Goal: Task Accomplishment & Management: Manage account settings

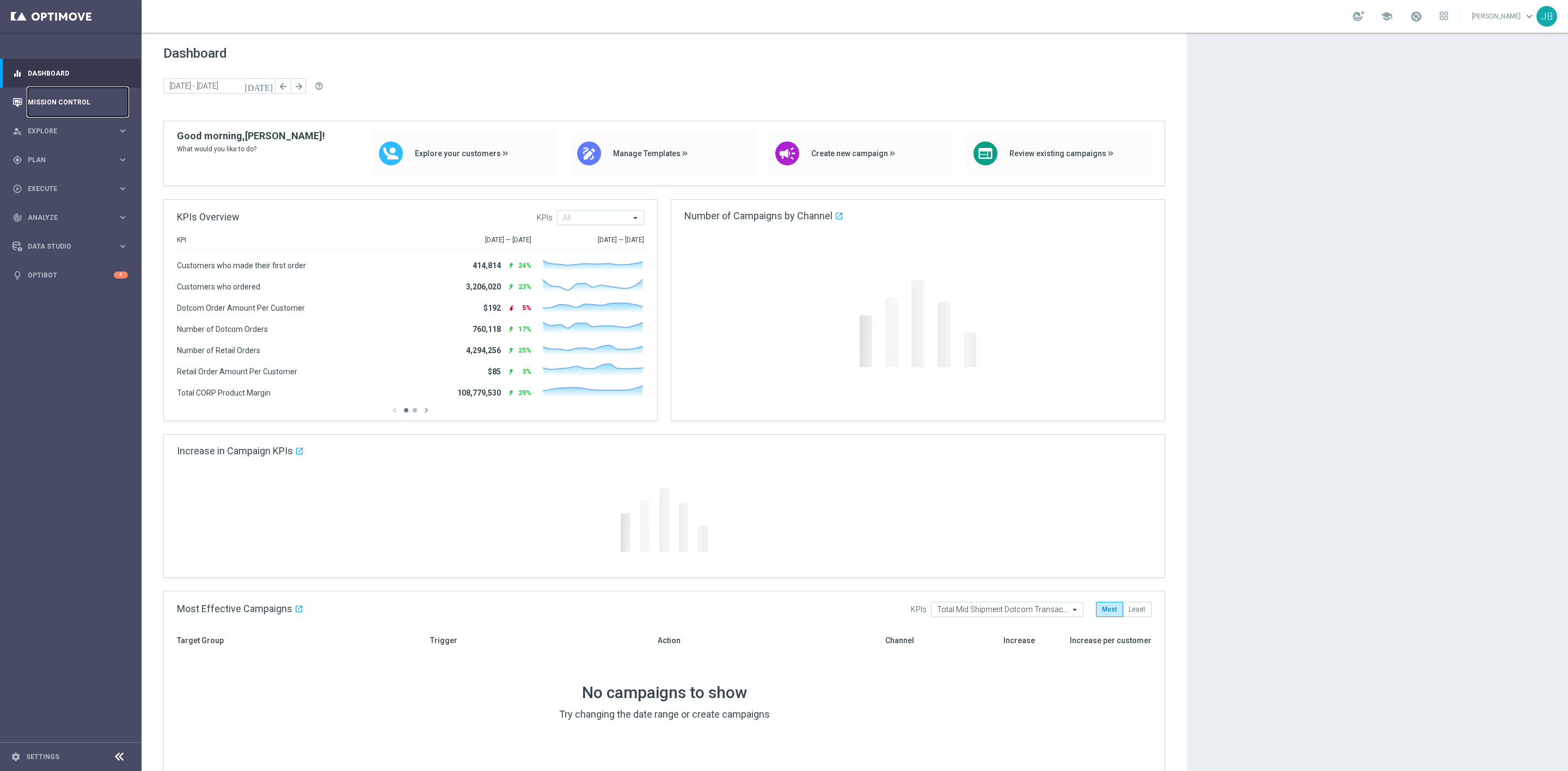
click at [97, 101] on link "Mission Control" at bounding box center [77, 102] width 100 height 29
click at [100, 95] on link "Mission Control" at bounding box center [77, 102] width 100 height 29
click at [98, 97] on link "Mission Control" at bounding box center [77, 102] width 100 height 29
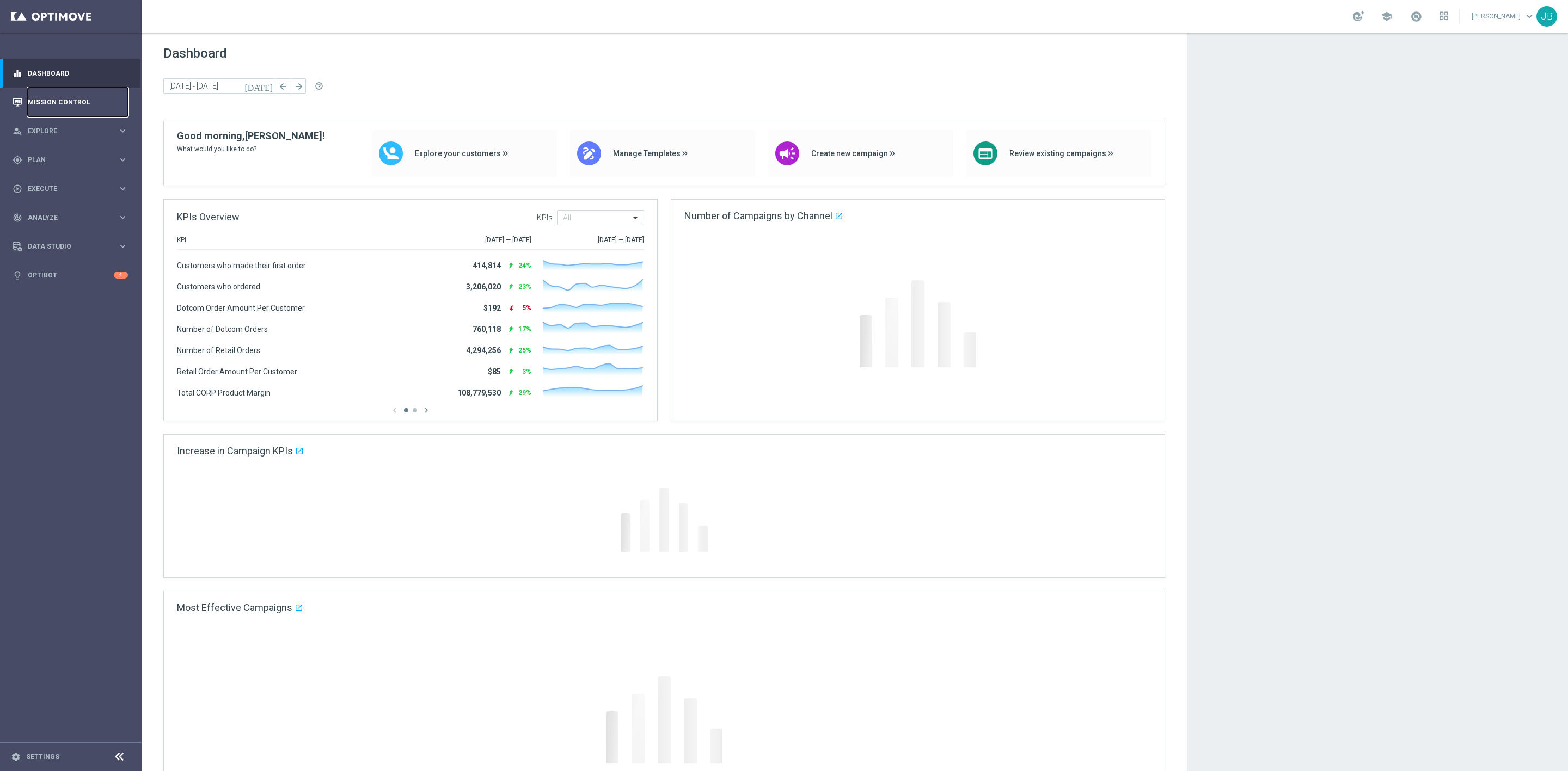
click at [111, 95] on link "Mission Control" at bounding box center [77, 102] width 100 height 29
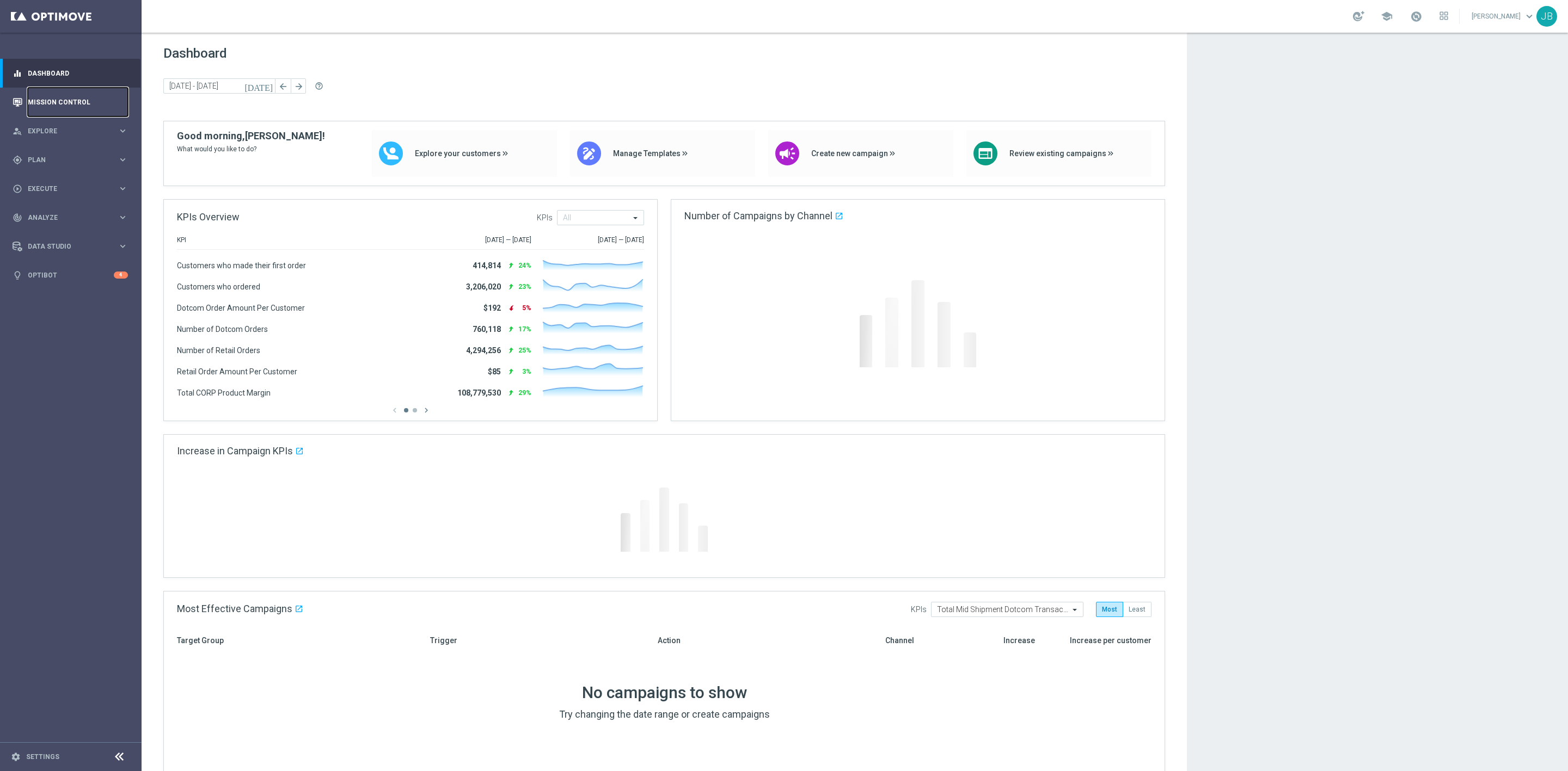
click at [77, 103] on link "Mission Control" at bounding box center [77, 102] width 100 height 29
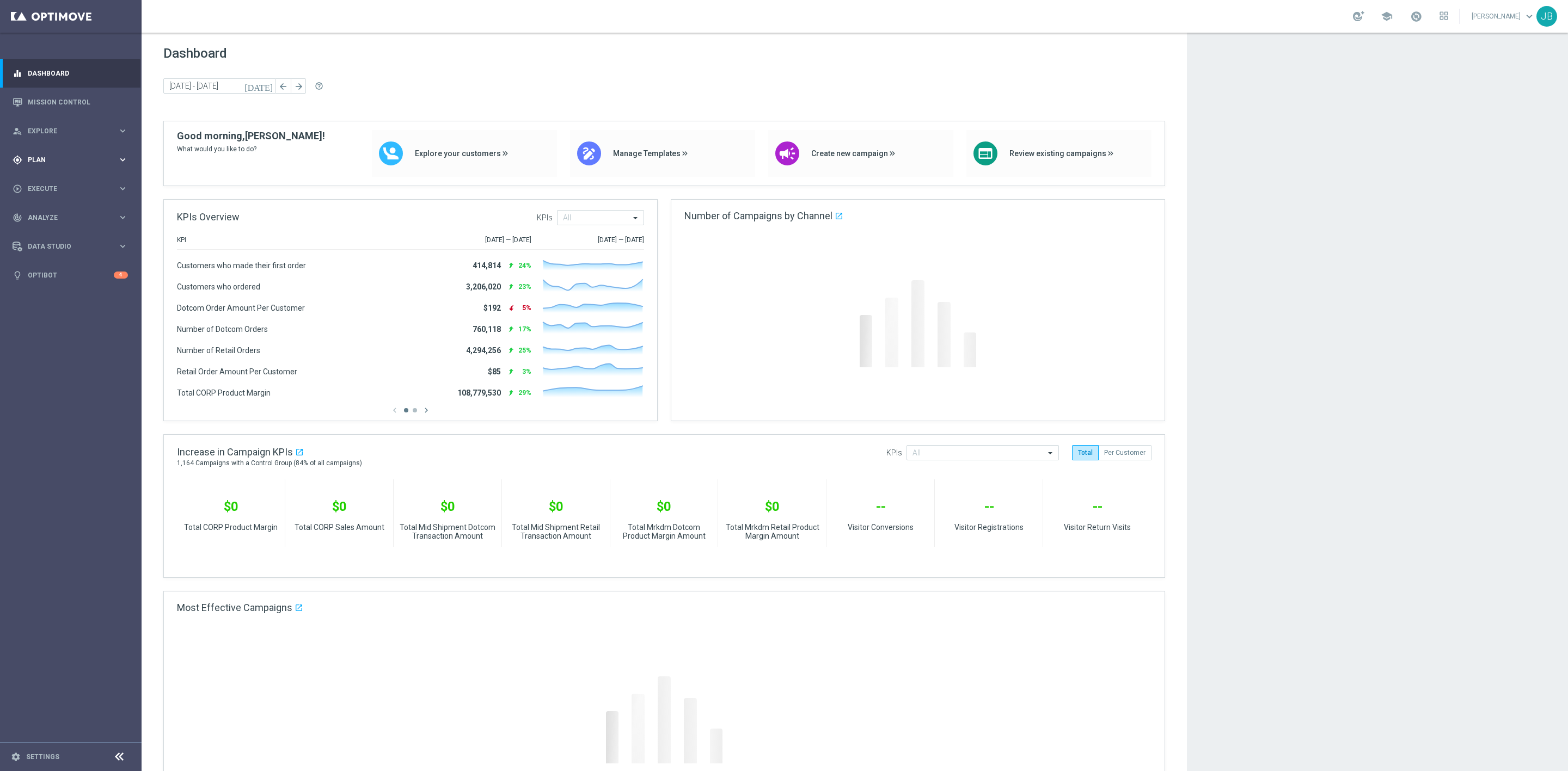
click at [65, 157] on span "Plan" at bounding box center [72, 159] width 90 height 7
click at [64, 183] on link "Target Groups" at bounding box center [71, 182] width 85 height 8
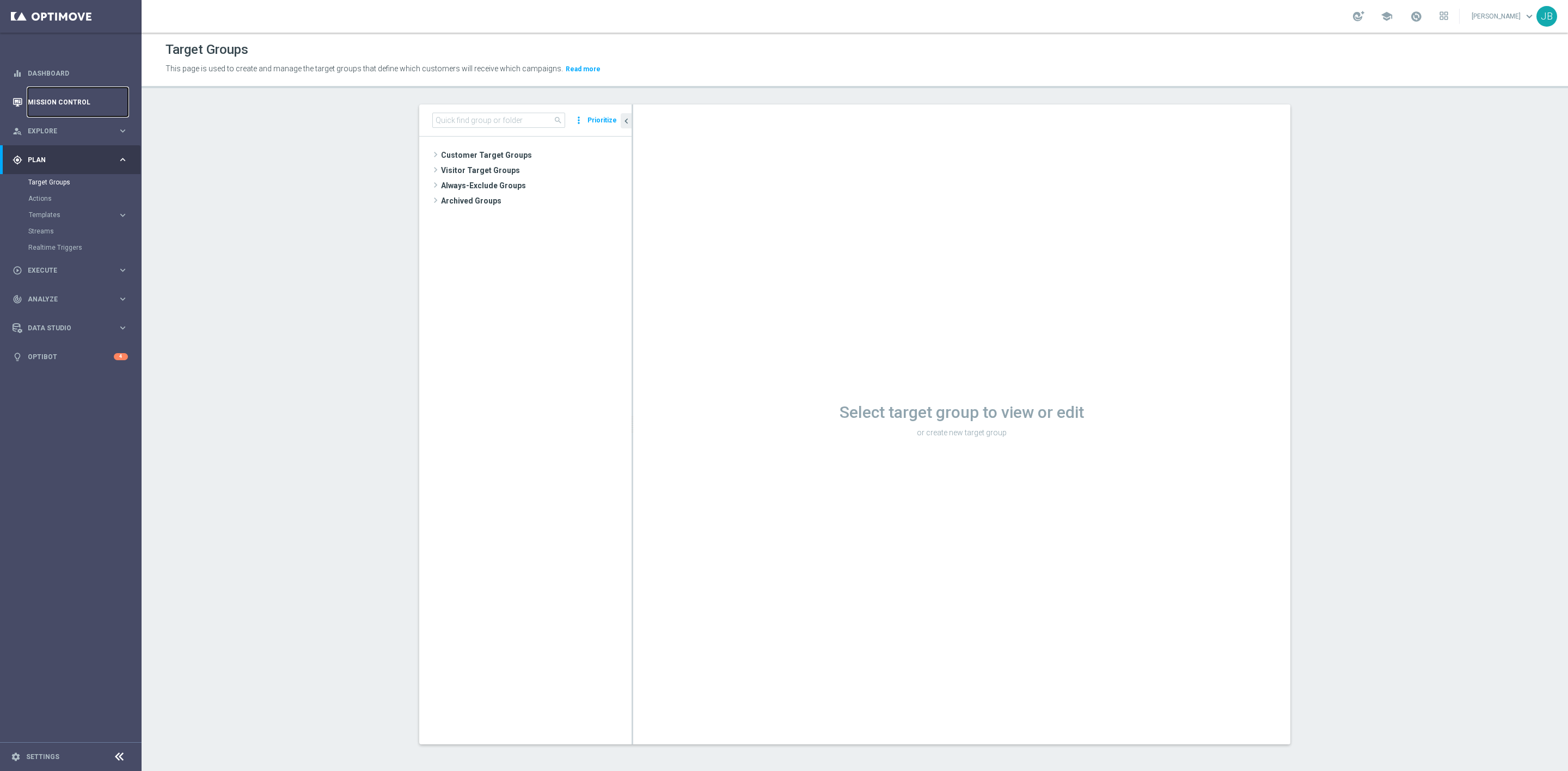
click at [67, 108] on link "Mission Control" at bounding box center [77, 102] width 100 height 29
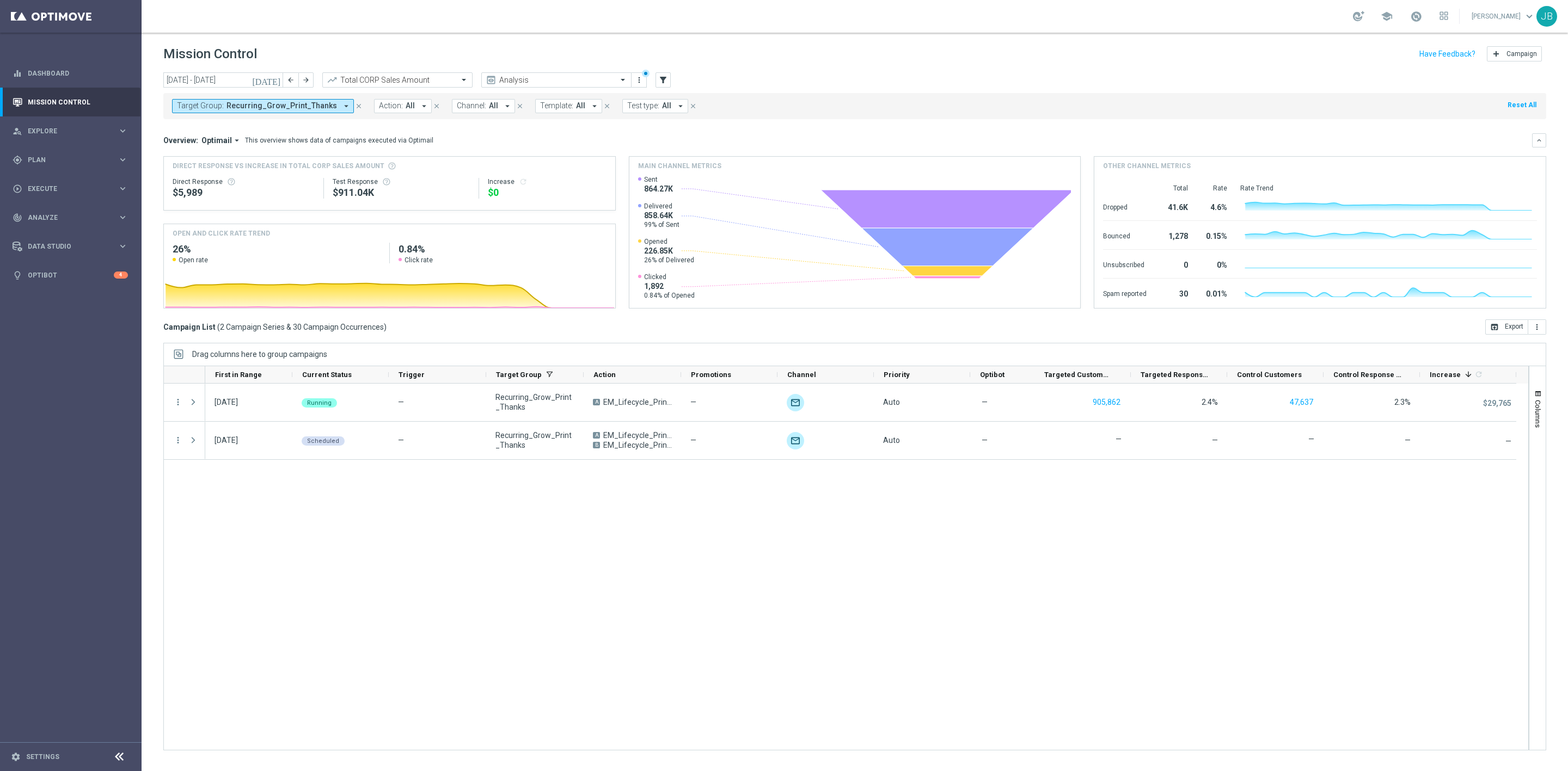
click at [324, 109] on span "Recurring_Grow_Print_Thanks" at bounding box center [281, 106] width 110 height 9
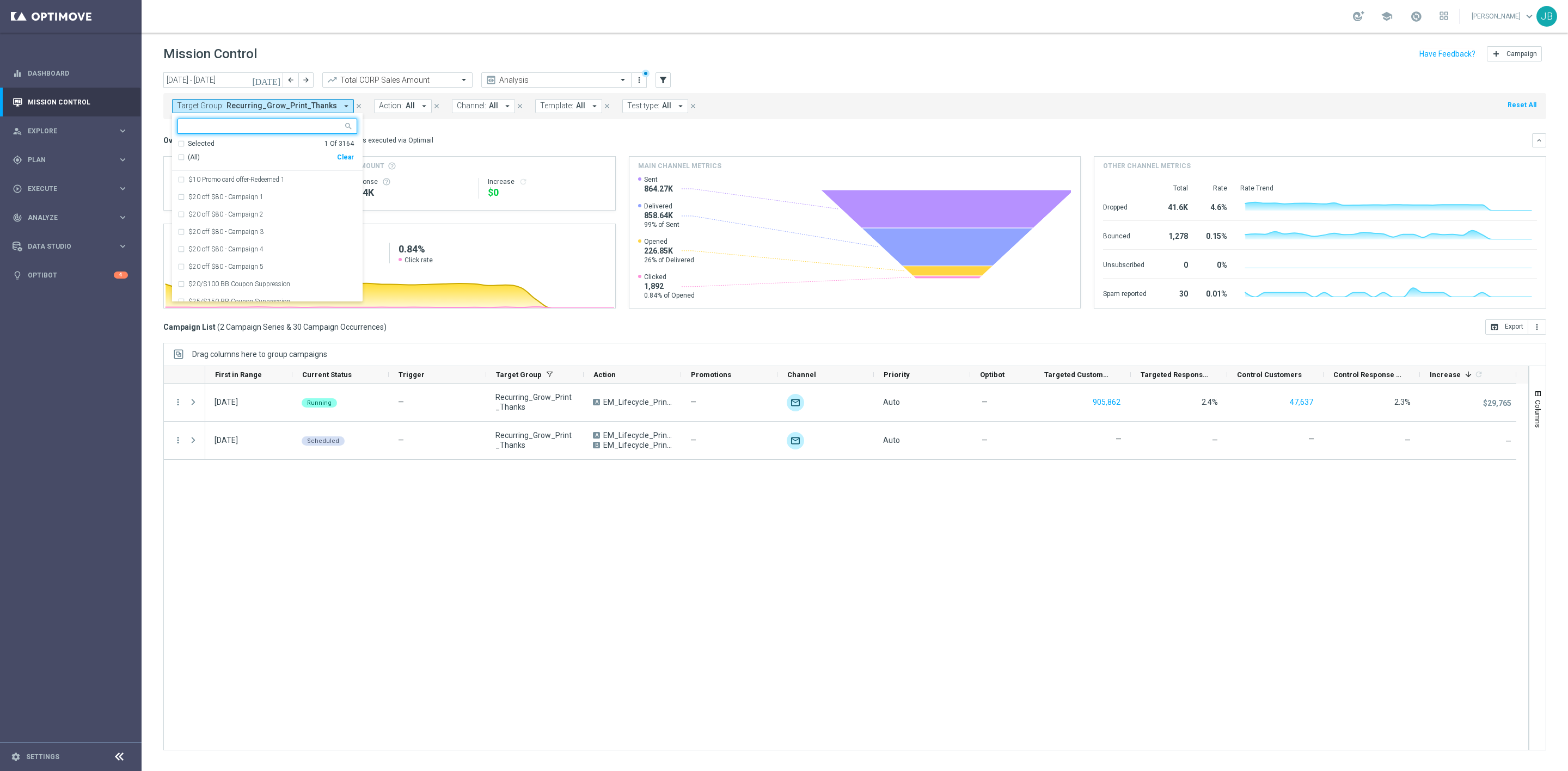
click at [291, 123] on input "text" at bounding box center [262, 126] width 160 height 9
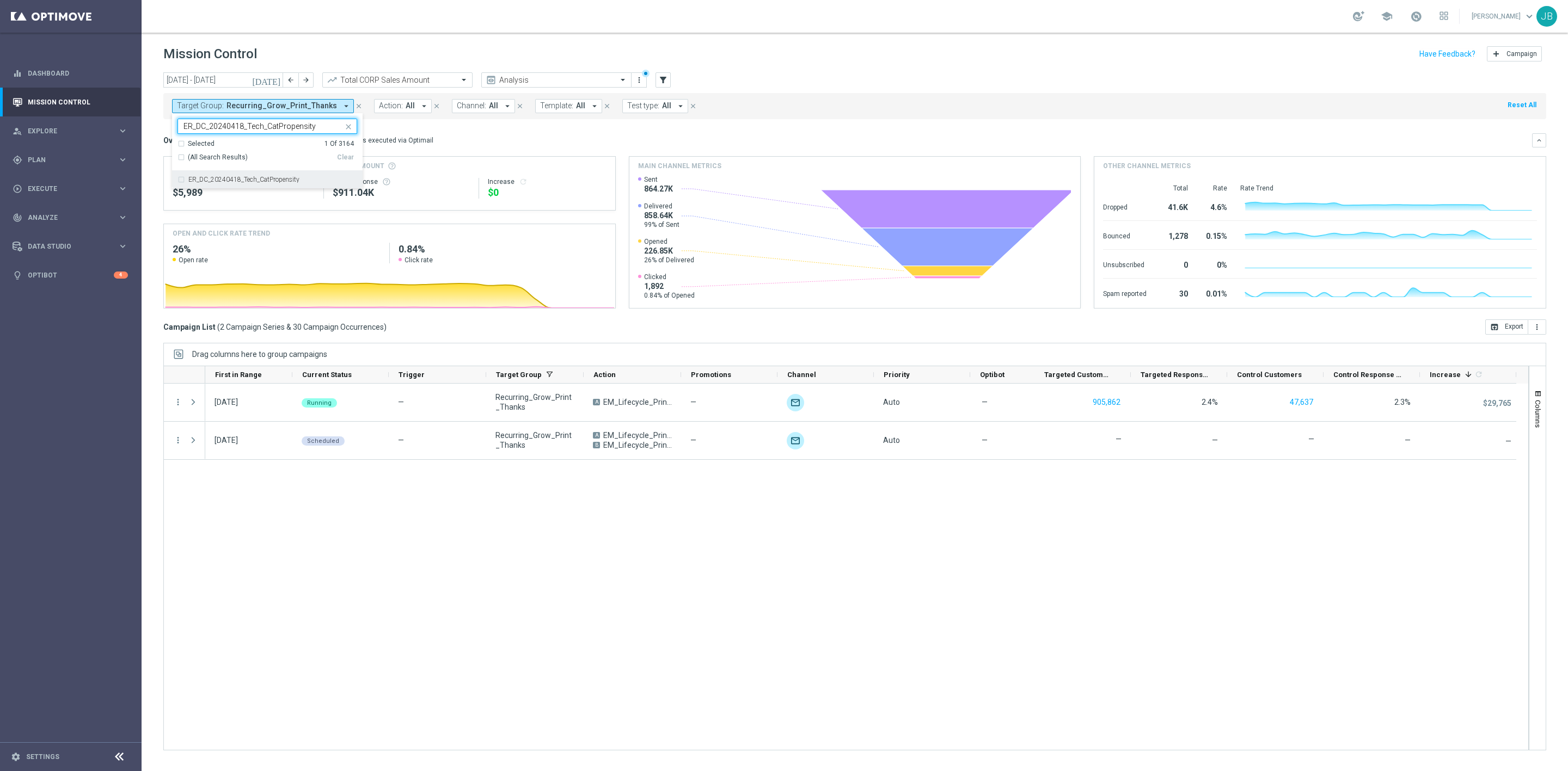
click at [271, 183] on label "ER_DC_20240418_Tech_CatPropensity" at bounding box center [244, 179] width 111 height 7
type input "ER_DC_20240418_Tech_CatPropensity"
click at [481, 145] on div "Overview: Optimail arrow_drop_down This overview shows data of campaigns execut…" at bounding box center [848, 141] width 1369 height 9
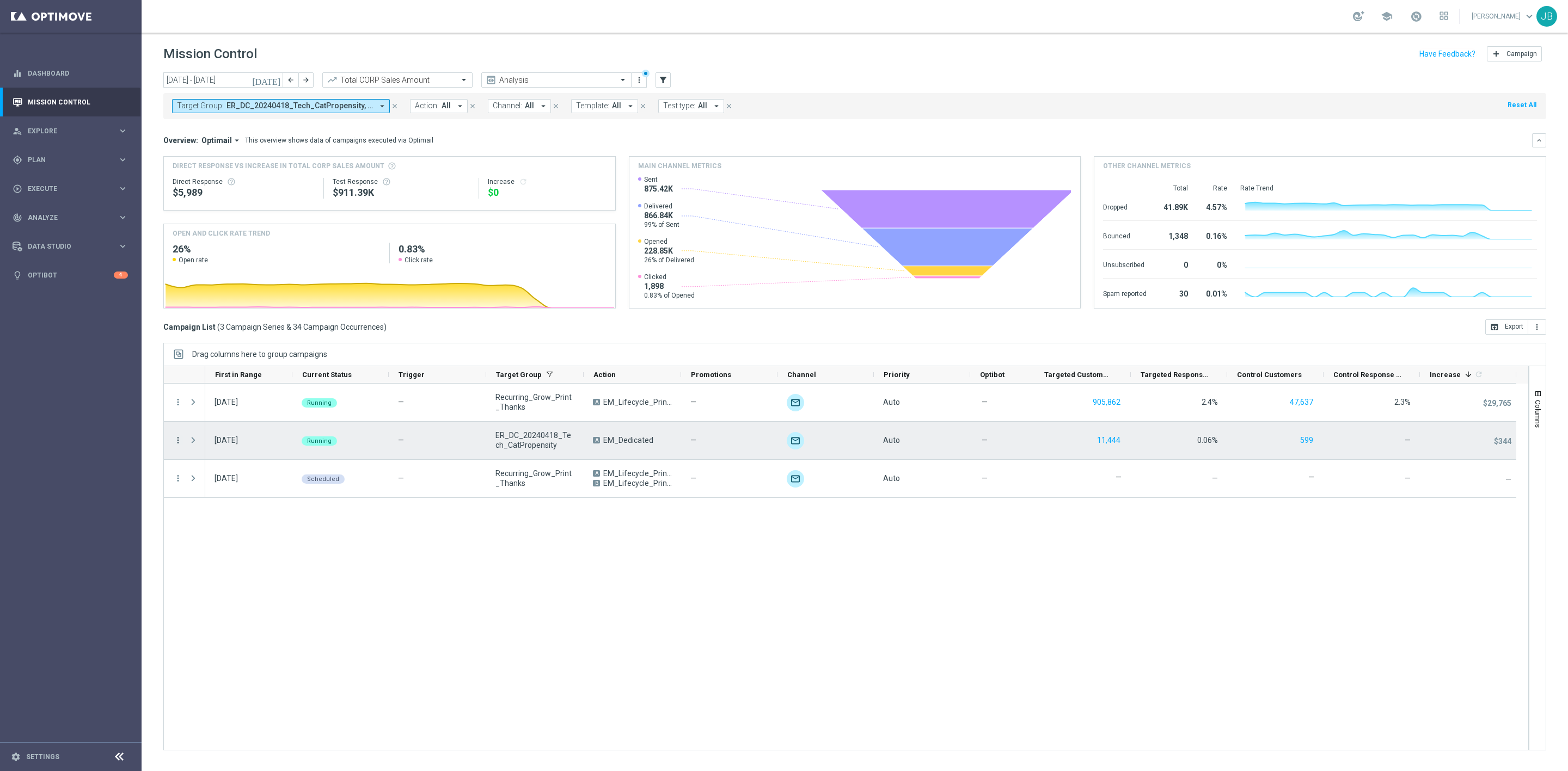
click at [179, 443] on icon "more_vert" at bounding box center [177, 440] width 9 height 9
click at [233, 493] on span "Eligibility & Exclusion" at bounding box center [232, 494] width 65 height 8
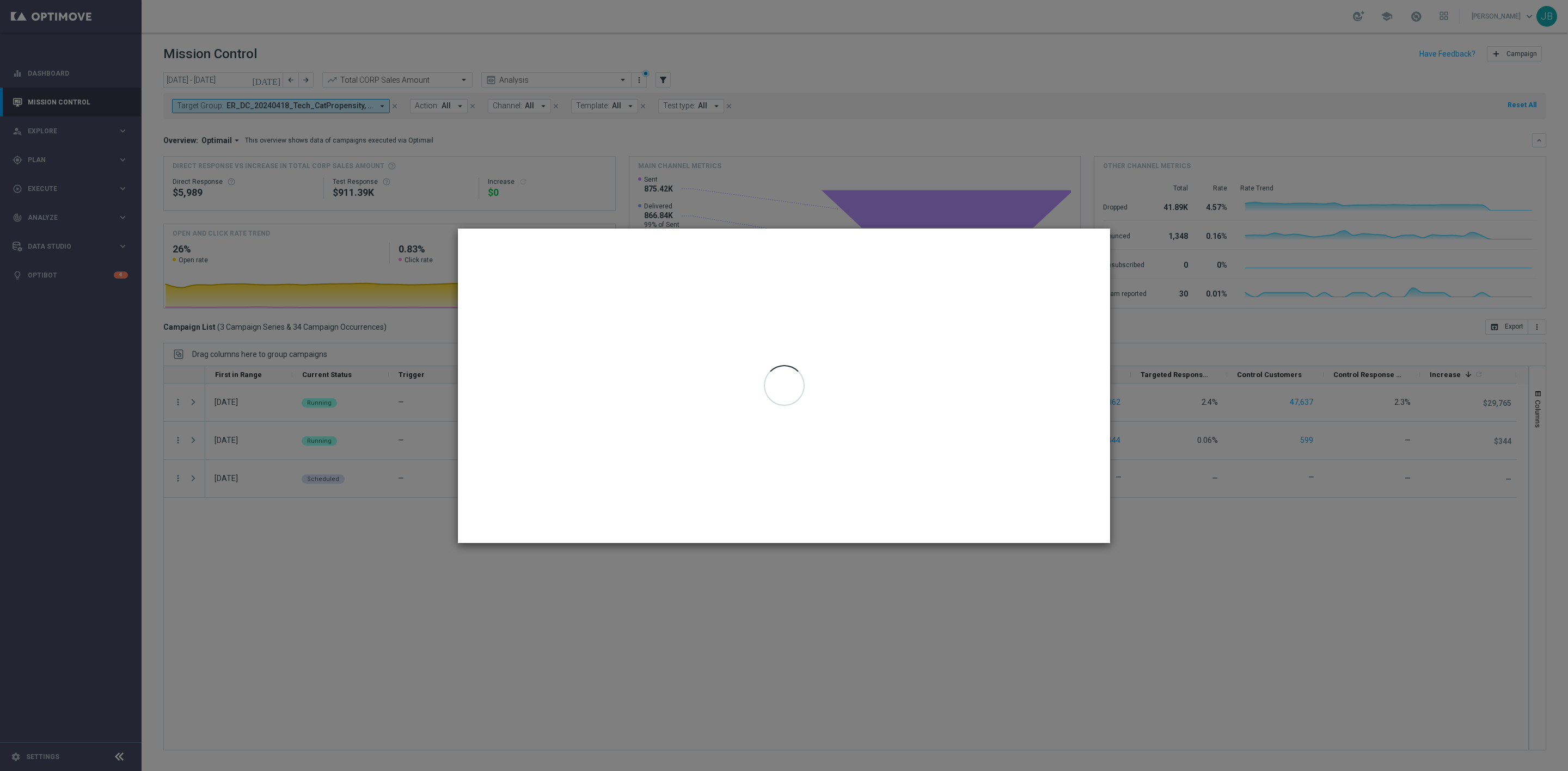
type input "01 Sep 2025 - 25 Sep 2025"
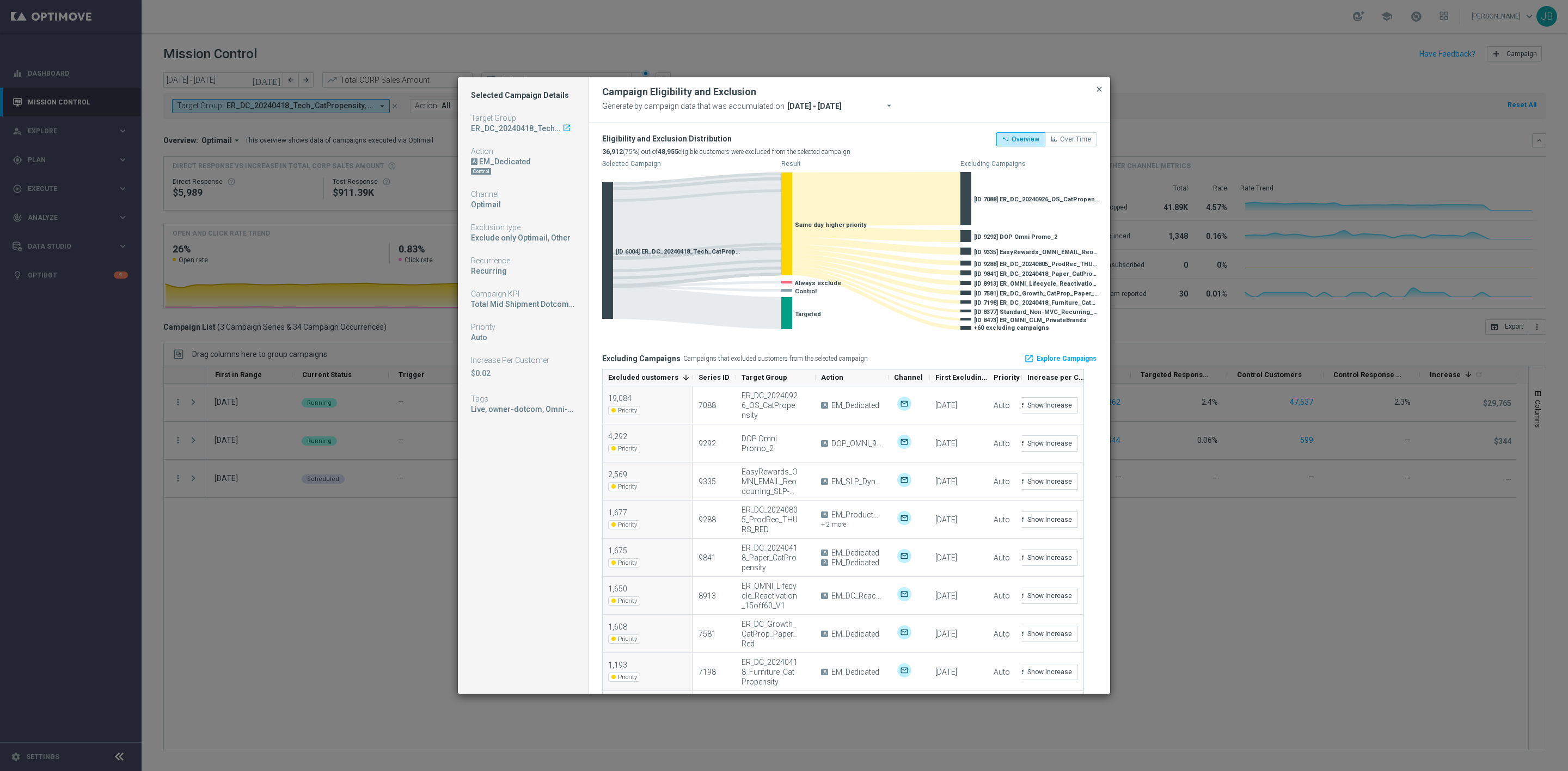
click at [1096, 87] on span "close" at bounding box center [1099, 89] width 8 height 8
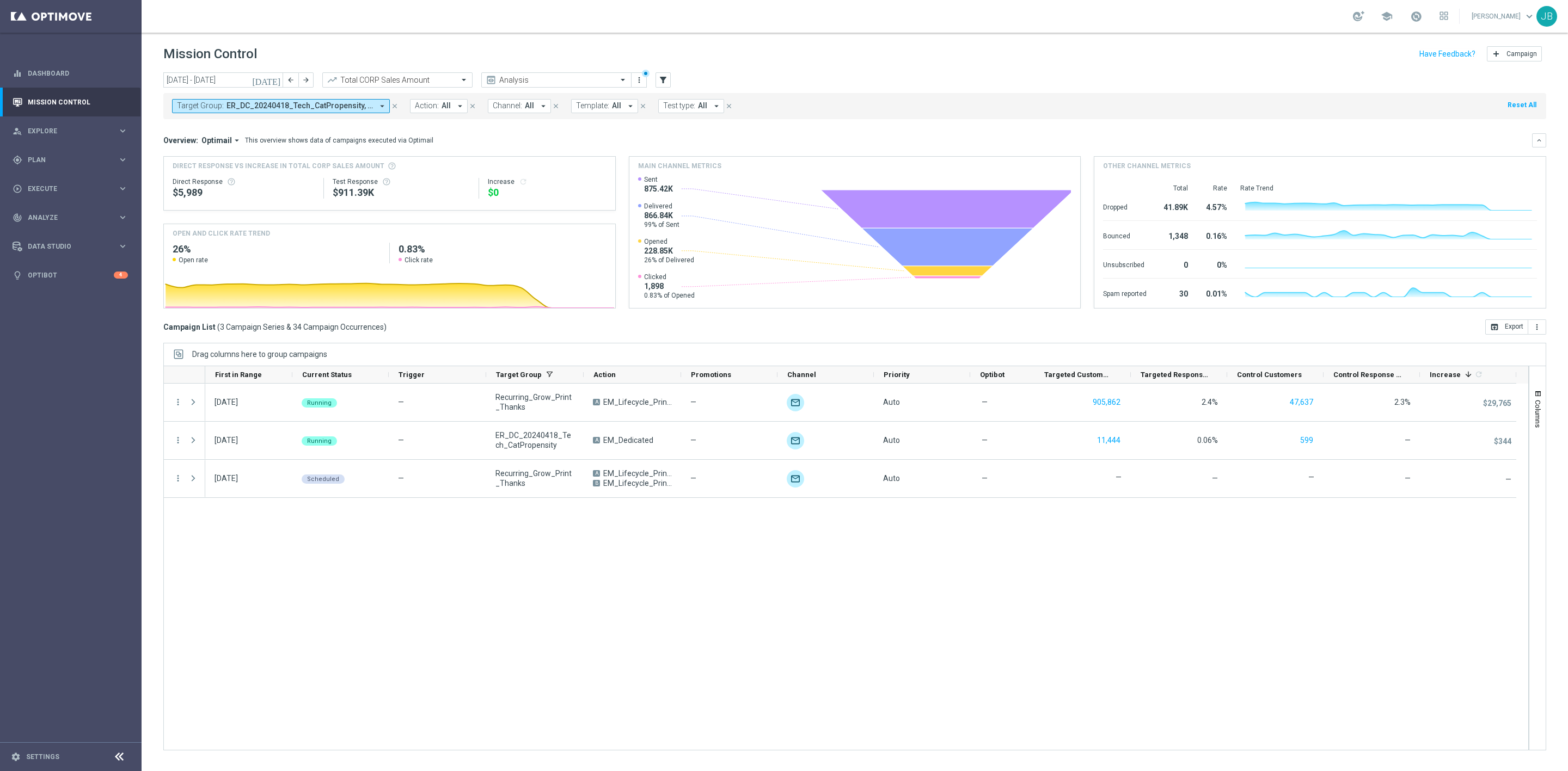
click at [276, 78] on icon "today" at bounding box center [266, 80] width 29 height 9
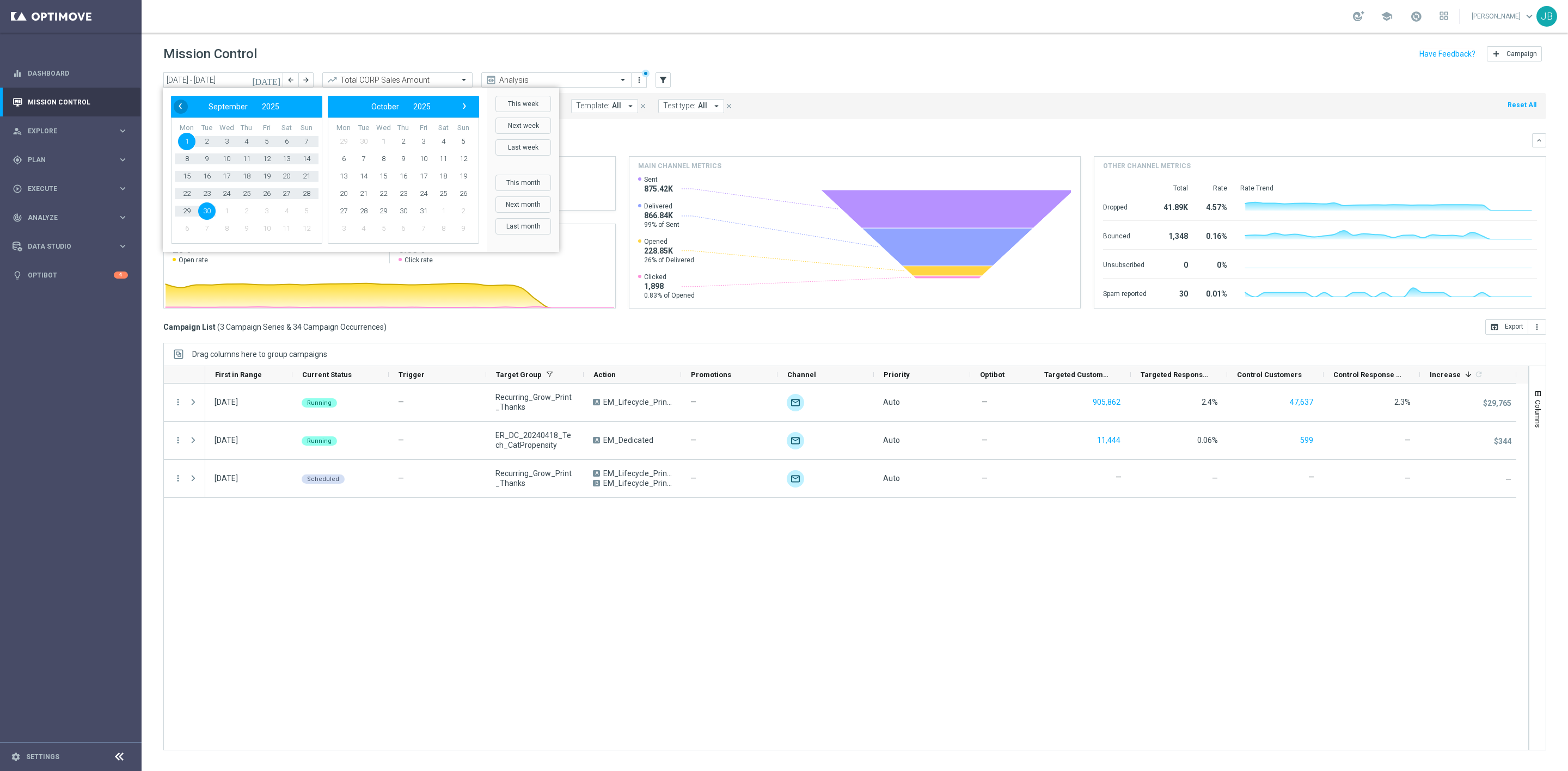
click at [185, 107] on span "‹" at bounding box center [179, 106] width 14 height 14
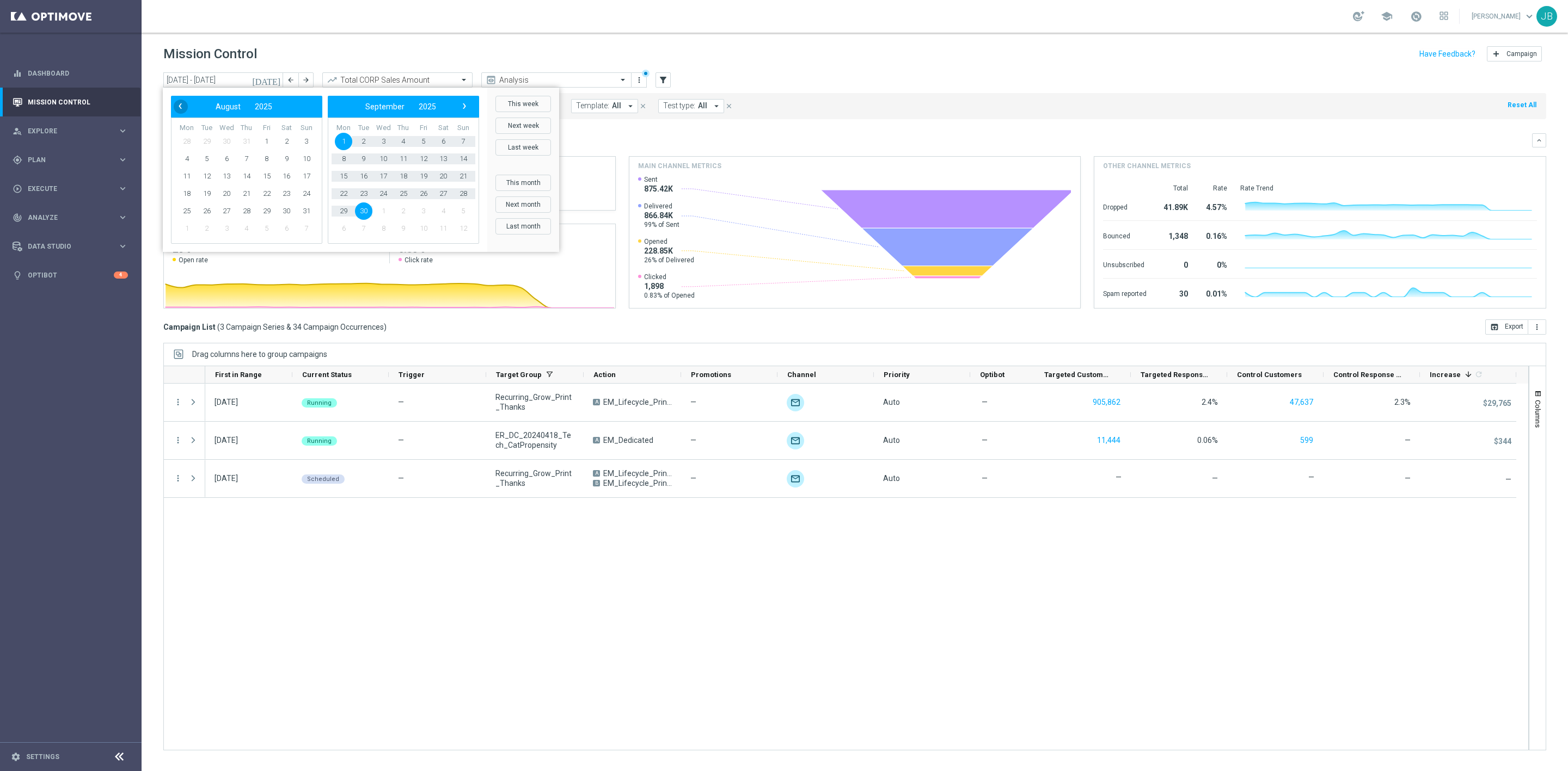
click at [185, 108] on span "‹" at bounding box center [179, 106] width 14 height 14
click at [361, 138] on span "1" at bounding box center [363, 142] width 17 height 17
click at [464, 109] on span "›" at bounding box center [464, 106] width 14 height 14
click at [180, 104] on span "‹" at bounding box center [179, 106] width 14 height 14
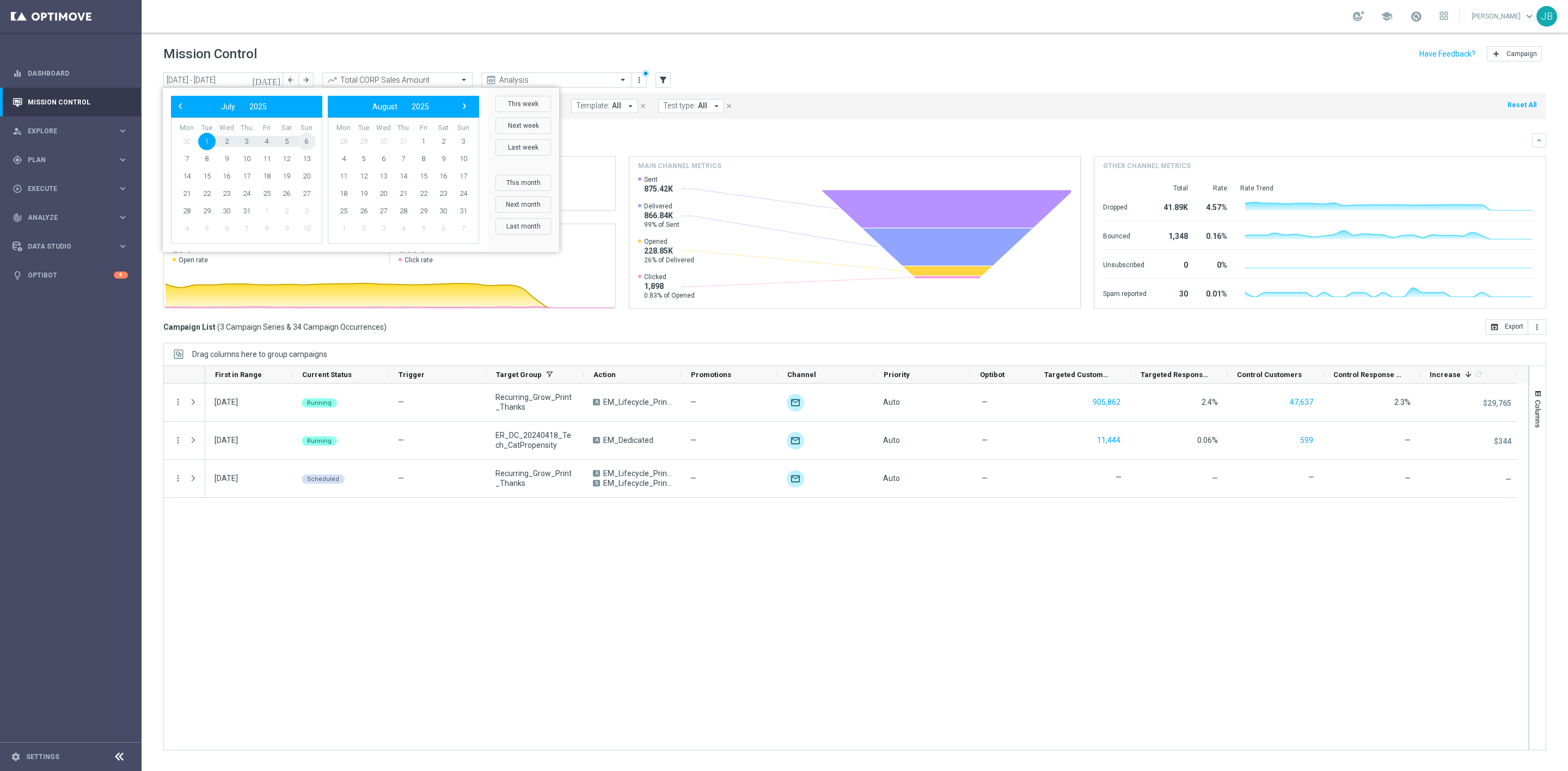
click at [304, 143] on span "6" at bounding box center [306, 142] width 17 height 17
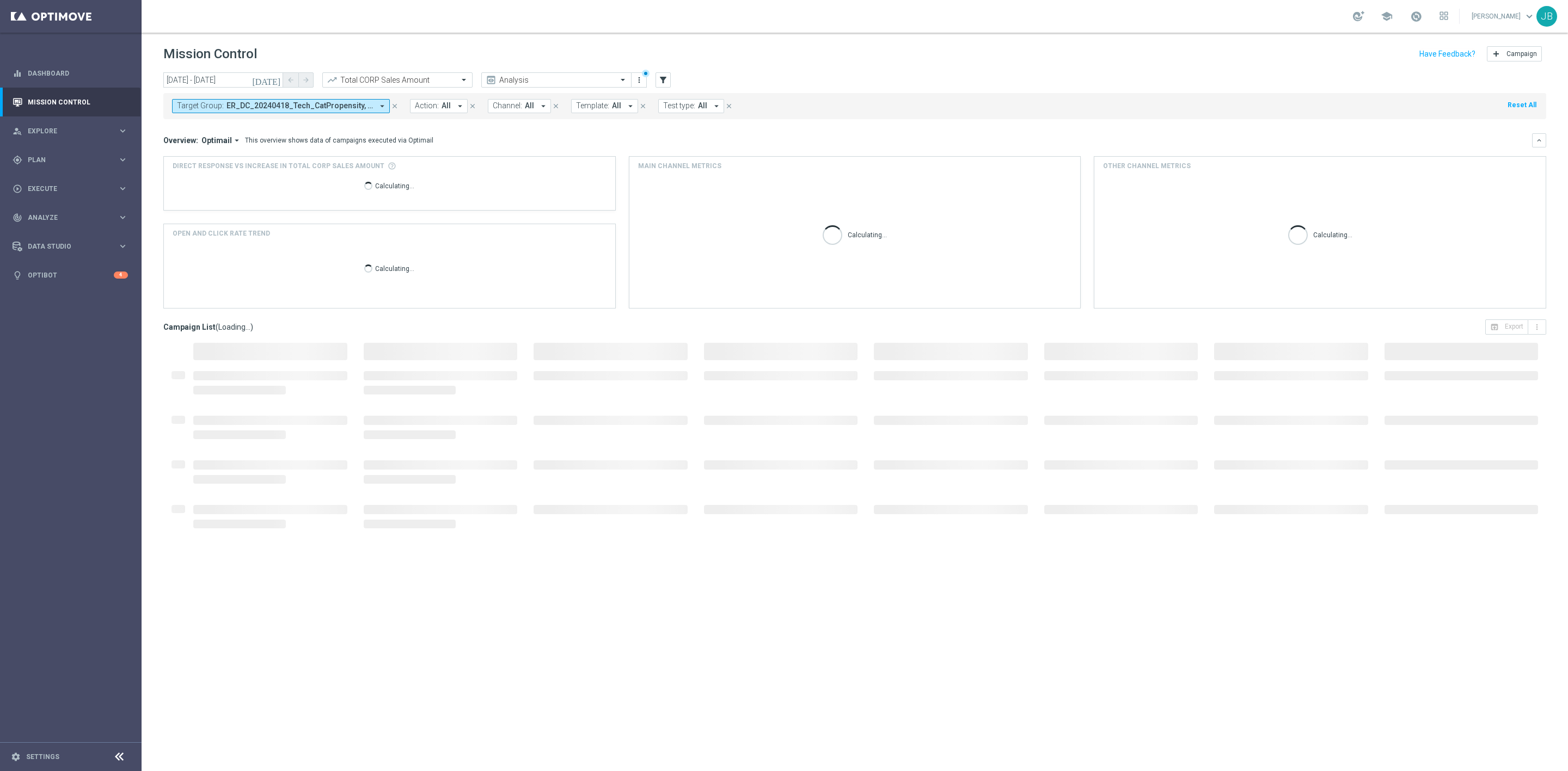
click at [277, 83] on icon "today" at bounding box center [266, 80] width 29 height 9
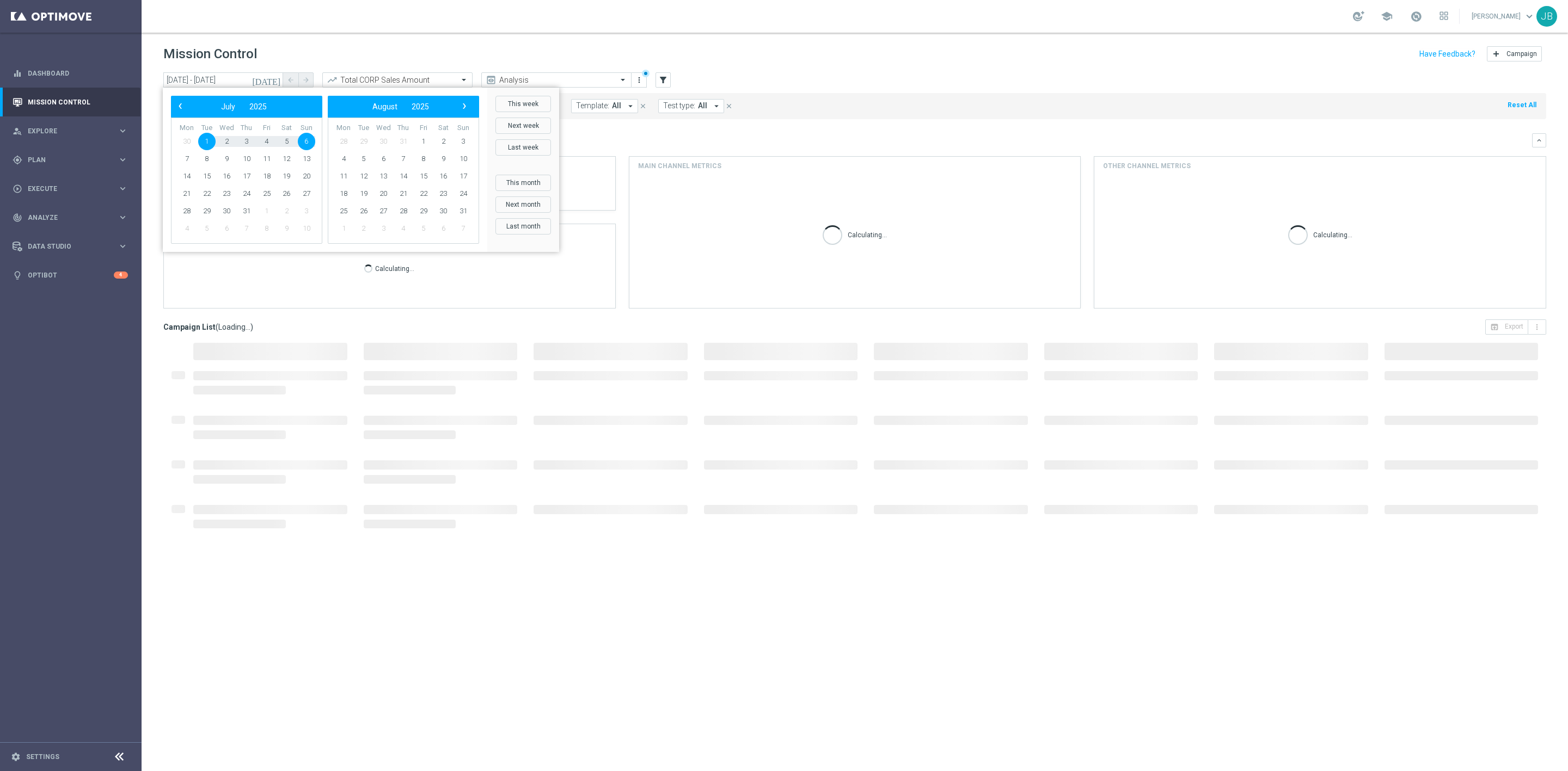
click at [306, 142] on span "6" at bounding box center [306, 142] width 17 height 17
click at [461, 109] on span "›" at bounding box center [464, 106] width 14 height 14
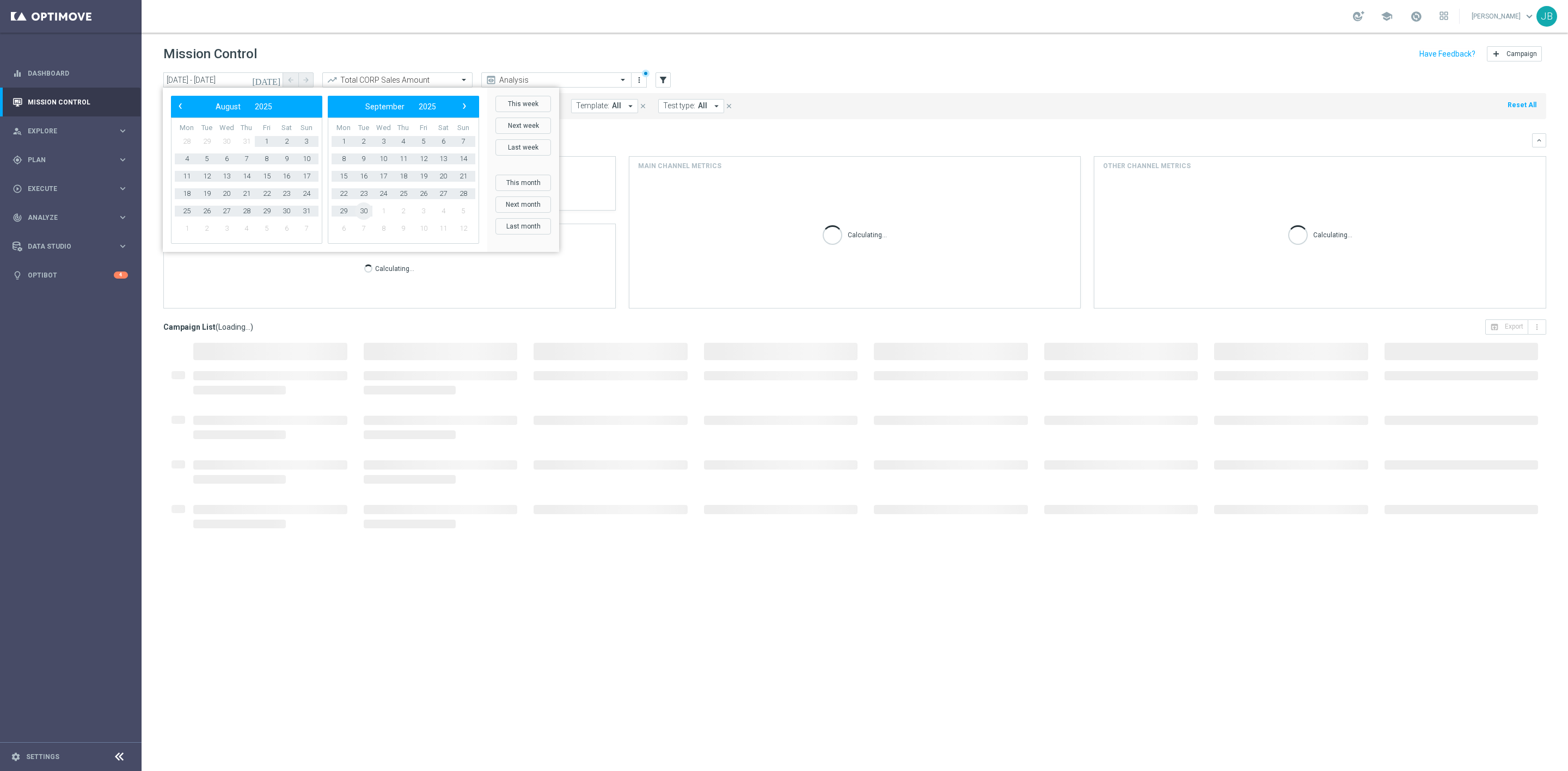
click at [360, 208] on span "30" at bounding box center [363, 211] width 17 height 17
type input "06 Jul 2025 - 30 Sep 2025"
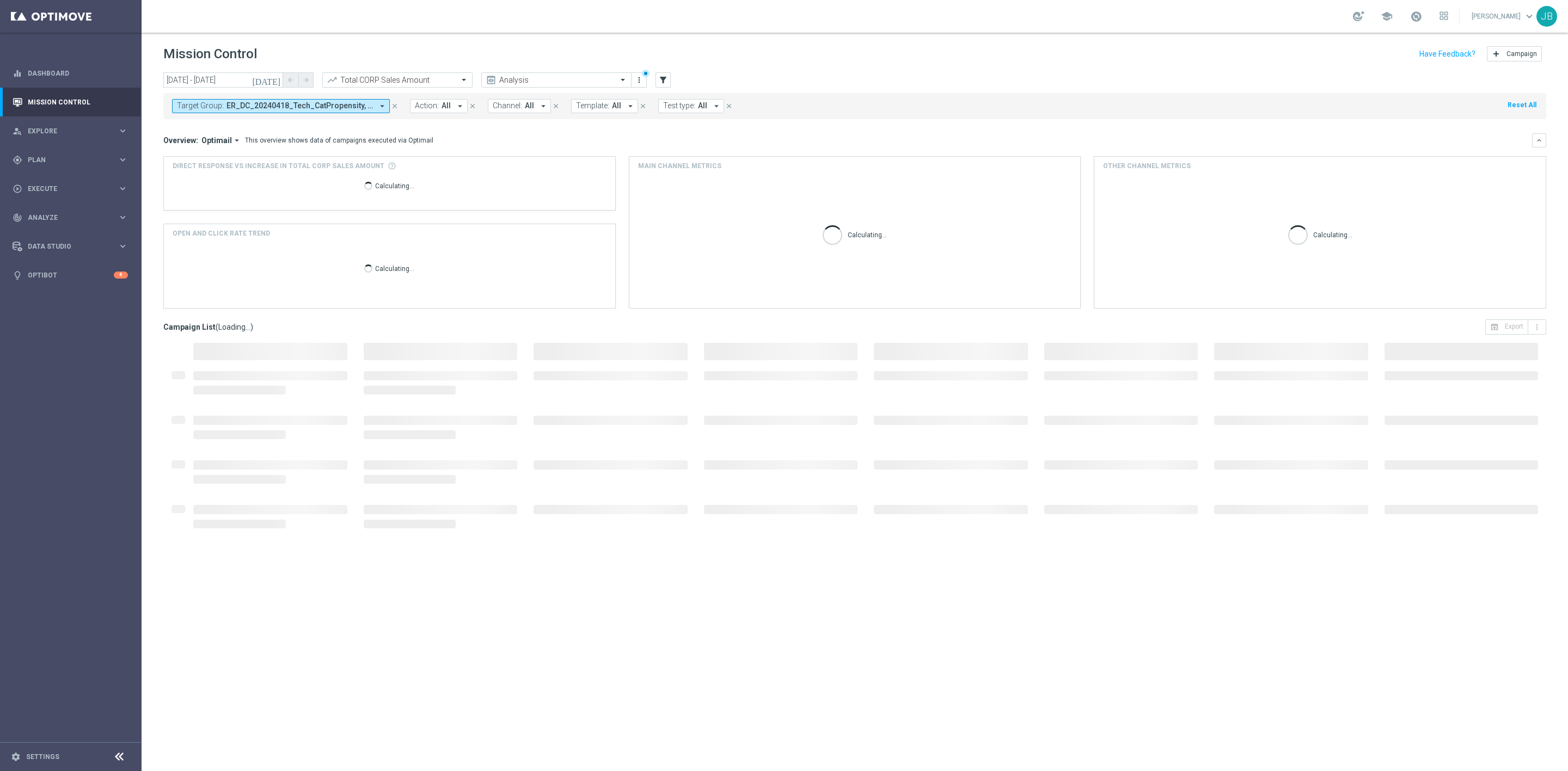
click at [346, 111] on button "Target Group: ER_DC_20240418_Tech_CatPropensity, Recurring_Grow_Print_Thanks ar…" at bounding box center [280, 106] width 218 height 14
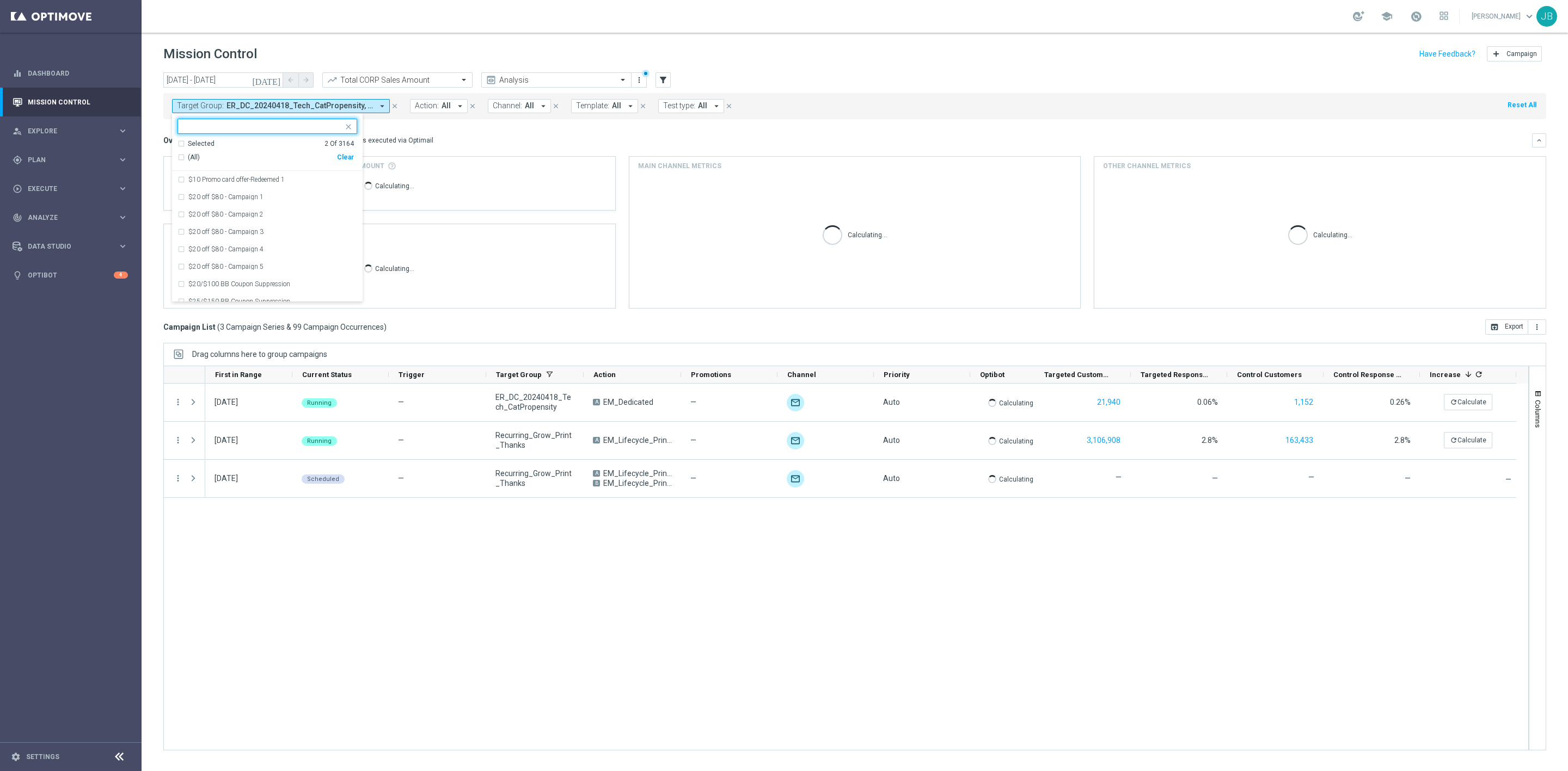
click at [180, 143] on div "Selected 2 Of 3164" at bounding box center [265, 144] width 177 height 9
click at [180, 200] on div "Recurring_Grow_Print_Thanks" at bounding box center [267, 197] width 179 height 17
click at [454, 143] on div "Overview: Optimail arrow_drop_down This overview shows data of campaigns execut…" at bounding box center [848, 141] width 1369 height 9
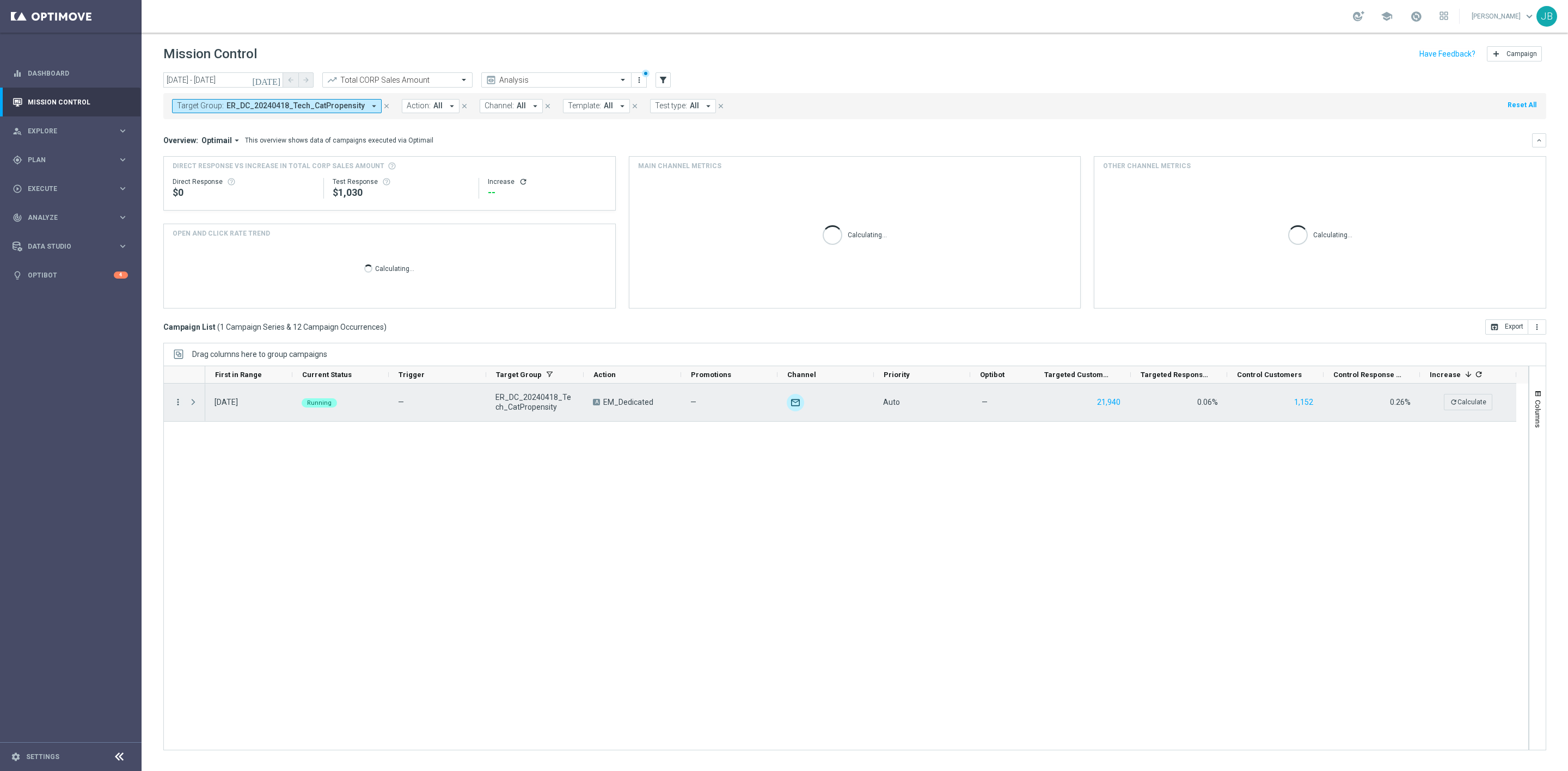
click at [179, 402] on icon "more_vert" at bounding box center [177, 402] width 9 height 9
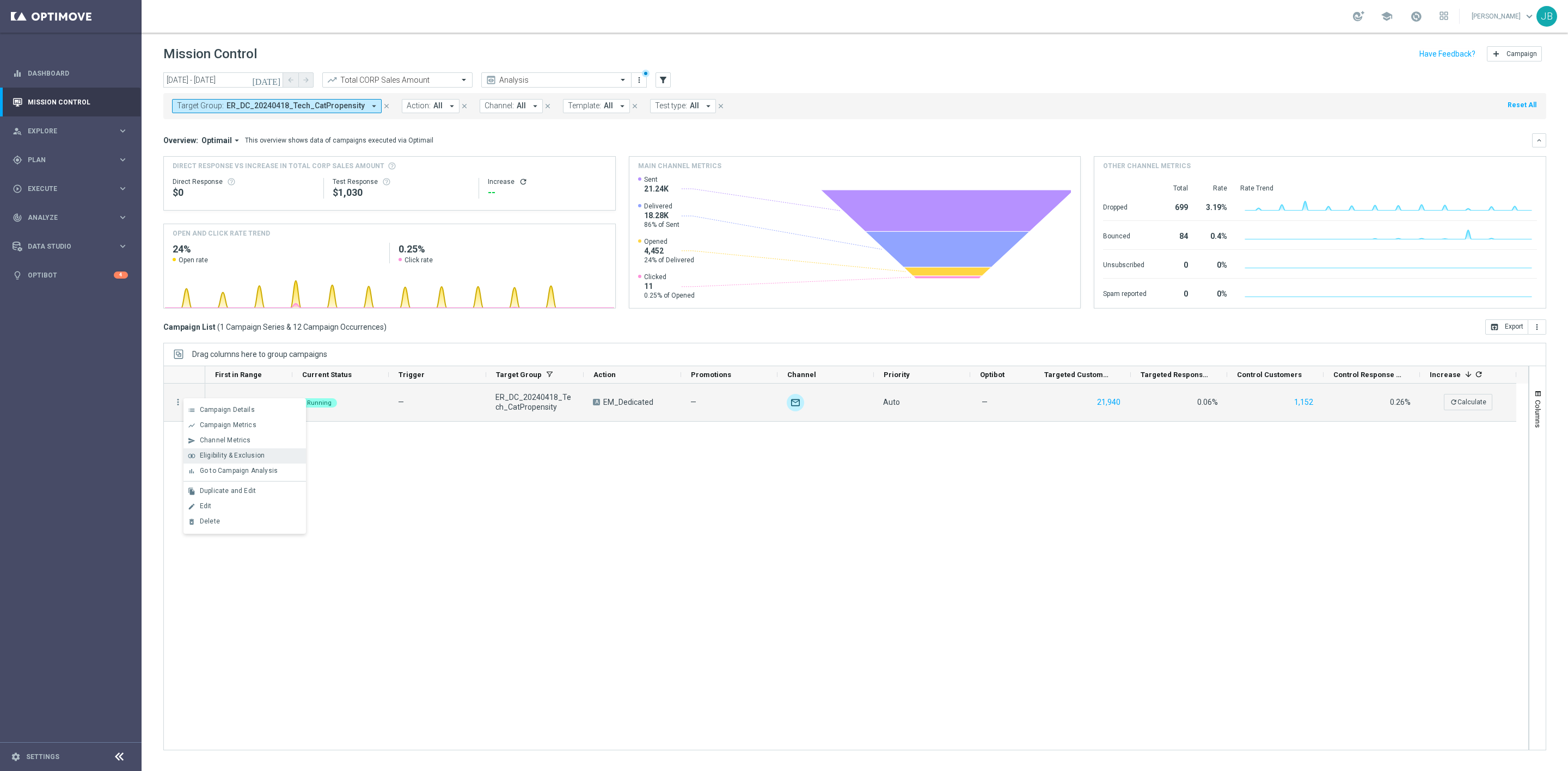
click at [239, 453] on span "Eligibility & Exclusion" at bounding box center [232, 456] width 65 height 8
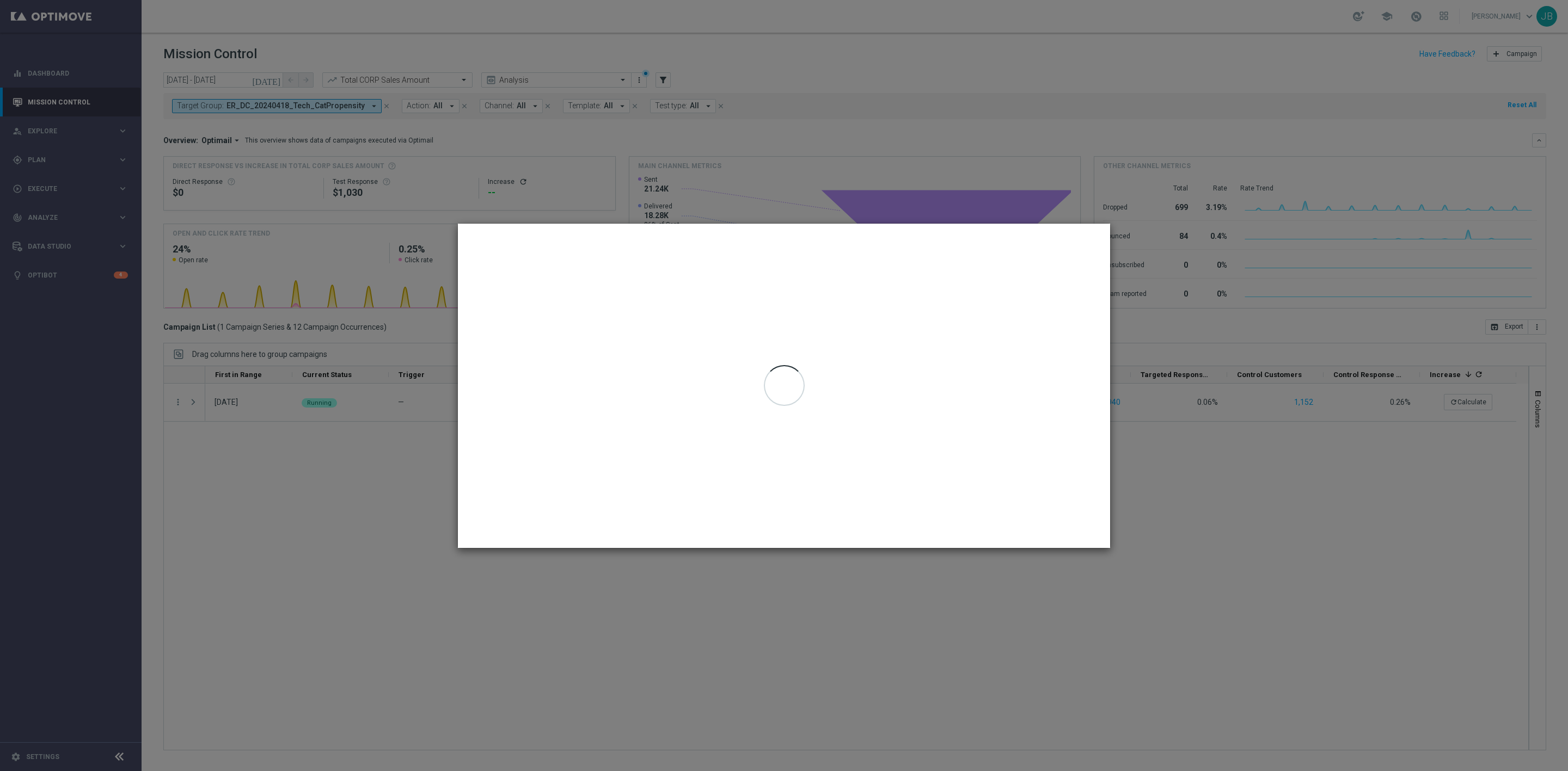
type input "06 Jul 2025 - 25 Sep 2025"
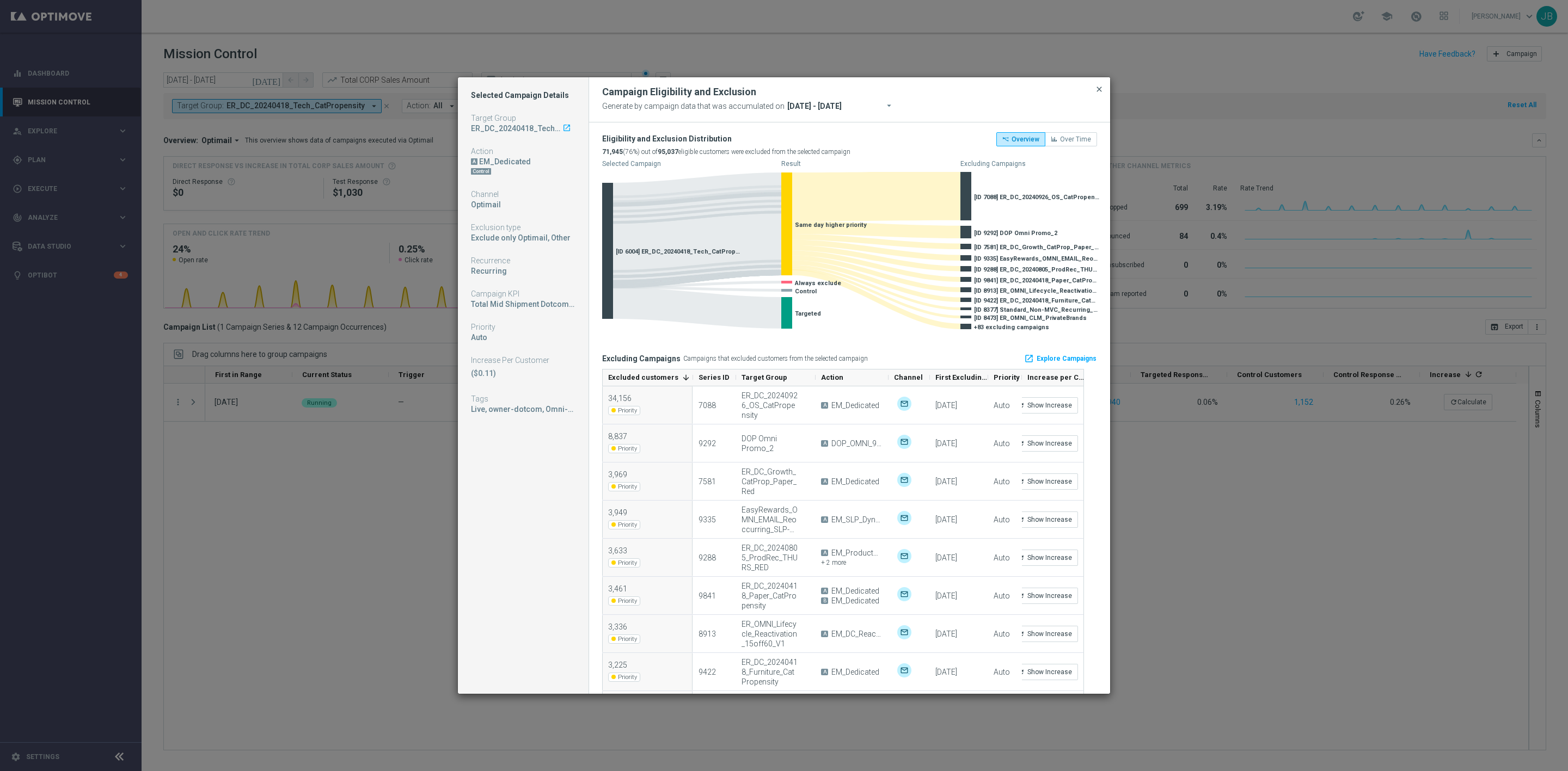
click at [1095, 88] on span "close" at bounding box center [1099, 89] width 8 height 8
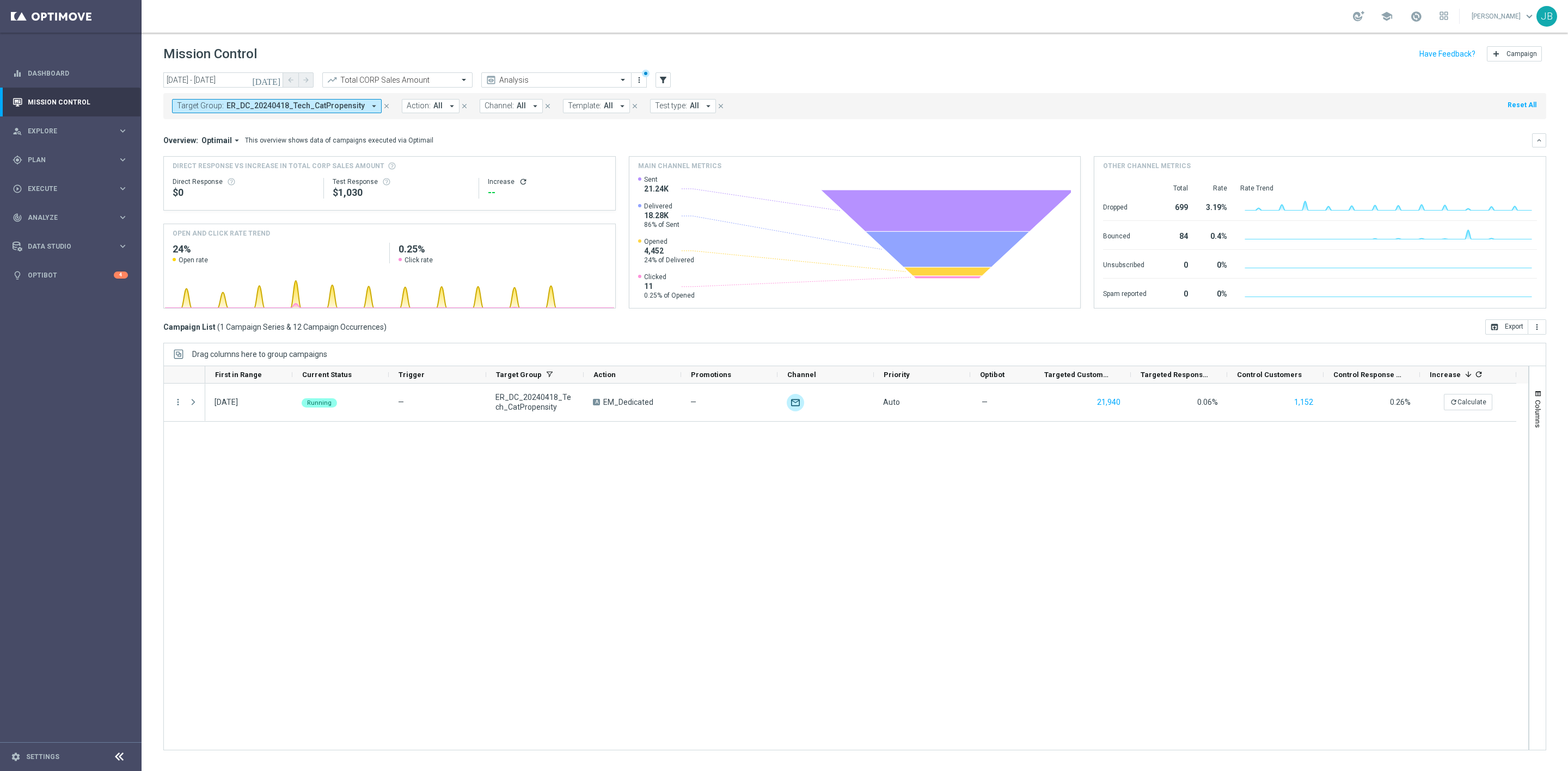
click at [270, 78] on button "today" at bounding box center [266, 80] width 33 height 16
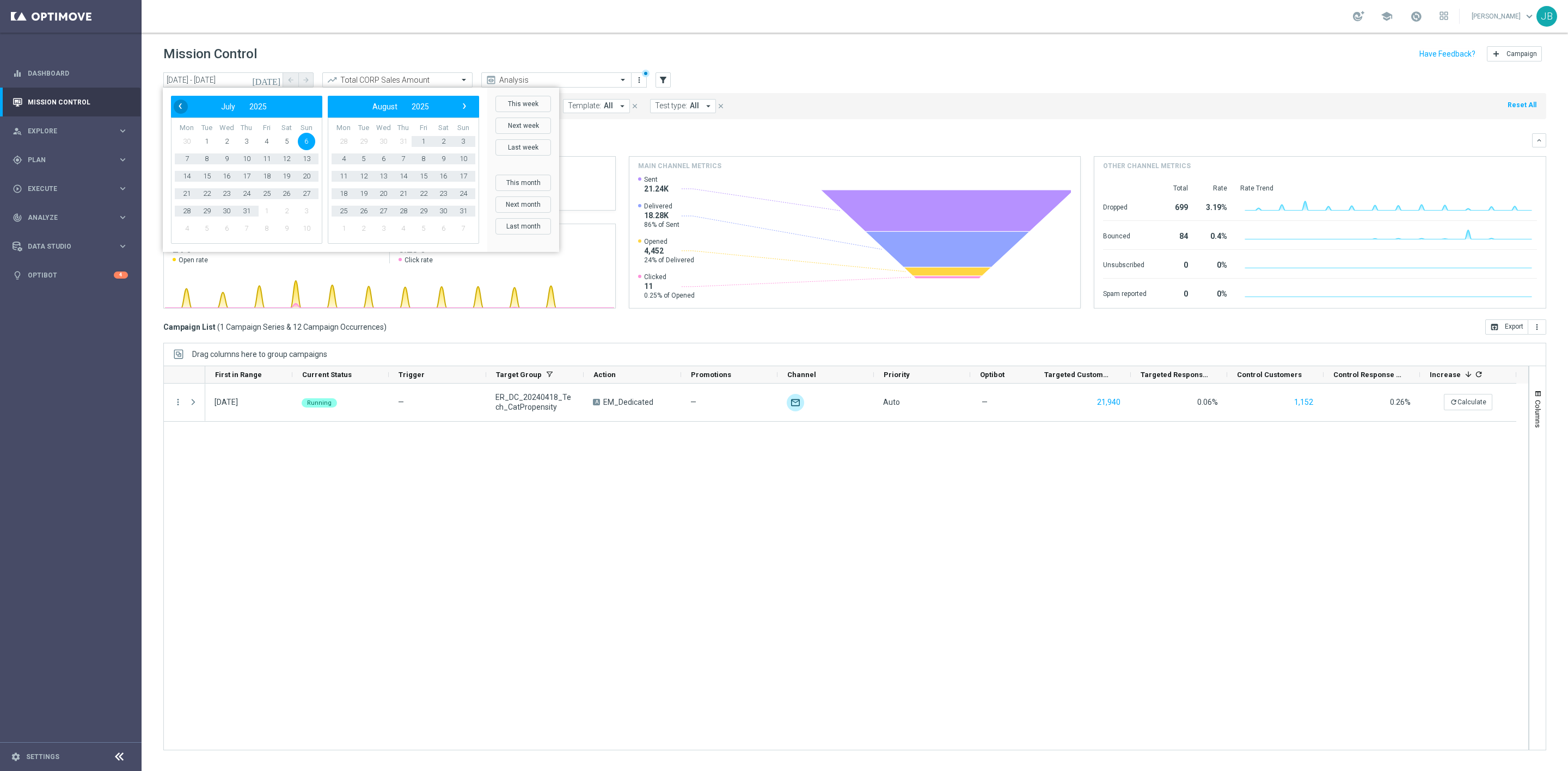
click at [183, 109] on span "‹" at bounding box center [179, 106] width 14 height 14
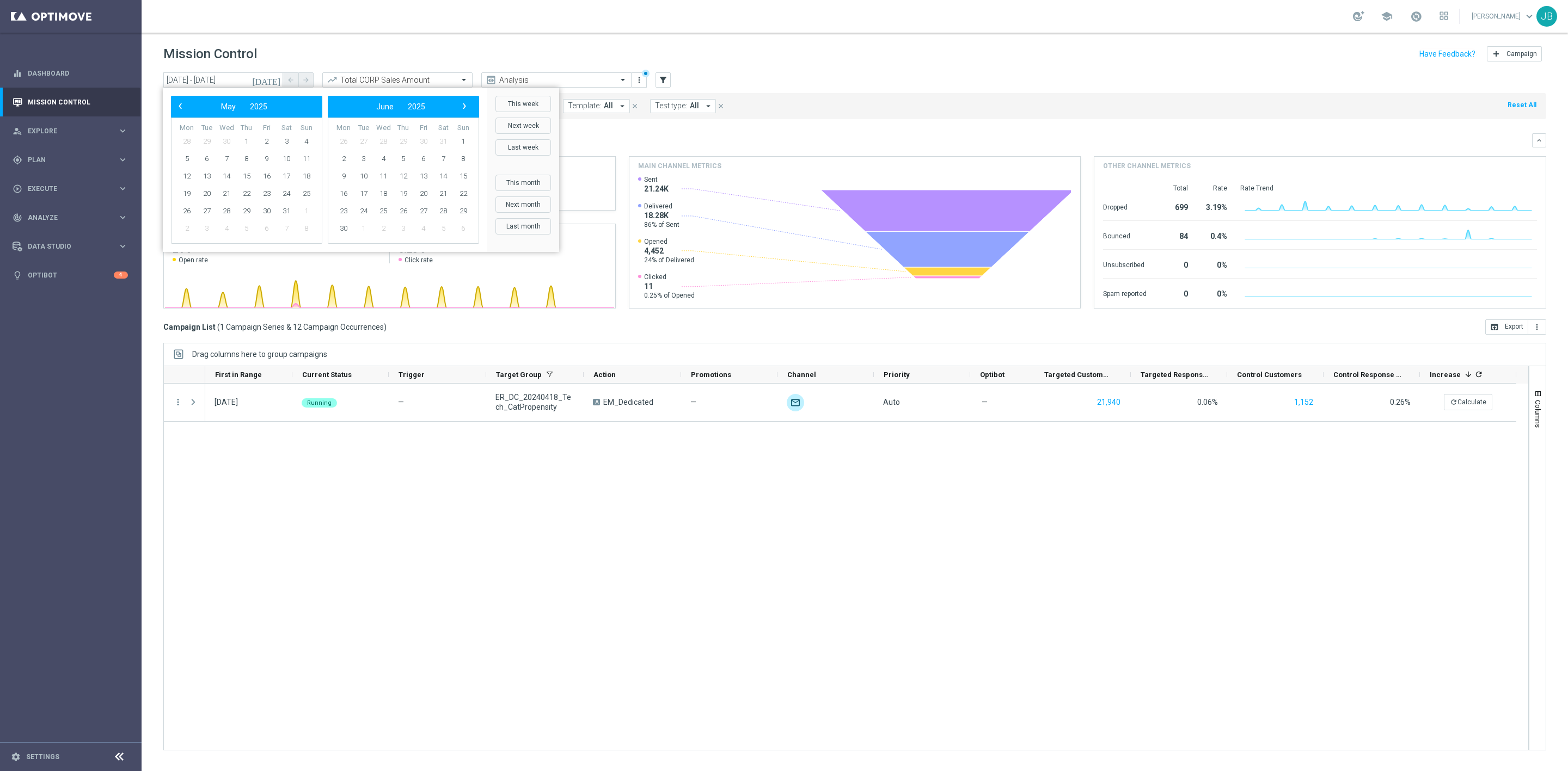
click at [183, 109] on span "‹" at bounding box center [179, 106] width 14 height 14
click at [308, 141] on span "6" at bounding box center [306, 142] width 17 height 17
click at [464, 108] on span "›" at bounding box center [464, 106] width 14 height 14
click at [439, 142] on span "5" at bounding box center [443, 142] width 17 height 17
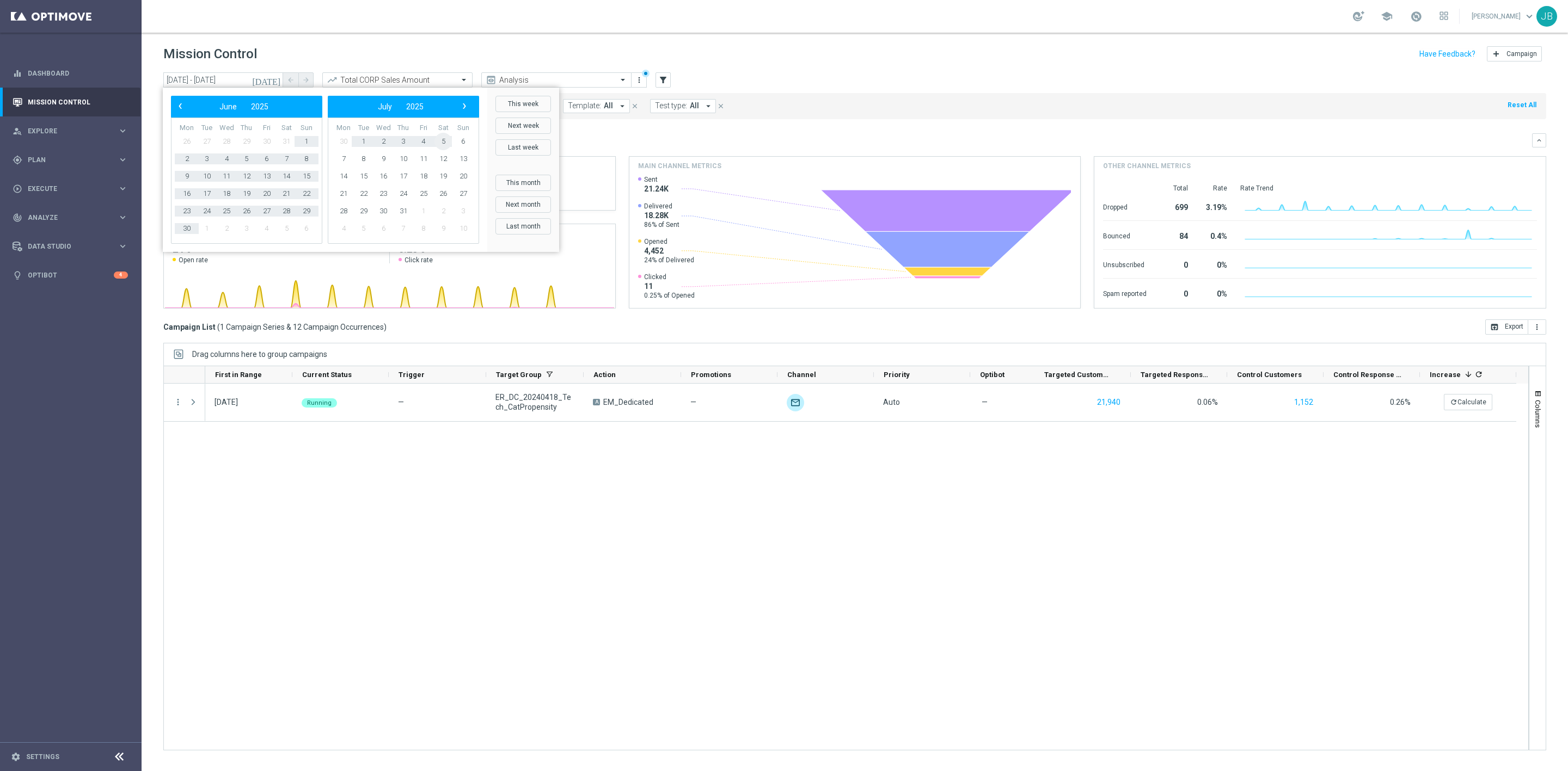
type input "06 Apr 2025 - 05 Jul 2025"
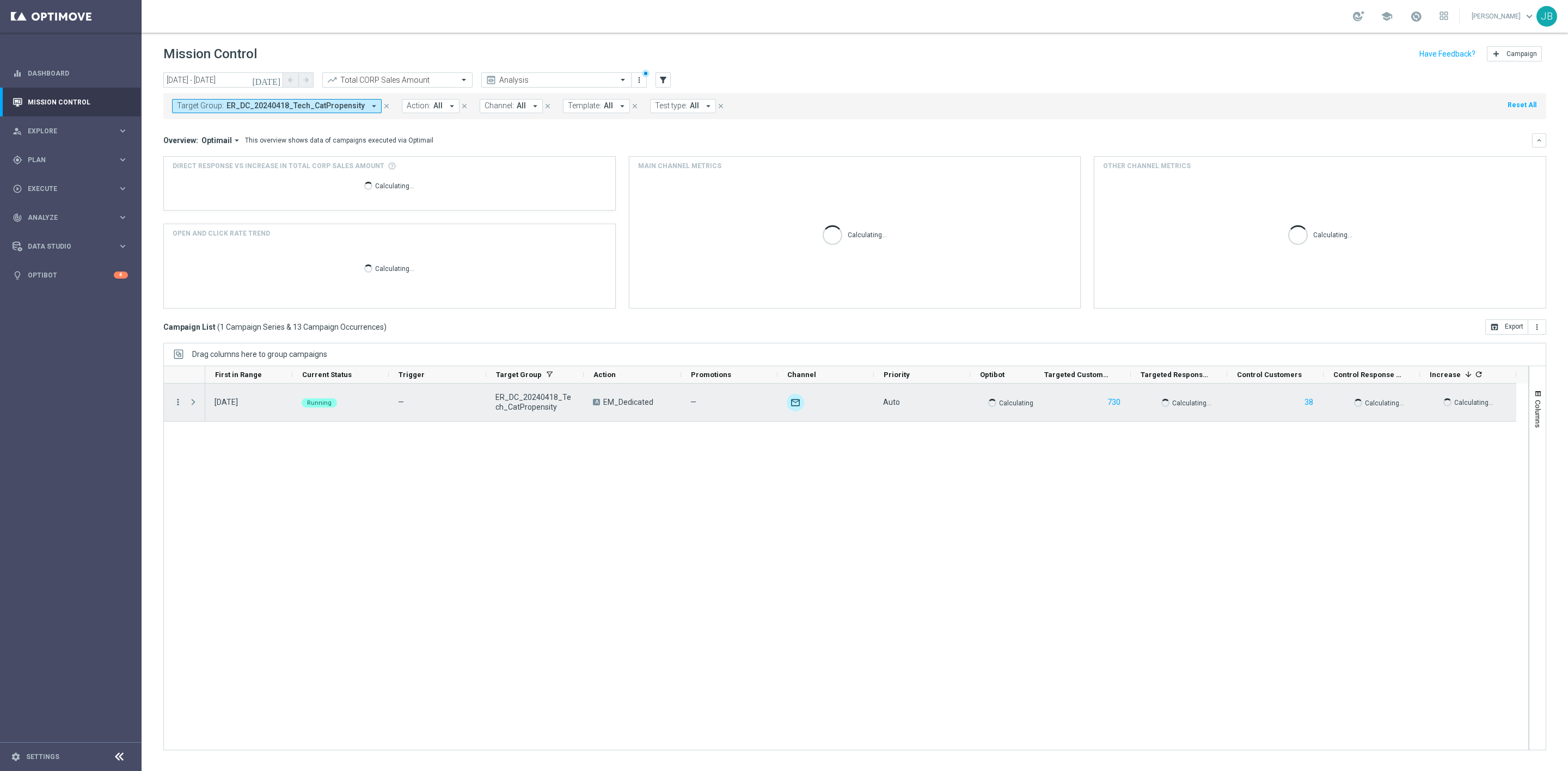
click at [177, 403] on icon "more_vert" at bounding box center [177, 402] width 9 height 9
click at [212, 409] on span "Campaign Details" at bounding box center [228, 410] width 55 height 8
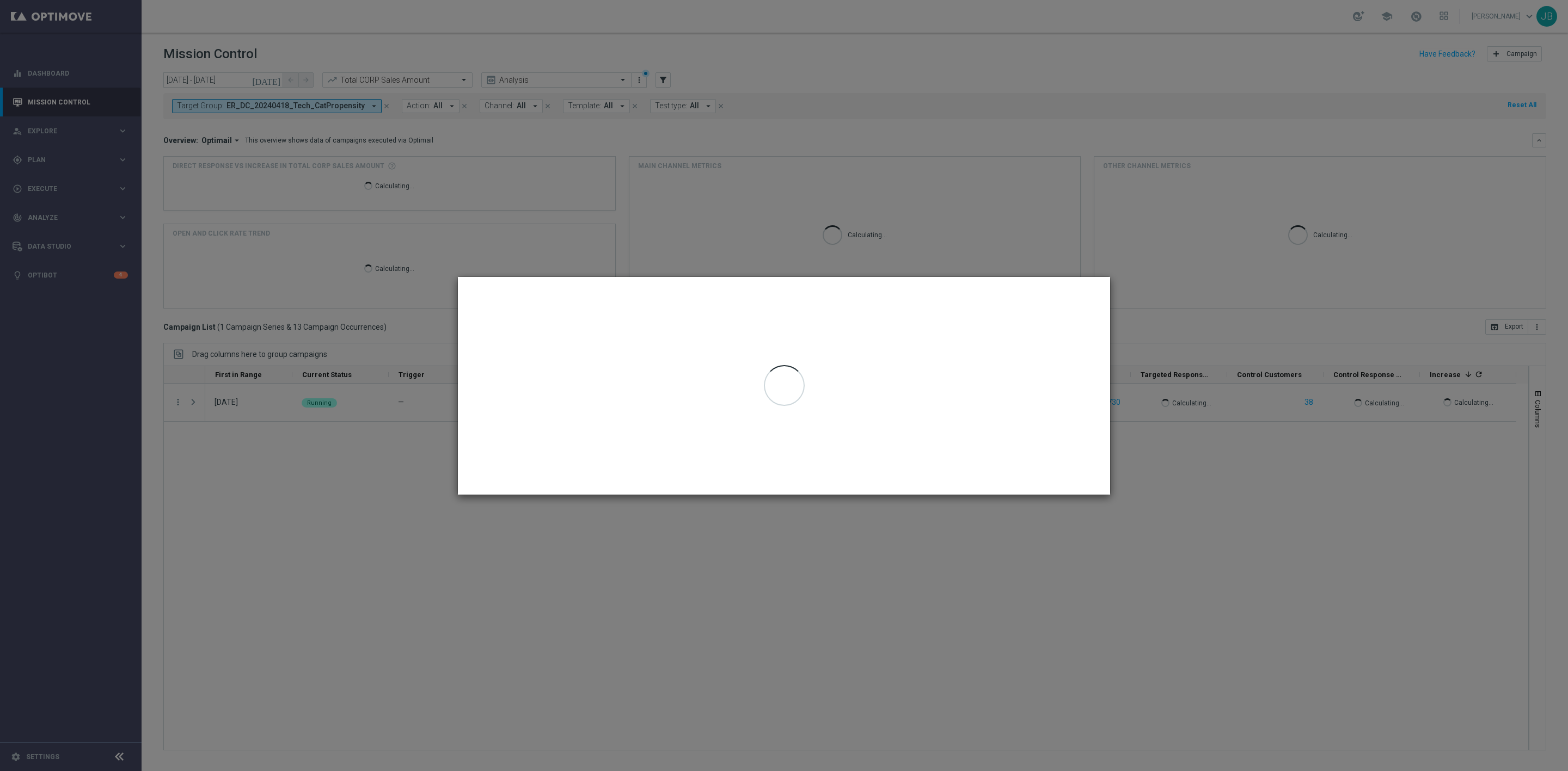
click at [695, 580] on modal-container at bounding box center [784, 385] width 1568 height 771
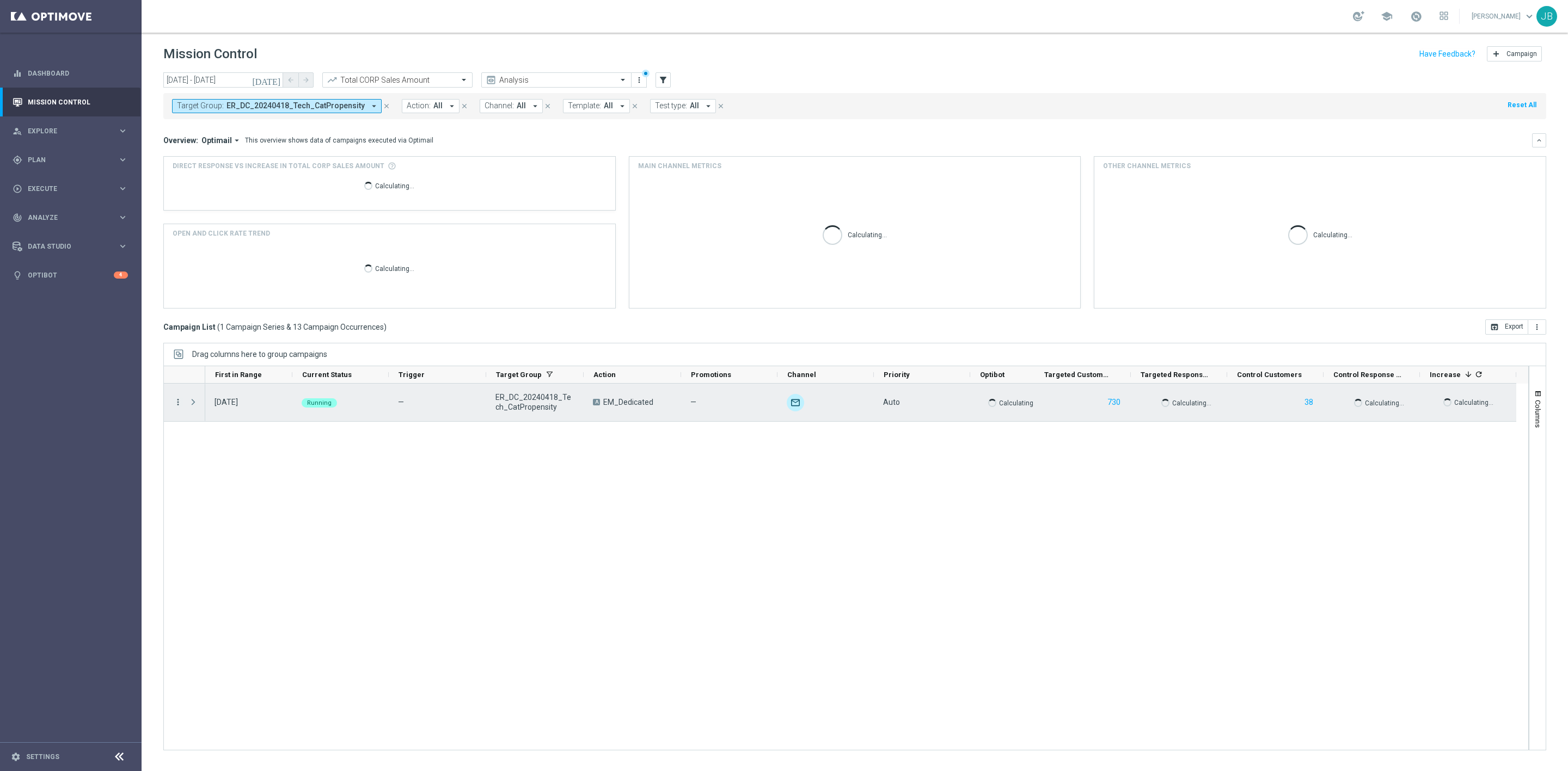
click at [178, 403] on icon "more_vert" at bounding box center [177, 402] width 9 height 9
click at [246, 456] on span "Eligibility & Exclusion" at bounding box center [232, 456] width 65 height 8
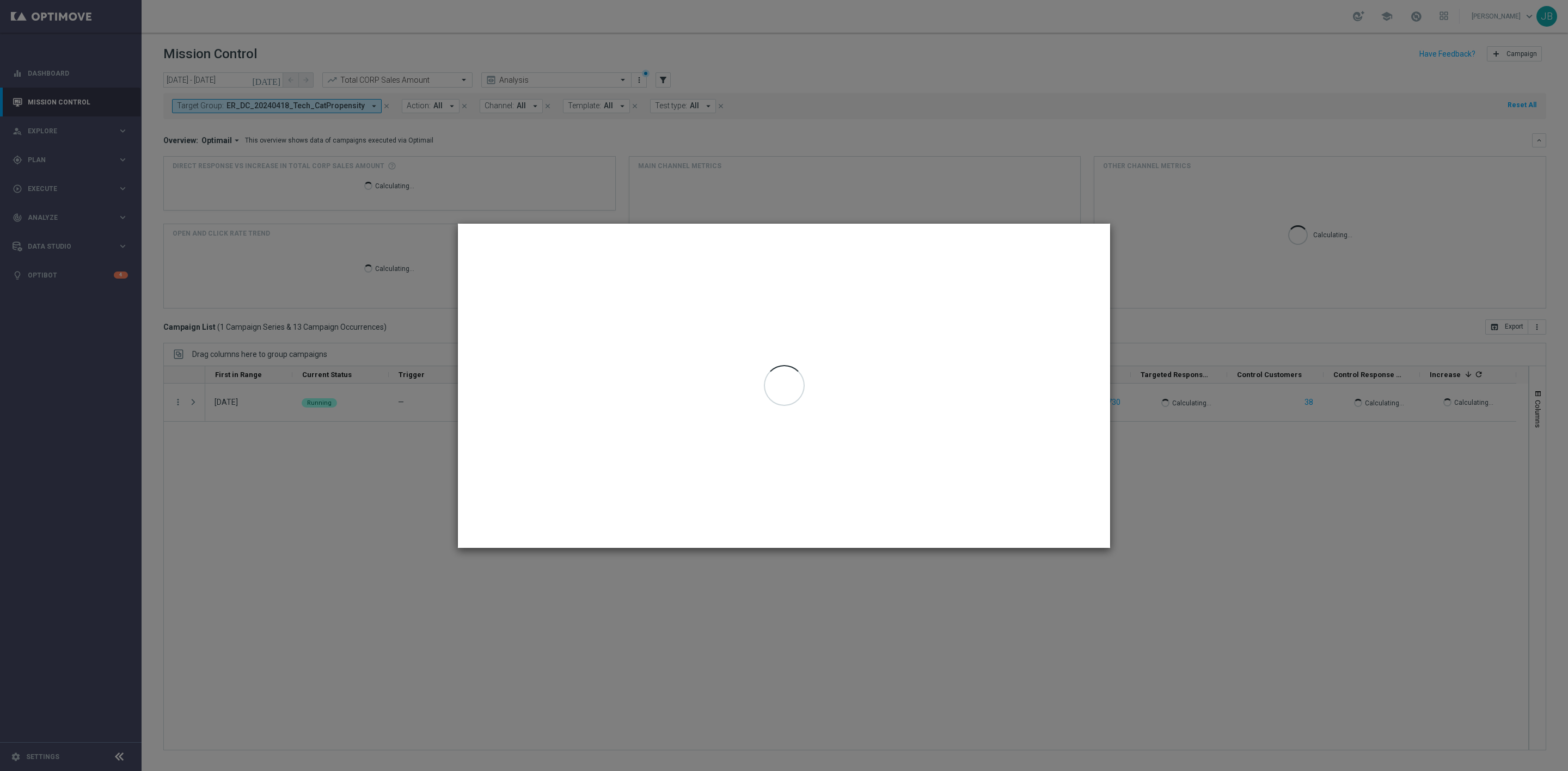
type input "06 Apr 2025 - 05 Jul 2025"
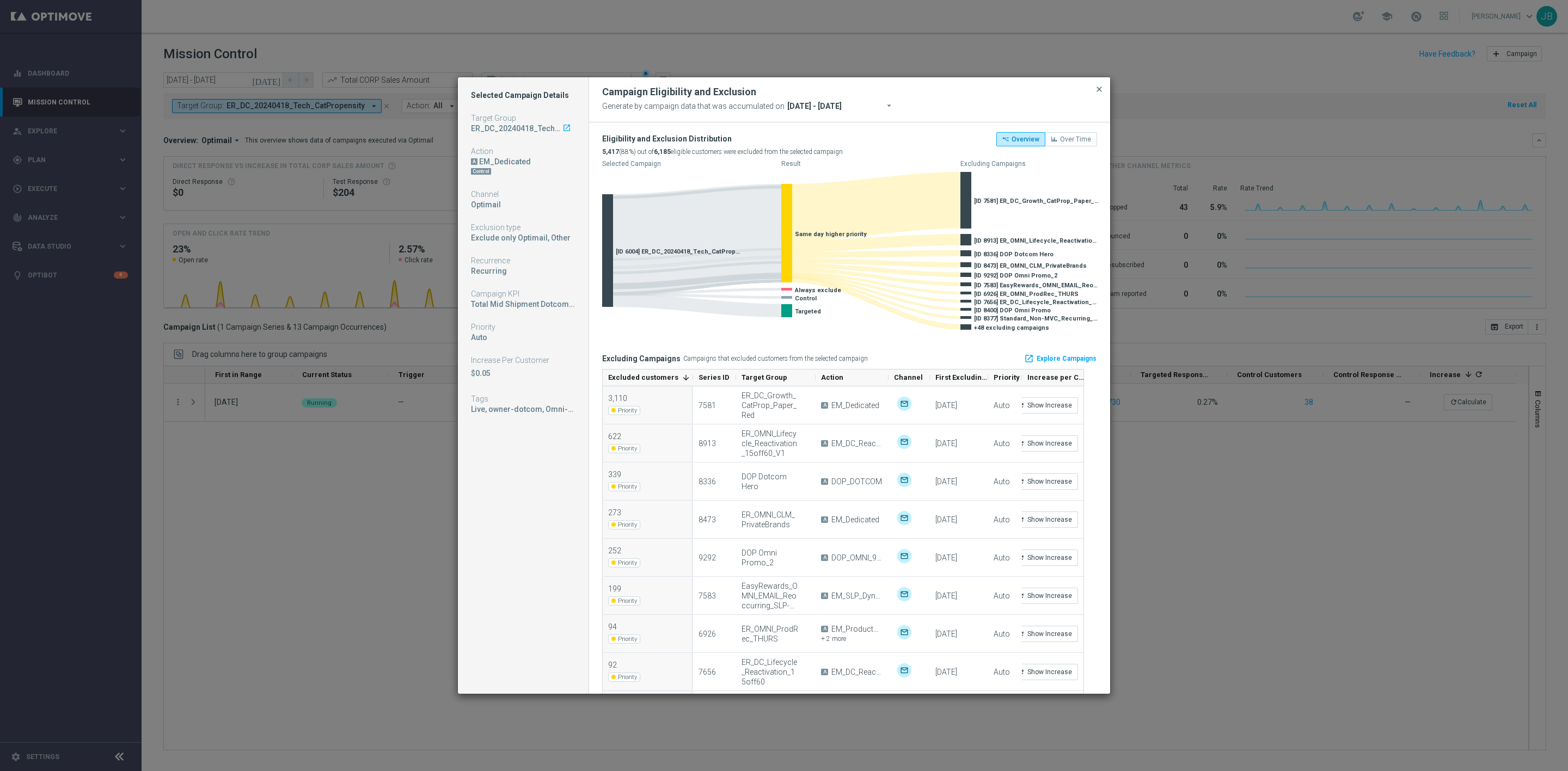
click at [1095, 89] on span "close" at bounding box center [1099, 89] width 8 height 8
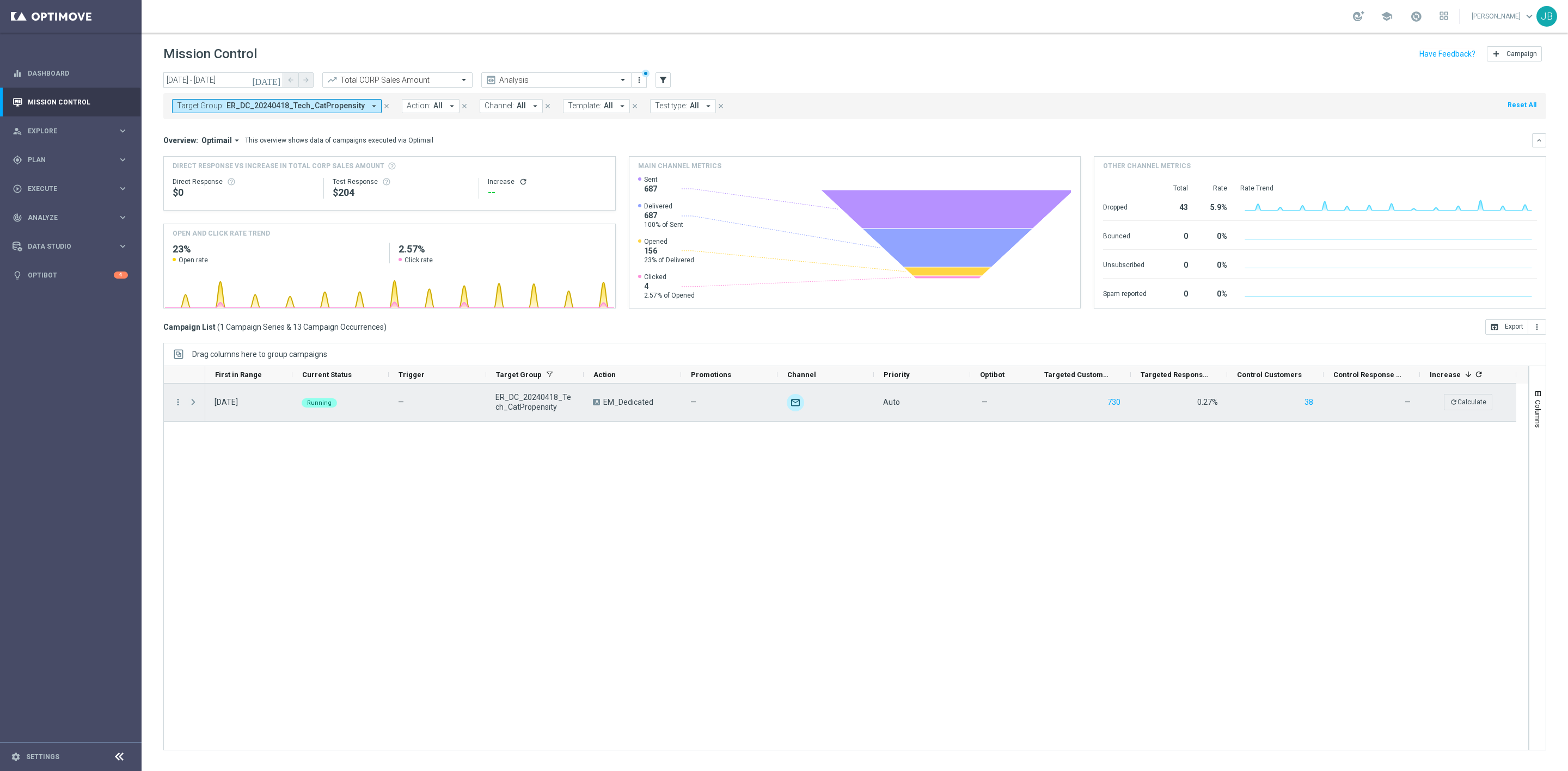
click at [191, 403] on span "Press SPACE to select this row." at bounding box center [194, 402] width 9 height 8
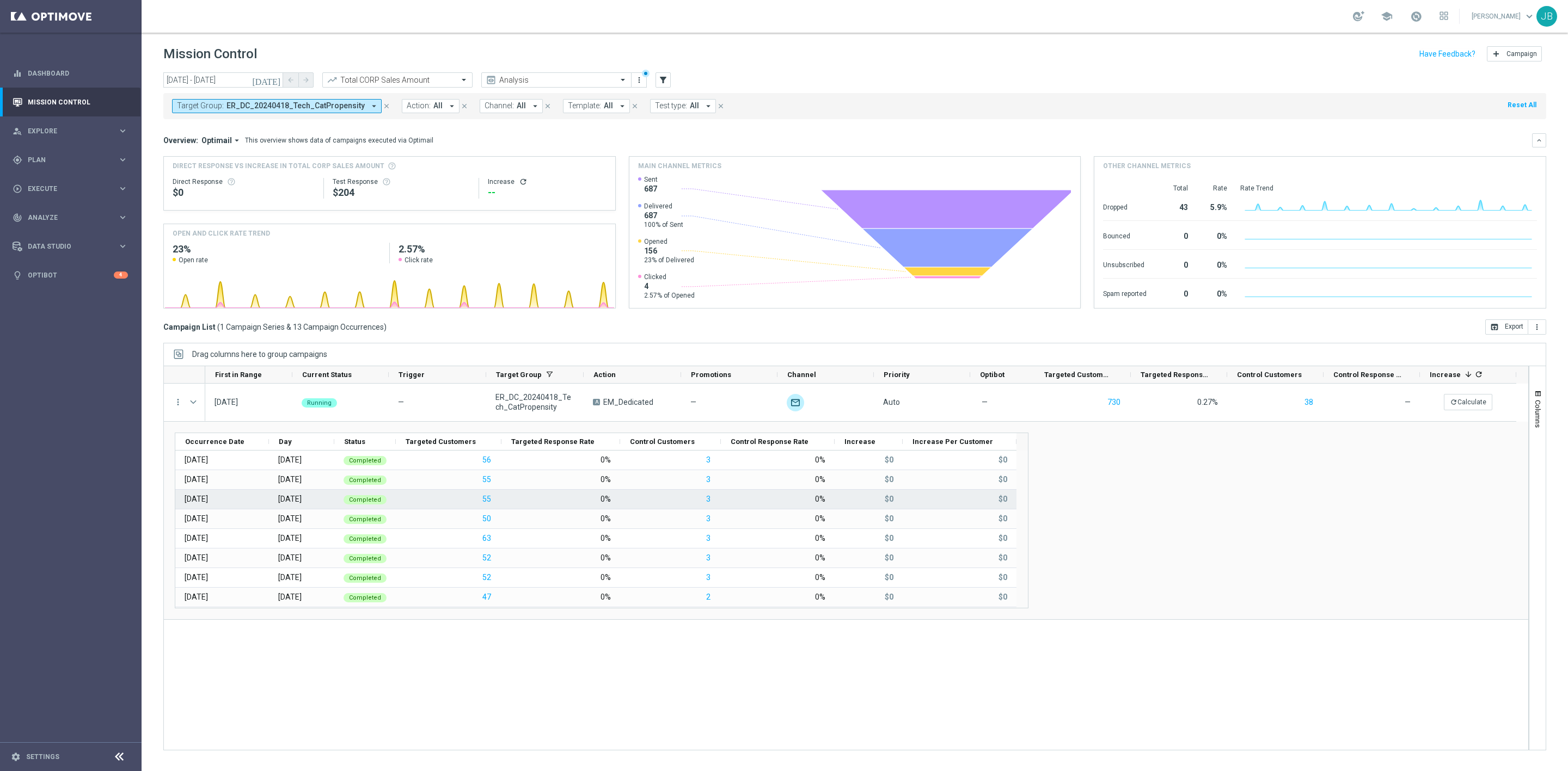
scroll to position [98, 0]
click at [275, 79] on icon "today" at bounding box center [266, 80] width 29 height 9
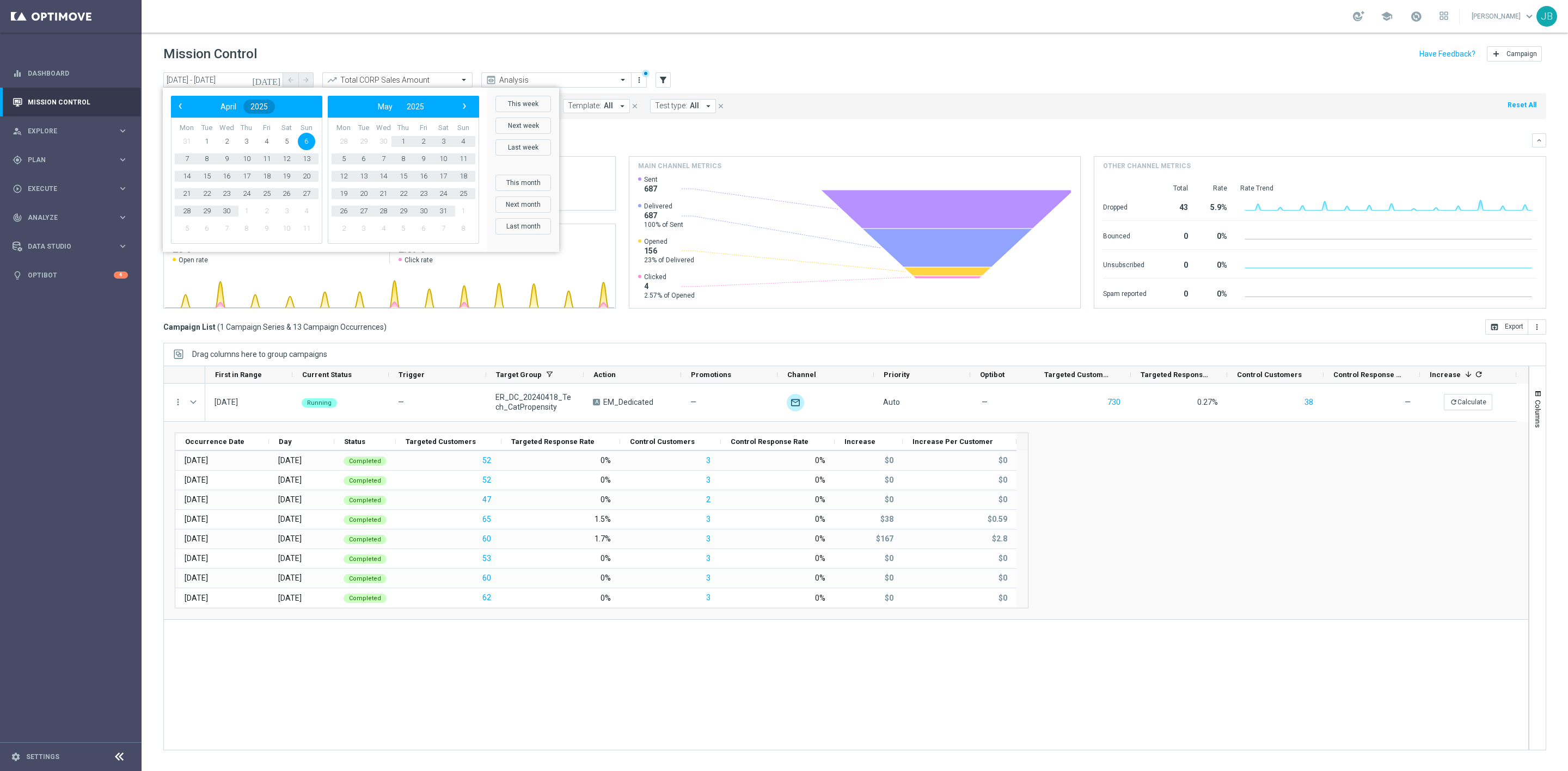
click at [261, 107] on span "2025" at bounding box center [259, 106] width 17 height 8
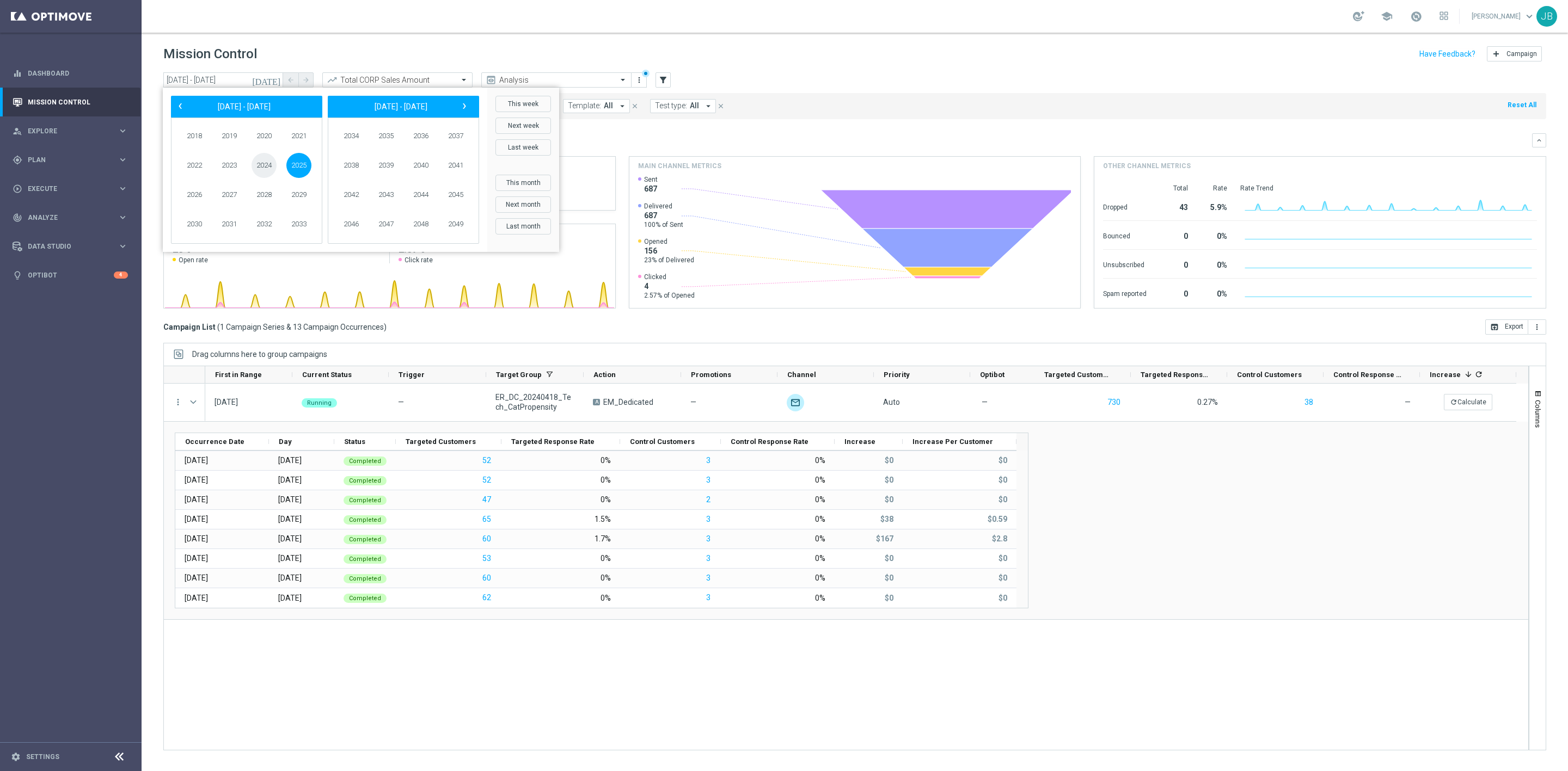
click at [260, 165] on span "2024" at bounding box center [263, 165] width 25 height 25
click at [200, 139] on span "January" at bounding box center [197, 138] width 42 height 16
click at [189, 139] on span "1" at bounding box center [187, 142] width 17 height 17
click at [466, 109] on span "›" at bounding box center [464, 106] width 14 height 14
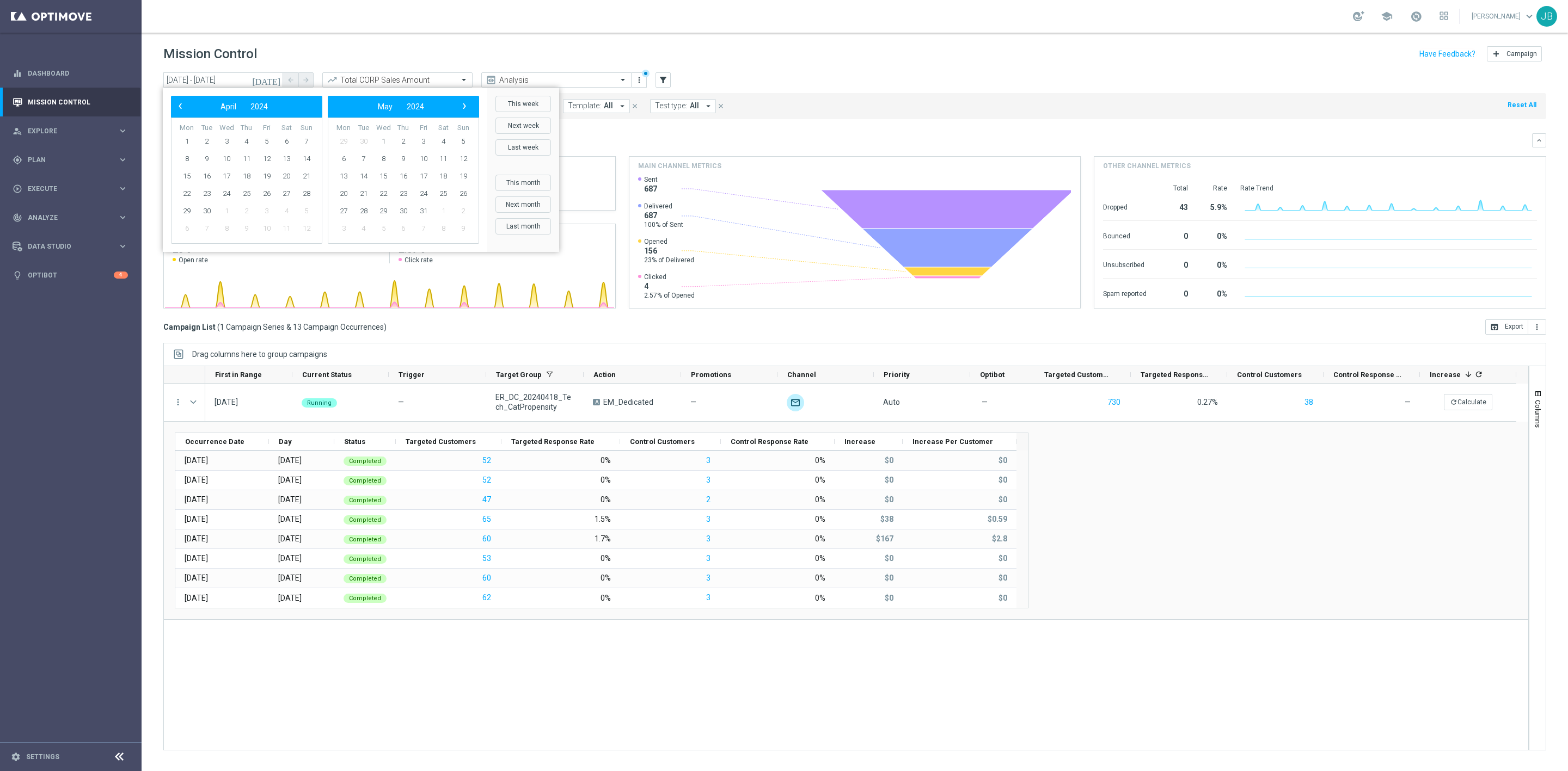
click at [466, 109] on span "›" at bounding box center [464, 106] width 14 height 14
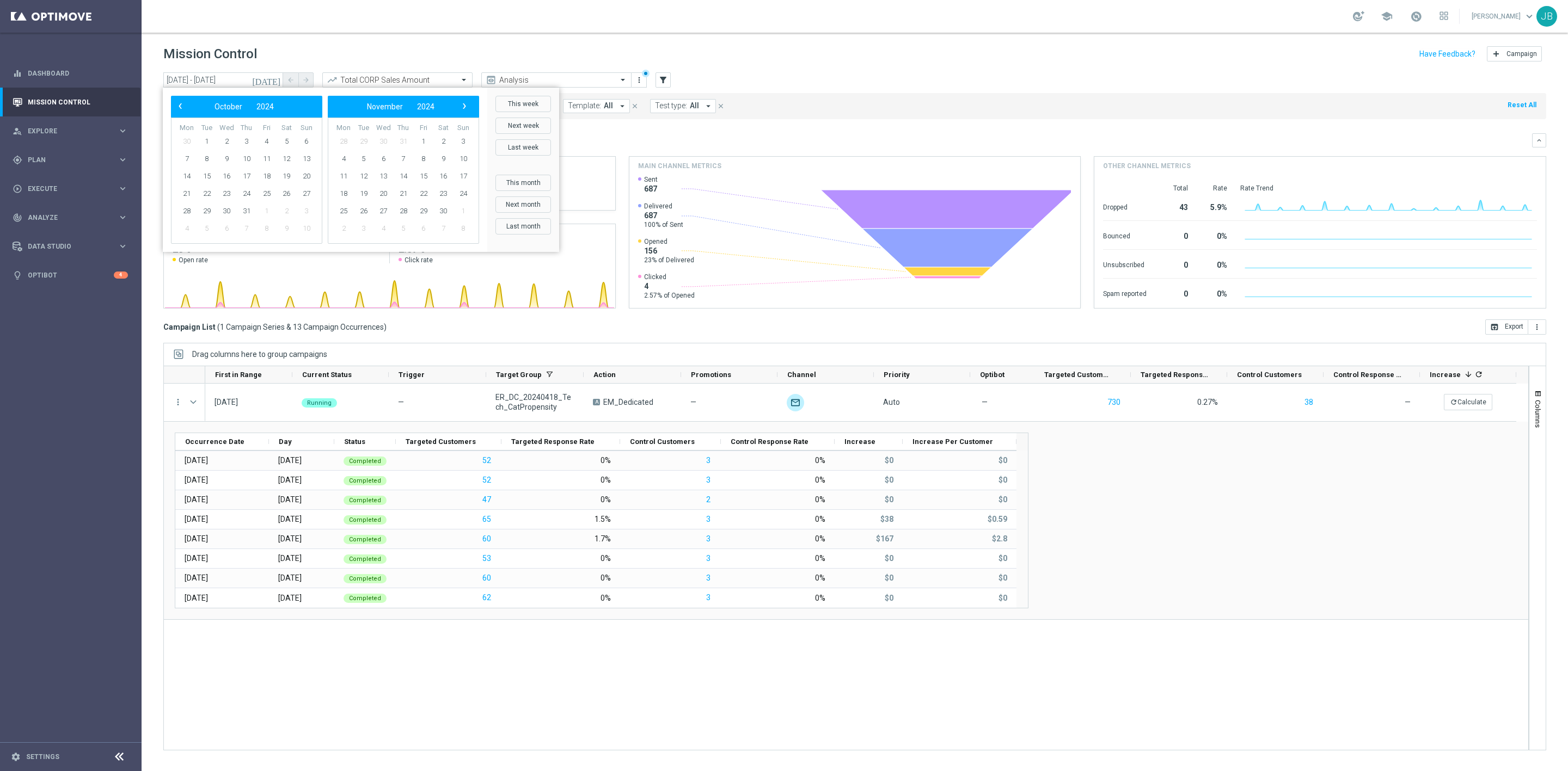
click at [466, 109] on span "›" at bounding box center [464, 106] width 14 height 14
click at [379, 141] on span "1" at bounding box center [383, 142] width 17 height 17
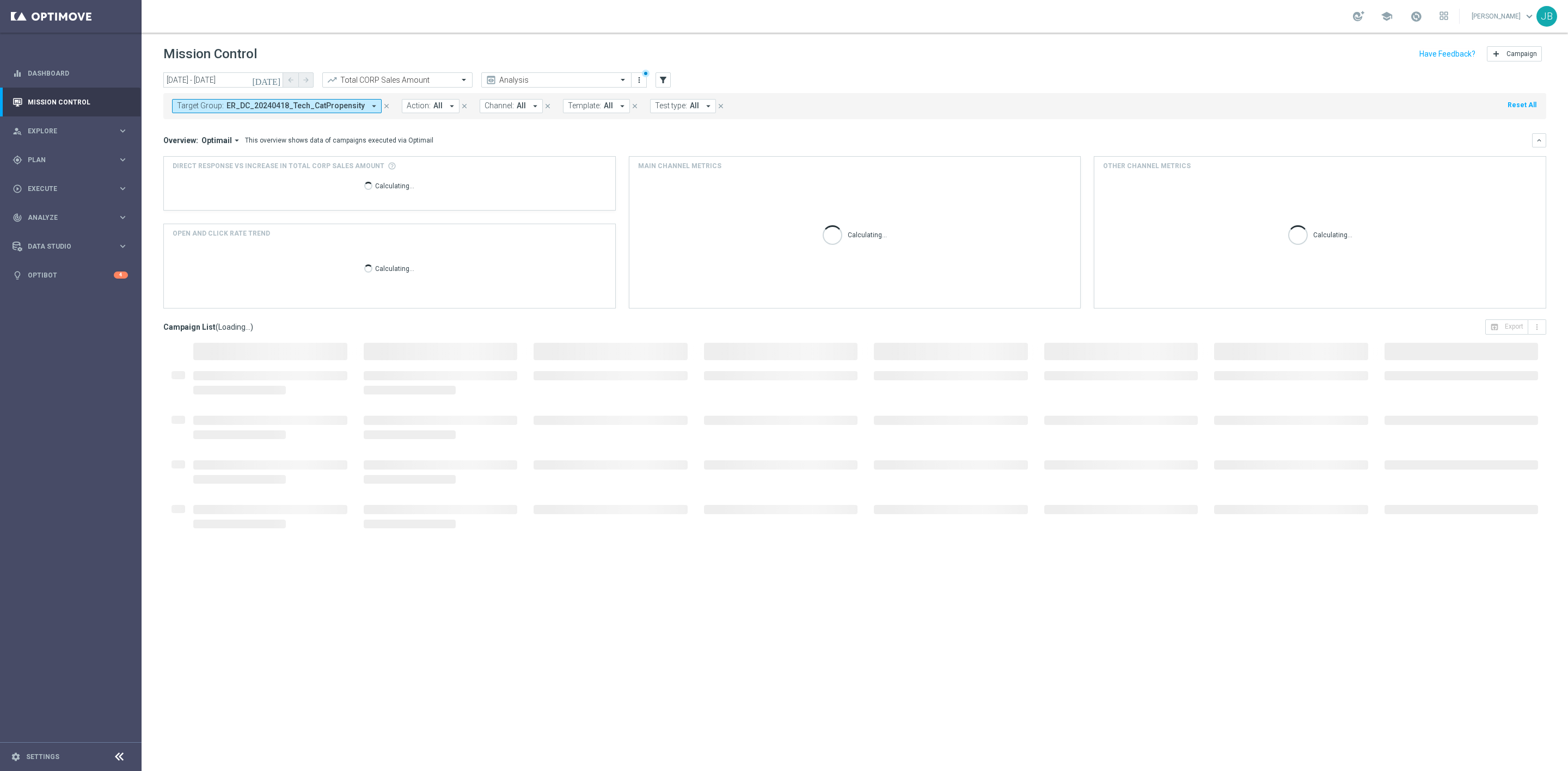
click at [279, 85] on button "today" at bounding box center [266, 80] width 33 height 16
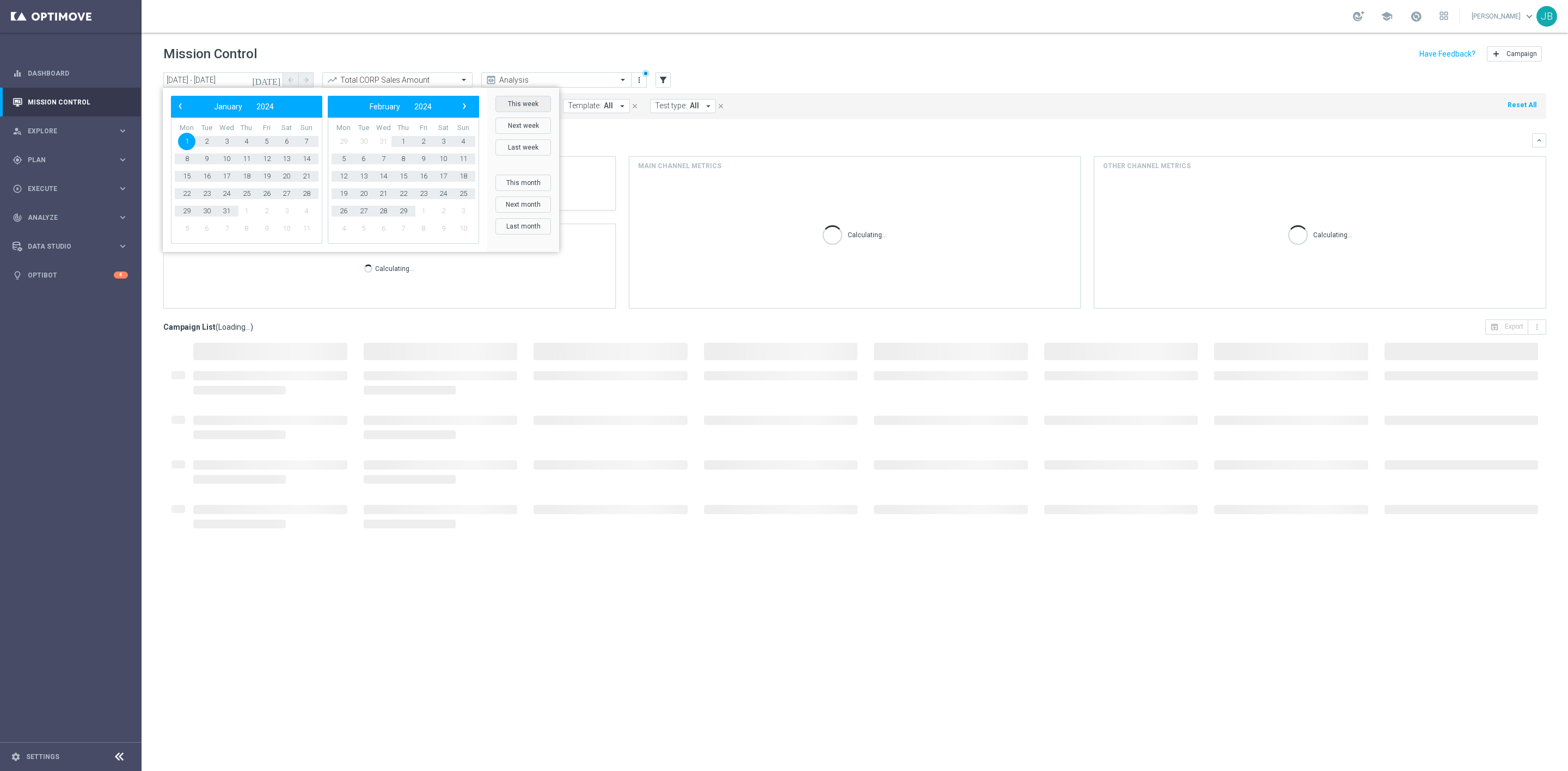
click at [510, 104] on button "This week" at bounding box center [523, 103] width 56 height 16
type input "22 Sep 2025 - 28 Sep 2025"
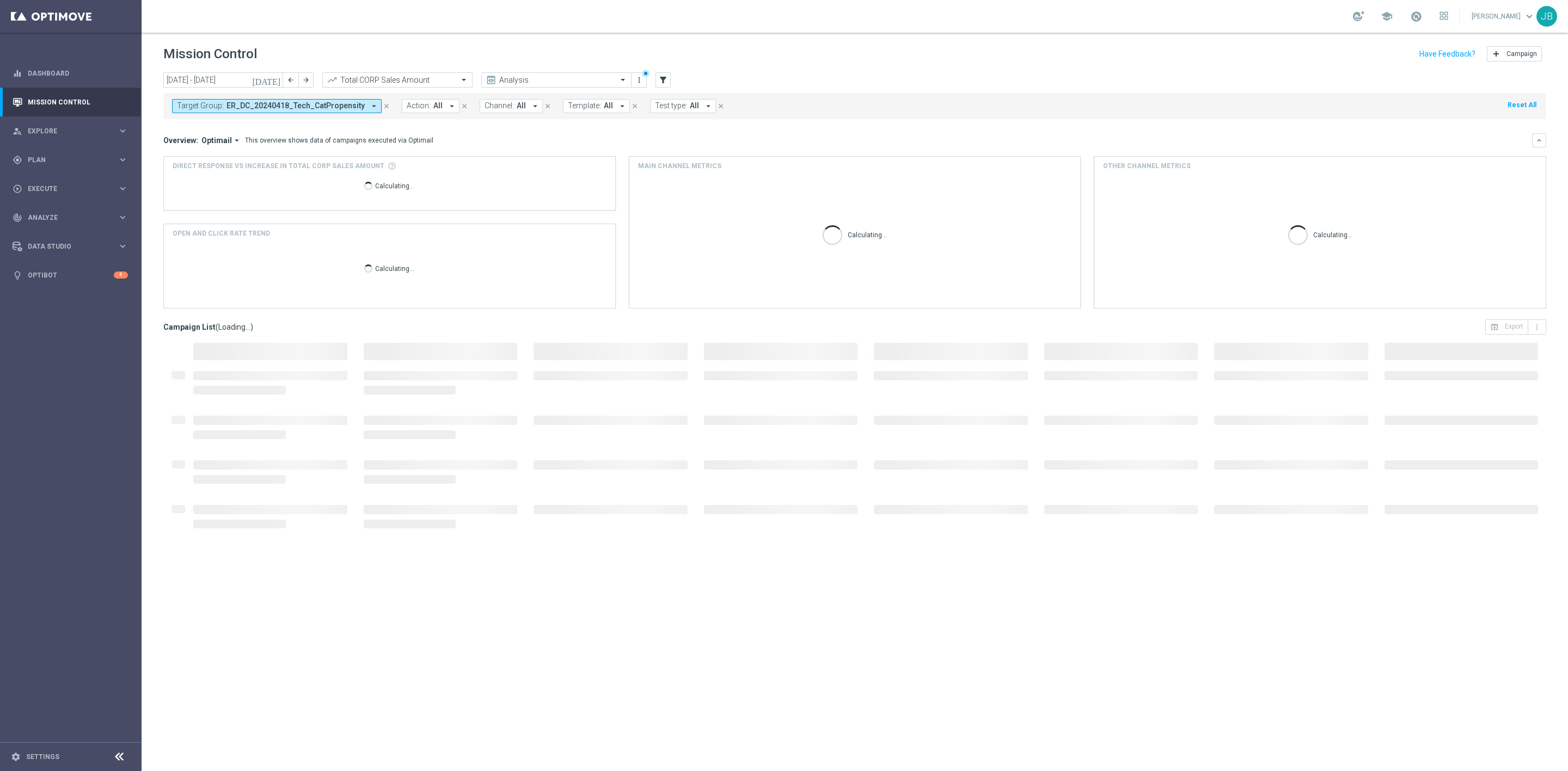
click at [345, 106] on span "ER_DC_20240418_Tech_CatPropensity" at bounding box center [295, 106] width 138 height 9
click at [0, 0] on div "Clear" at bounding box center [0, 0] width 0 height 0
click at [284, 126] on input "text" at bounding box center [262, 126] width 160 height 9
paste input "ER_DC_20240418_Paper_CatPropensity"
click at [286, 178] on label "ER_DC_20240418_Paper_CatPropensity" at bounding box center [245, 179] width 114 height 7
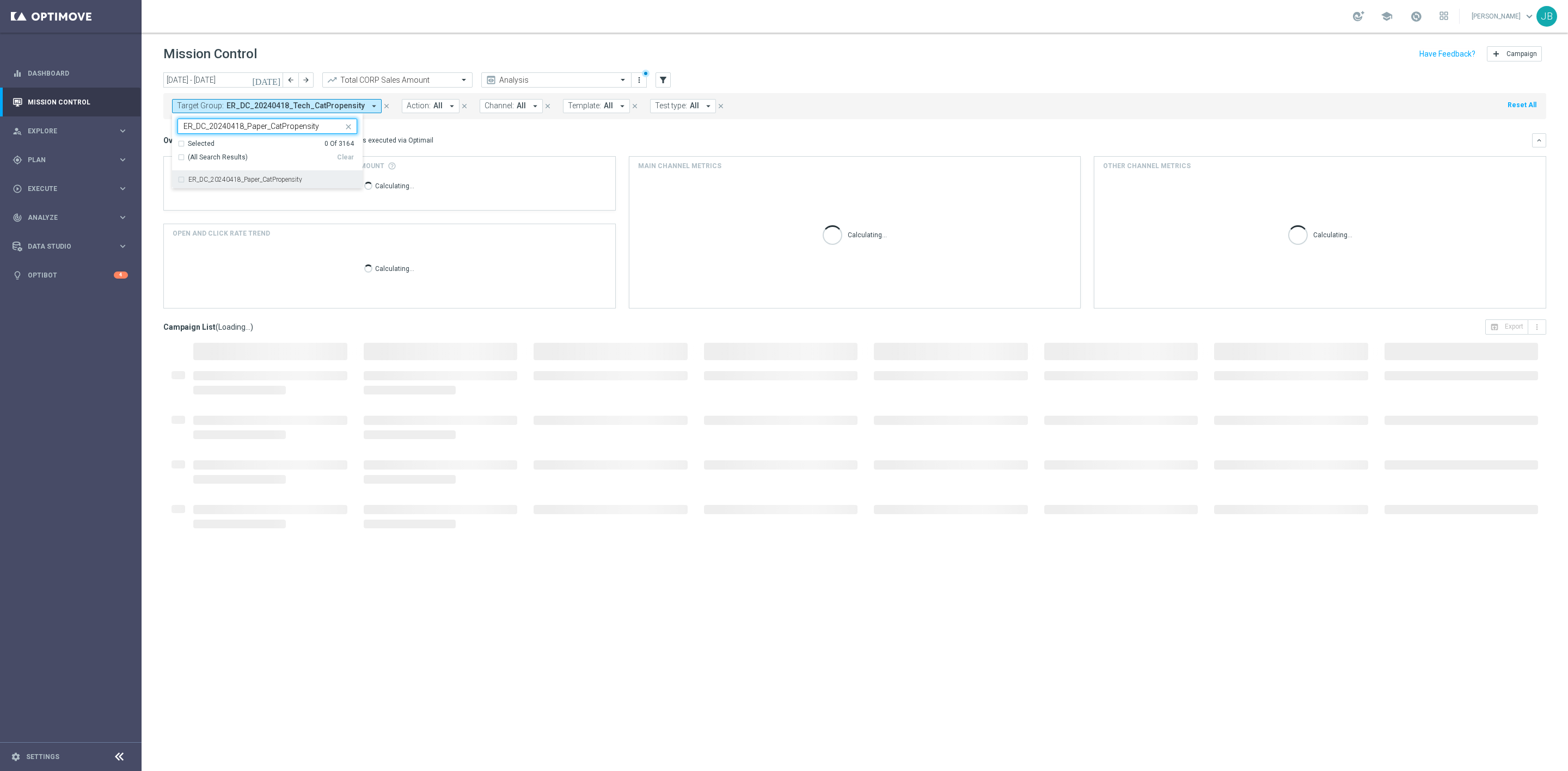
type input "ER_DC_20240418_Paper_CatPropensity"
click at [482, 141] on div "Overview: Optimail arrow_drop_down This overview shows data of campaigns execut…" at bounding box center [848, 141] width 1369 height 9
click at [62, 77] on link "Dashboard" at bounding box center [77, 73] width 100 height 29
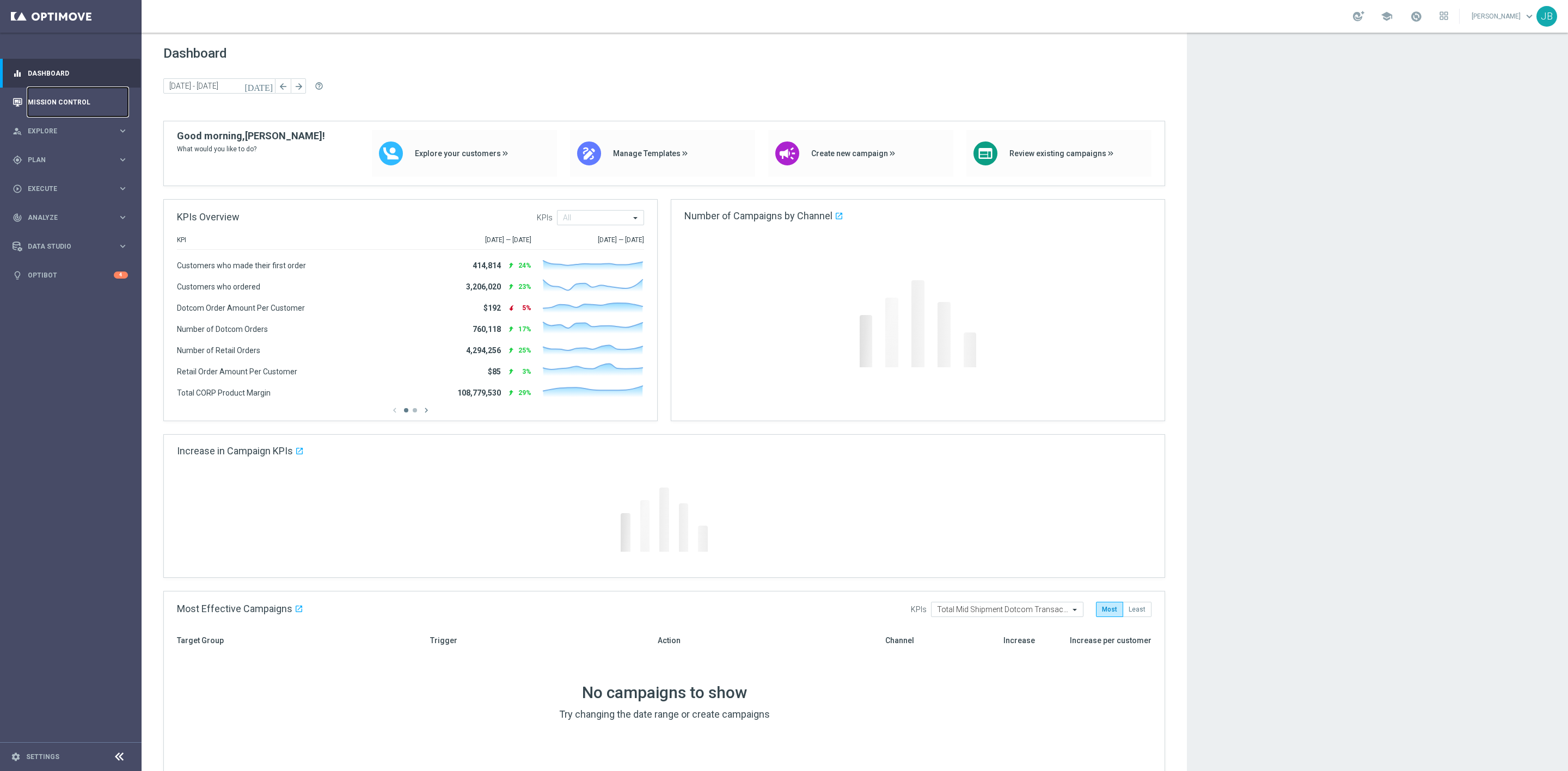
click at [61, 100] on link "Mission Control" at bounding box center [77, 102] width 100 height 29
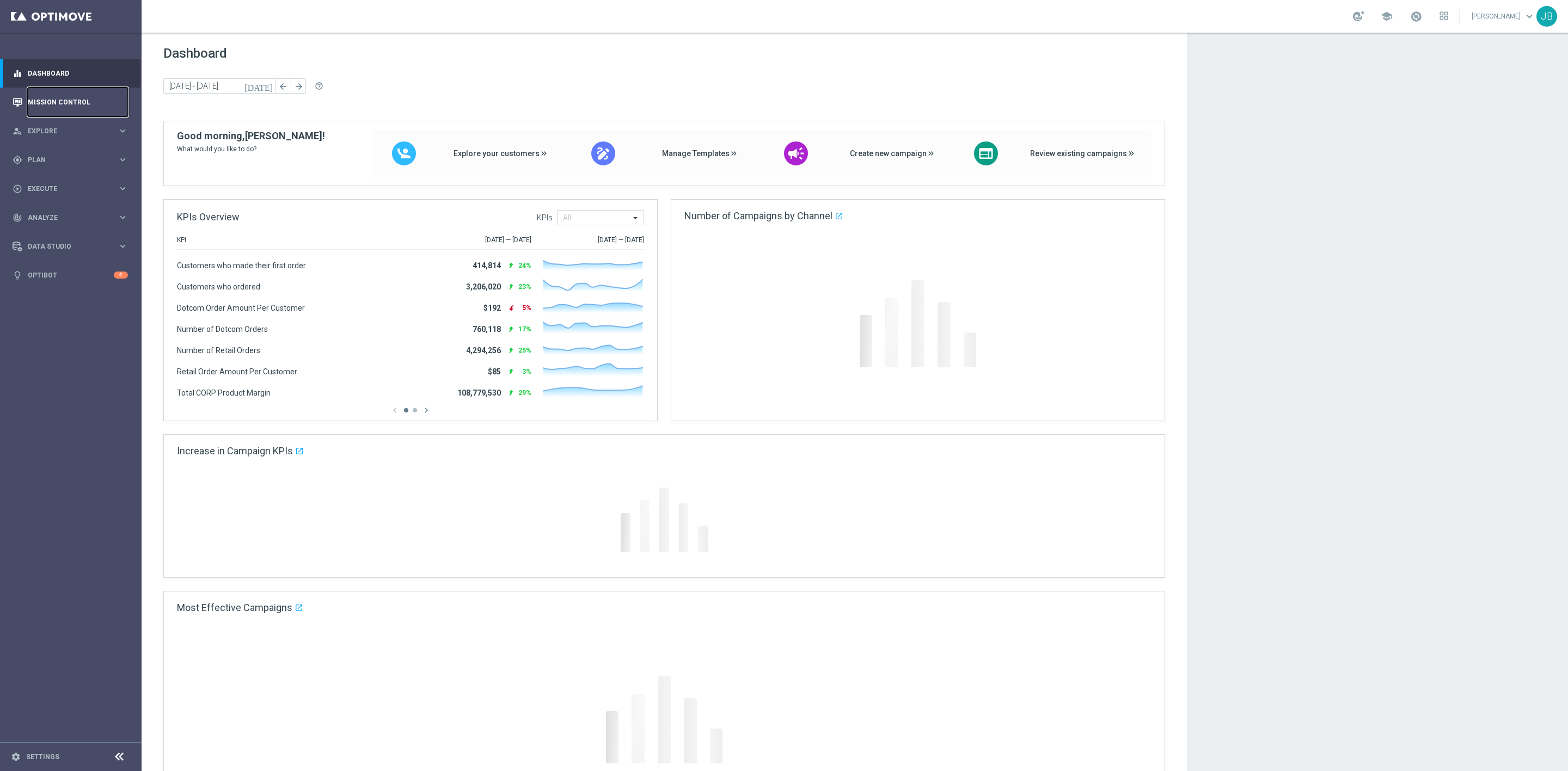
click at [68, 103] on link "Mission Control" at bounding box center [77, 102] width 100 height 29
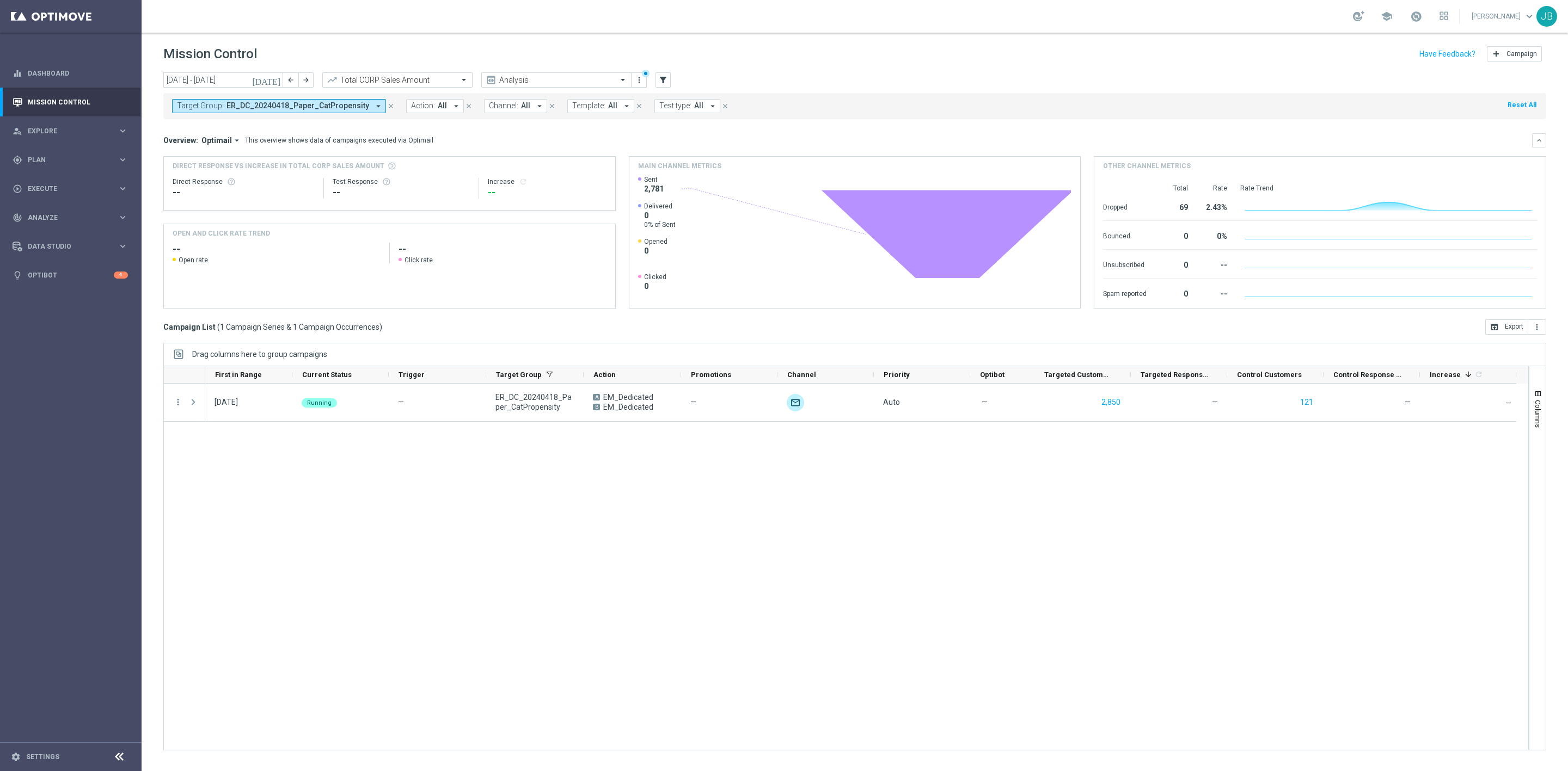
click at [278, 79] on icon "today" at bounding box center [266, 80] width 29 height 9
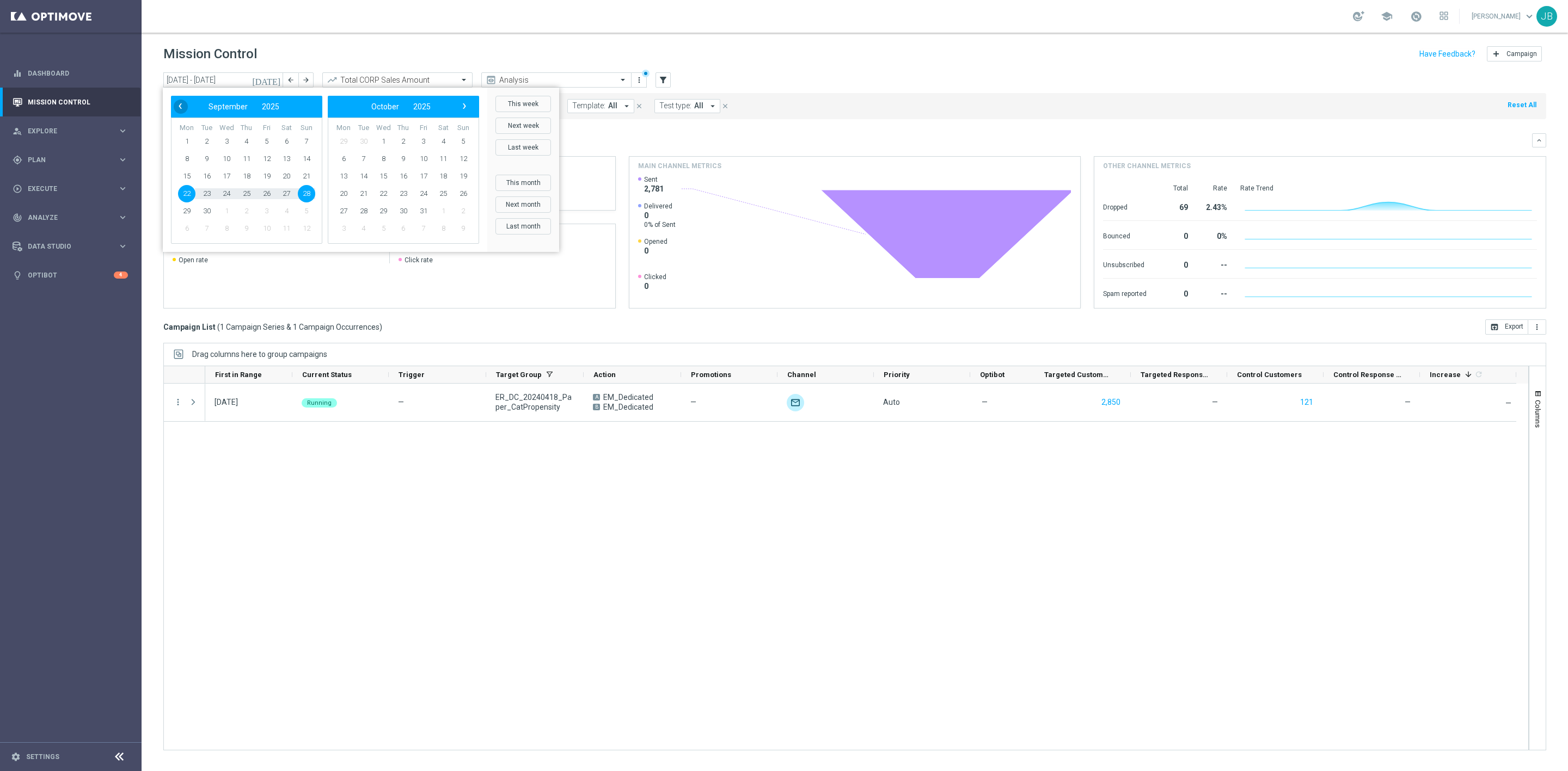
click at [180, 105] on span "‹" at bounding box center [179, 106] width 14 height 14
click at [223, 178] on span "13" at bounding box center [227, 176] width 17 height 17
click at [465, 107] on span "›" at bounding box center [464, 106] width 14 height 14
click at [209, 209] on span "30" at bounding box center [207, 211] width 17 height 17
type input "13 Aug 2025 - 30 Sep 2025"
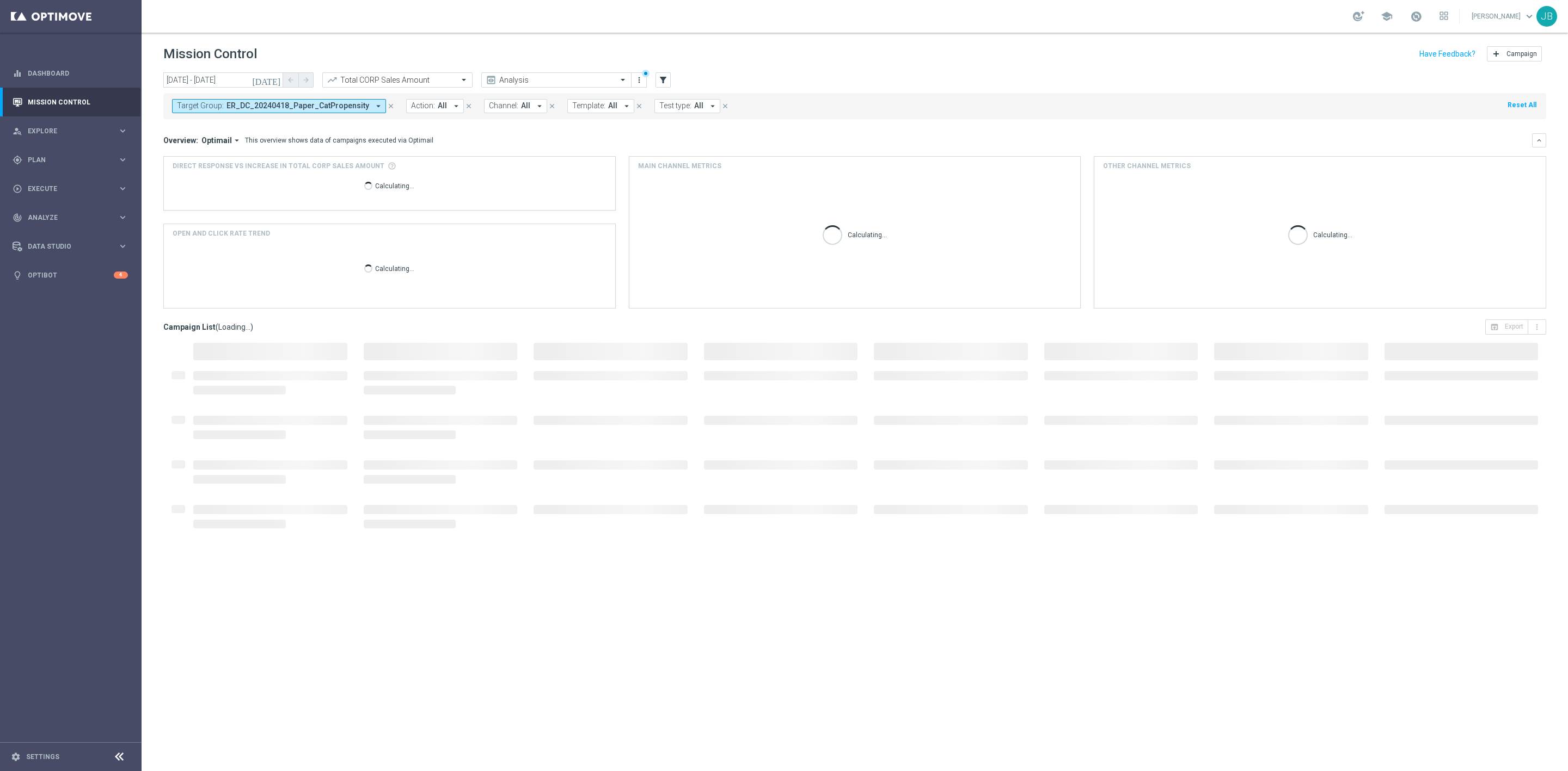
click at [303, 109] on span "ER_DC_20240418_Paper_CatPropensity" at bounding box center [297, 106] width 143 height 9
click at [0, 0] on div "Clear" at bounding box center [0, 0] width 0 height 0
click at [267, 123] on input "text" at bounding box center [262, 126] width 160 height 9
paste input "ER_DC_20240418_Tech_CatPropensity"
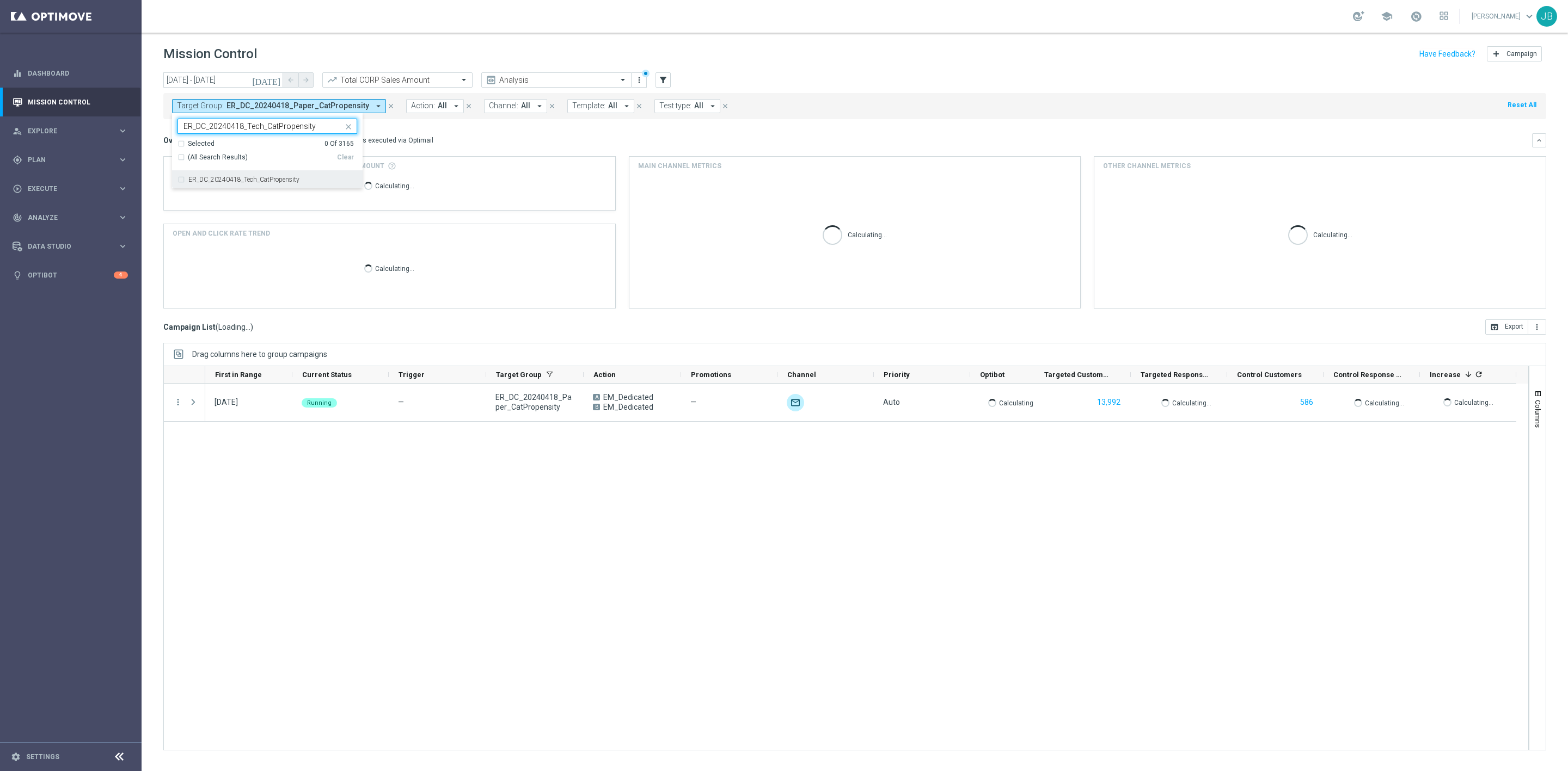
click at [261, 183] on label "ER_DC_20240418_Tech_CatPropensity" at bounding box center [244, 179] width 111 height 7
type input "ER_DC_20240418_Tech_CatPropensity"
click at [440, 134] on div "Overview: Optimail arrow_drop_down This overview shows data of campaigns execut…" at bounding box center [854, 140] width 1383 height 14
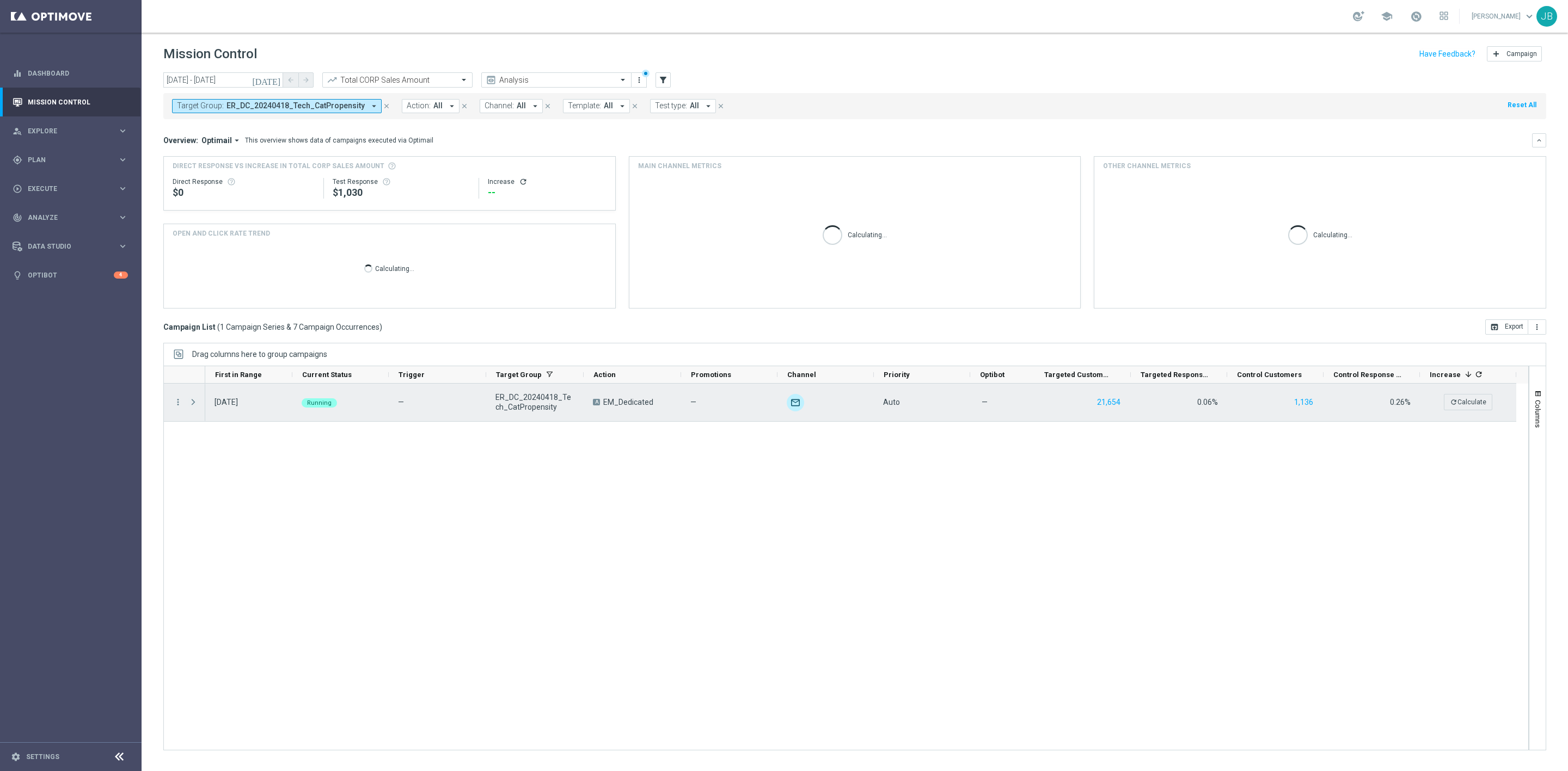
click at [190, 404] on span "Press SPACE to select this row." at bounding box center [194, 402] width 9 height 8
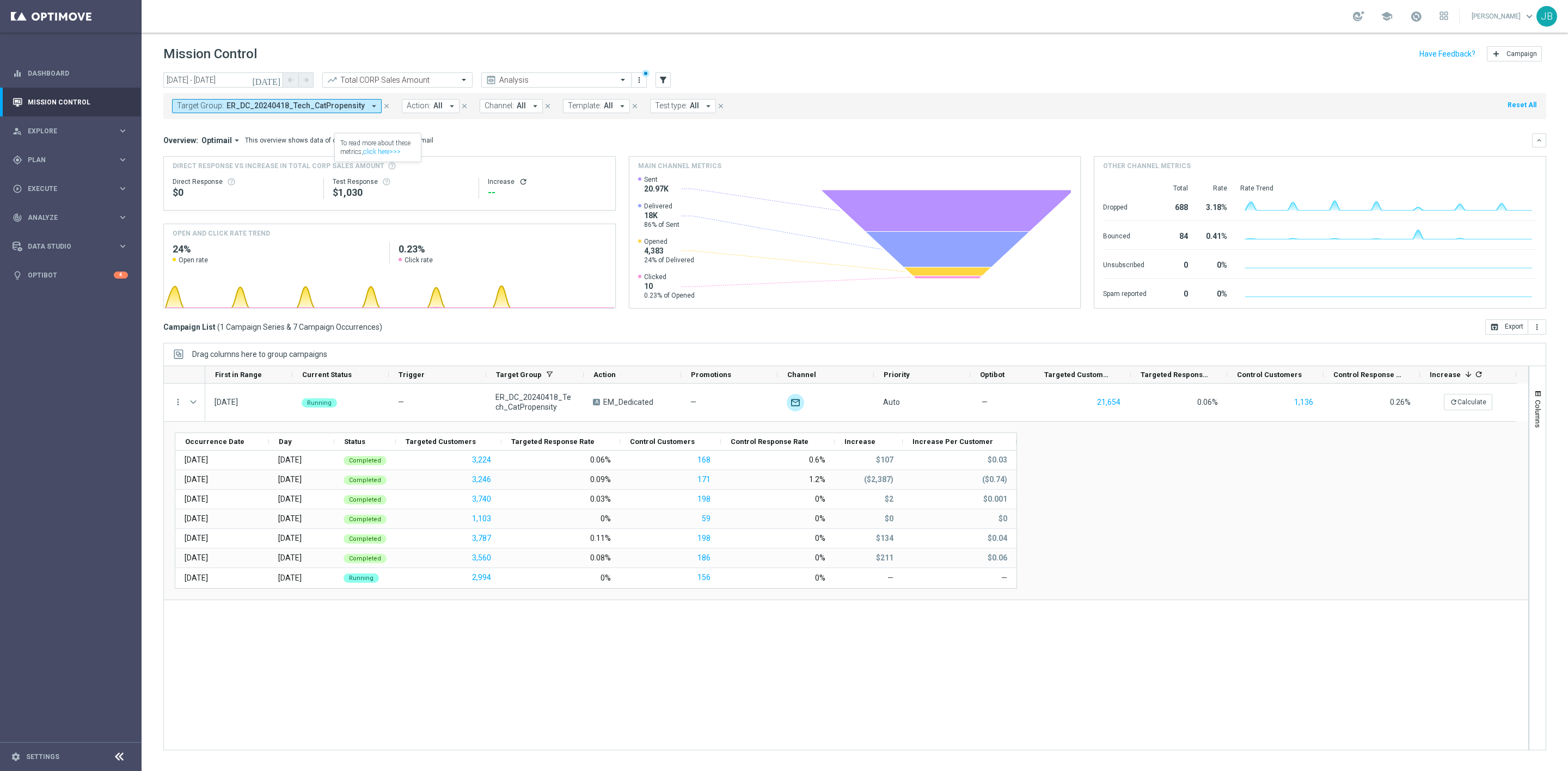
click at [348, 105] on span "ER_DC_20240418_Tech_CatPropensity" at bounding box center [295, 106] width 138 height 9
click at [282, 179] on label "ER_DC_20240418_Computers_CatPropensity" at bounding box center [253, 179] width 129 height 7
type input "ER_DC_20240418_Computers_CatPropensity"
click at [461, 140] on div "Overview: Optimail arrow_drop_down This overview shows data of campaigns execut…" at bounding box center [848, 141] width 1369 height 9
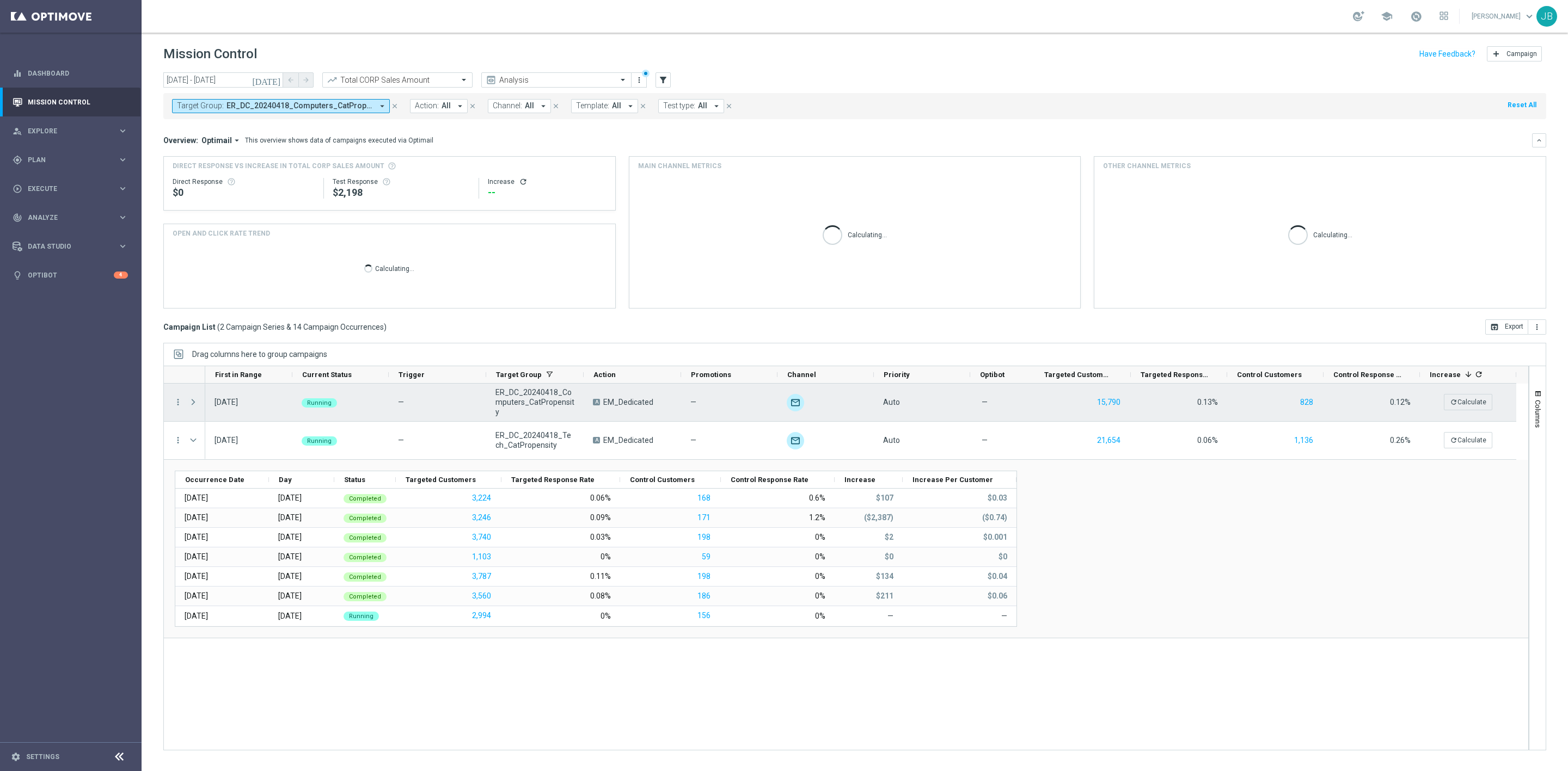
click at [191, 404] on span at bounding box center [194, 402] width 9 height 8
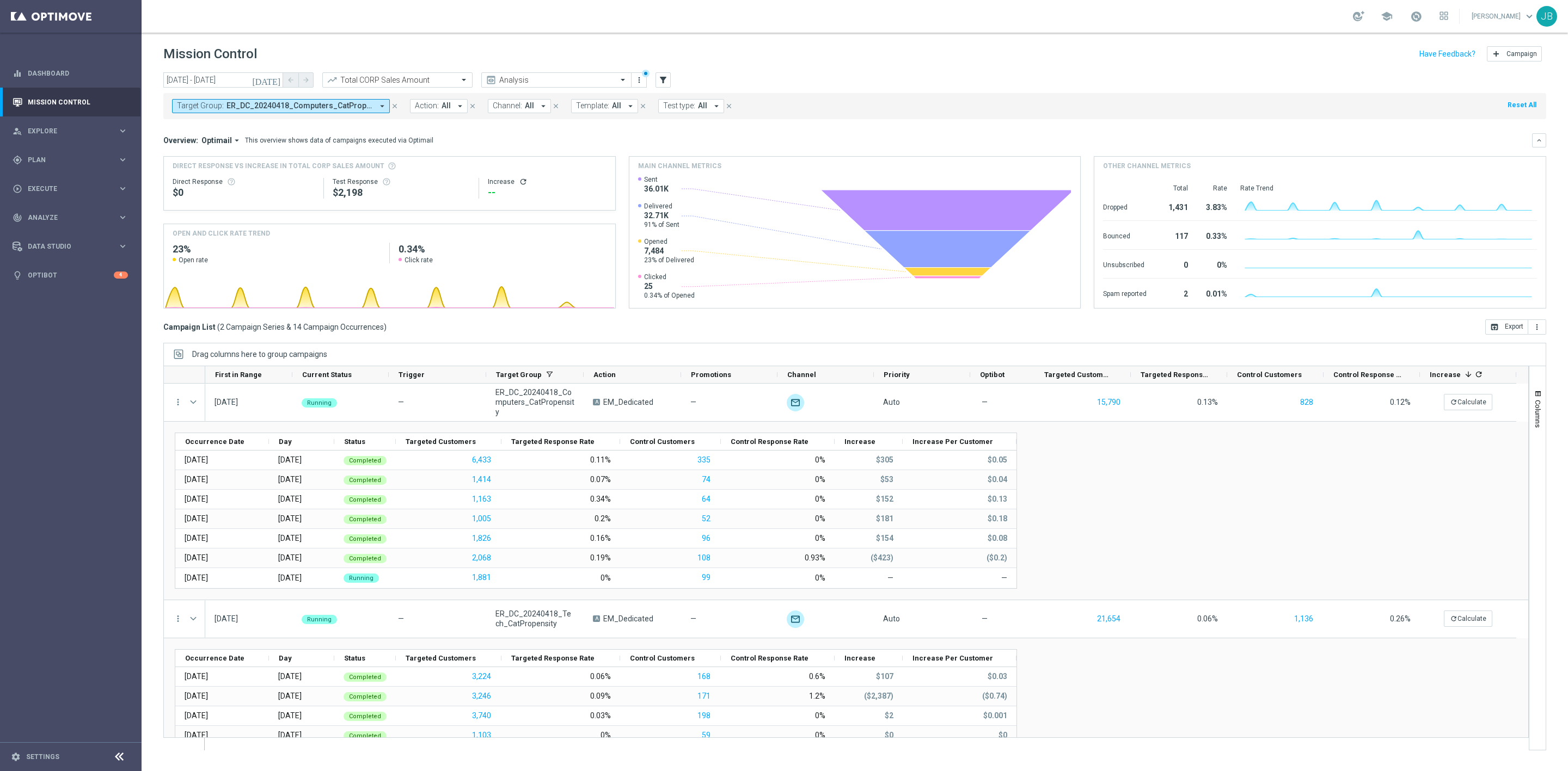
click at [302, 108] on span "ER_DC_20240418_Computers_CatPropensity, ER_DC_20240418_Tech_CatPropensity" at bounding box center [299, 106] width 146 height 9
click at [245, 125] on input "text" at bounding box center [262, 126] width 160 height 9
click at [250, 181] on label "ER_DC_20240418_Furniture_CatPropensity" at bounding box center [250, 179] width 124 height 7
type input "ER_DC_20240418_Furniture_CatPropensity"
click at [479, 141] on div "Overview: Optimail arrow_drop_down This overview shows data of campaigns execut…" at bounding box center [848, 141] width 1369 height 9
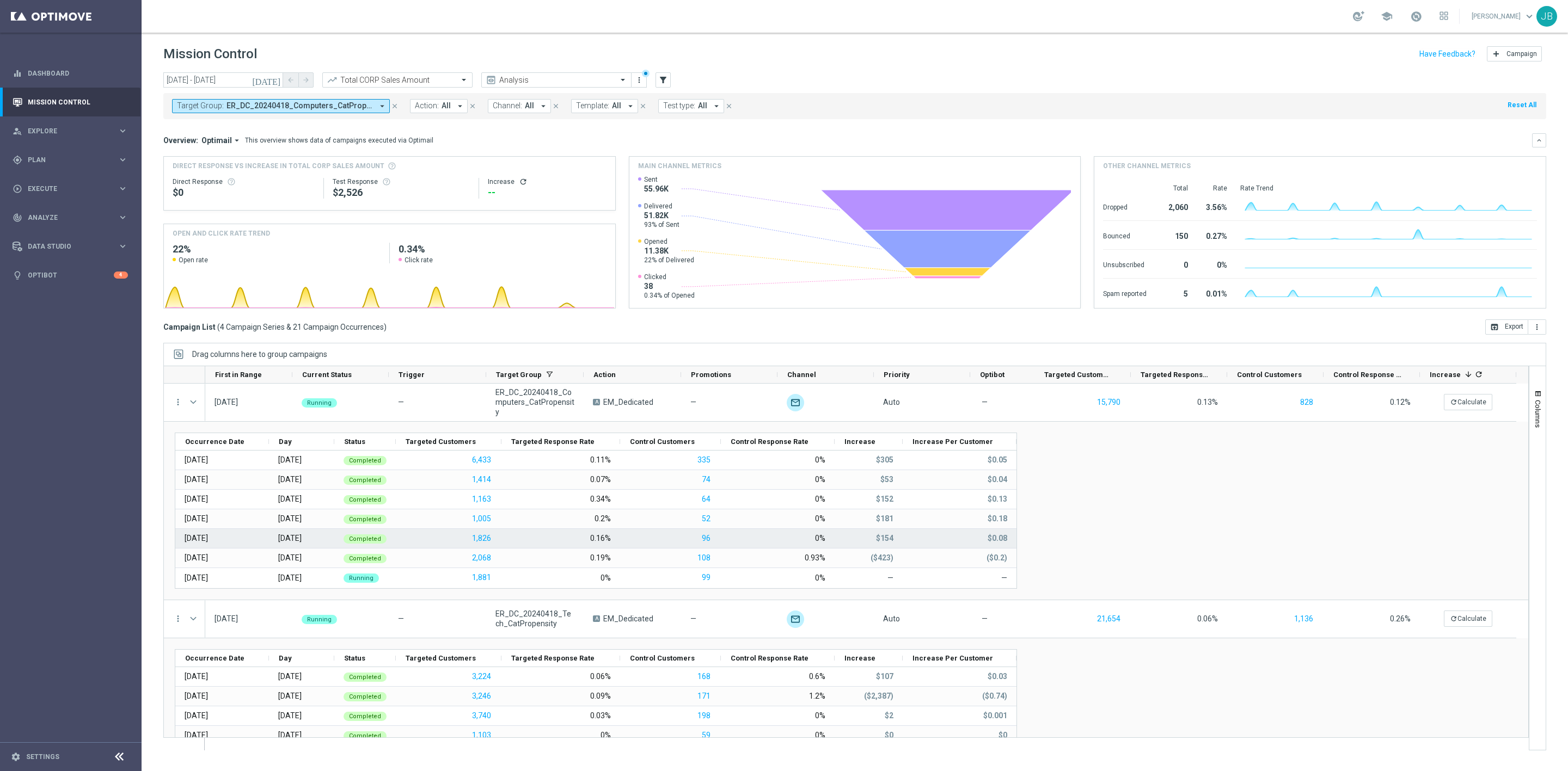
scroll to position [157, 0]
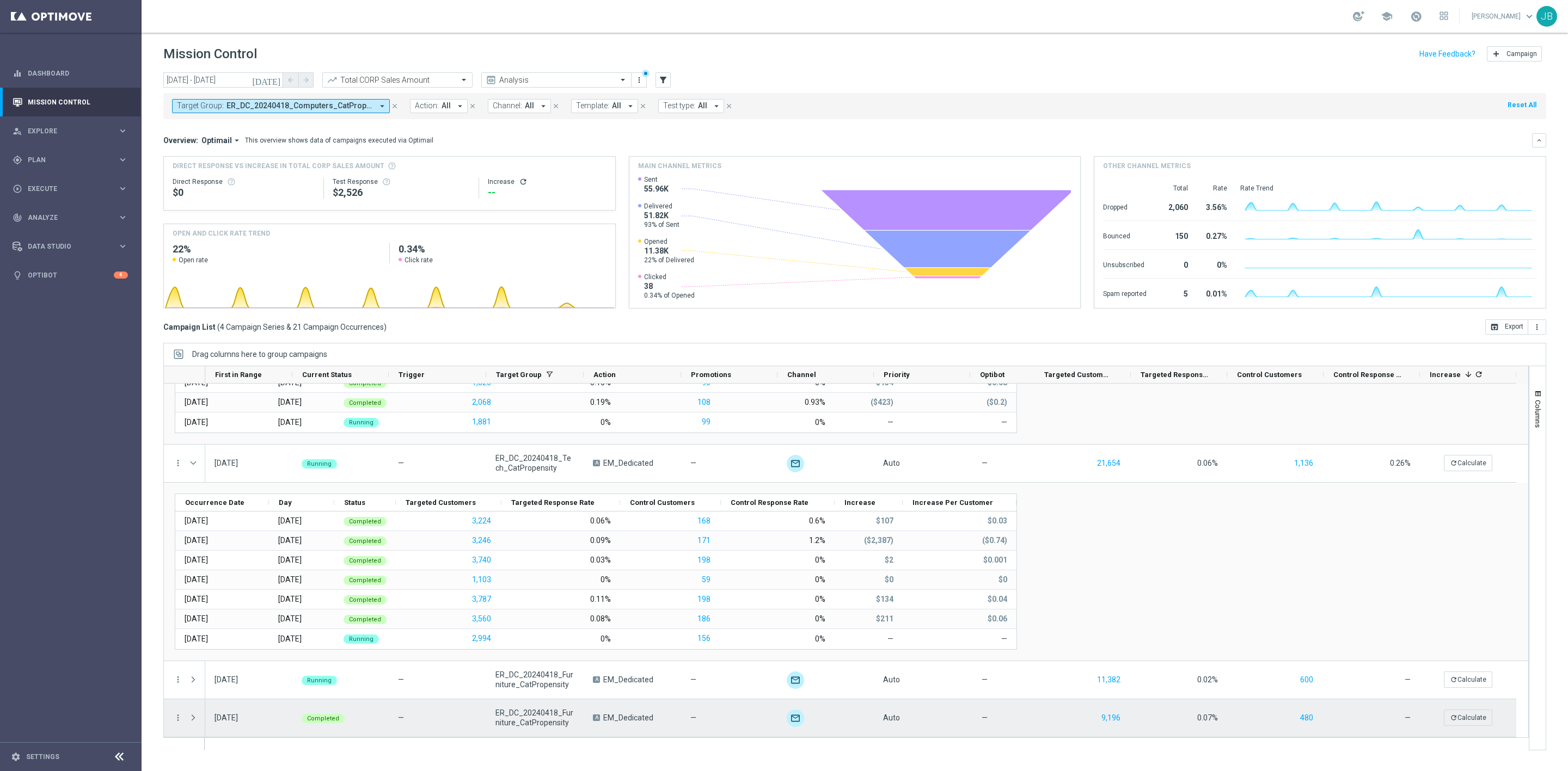
drag, startPoint x: 194, startPoint y: 714, endPoint x: 276, endPoint y: 689, distance: 85.7
click at [194, 714] on span at bounding box center [194, 717] width 9 height 8
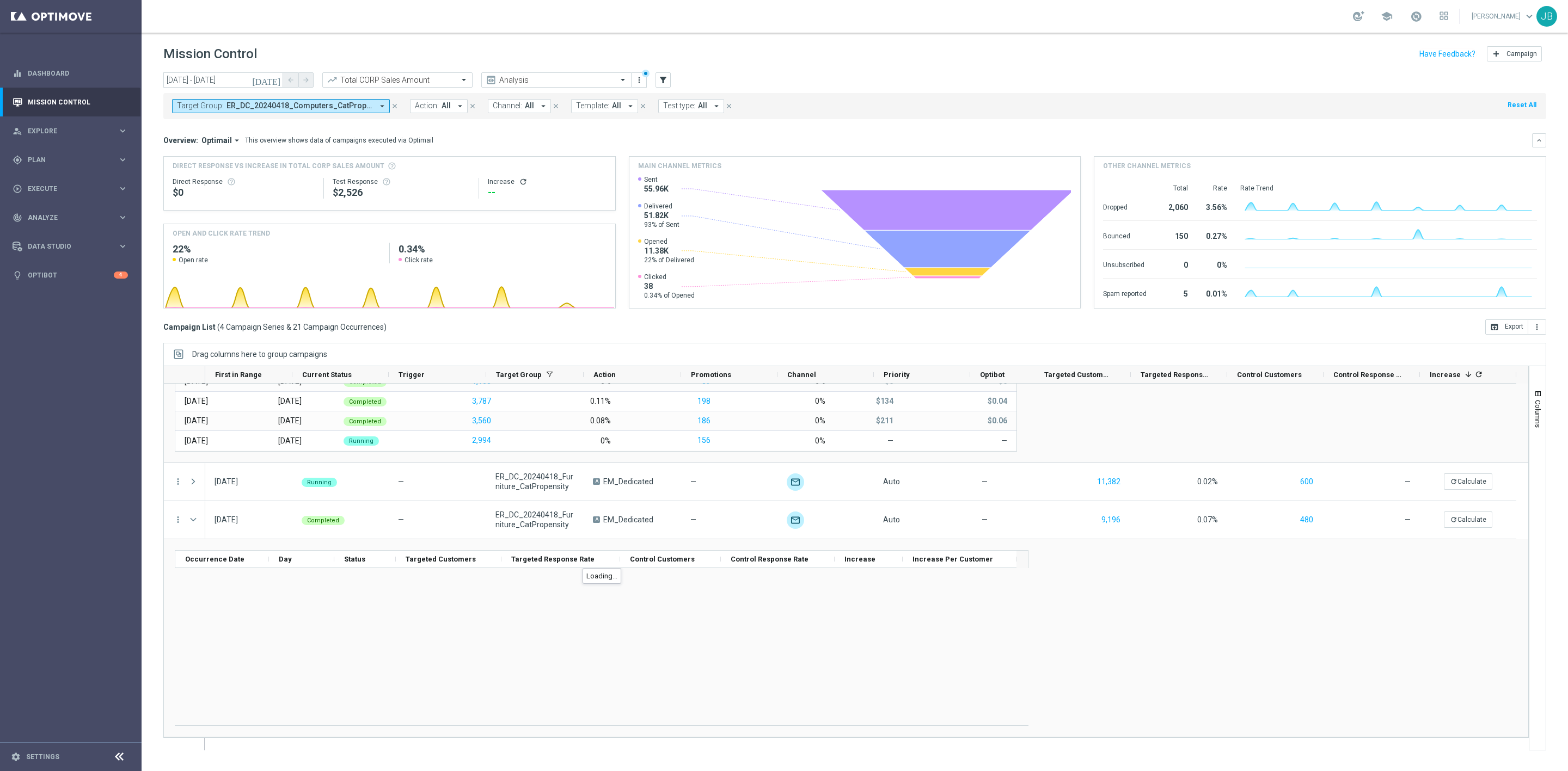
scroll to position [257, 0]
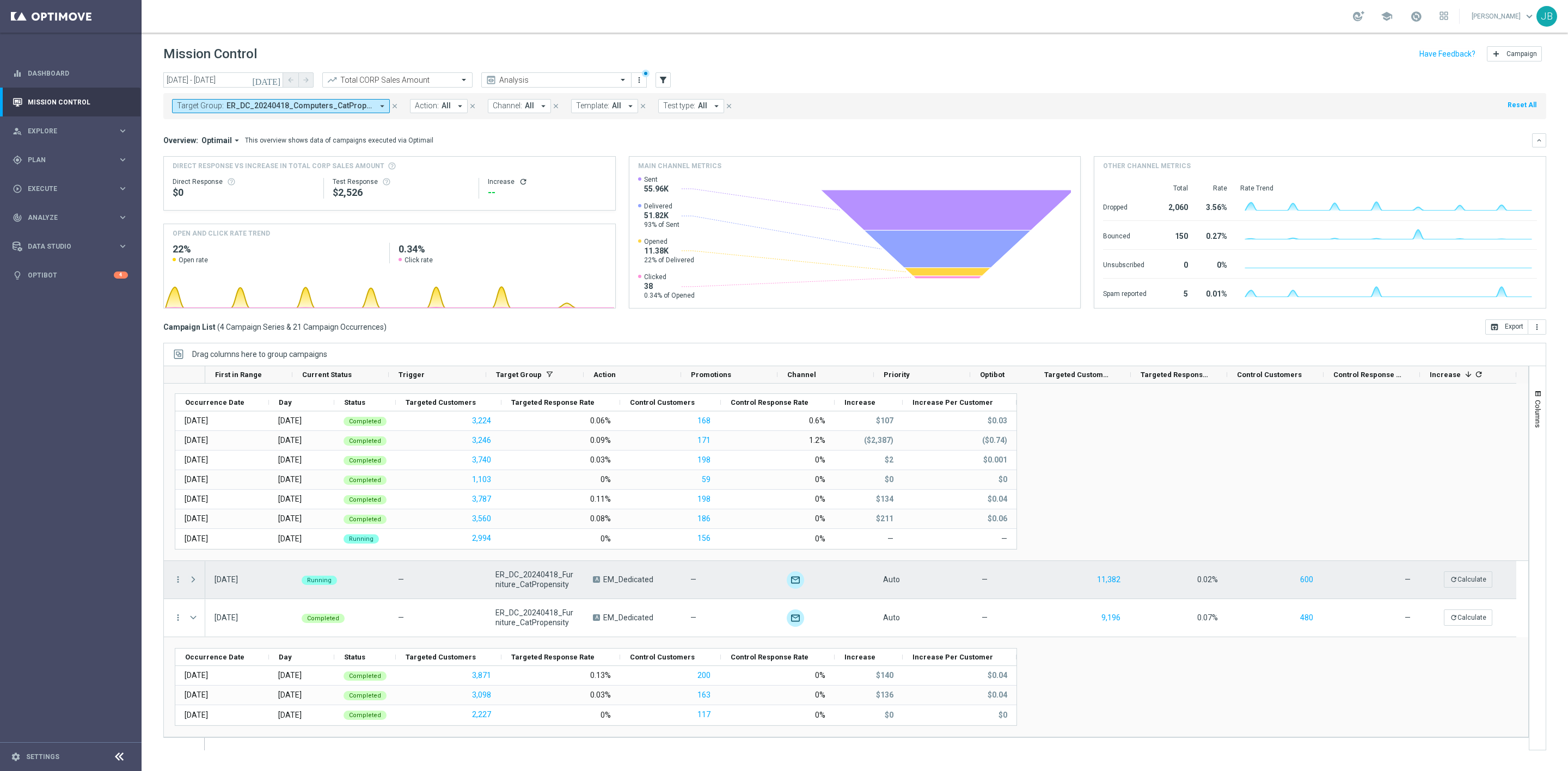
click at [192, 580] on span at bounding box center [194, 579] width 9 height 8
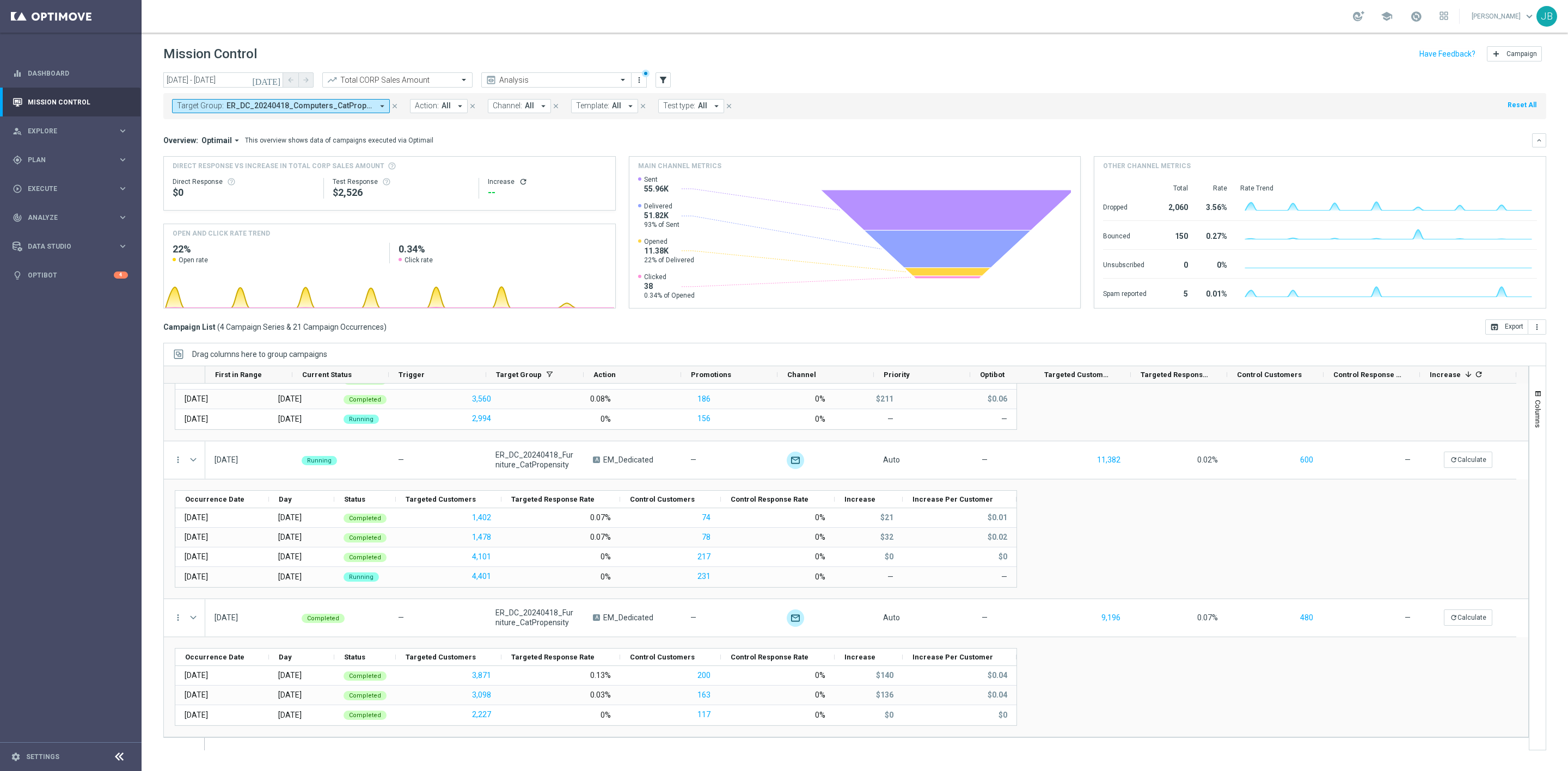
scroll to position [376, 0]
click at [278, 78] on icon "today" at bounding box center [266, 80] width 29 height 9
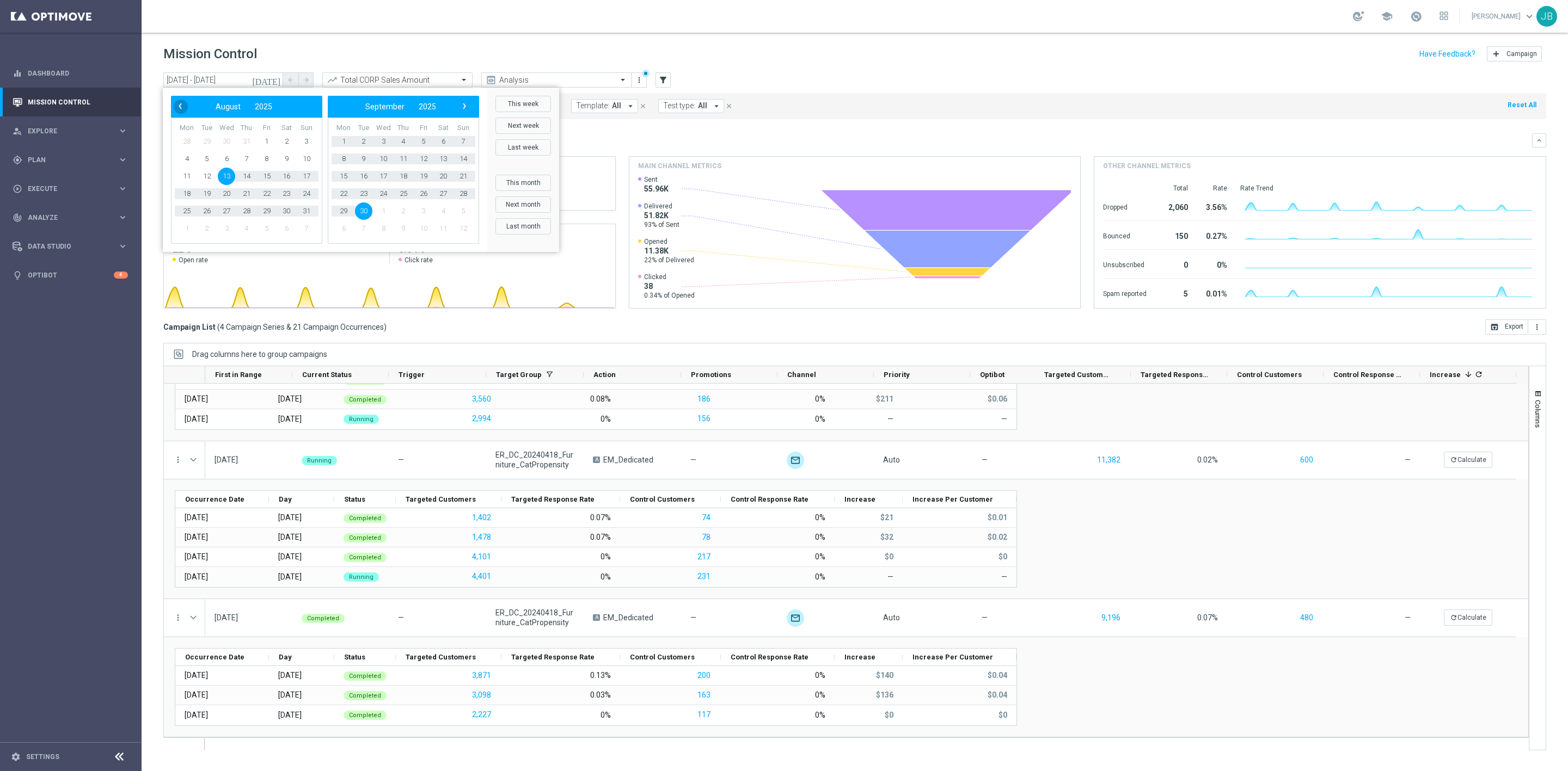
click at [175, 109] on span "‹" at bounding box center [179, 106] width 14 height 14
click at [176, 109] on span "‹" at bounding box center [179, 106] width 14 height 14
click at [177, 109] on span "‹" at bounding box center [179, 106] width 14 height 14
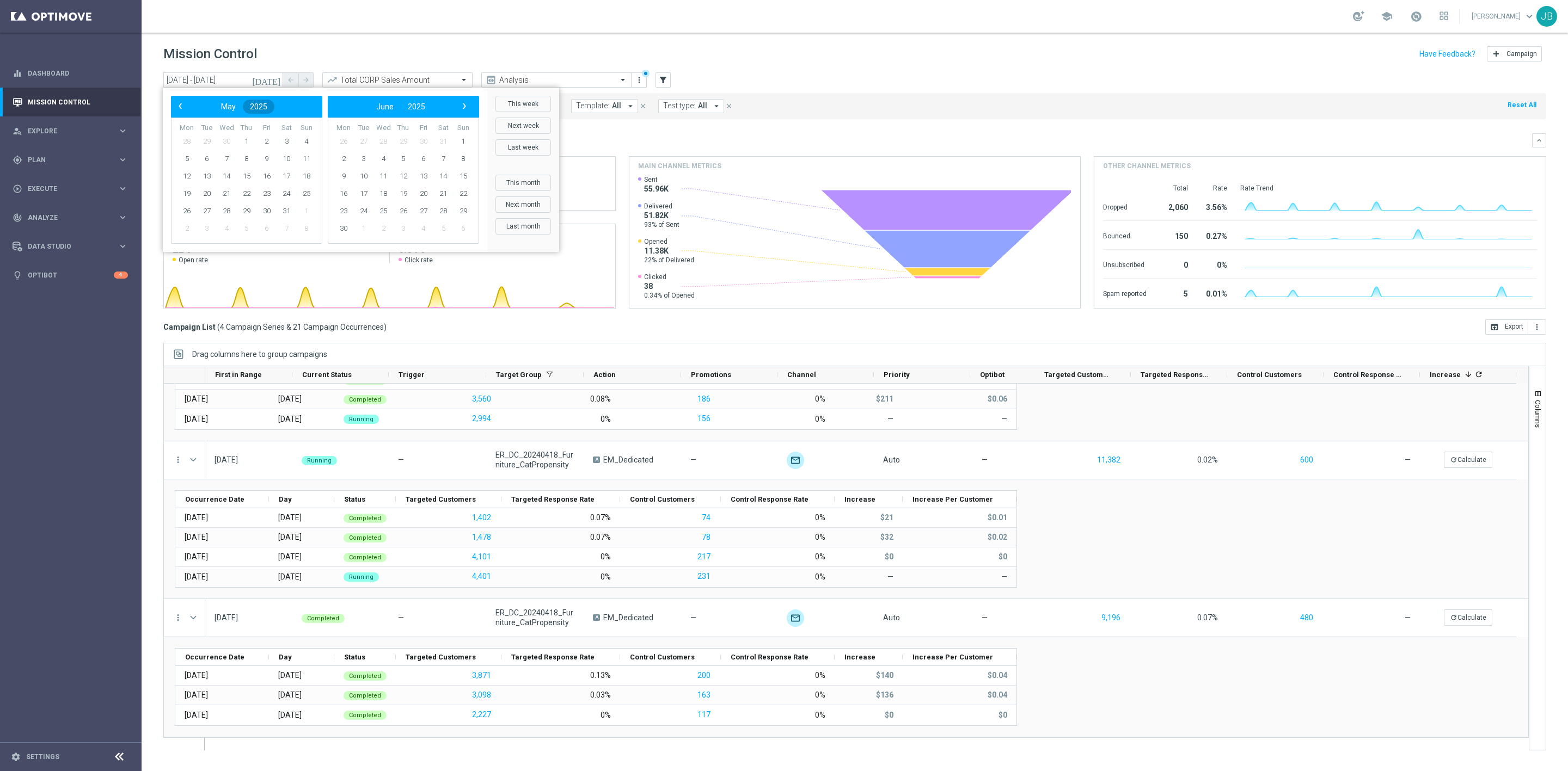
click at [261, 106] on span "2025" at bounding box center [259, 106] width 17 height 8
click at [185, 106] on span "‹" at bounding box center [179, 106] width 14 height 14
click at [460, 109] on span "›" at bounding box center [464, 106] width 14 height 14
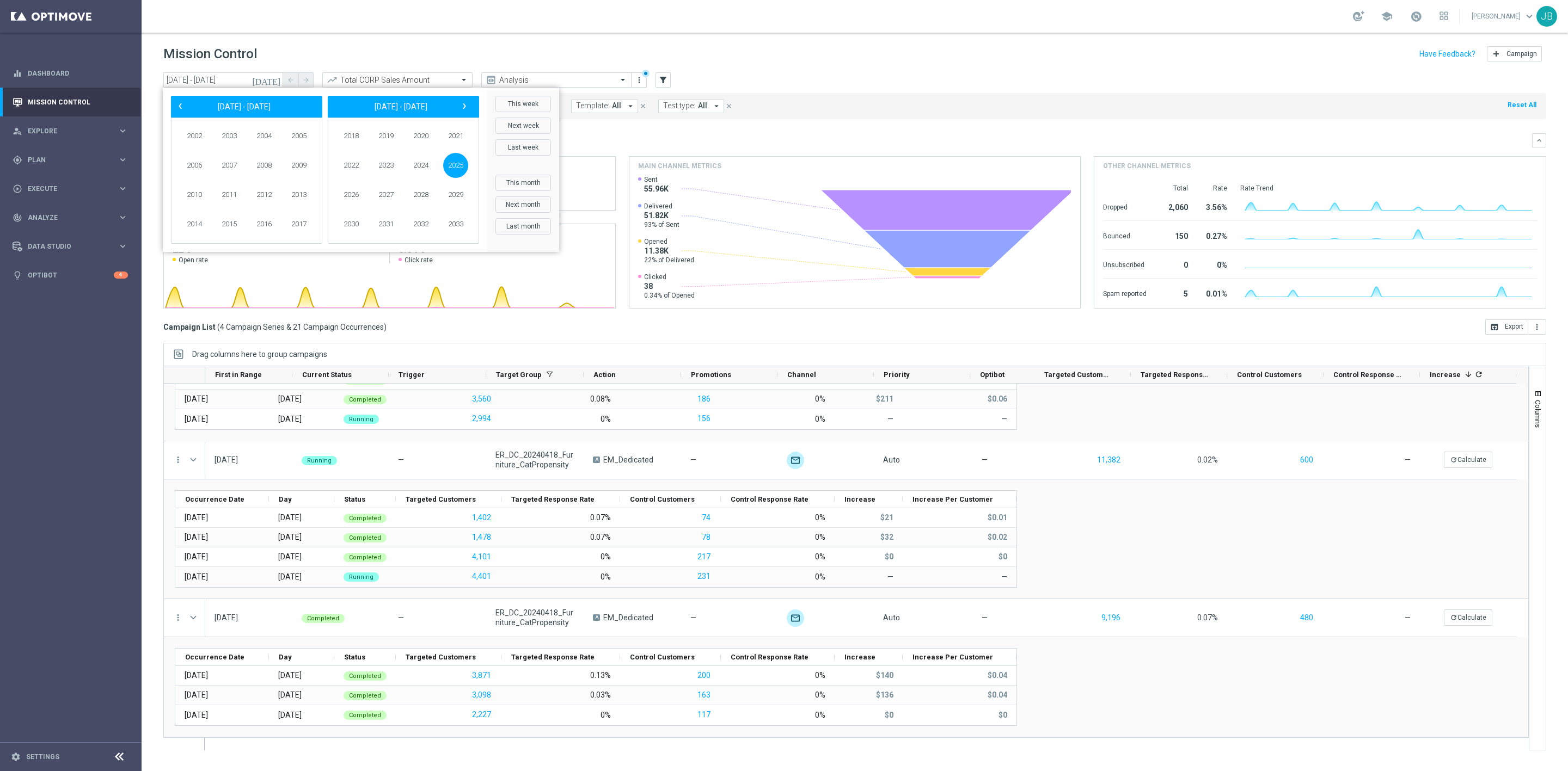
click at [460, 109] on span "›" at bounding box center [464, 106] width 14 height 14
click at [260, 167] on span "2024" at bounding box center [263, 165] width 25 height 25
click at [207, 132] on span "January" at bounding box center [197, 138] width 42 height 16
click at [189, 139] on span "1" at bounding box center [187, 142] width 17 height 17
click at [228, 208] on span "31" at bounding box center [227, 211] width 17 height 17
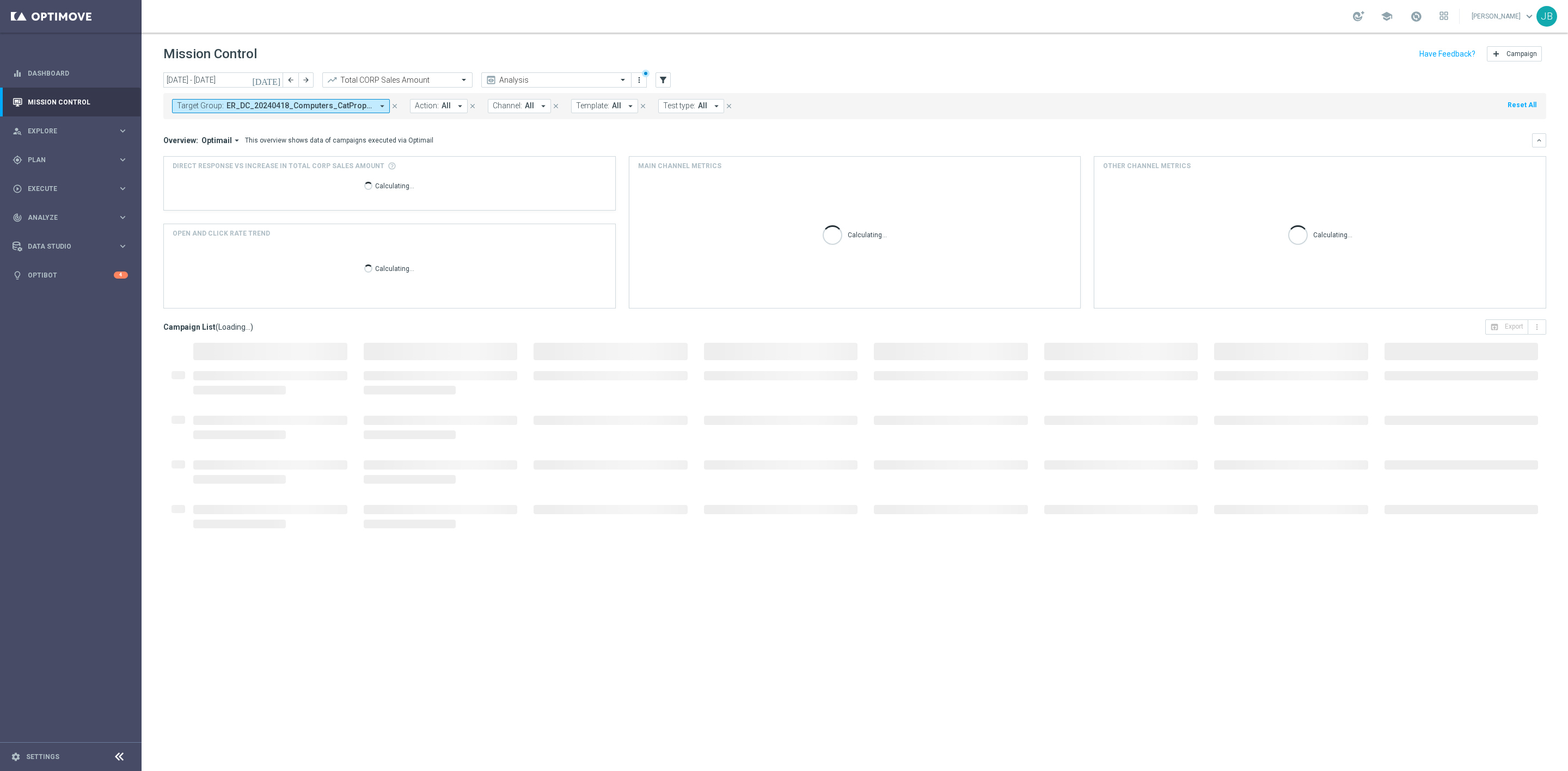
click at [276, 77] on icon "today" at bounding box center [266, 80] width 29 height 9
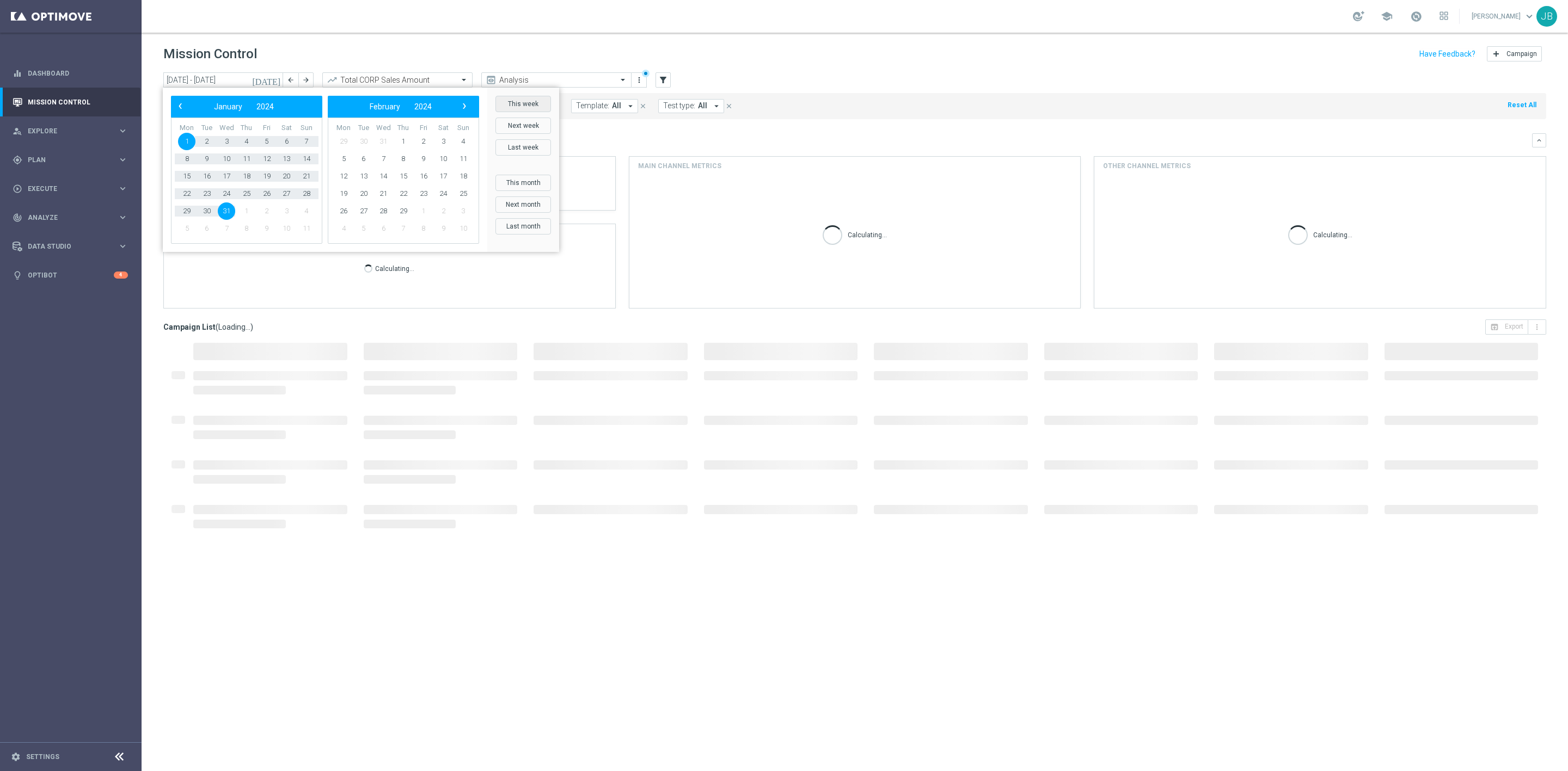
click at [525, 105] on button "This week" at bounding box center [523, 103] width 56 height 16
type input "22 Sep 2025 - 28 Sep 2025"
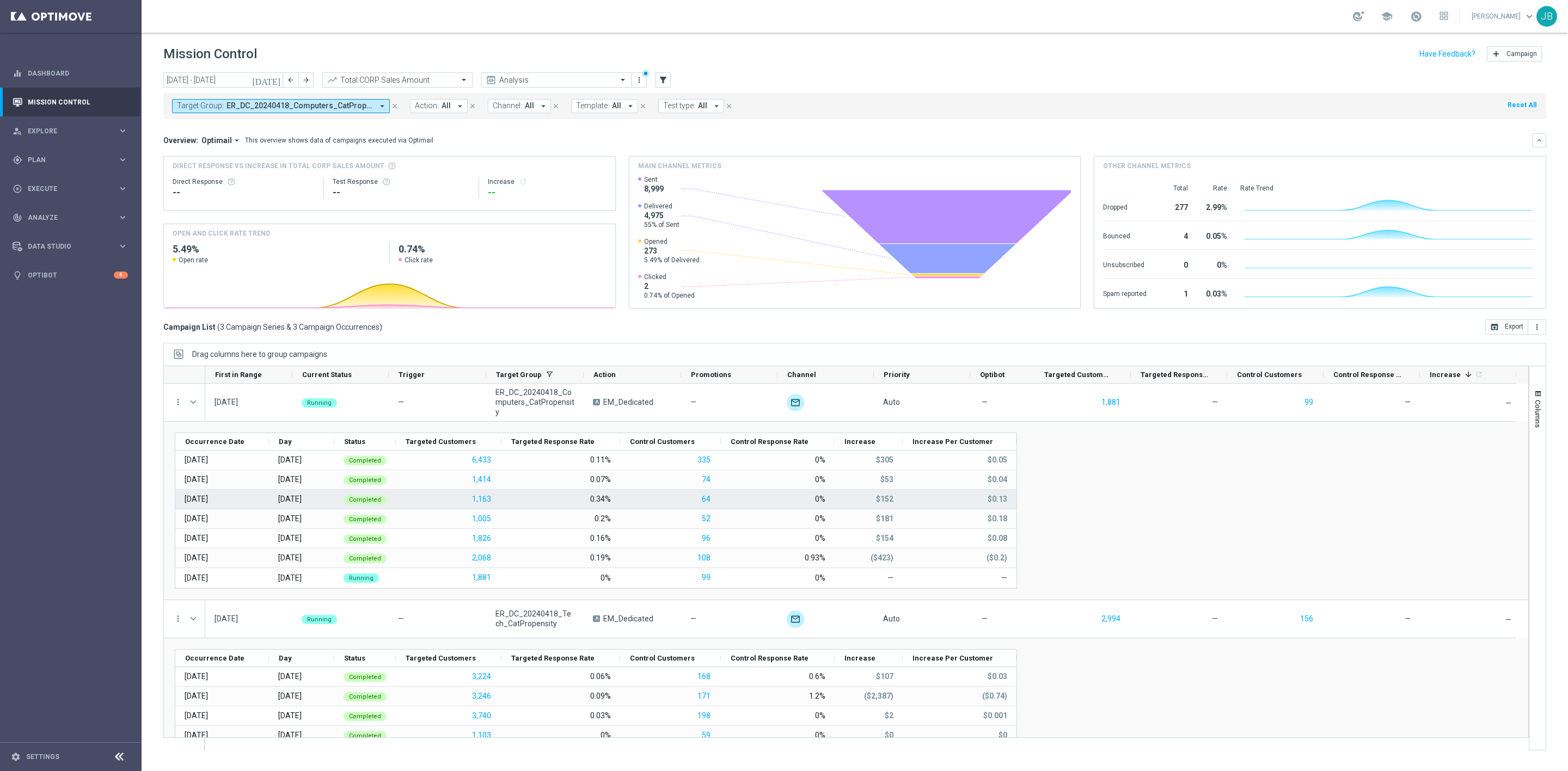
scroll to position [239, 0]
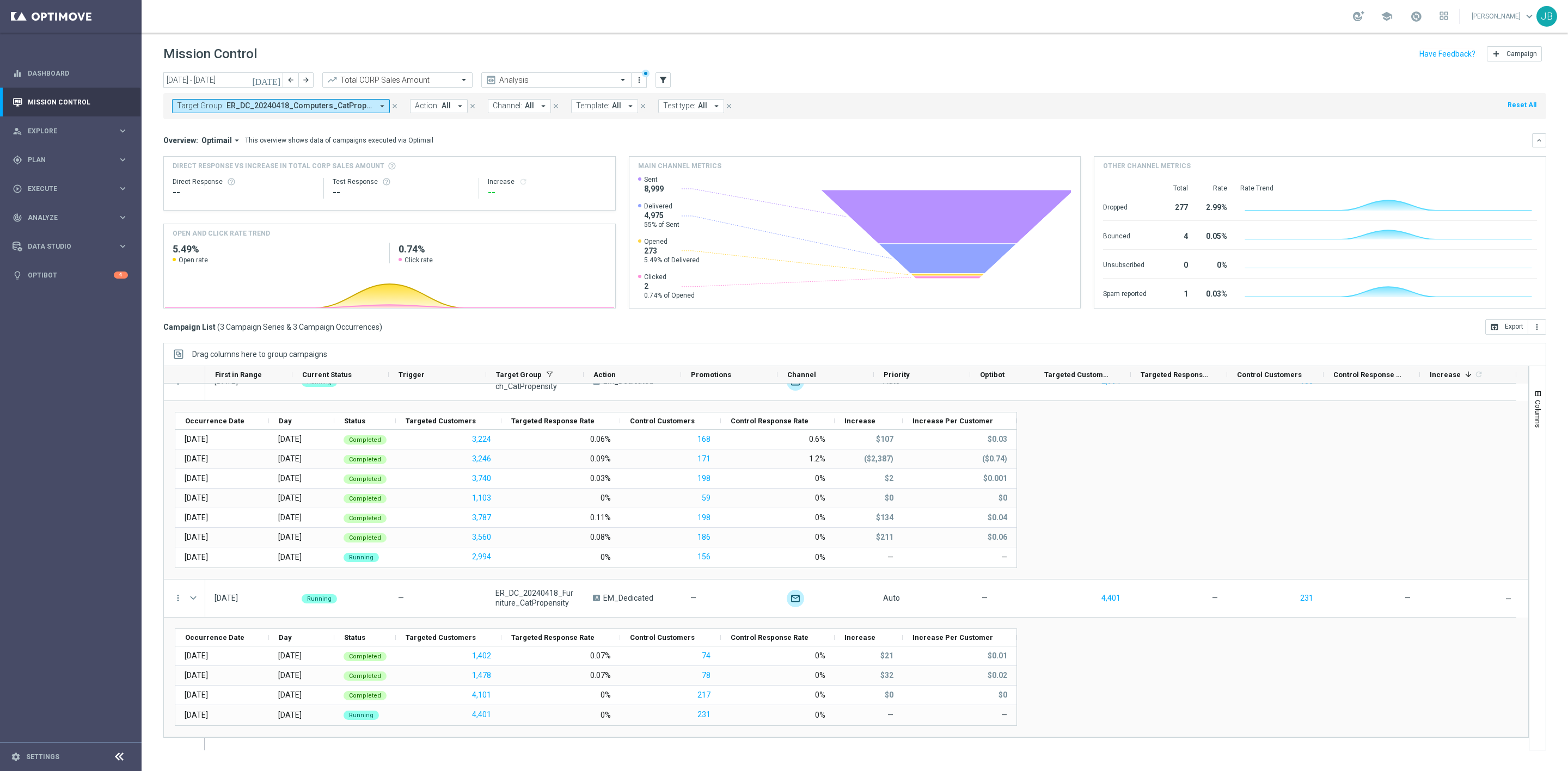
click at [327, 106] on span "ER_DC_20240418_Computers_CatPropensity, ER_DC_20240418_Furniture_CatPropensity,…" at bounding box center [299, 106] width 146 height 9
click at [278, 127] on input "text" at bounding box center [262, 126] width 160 height 9
click at [279, 126] on input "text" at bounding box center [262, 126] width 160 height 9
paste input "ER_DC_20240418_Paper_CatPropensity"
click at [294, 179] on label "ER_DC_20240418_Paper_CatPropensity" at bounding box center [245, 179] width 114 height 7
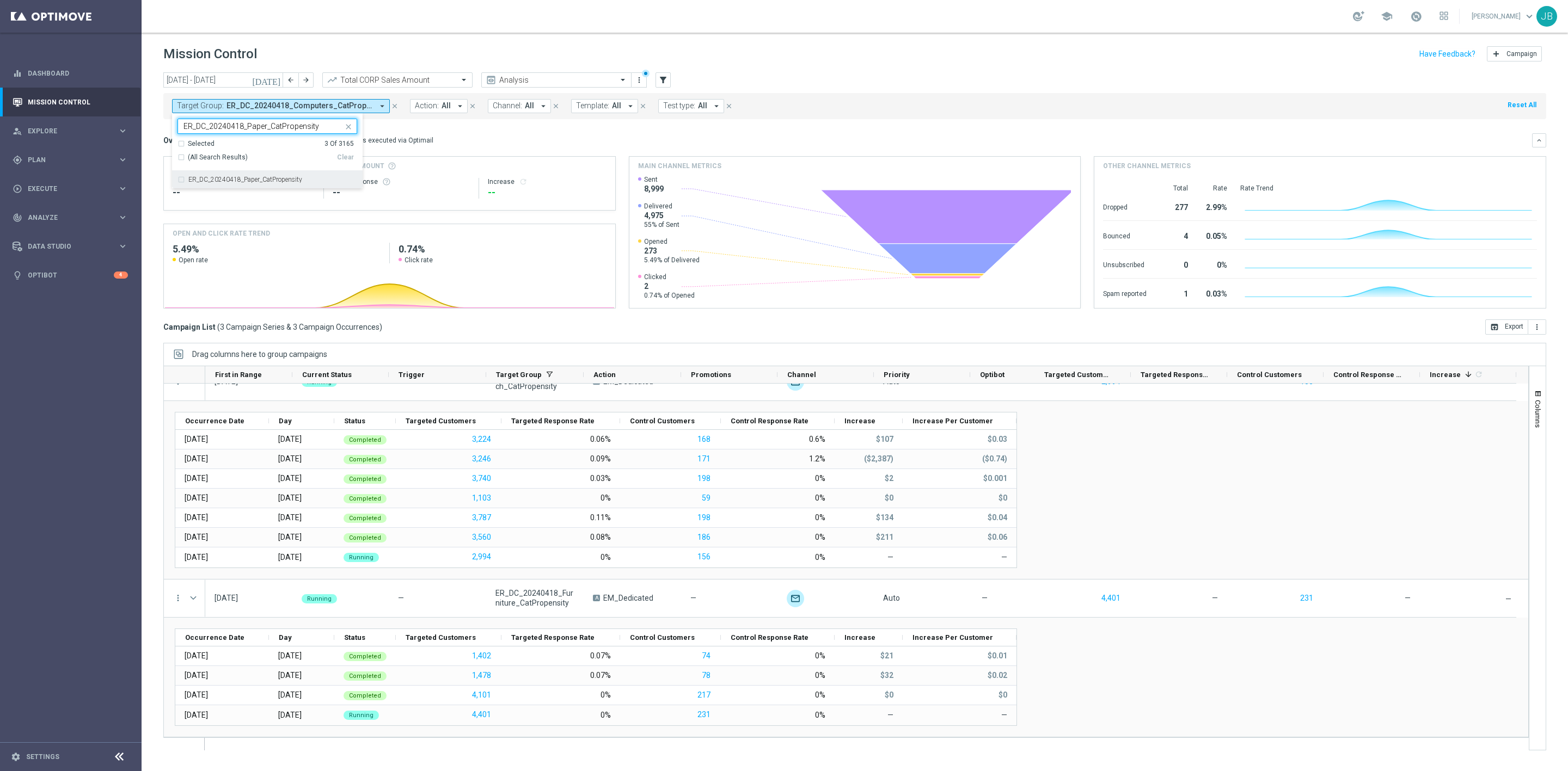
type input "ER_DC_20240418_Paper_CatPropensity"
click at [447, 140] on div "Overview: Optimail arrow_drop_down This overview shows data of campaigns execut…" at bounding box center [848, 141] width 1369 height 9
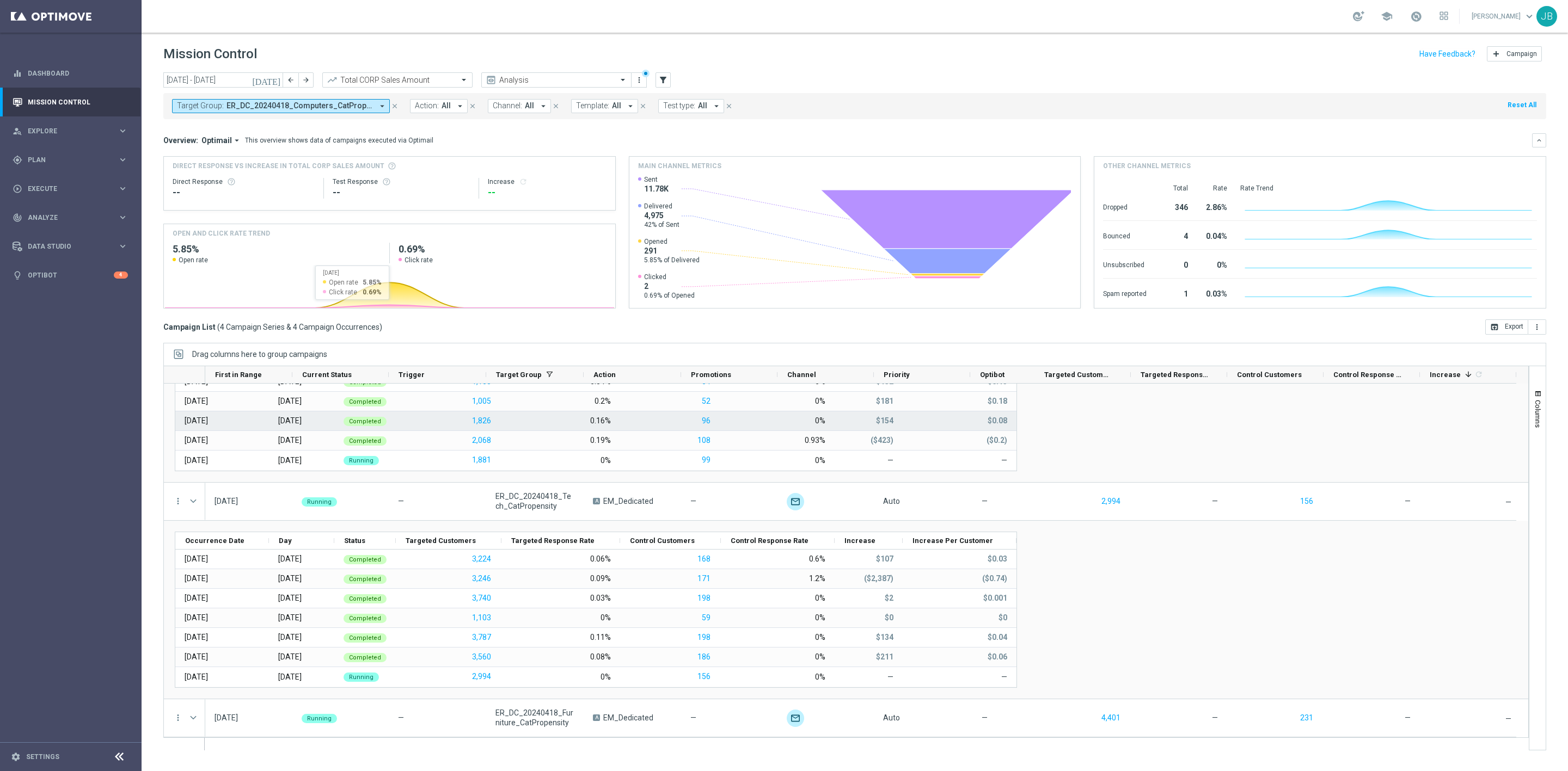
scroll to position [0, 0]
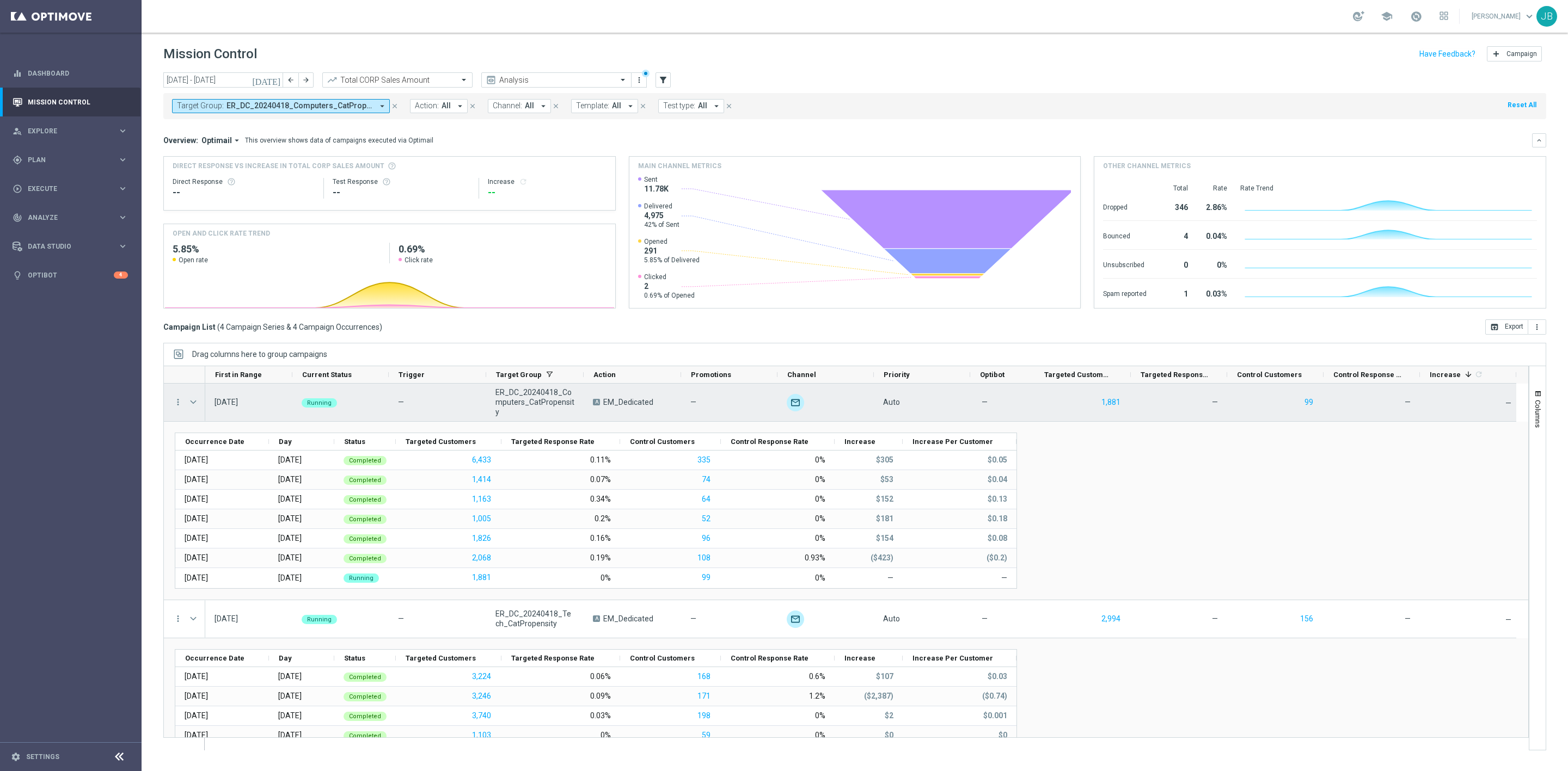
click at [196, 400] on span "Press SPACE to select this row." at bounding box center [194, 402] width 9 height 8
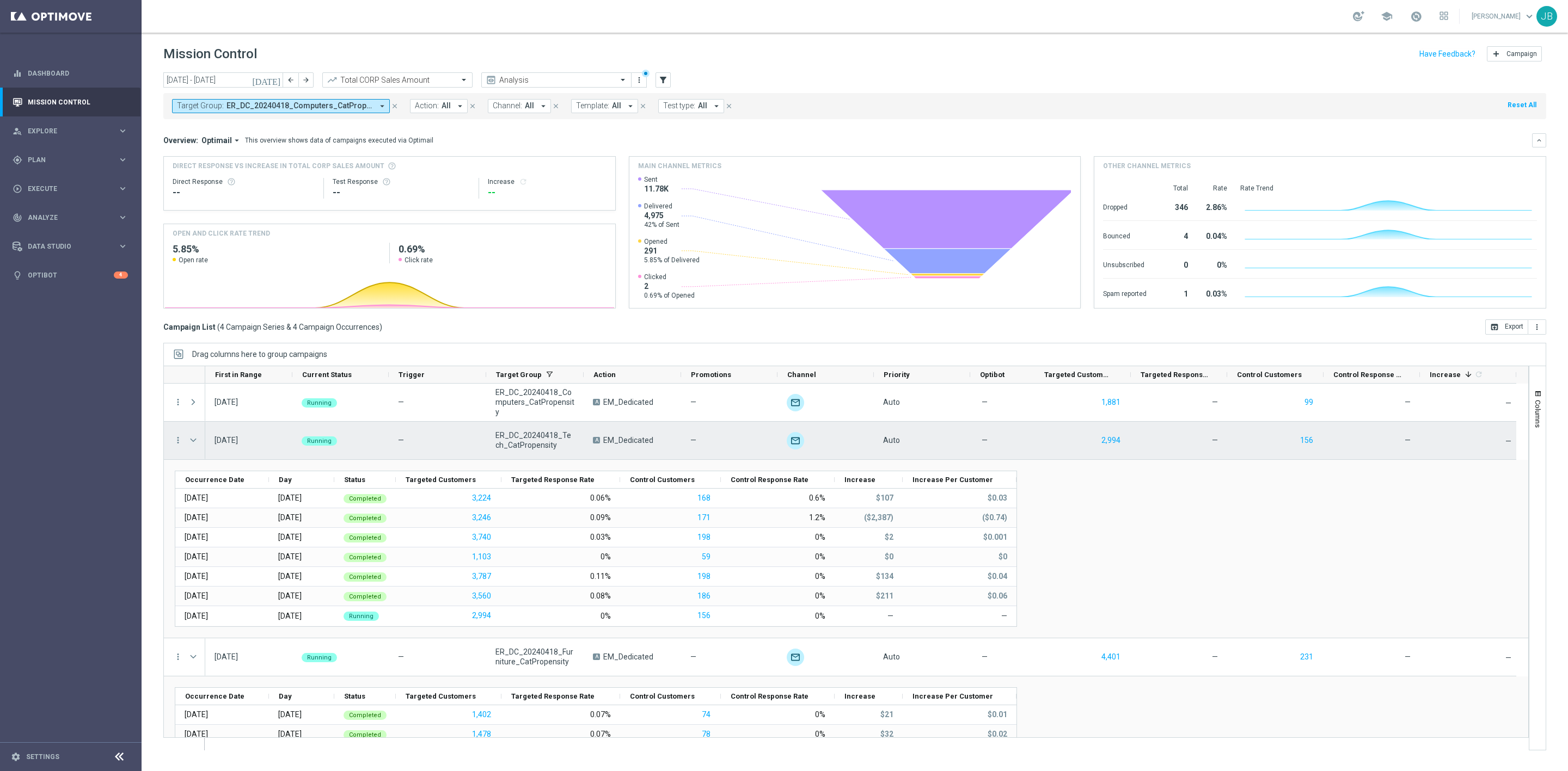
click at [192, 439] on span "Press SPACE to select this row." at bounding box center [194, 440] width 9 height 8
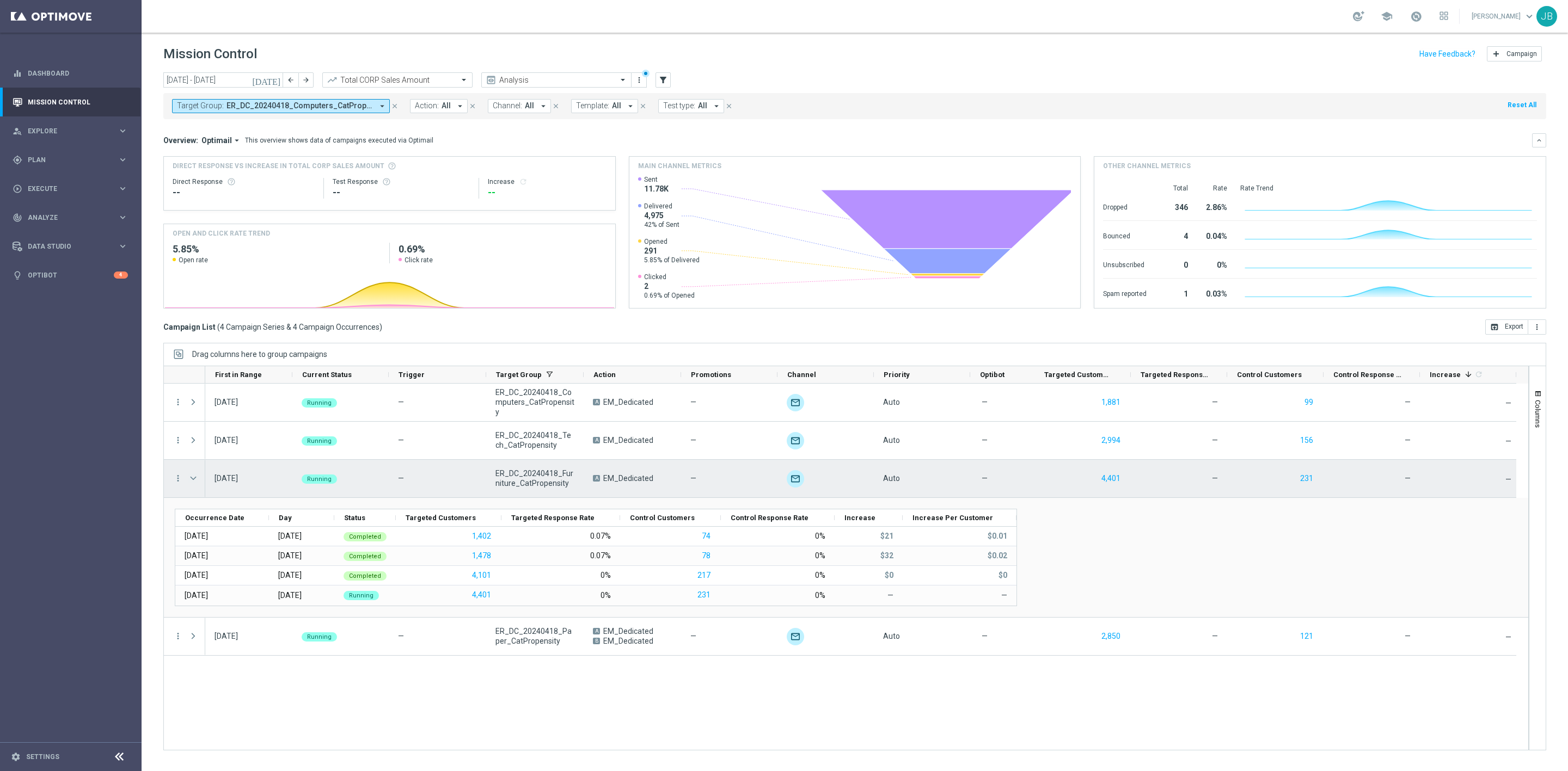
click at [194, 480] on span "Press SPACE to select this row." at bounding box center [194, 478] width 9 height 8
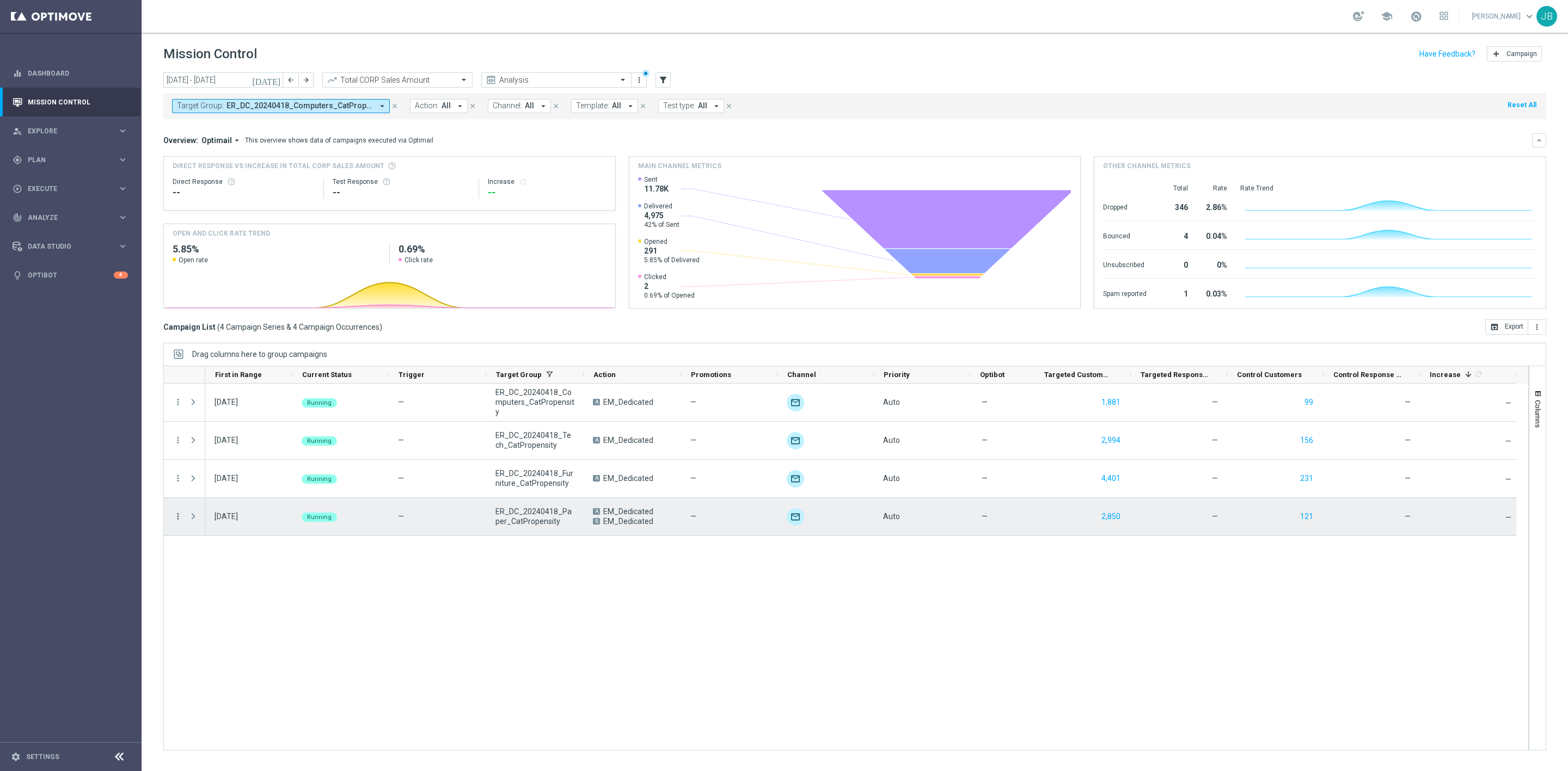
click at [177, 519] on icon "more_vert" at bounding box center [177, 516] width 9 height 9
click at [208, 528] on span "Campaign Details" at bounding box center [228, 524] width 55 height 8
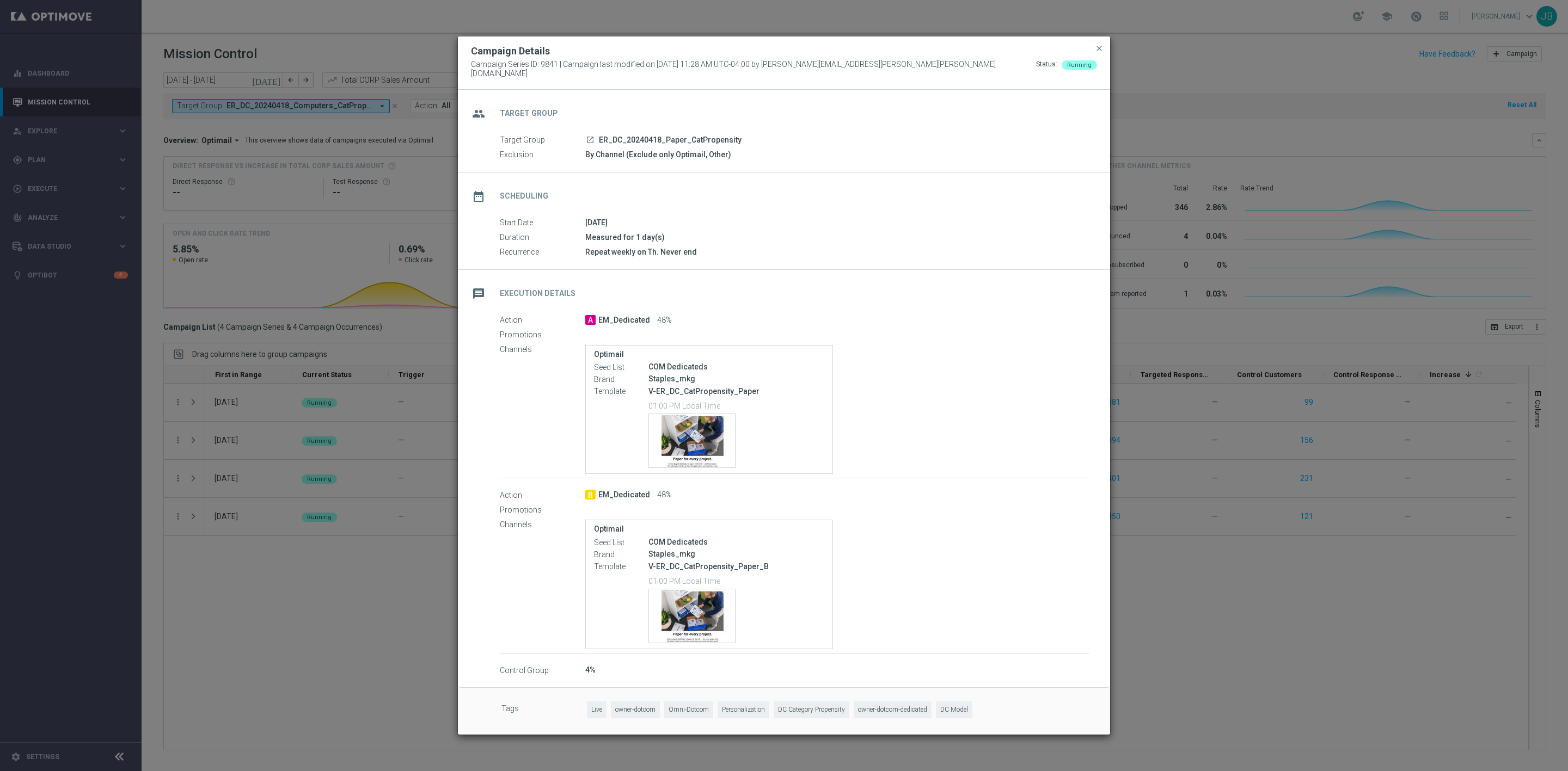
click at [590, 136] on icon "launch" at bounding box center [589, 140] width 8 height 8
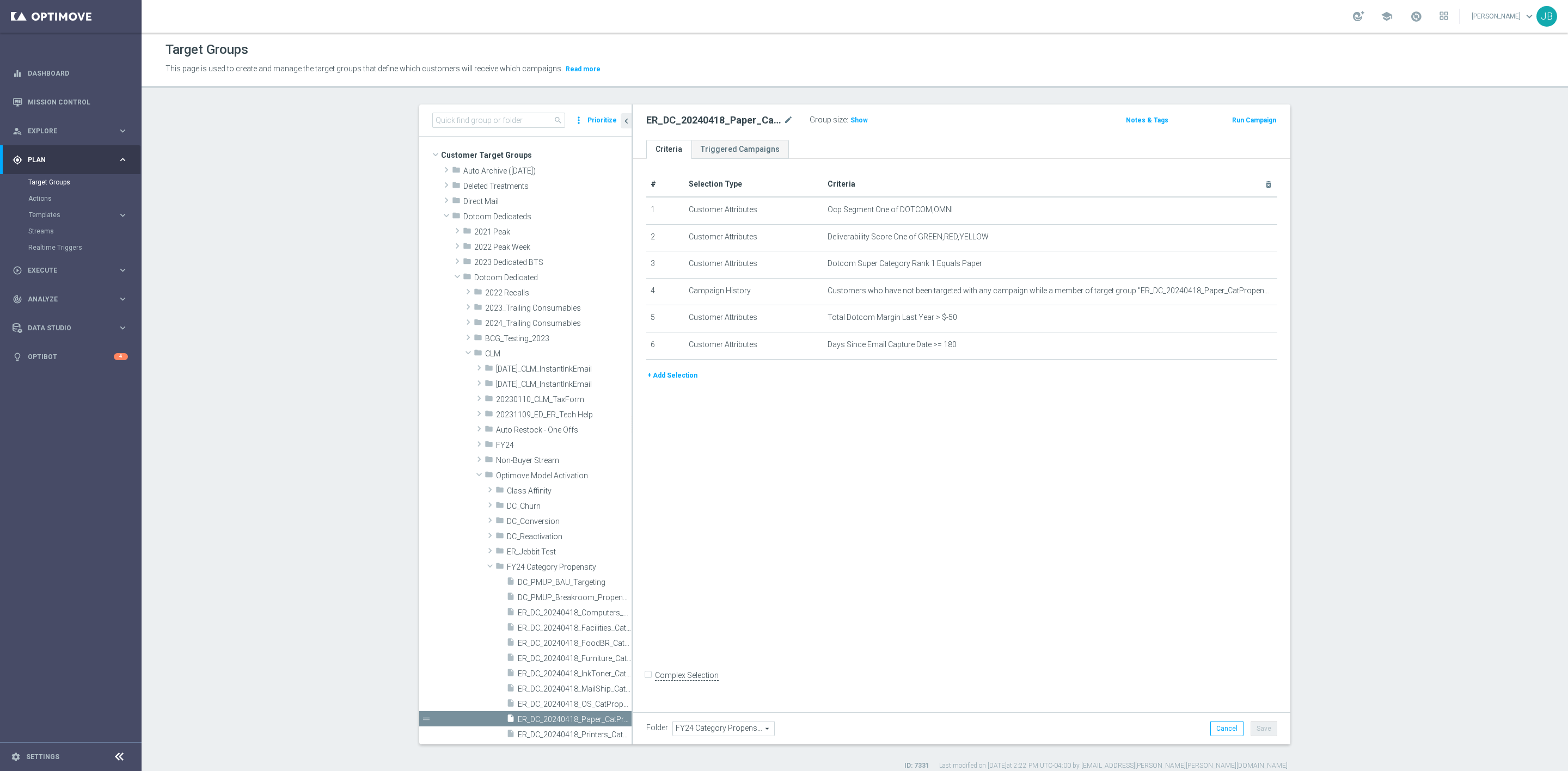
click at [672, 376] on button "+ Add Selection" at bounding box center [671, 376] width 52 height 12
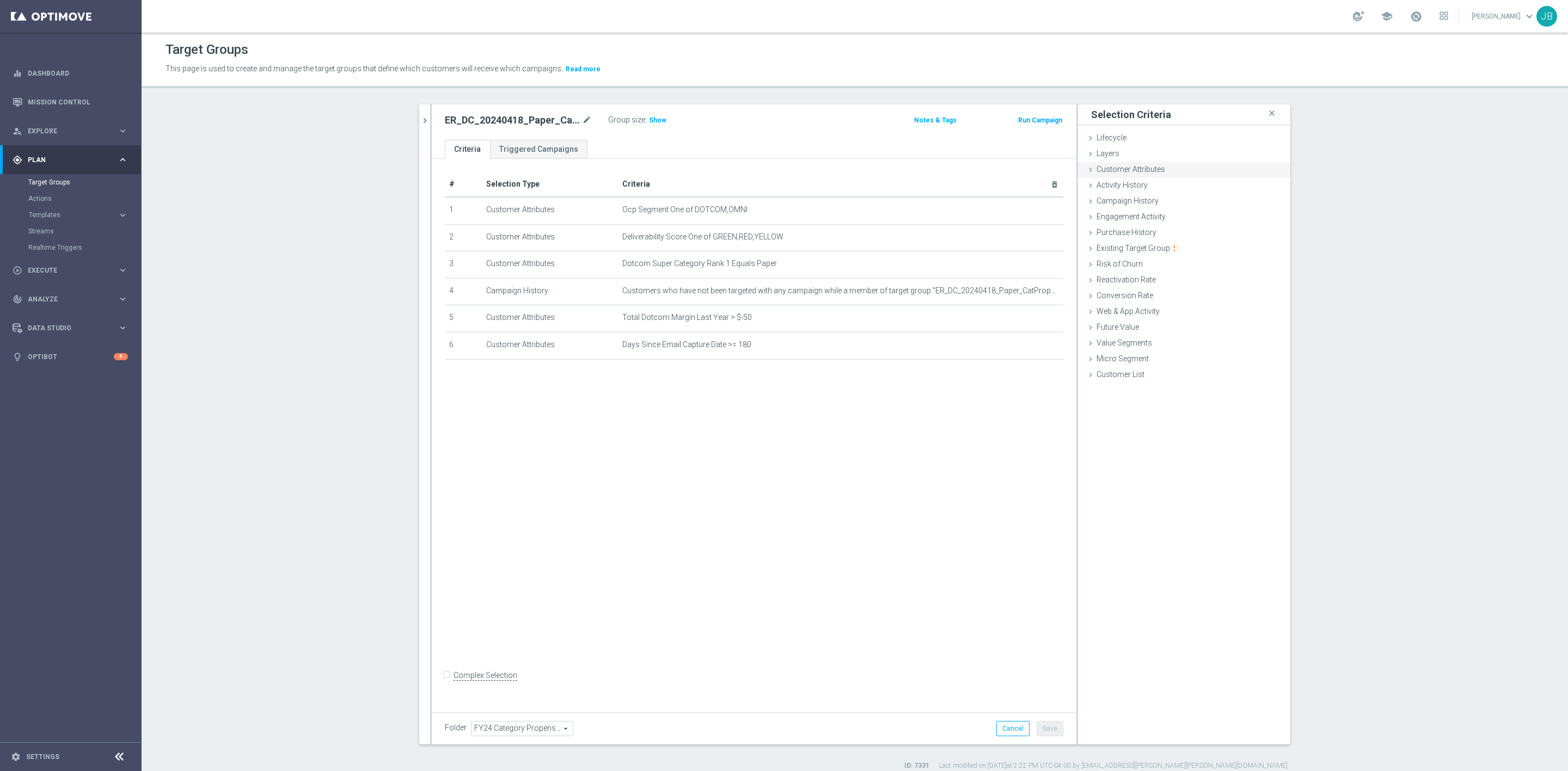
click at [1143, 172] on span "Customer Attributes" at bounding box center [1130, 169] width 69 height 8
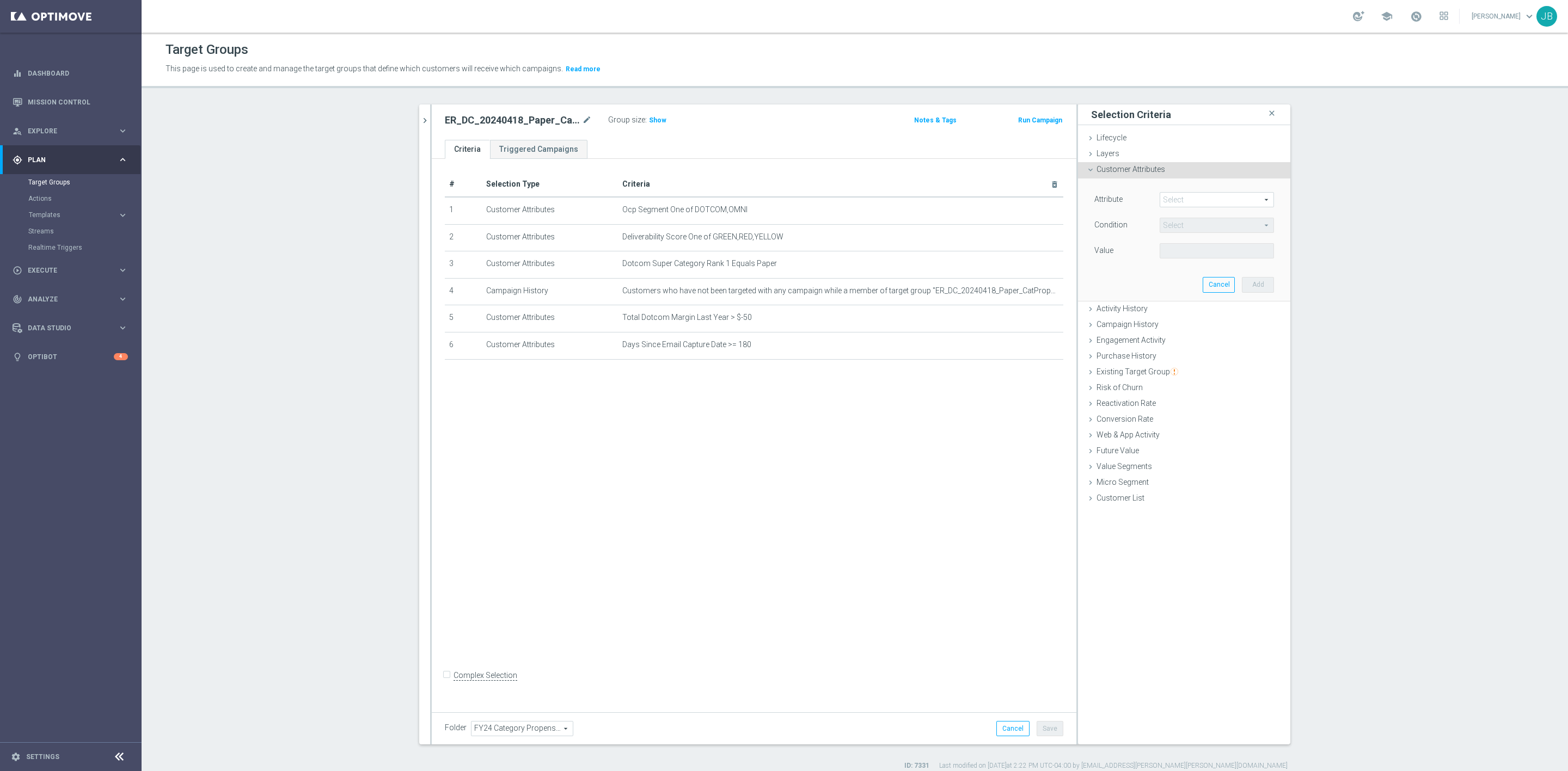
click at [1189, 203] on span at bounding box center [1217, 199] width 113 height 14
click at [1189, 203] on input "search" at bounding box center [1216, 200] width 114 height 15
type input "dotcom super"
click at [1227, 286] on span "Dotcom Super Category Rank 2" at bounding box center [1217, 286] width 104 height 8
type input "Dotcom Super Category Rank 2"
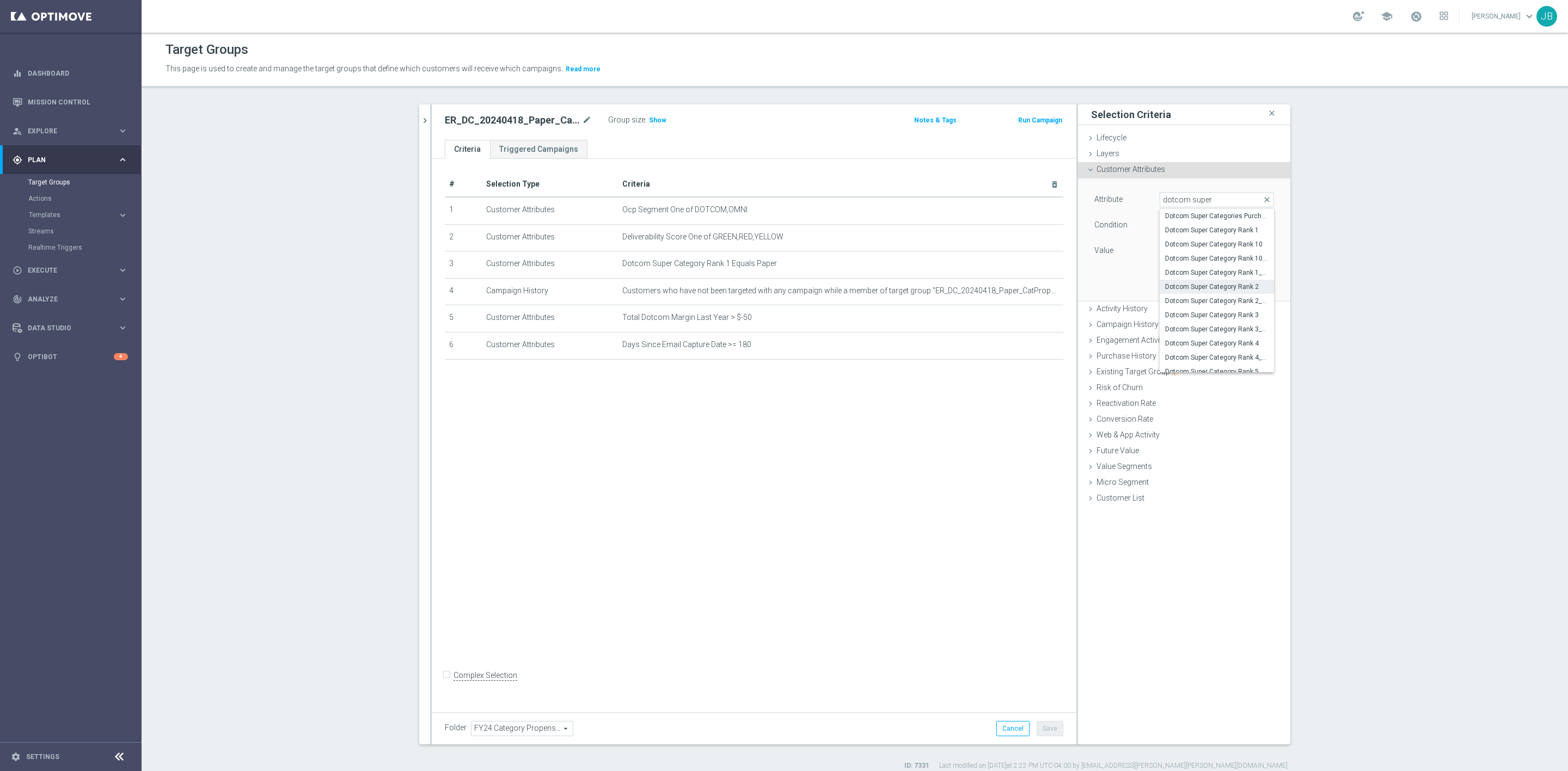
type input "Equals"
click at [1197, 252] on span at bounding box center [1217, 250] width 113 height 14
click at [1182, 387] on label "Paper" at bounding box center [1216, 380] width 114 height 14
type input "Paper"
click at [1251, 281] on button "Add" at bounding box center [1257, 285] width 32 height 15
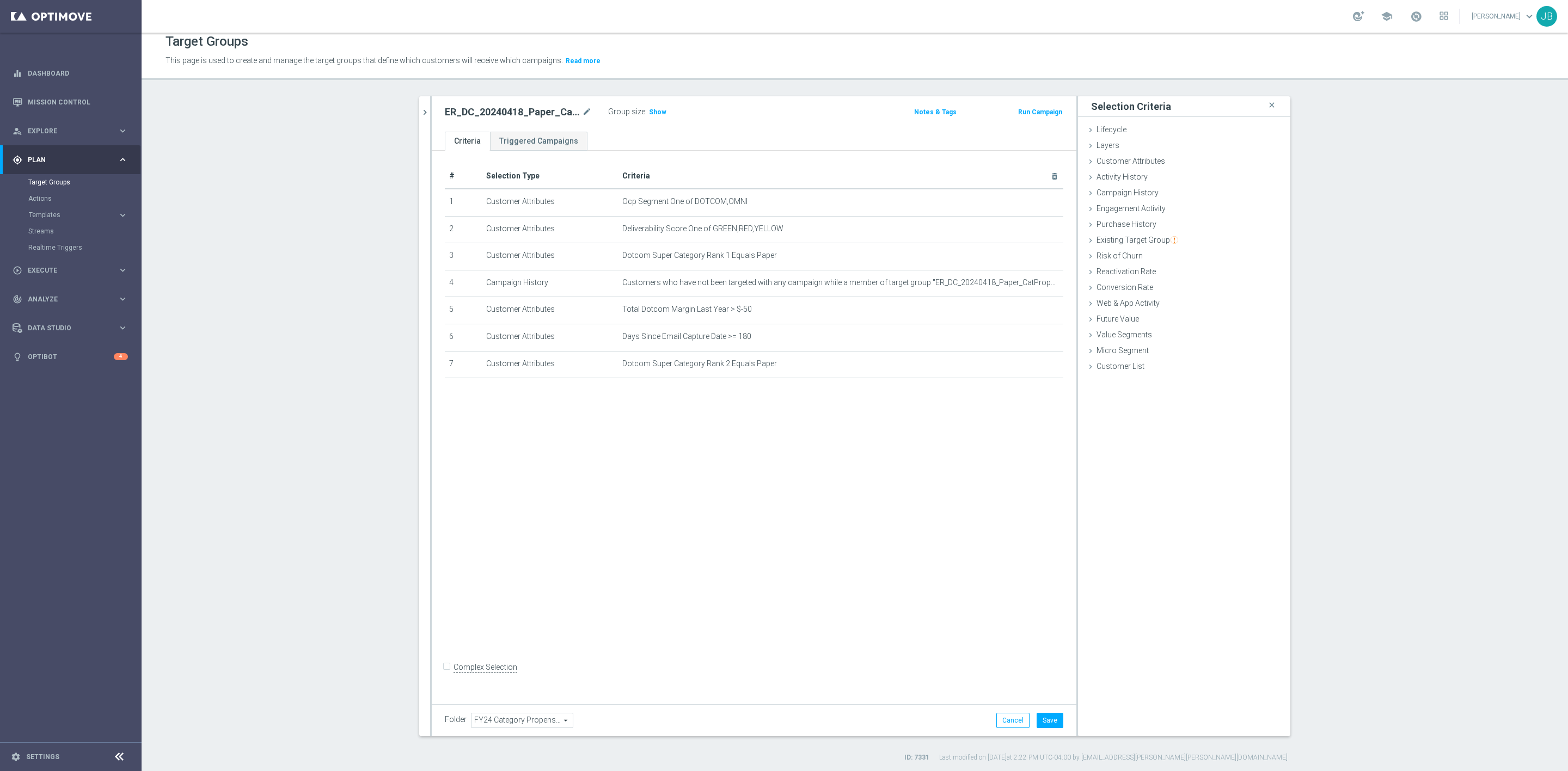
scroll to position [10, 0]
click at [445, 670] on input "Complex Selection" at bounding box center [447, 666] width 7 height 15
checkbox input "true"
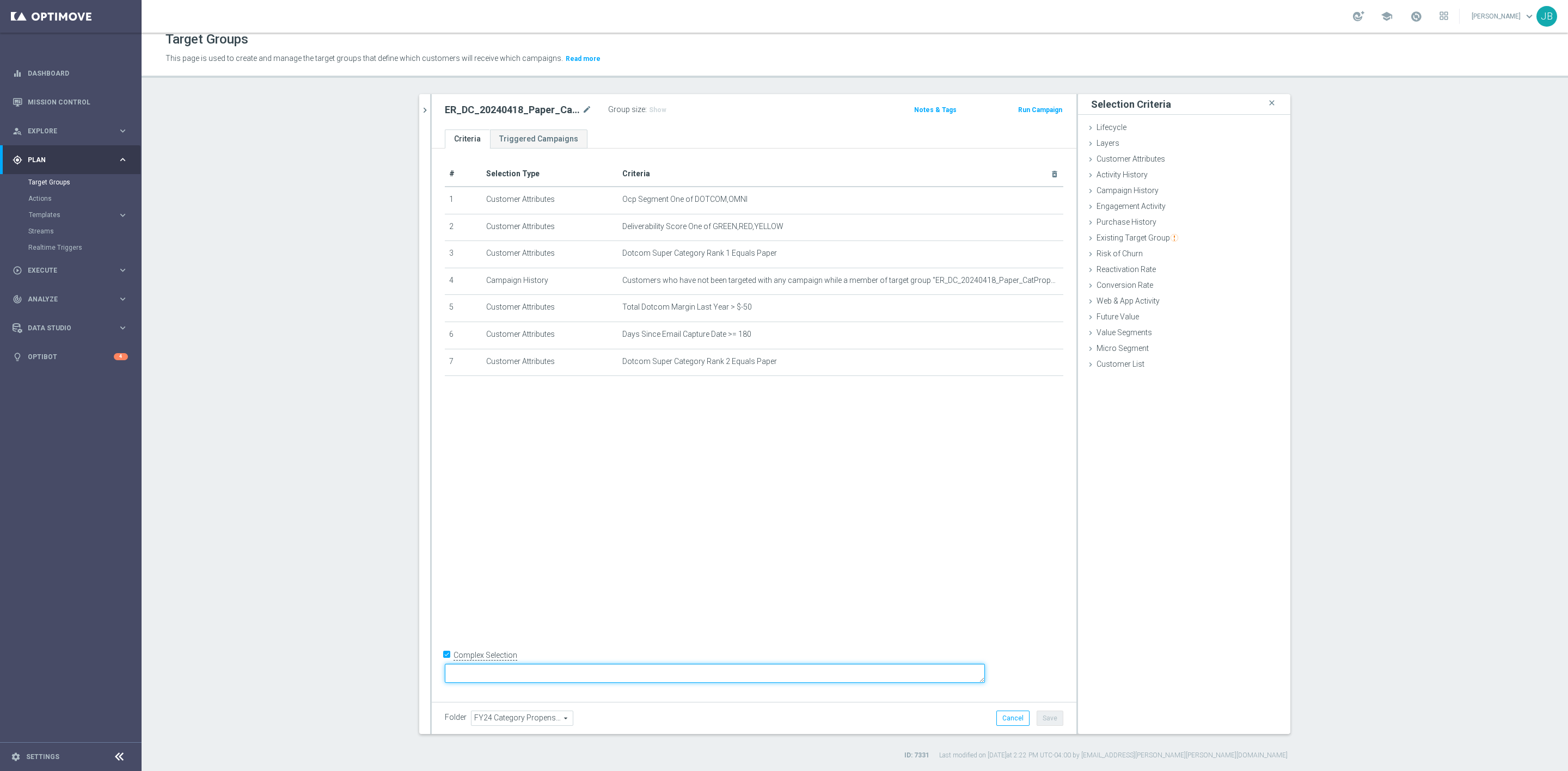
click at [530, 673] on textarea at bounding box center [715, 674] width 540 height 19
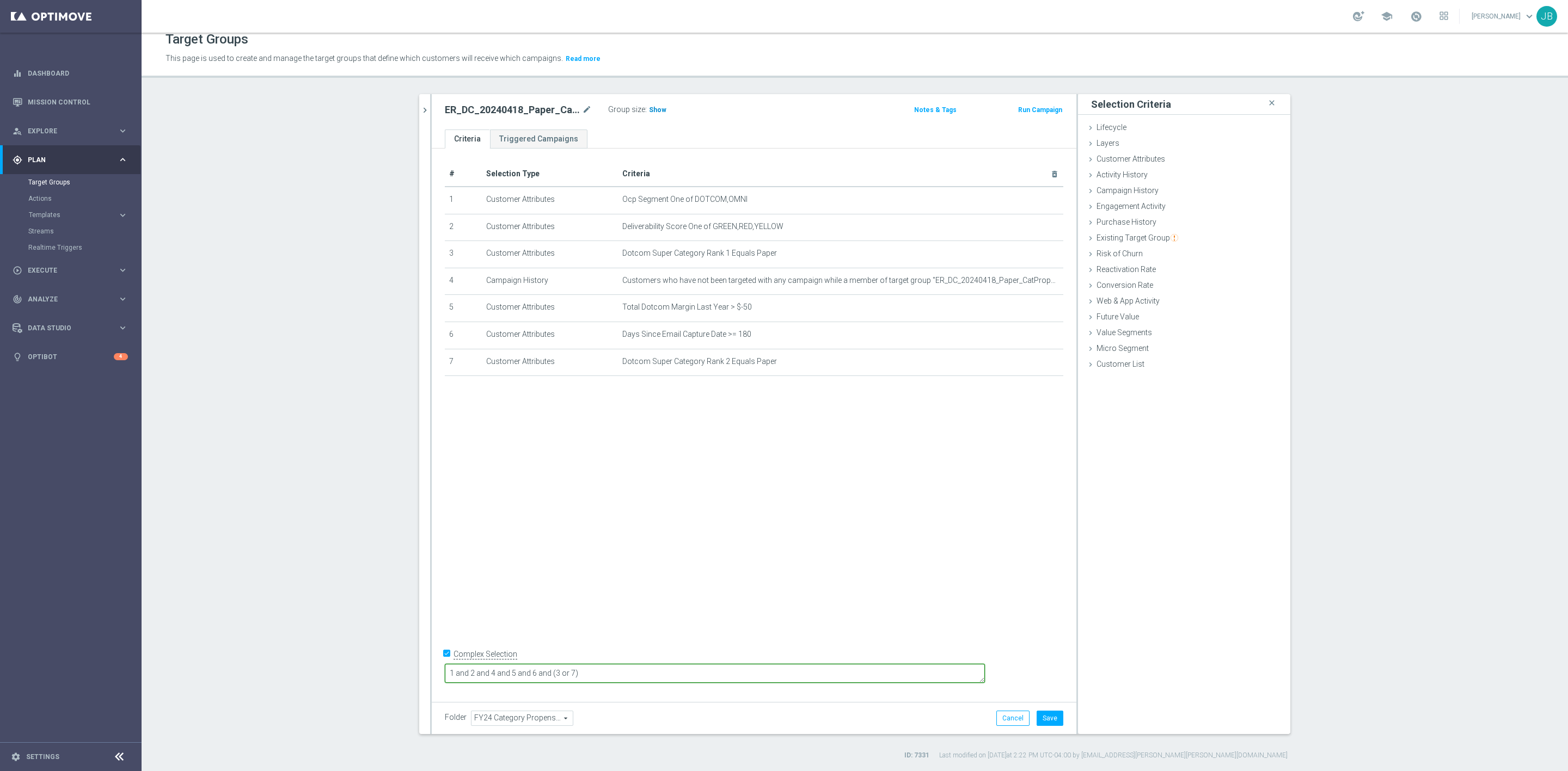
type textarea "1 and 2 and 4 and 5 and 6 and (3 or 7)"
click at [649, 109] on span "Show" at bounding box center [657, 109] width 17 height 8
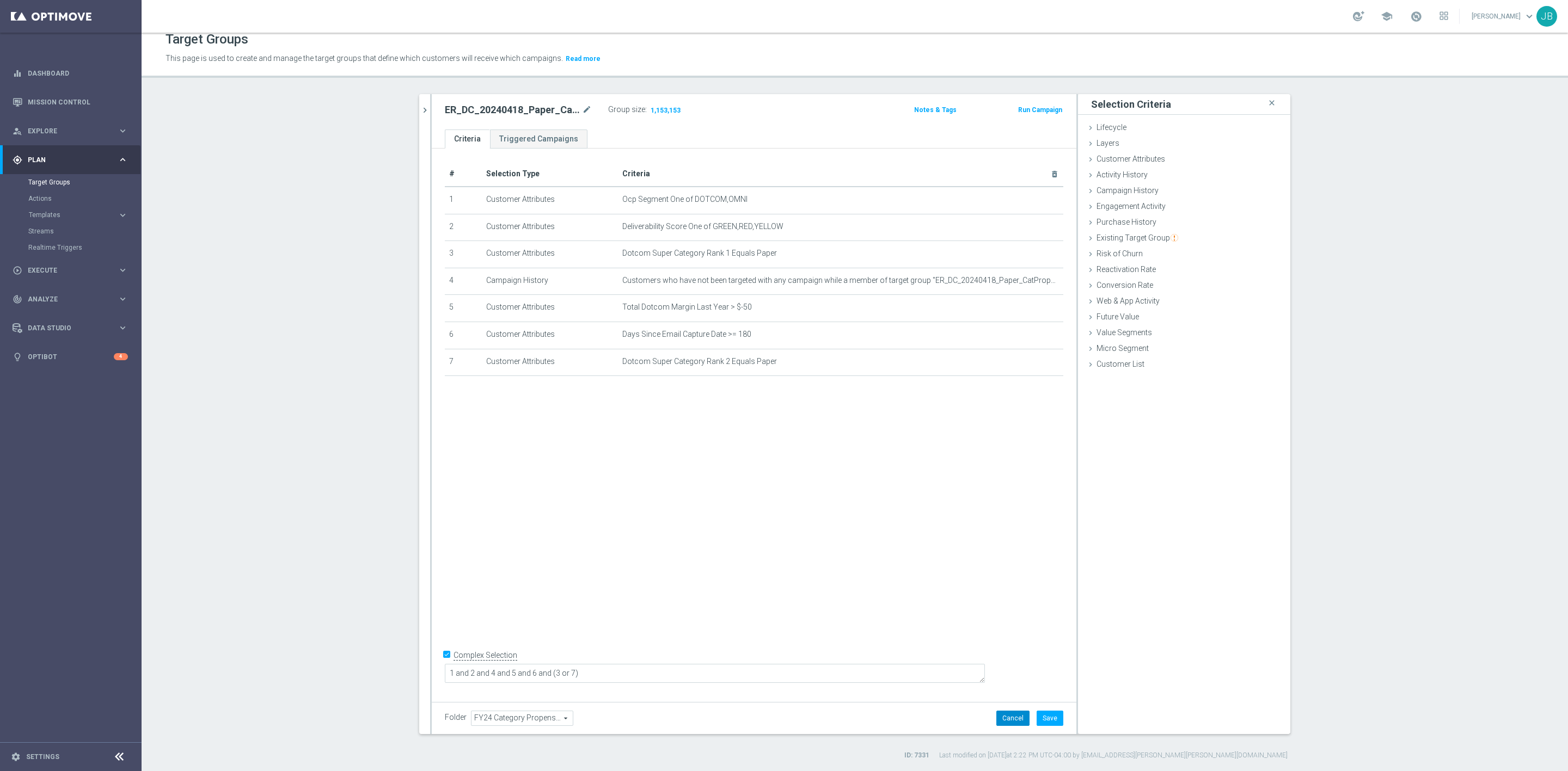
click at [1003, 720] on button "Cancel" at bounding box center [1012, 718] width 33 height 15
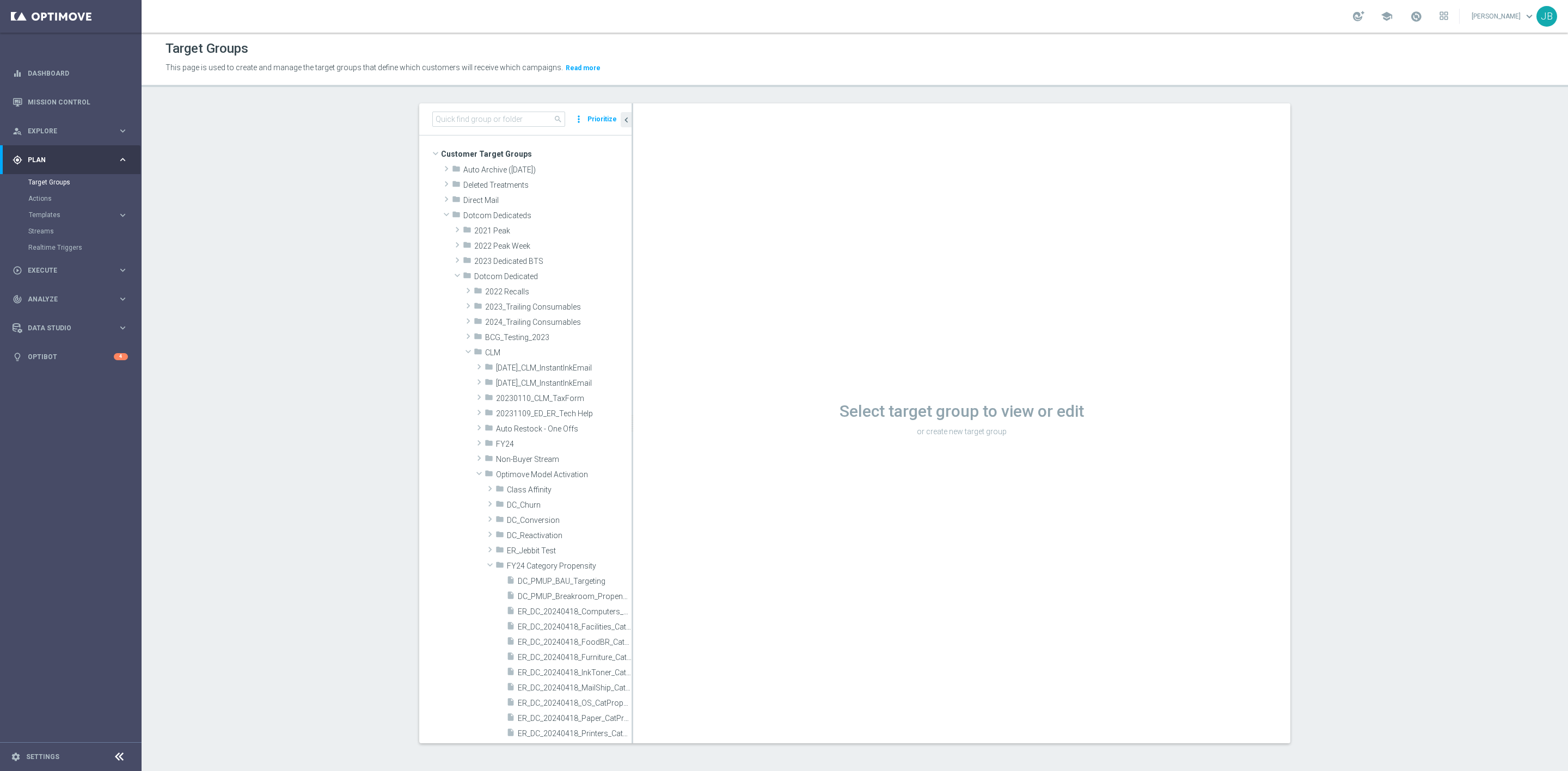
scroll to position [1, 0]
click at [508, 121] on input at bounding box center [498, 120] width 133 height 15
paste input "ER_DC_20240418_FoodBR_CatPropensity"
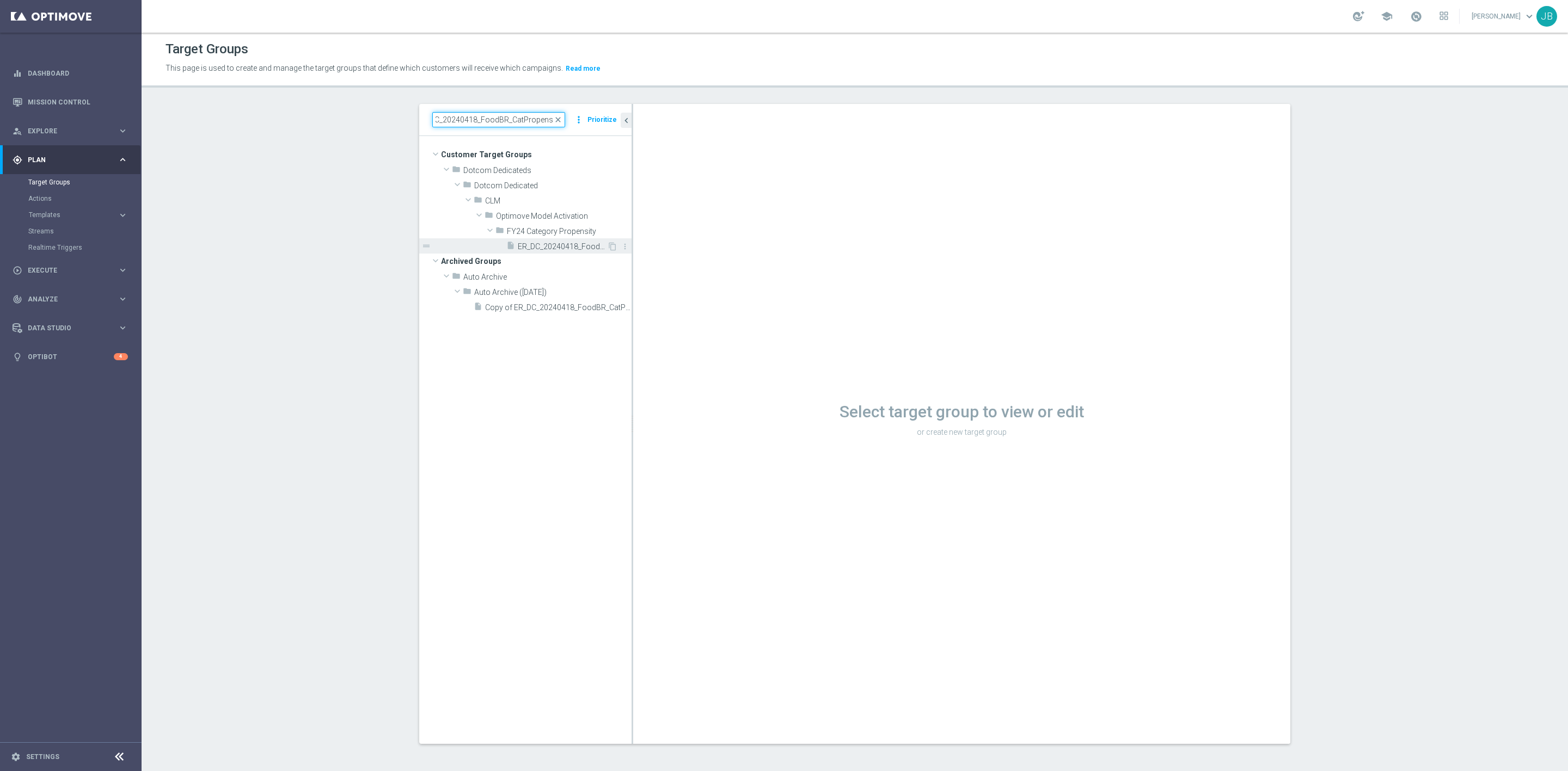
type input "ER_DC_20240418_FoodBR_CatPropensity"
click at [551, 251] on div "insert_drive_file ER_DC_20240418_FoodBR_CatPropensity" at bounding box center [556, 246] width 101 height 15
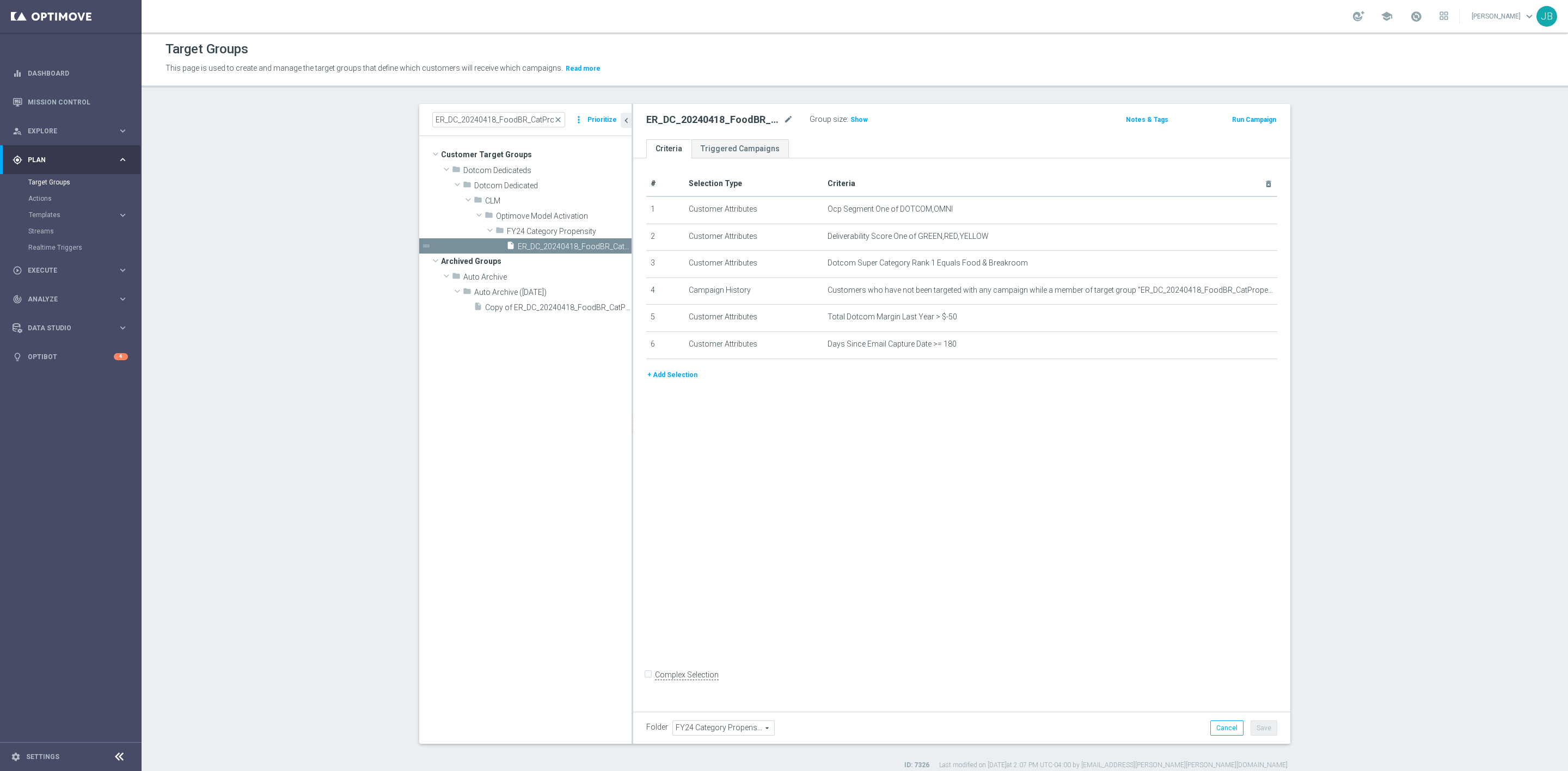
click at [662, 373] on button "+ Add Selection" at bounding box center [671, 375] width 52 height 12
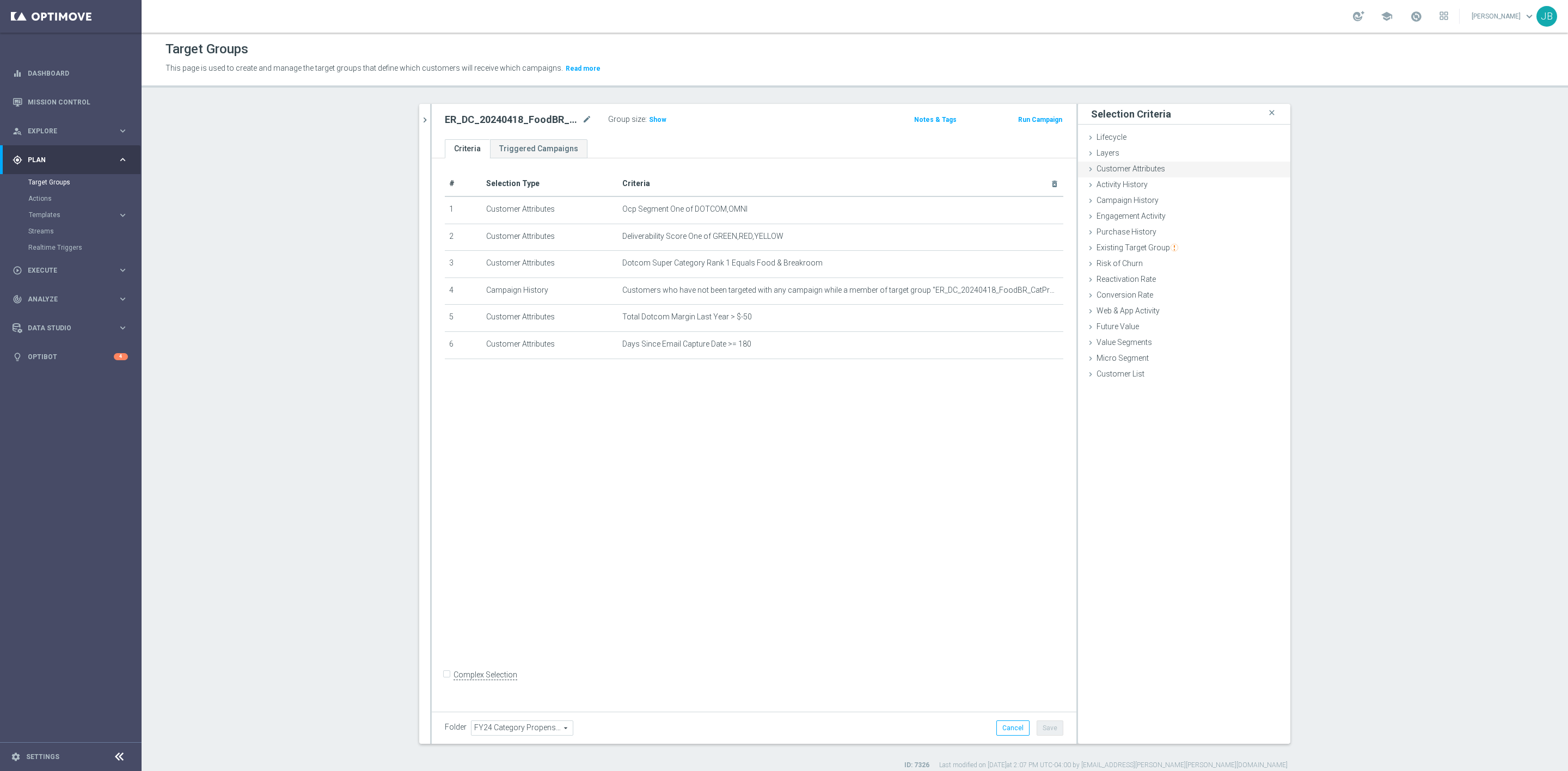
click at [1121, 172] on span "Customer Attributes" at bounding box center [1130, 168] width 69 height 8
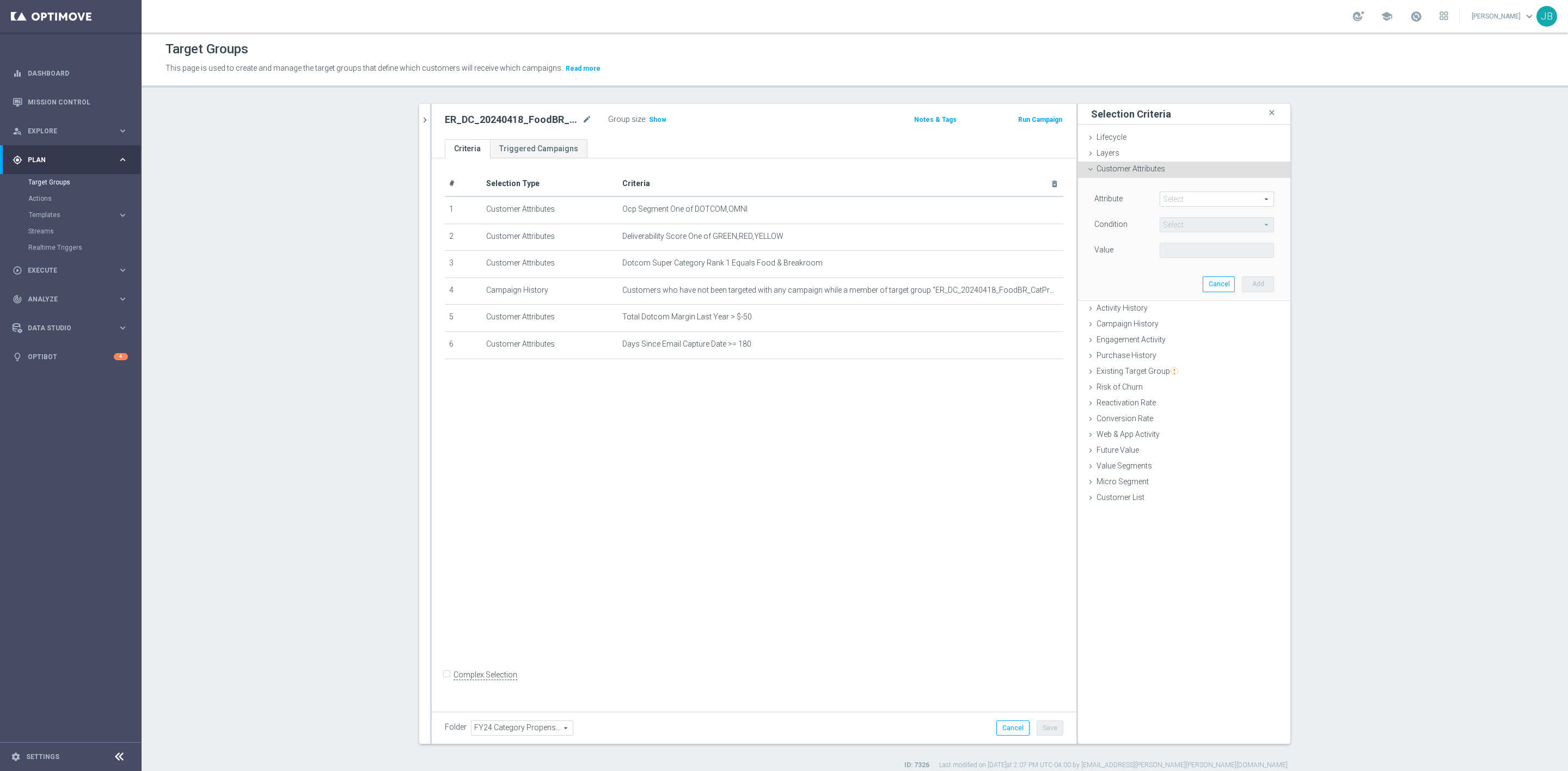
click at [1178, 204] on span at bounding box center [1217, 199] width 113 height 14
click at [1178, 204] on input "search" at bounding box center [1216, 199] width 114 height 15
type input "dotcom super"
click at [1213, 284] on span "Dotcom Super Category Rank 2" at bounding box center [1217, 286] width 104 height 8
type input "Dotcom Super Category Rank 2"
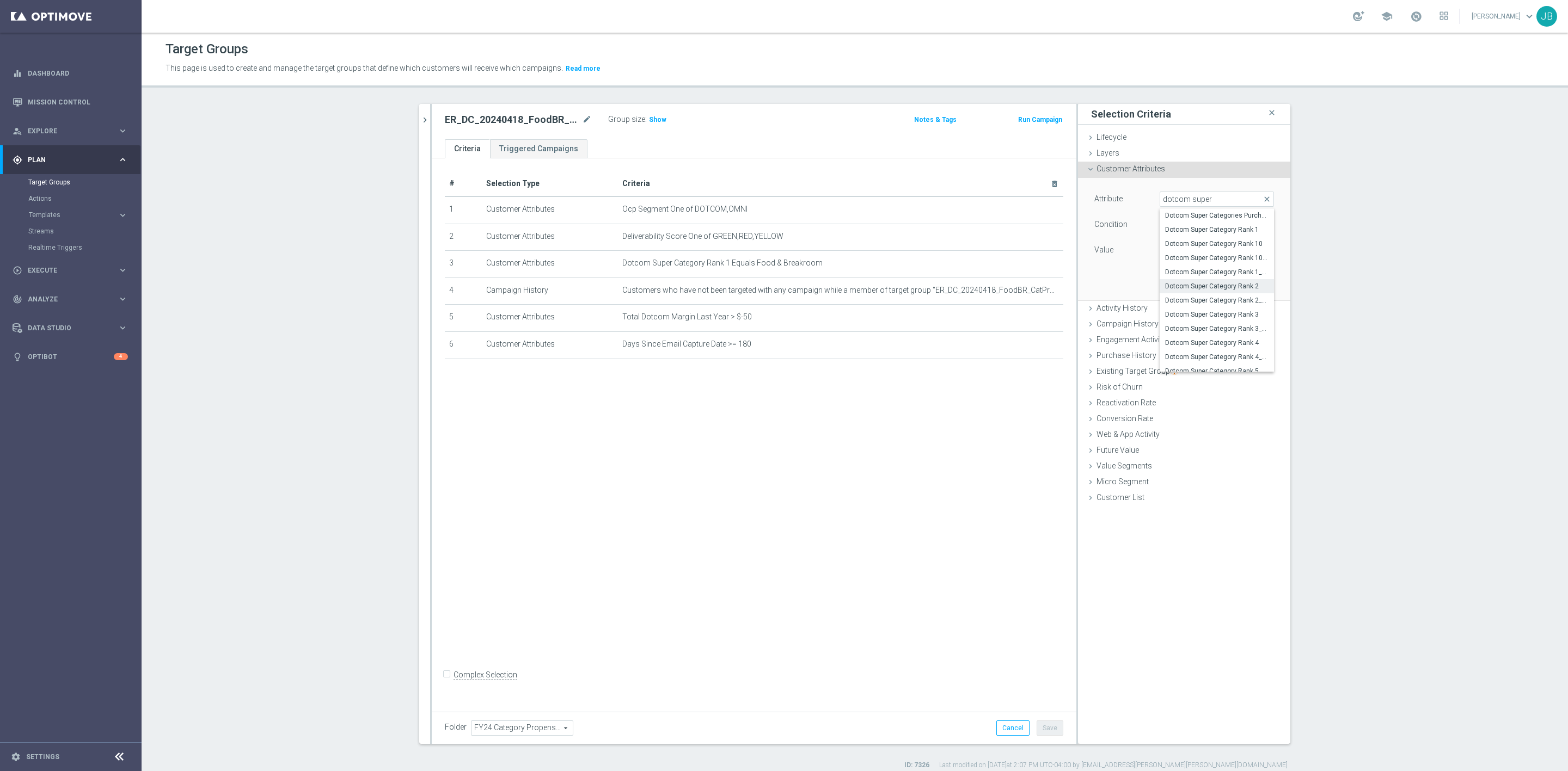
type input "Equals"
click at [1202, 250] on span at bounding box center [1217, 250] width 113 height 14
click at [1198, 293] on span "Food & Breakroom" at bounding box center [1217, 294] width 104 height 8
type input "Food & Breakroom"
click at [1246, 284] on button "Add" at bounding box center [1257, 284] width 32 height 15
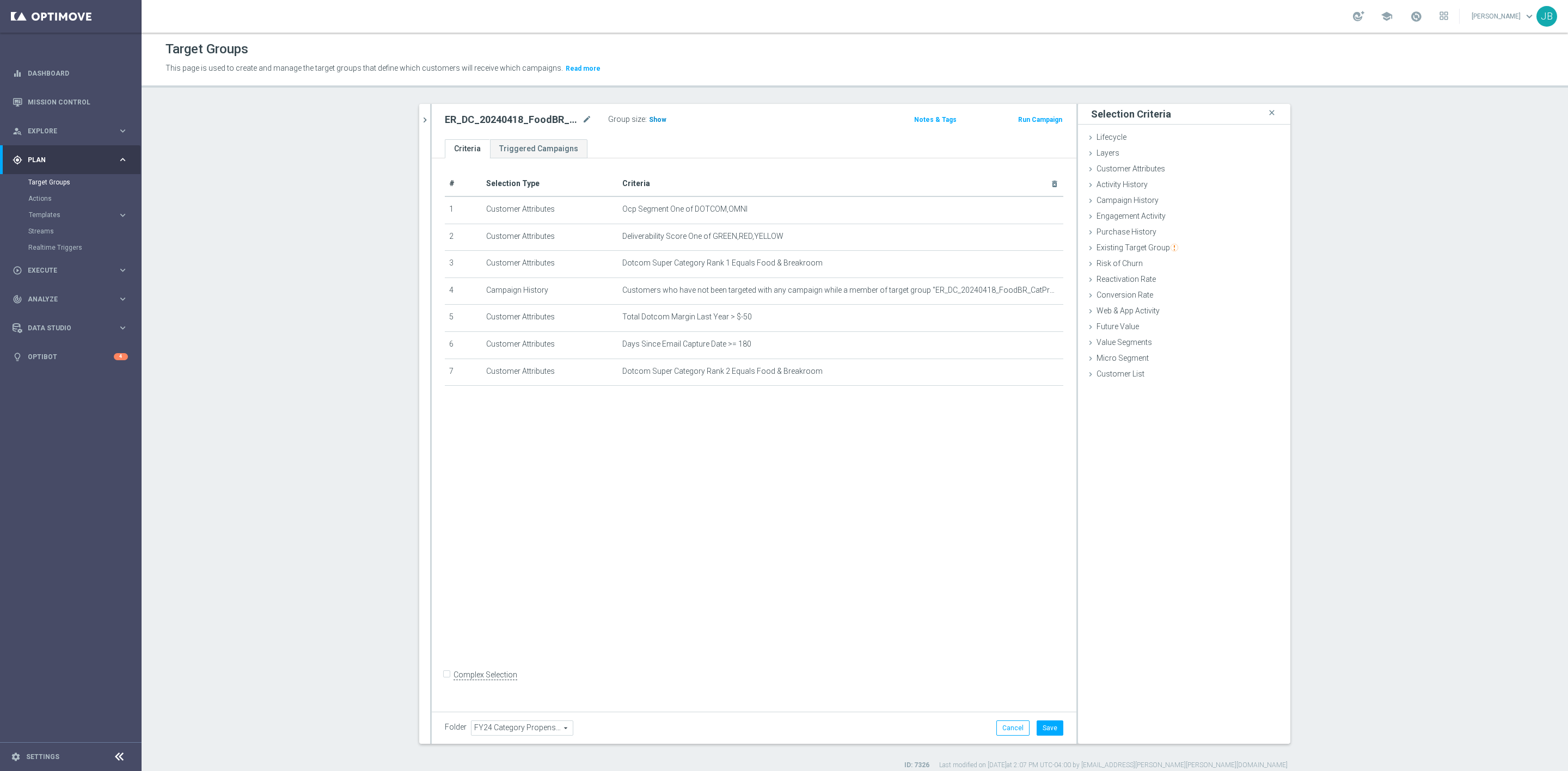
click at [650, 118] on span "Show" at bounding box center [657, 120] width 17 height 8
click at [445, 683] on input "Complex Selection" at bounding box center [447, 676] width 7 height 15
checkbox input "true"
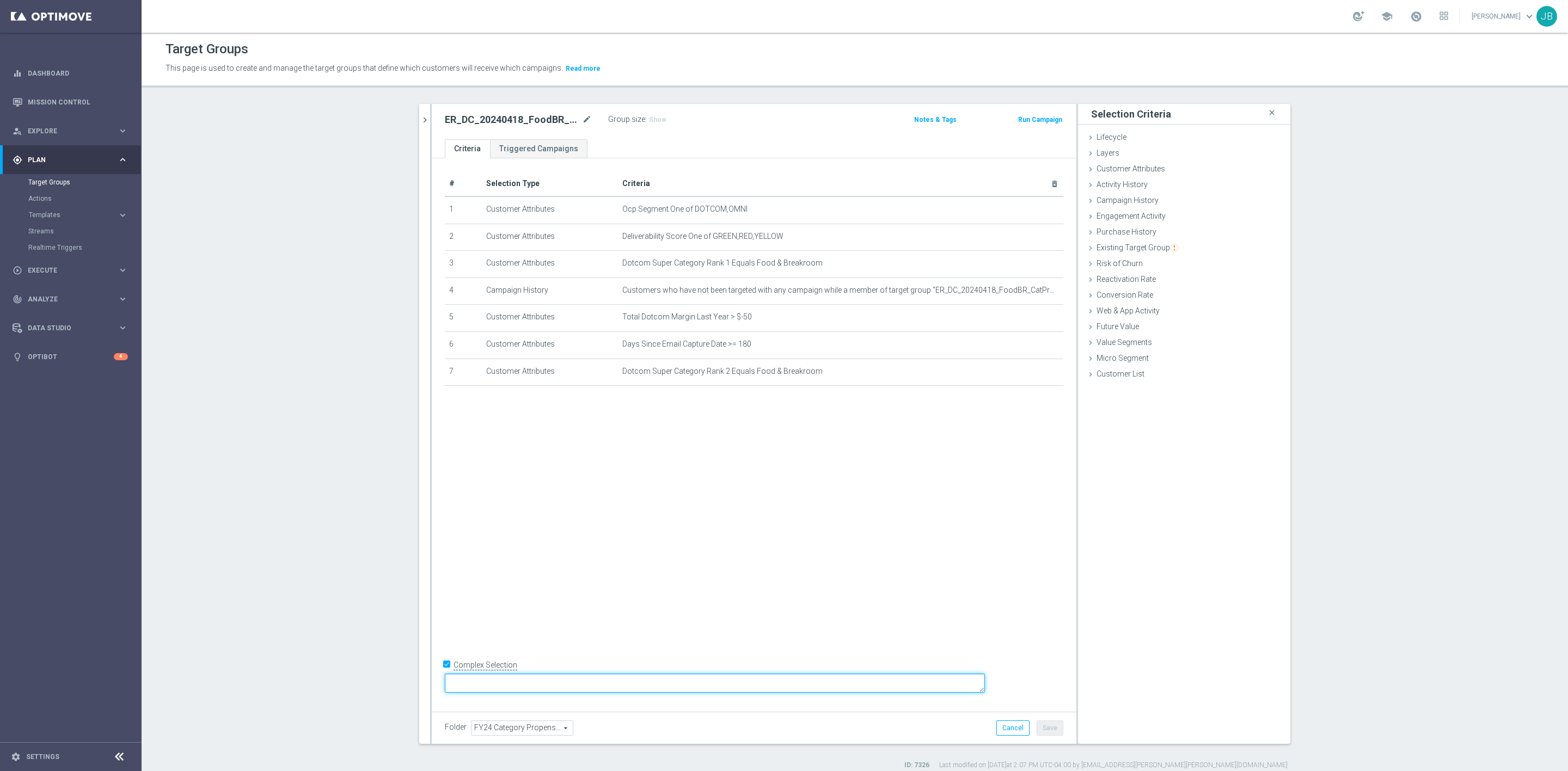
click at [541, 683] on textarea at bounding box center [715, 683] width 540 height 19
type textarea "1 and 2 and 4 and 5 and 6 and (3 or 7)"
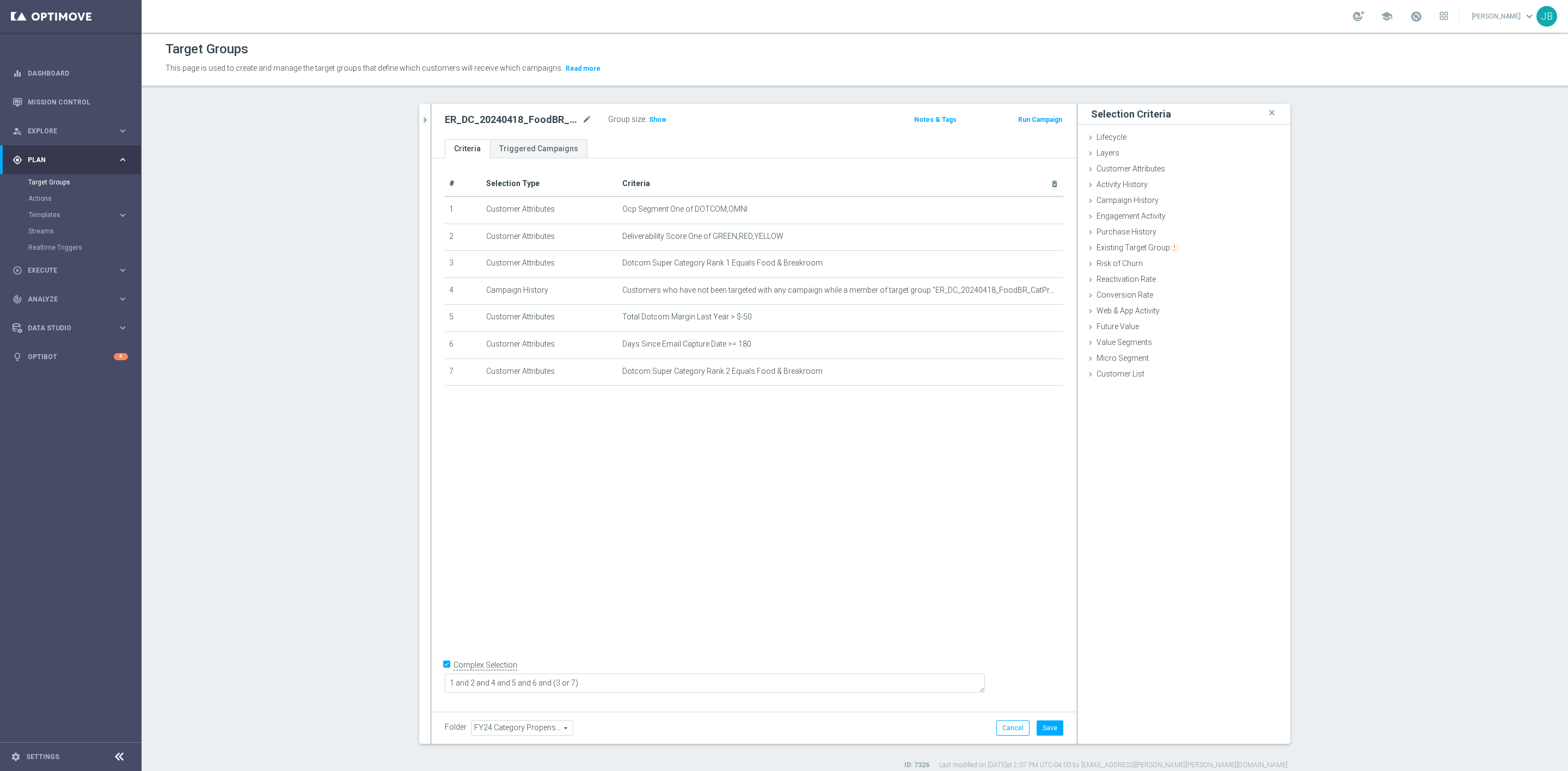
click at [668, 578] on div "# Selection Type Criteria delete_forever 1 Customer Attributes Ocp Segment One …" at bounding box center [753, 432] width 645 height 547
click at [649, 122] on span "Show" at bounding box center [657, 120] width 17 height 8
click at [1024, 293] on icon "mode_edit" at bounding box center [1028, 290] width 8 height 8
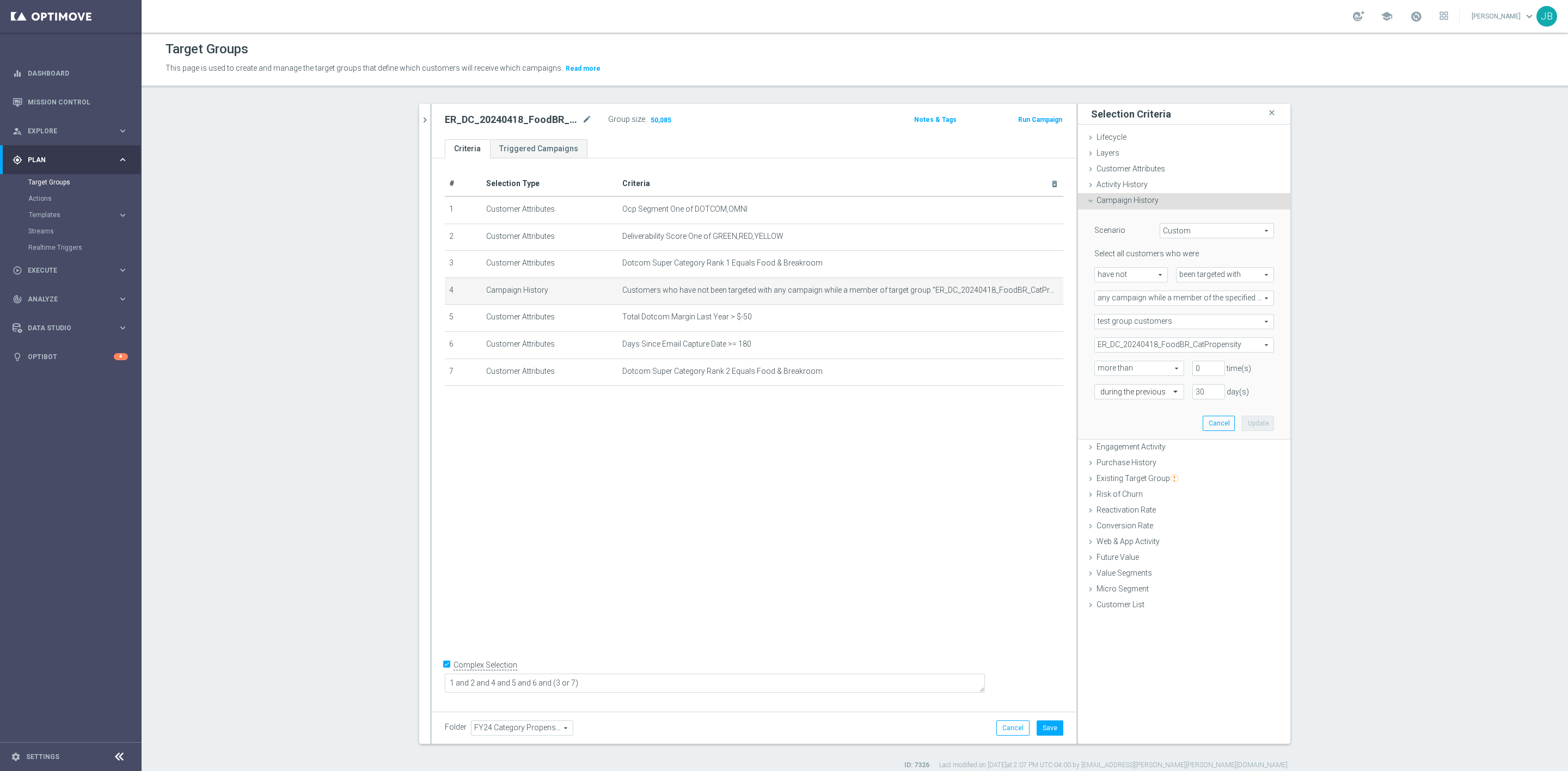
click at [971, 425] on div "# Selection Type Criteria delete_forever 1 Customer Attributes Ocp Segment One …" at bounding box center [753, 432] width 645 height 547
click at [1127, 167] on span "Customer Attributes" at bounding box center [1130, 168] width 69 height 8
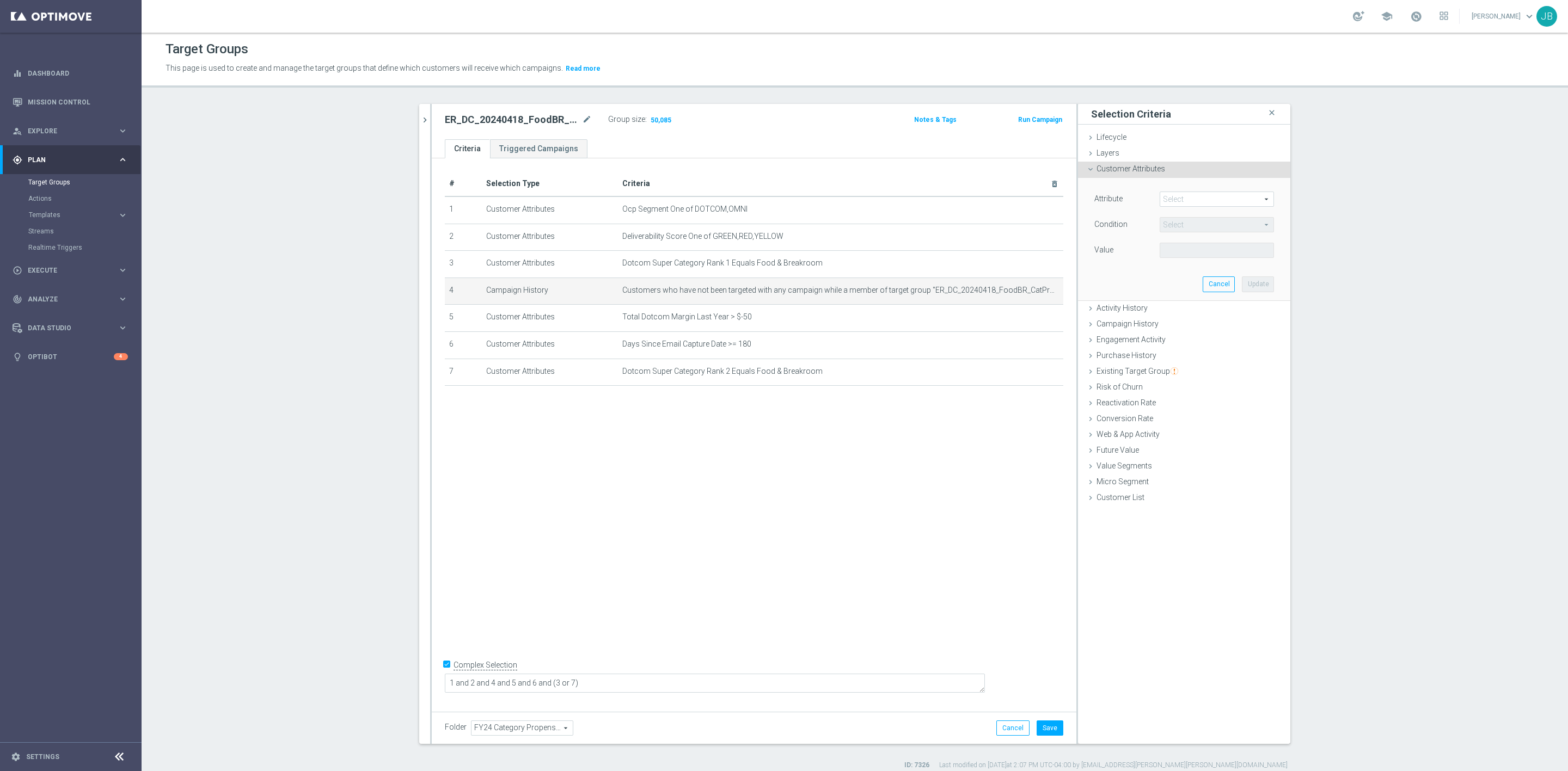
click at [1184, 201] on span at bounding box center [1217, 199] width 113 height 14
click at [1184, 201] on input "search" at bounding box center [1216, 199] width 114 height 15
type input "dotcom super"
click at [1206, 313] on span "Dotcom Super Category Rank 3" at bounding box center [1217, 314] width 104 height 8
type input "Dotcom Super Category Rank 3"
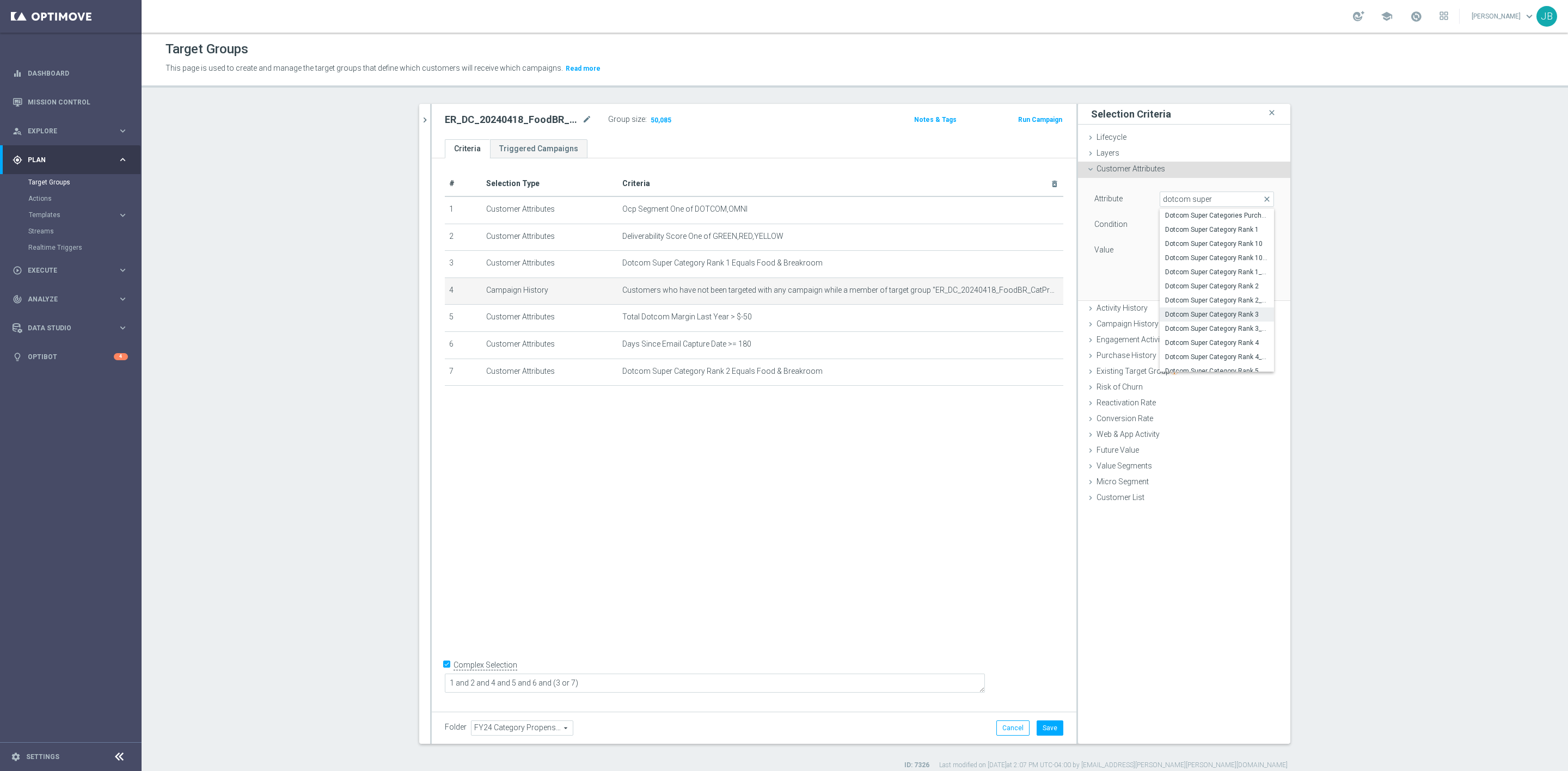
type input "Equals"
click at [1207, 255] on span at bounding box center [1217, 250] width 113 height 14
click at [1196, 287] on span "Food & Breakroom" at bounding box center [1217, 288] width 104 height 8
type input "Food & Breakroom"
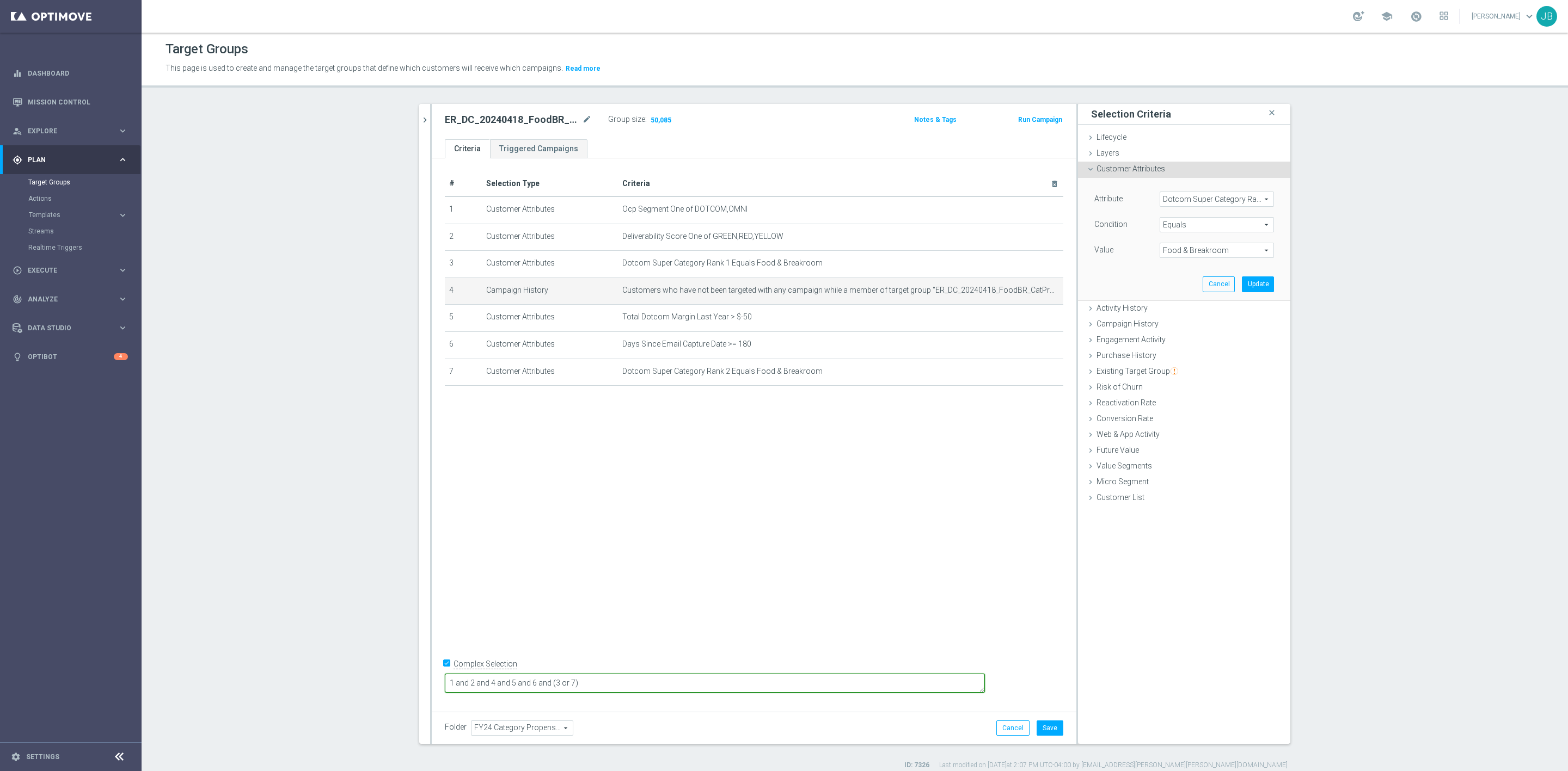
click at [645, 680] on textarea "1 and 2 and 4 and 5 and 6 and (3 or 7)" at bounding box center [715, 683] width 540 height 19
type textarea "1 and 2 and 4 and 5 and 6 and (3 or 7 or 8)"
click at [1246, 282] on button "Update" at bounding box center [1257, 284] width 32 height 15
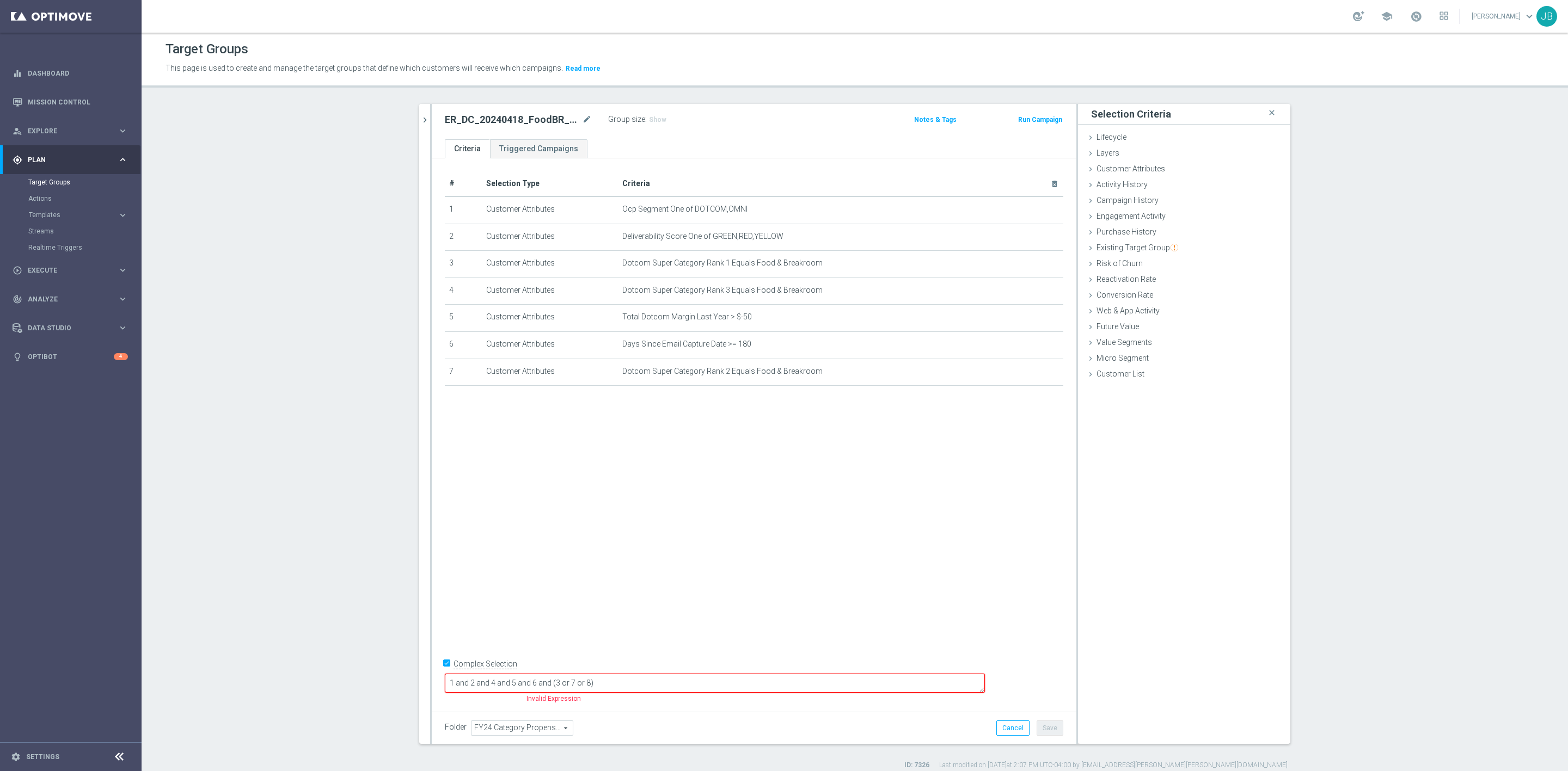
click at [807, 528] on div "# Selection Type Criteria delete_forever 1 Customer Attributes Ocp Segment One …" at bounding box center [753, 432] width 645 height 547
click at [1006, 726] on button "Cancel" at bounding box center [1012, 728] width 33 height 15
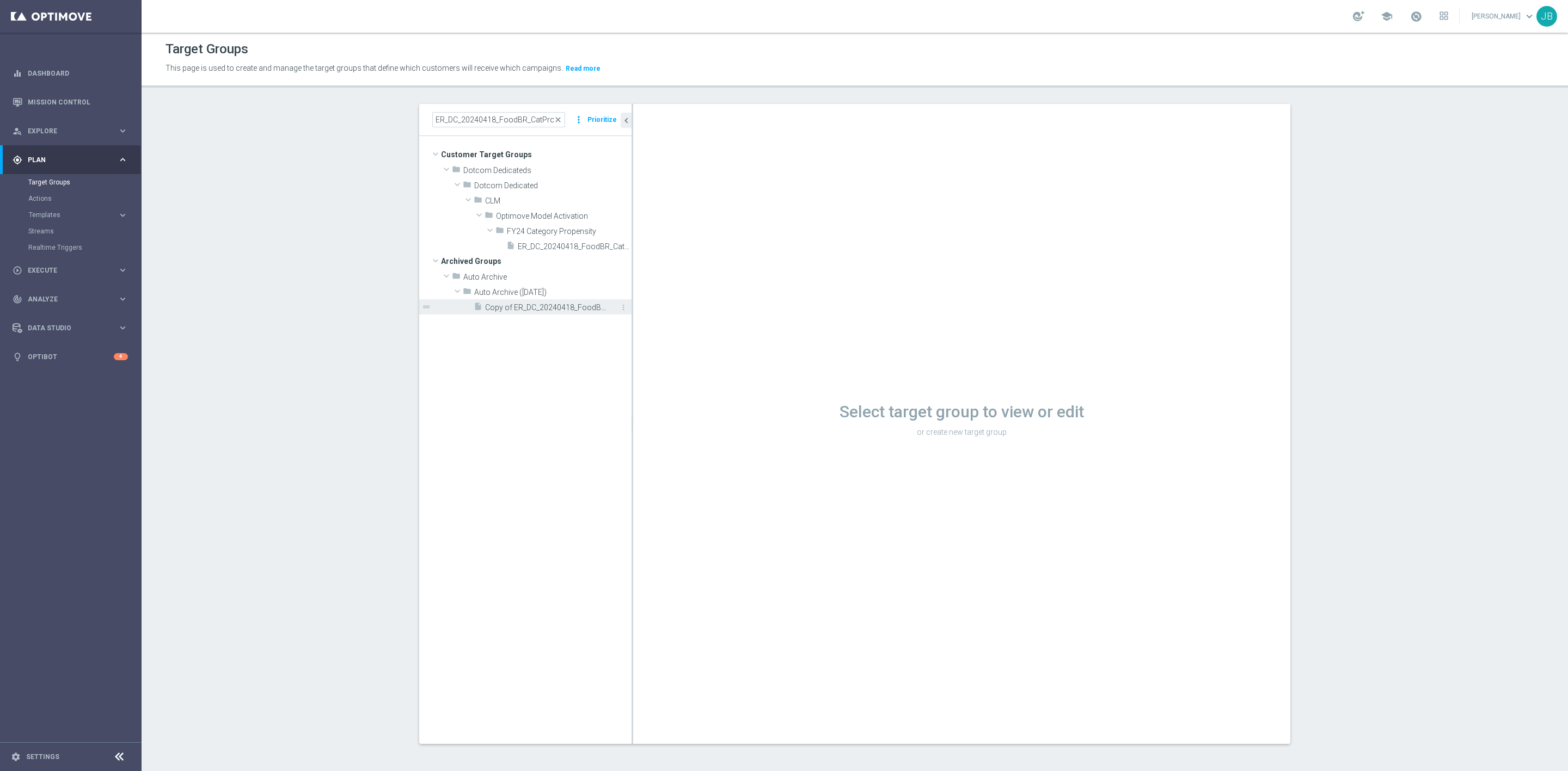
click at [573, 310] on span "Copy of ER_DC_20240418_FoodBR_CatPropensity" at bounding box center [546, 308] width 122 height 9
click at [552, 243] on span "ER_DC_20240418_FoodBR_CatPropensity" at bounding box center [562, 247] width 90 height 9
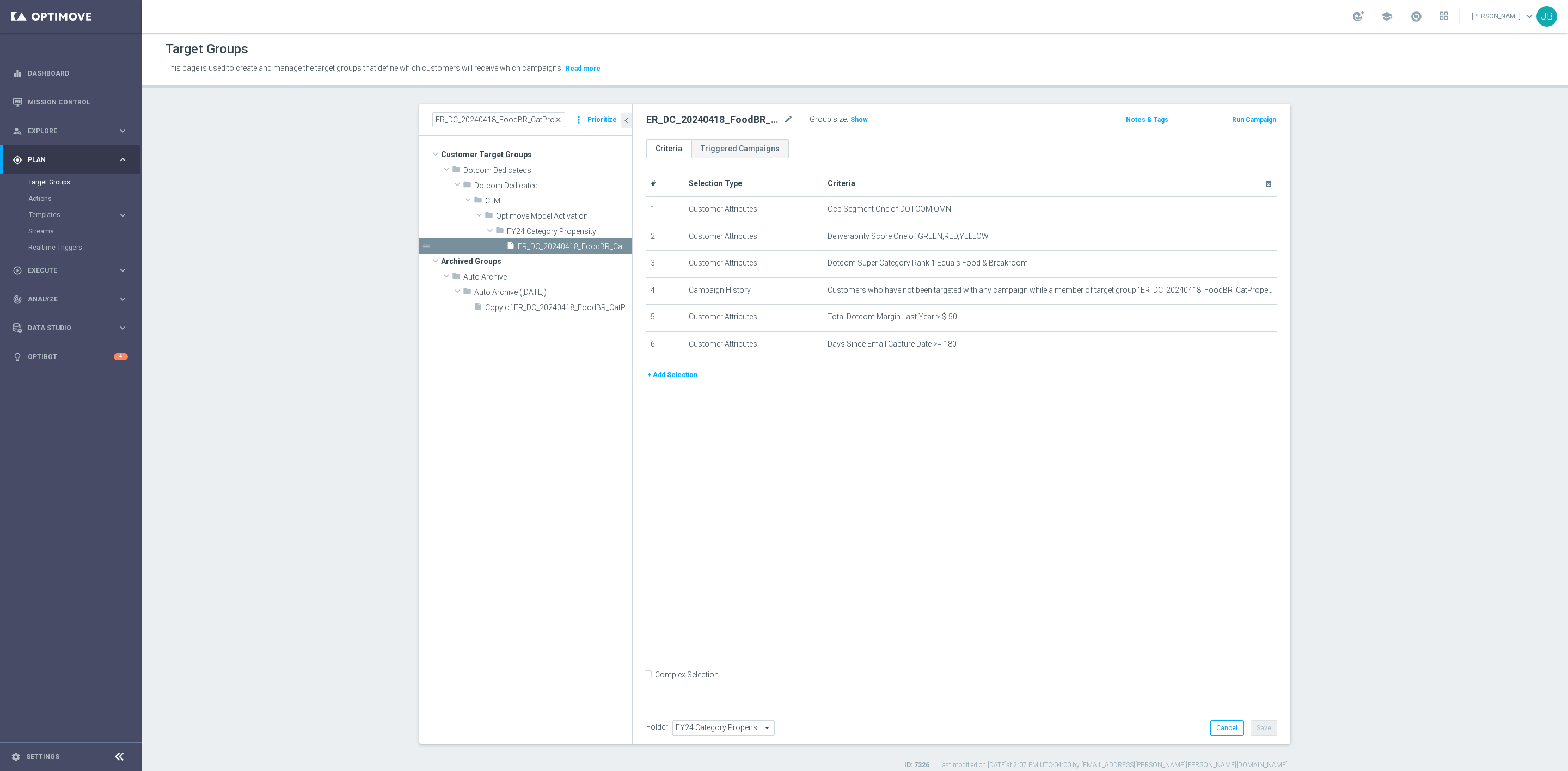
type input "Select"
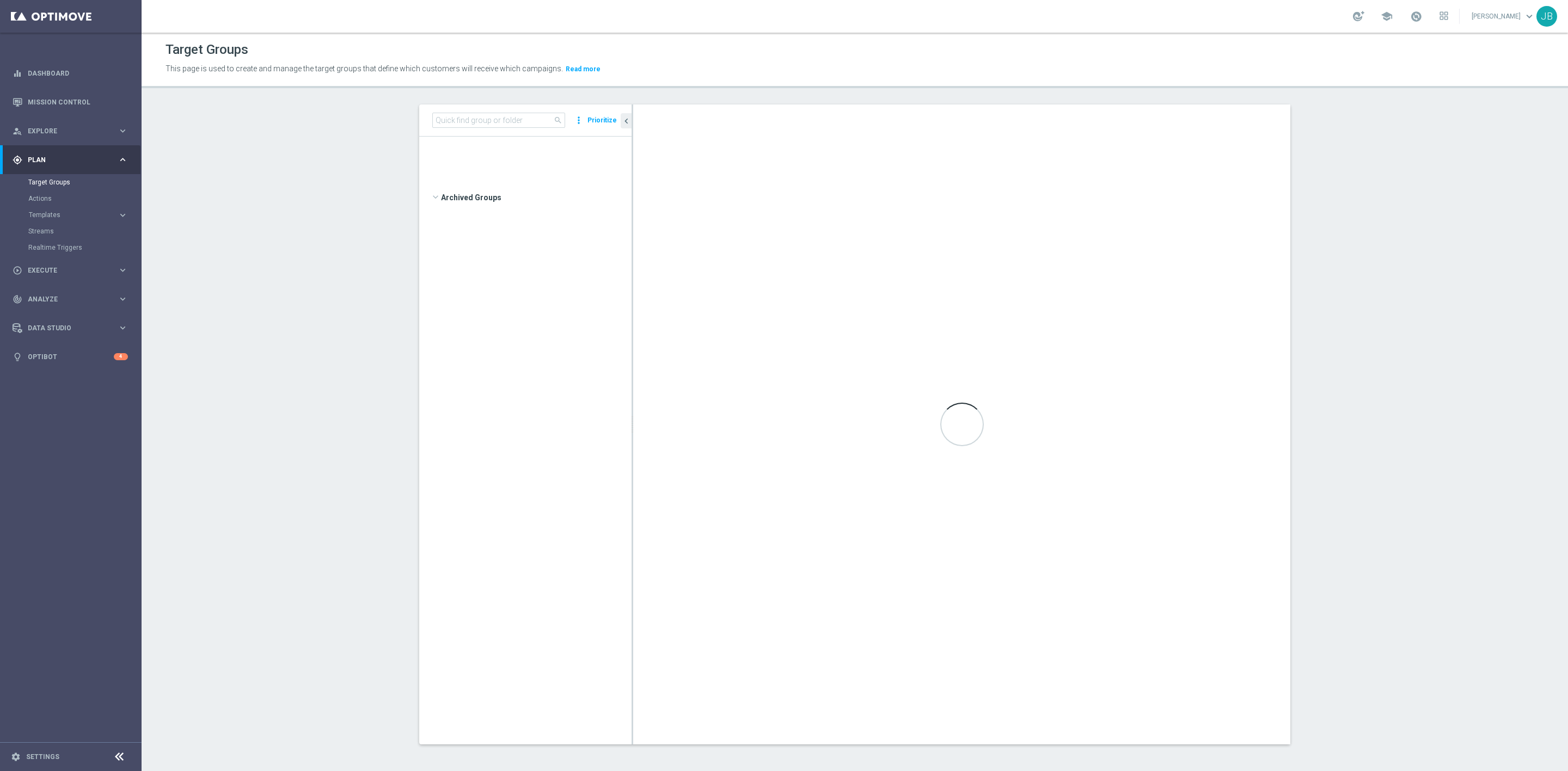
scroll to position [10406, 0]
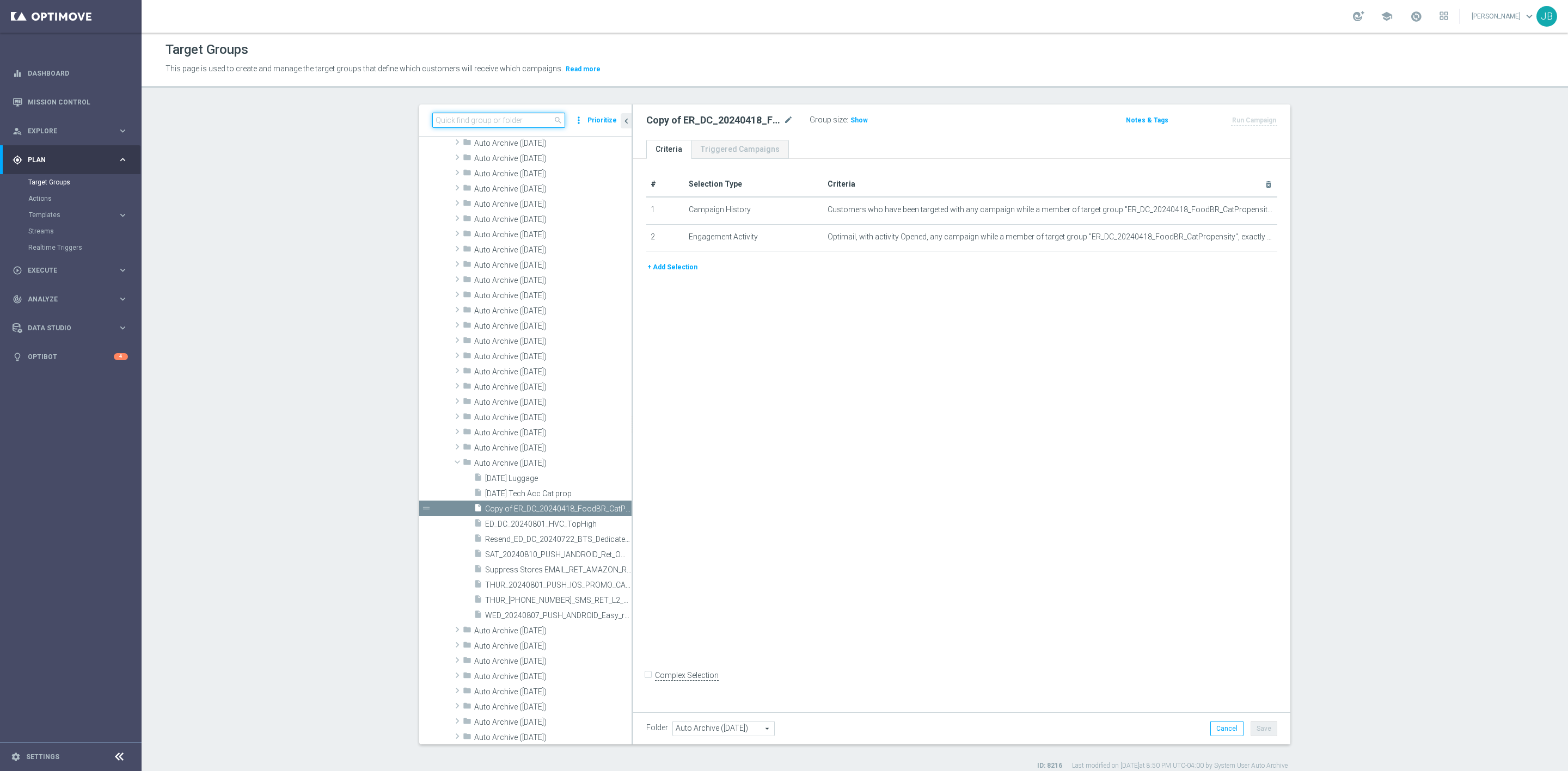
click at [512, 124] on input at bounding box center [498, 120] width 133 height 15
paste input "ER_DC_20240418_FoodBR_CatPropensity"
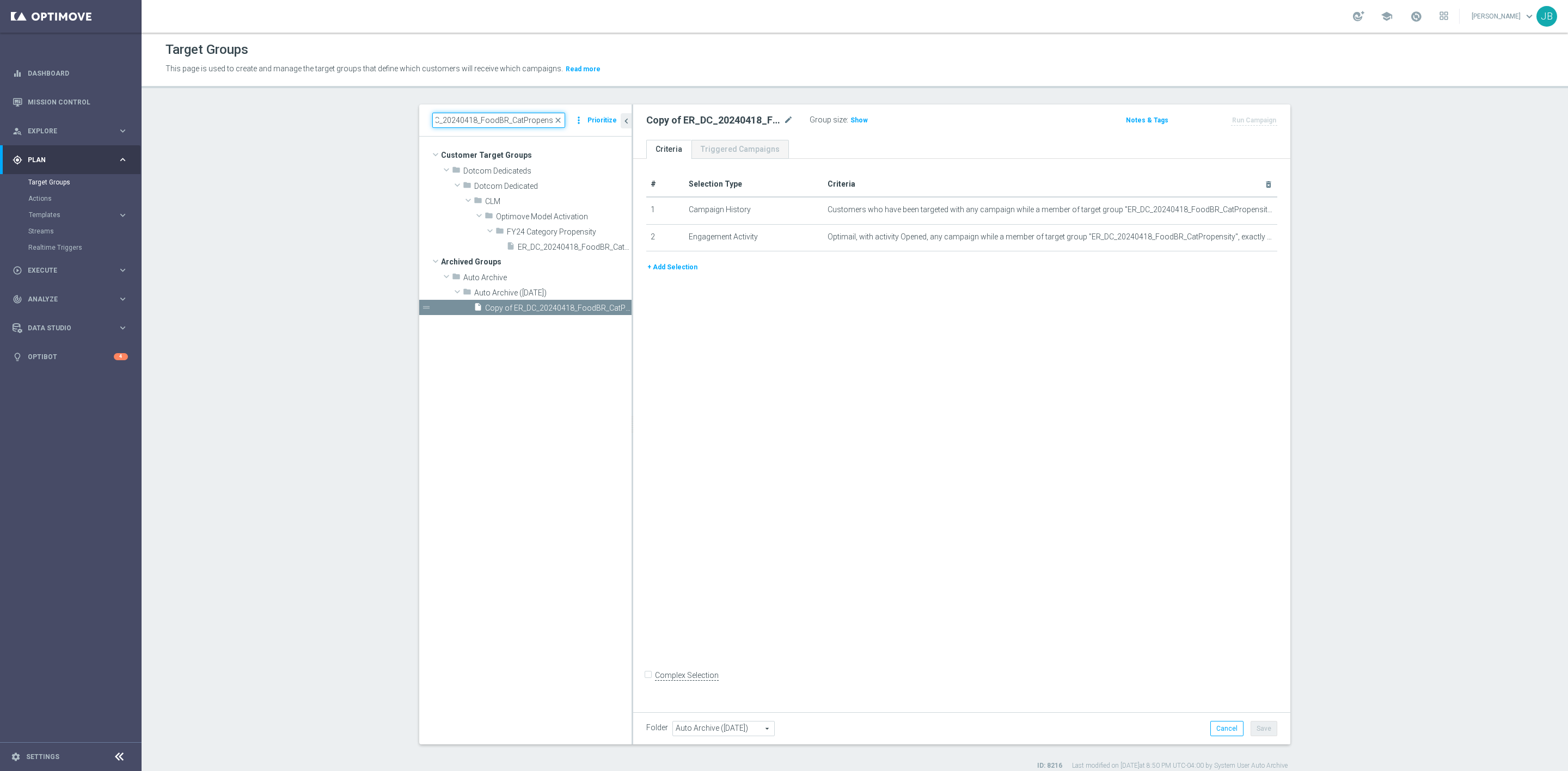
scroll to position [0, 0]
type input "ER_DC_20240418_FoodBR_CatPropensity"
click at [539, 245] on span "ER_DC_20240418_FoodBR_CatPropensity" at bounding box center [562, 247] width 90 height 9
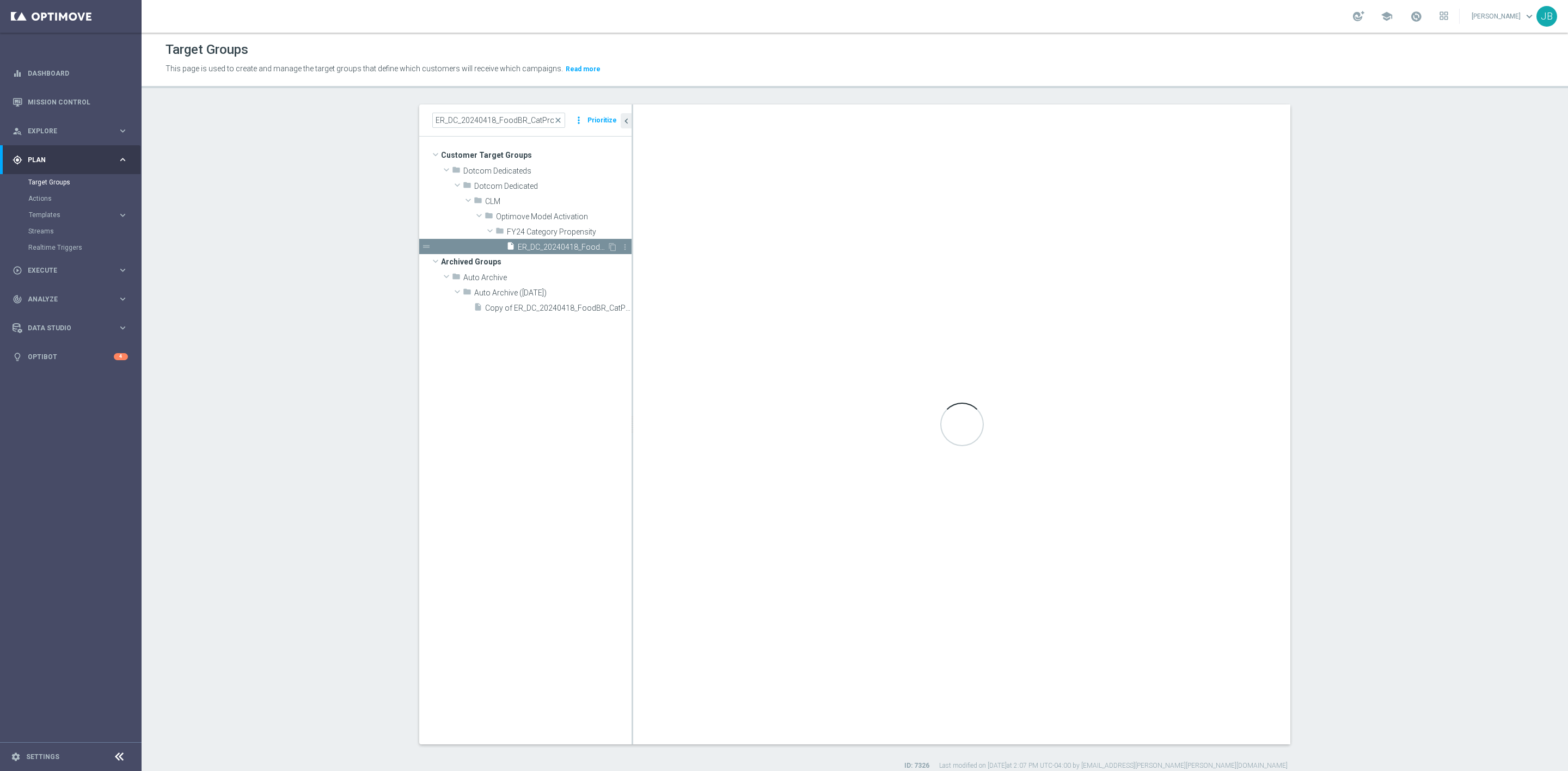
type input "FY24 Category Propensity"
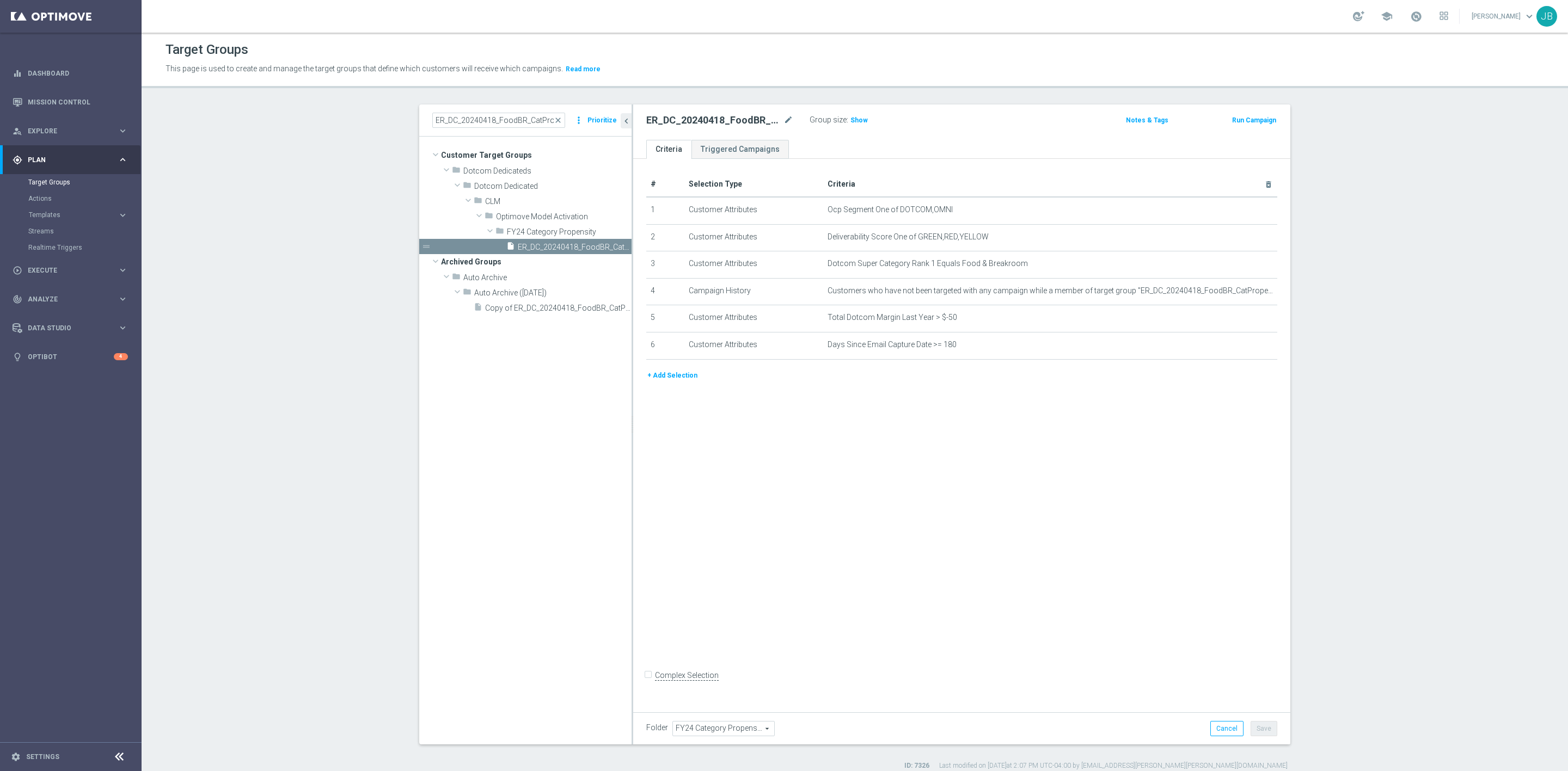
click at [666, 371] on button "+ Add Selection" at bounding box center [671, 376] width 52 height 12
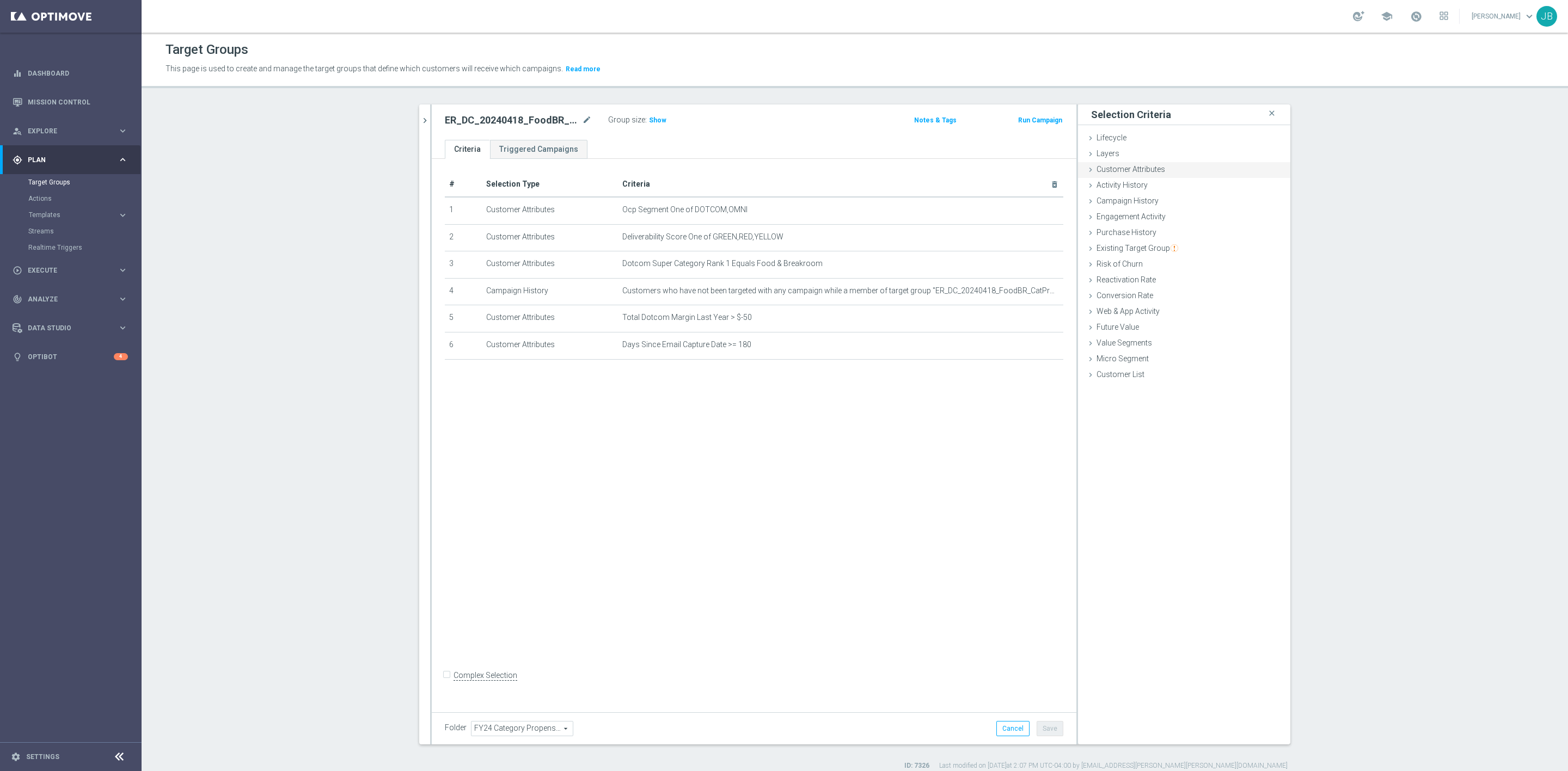
click at [1172, 166] on div "Customer Attributes done" at bounding box center [1184, 170] width 212 height 16
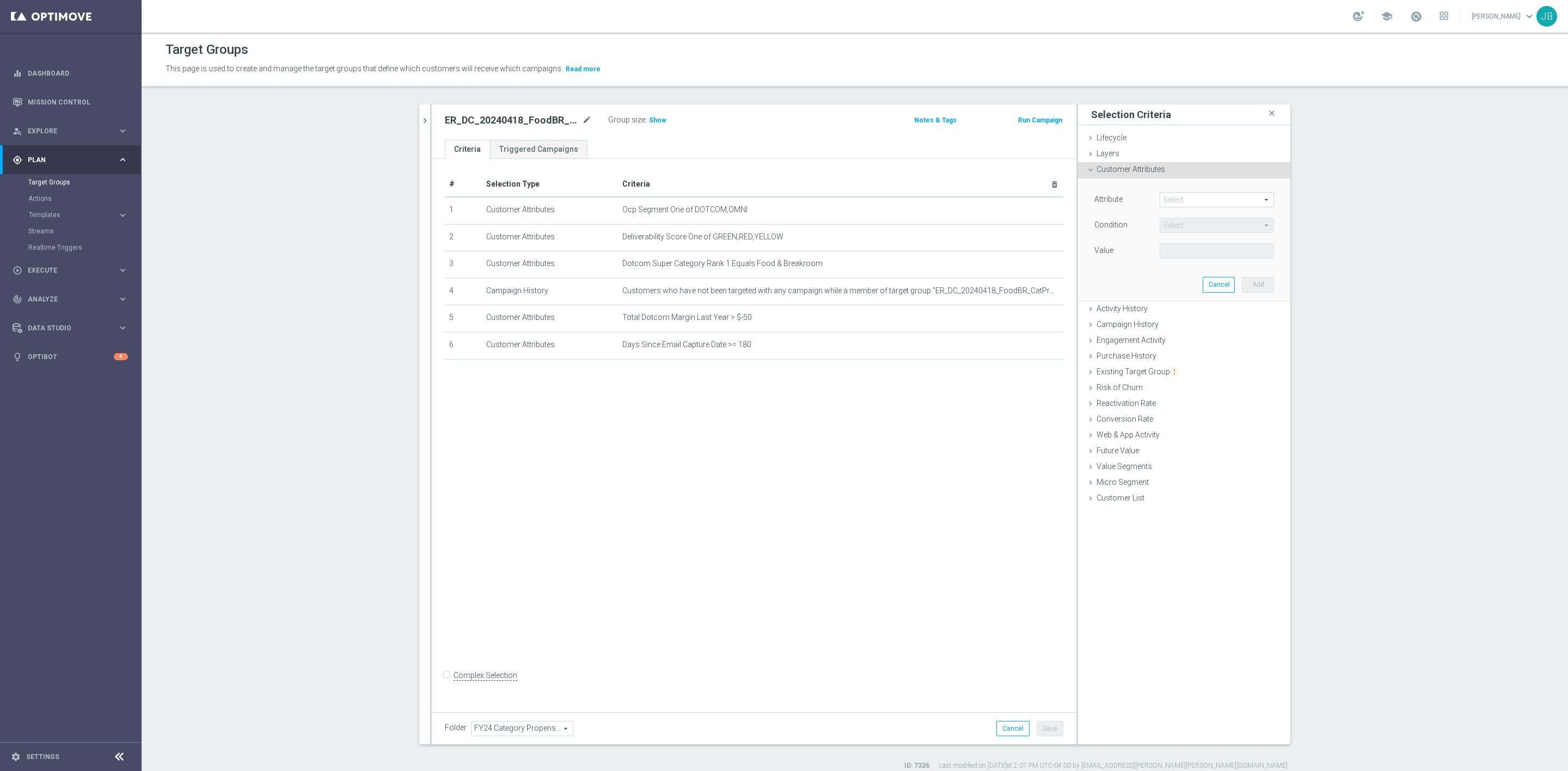
click at [1190, 197] on span at bounding box center [1217, 199] width 113 height 14
click at [1190, 201] on input "search" at bounding box center [1216, 200] width 114 height 15
type input "dotcom super"
click at [1217, 287] on span "Dotcom Super Category Rank 2" at bounding box center [1217, 286] width 104 height 8
type input "Dotcom Super Category Rank 2"
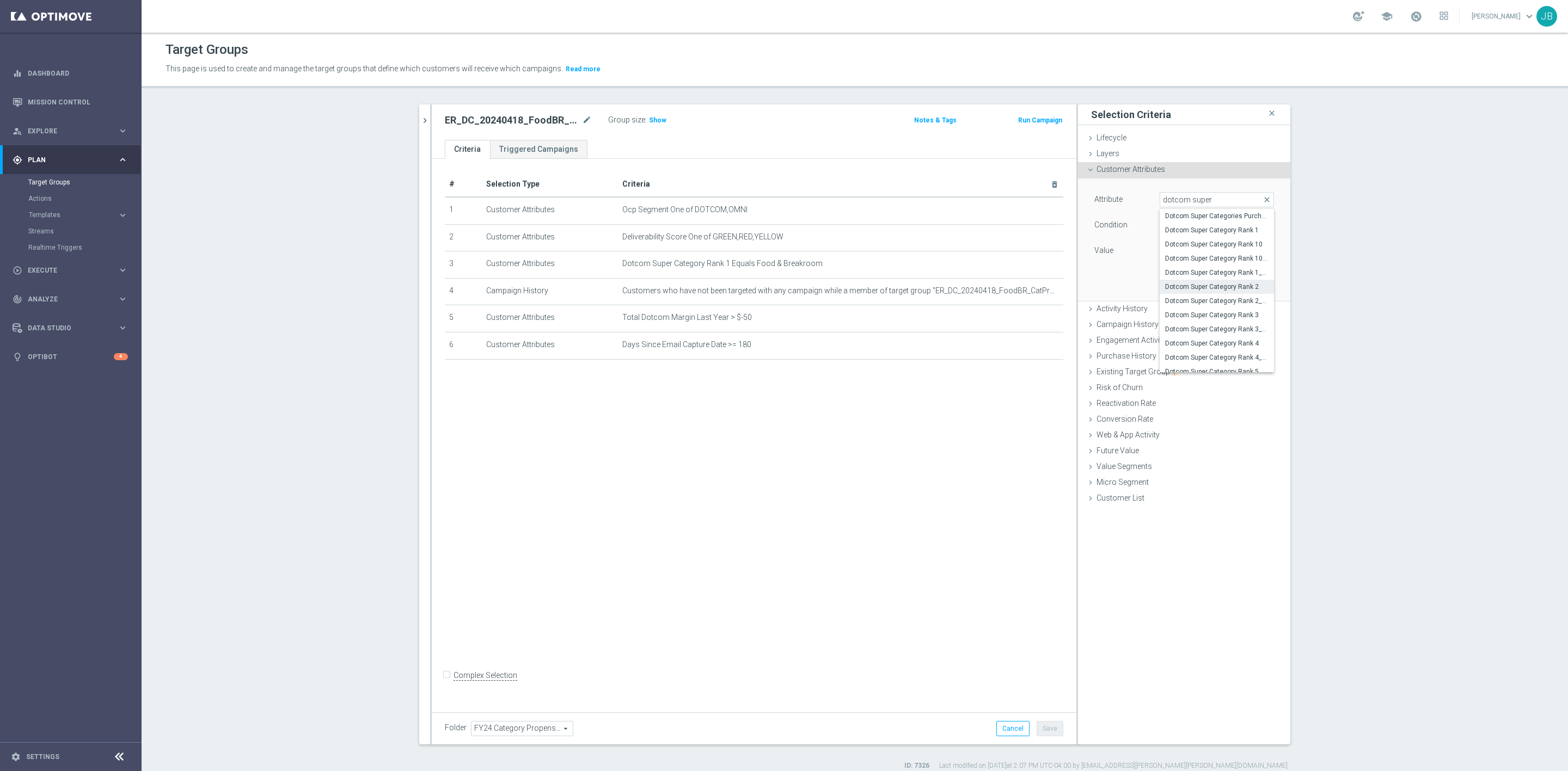
type input "Equals"
click at [1201, 247] on span at bounding box center [1217, 250] width 113 height 14
click at [1189, 301] on label "Food & Breakroom" at bounding box center [1216, 295] width 114 height 14
type input "Food & Breakroom"
click at [1245, 282] on button "Add" at bounding box center [1257, 285] width 32 height 15
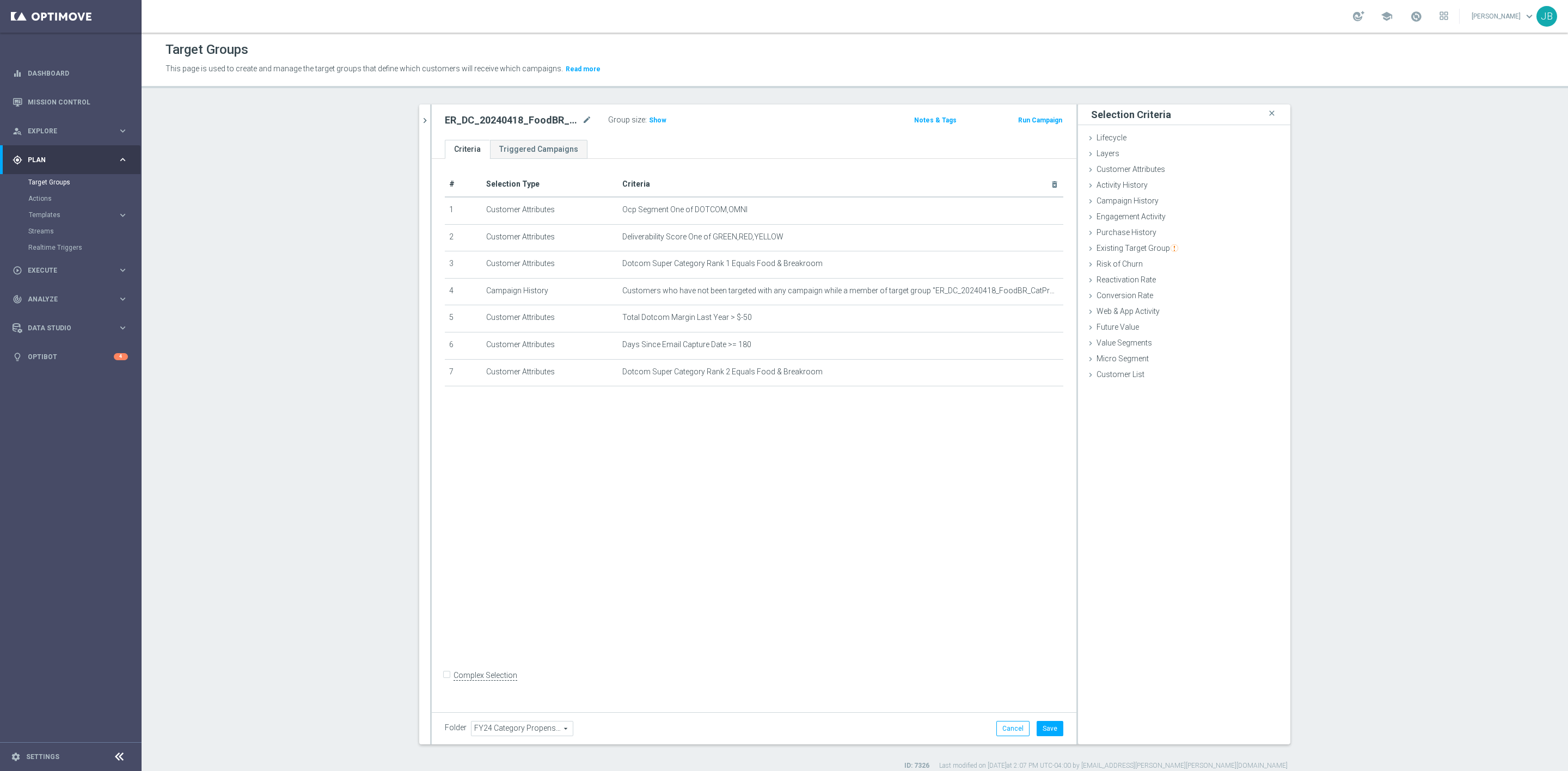
click at [445, 684] on input "Complex Selection" at bounding box center [447, 677] width 7 height 15
checkbox input "true"
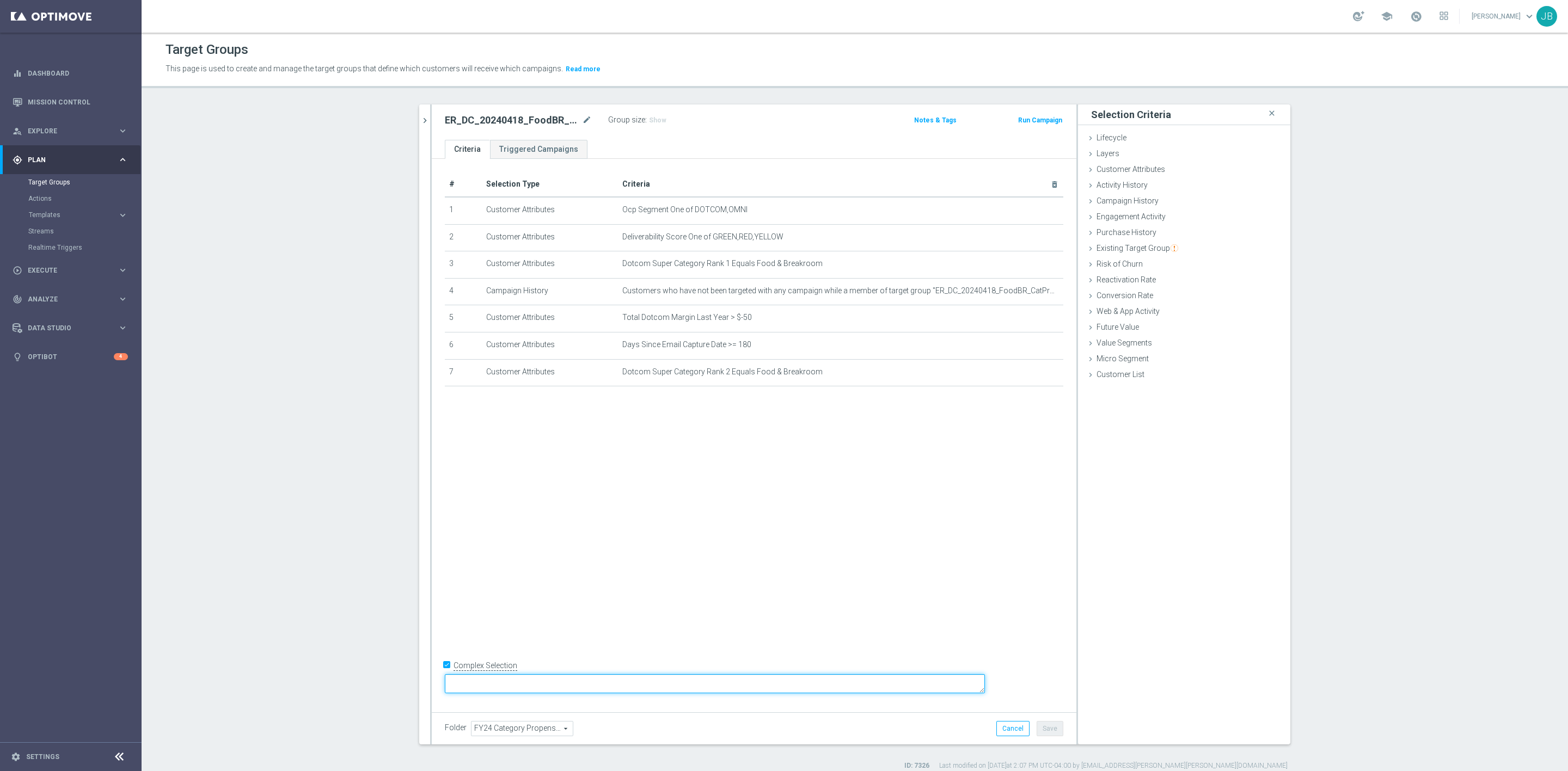
click at [524, 684] on textarea at bounding box center [715, 683] width 540 height 19
click at [628, 686] on textarea "1 and 2 and 4 and 5 and 6" at bounding box center [715, 683] width 540 height 19
type textarea "1 and 2 and 4 and 5 and 6 and (3 or 7)"
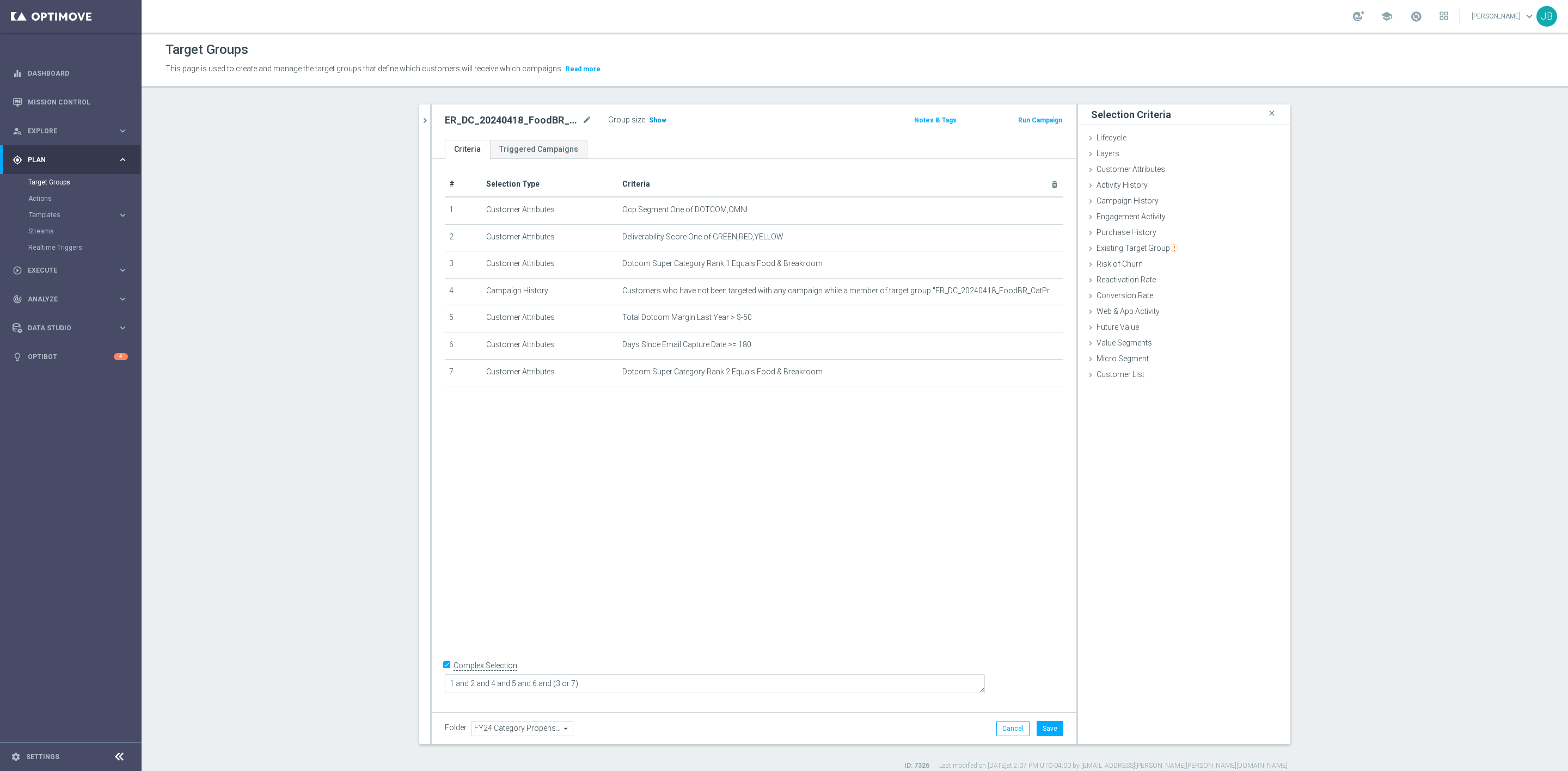
click at [649, 119] on span "Show" at bounding box center [657, 120] width 17 height 8
click at [1138, 173] on span "Customer Attributes" at bounding box center [1130, 169] width 69 height 8
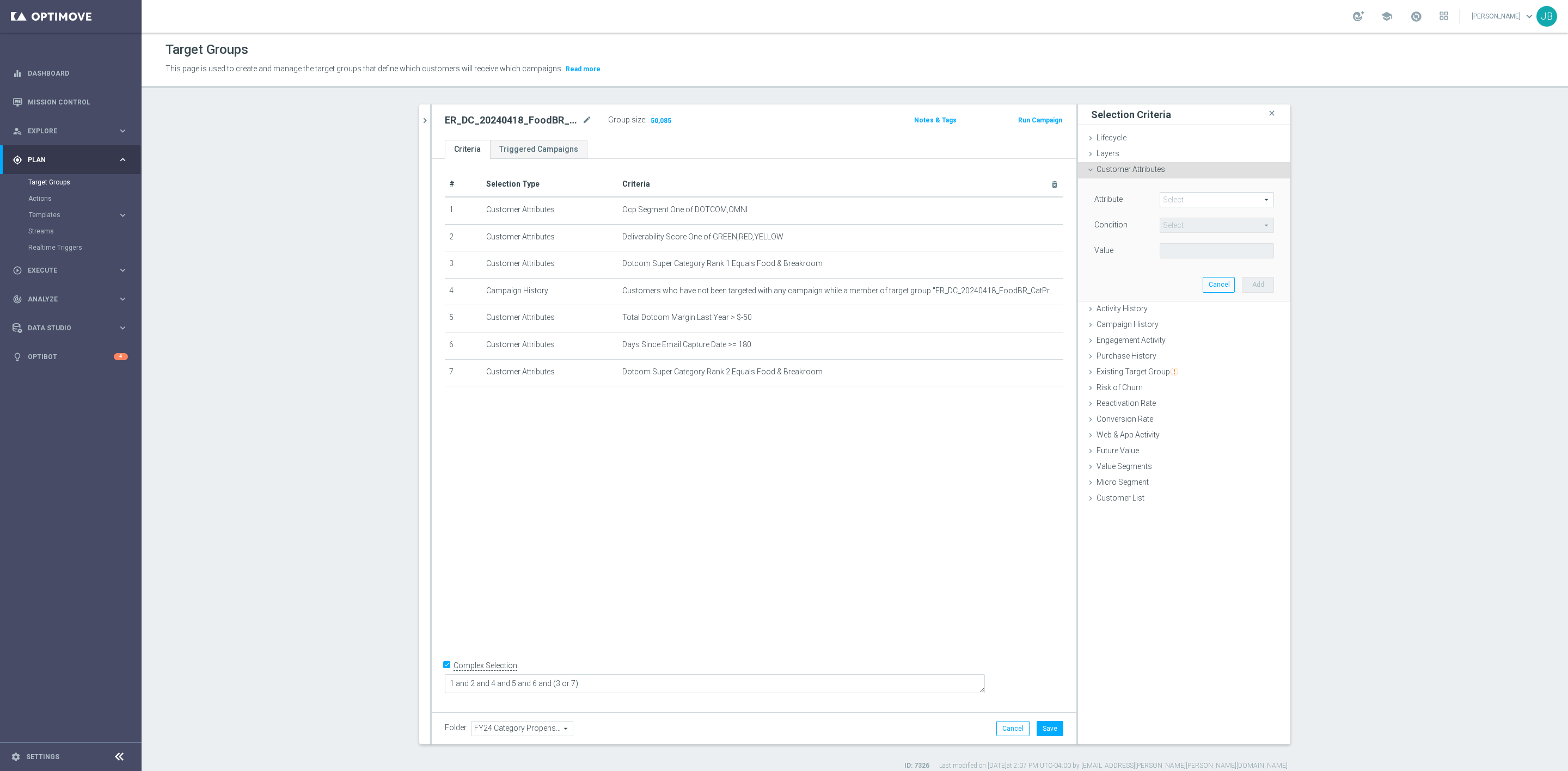
click at [1195, 198] on span at bounding box center [1217, 199] width 113 height 14
click at [1195, 203] on input "search" at bounding box center [1216, 200] width 114 height 15
type input "dotcom super category rank 3"
click at [1206, 217] on span "Dotcom Super Category Rank 3" at bounding box center [1217, 215] width 104 height 8
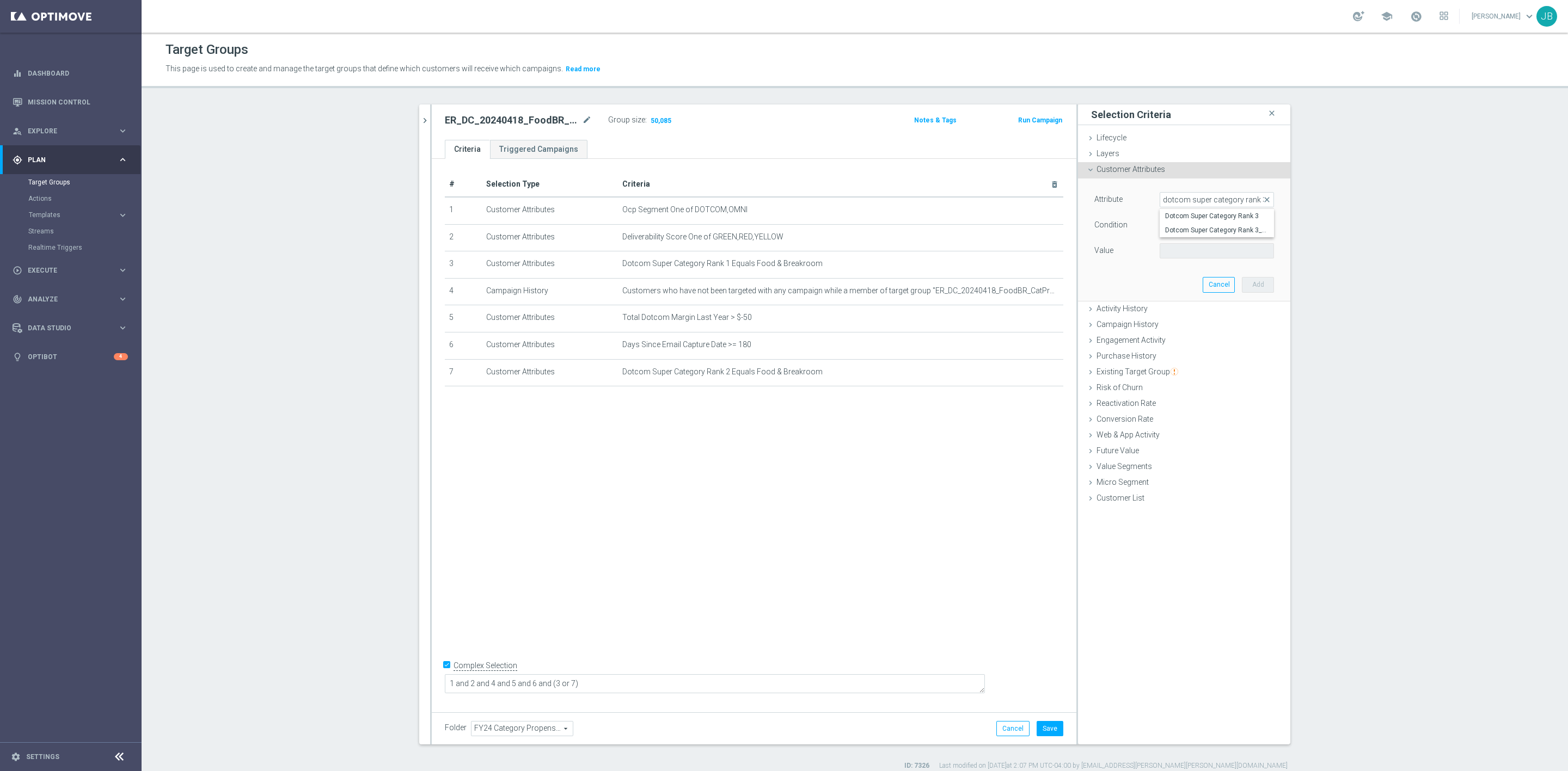
type input "Dotcom Super Category Rank 3"
type input "Equals"
click at [1216, 249] on span at bounding box center [1217, 250] width 113 height 14
click at [1180, 293] on span "Food & Breakroom" at bounding box center [1217, 289] width 104 height 8
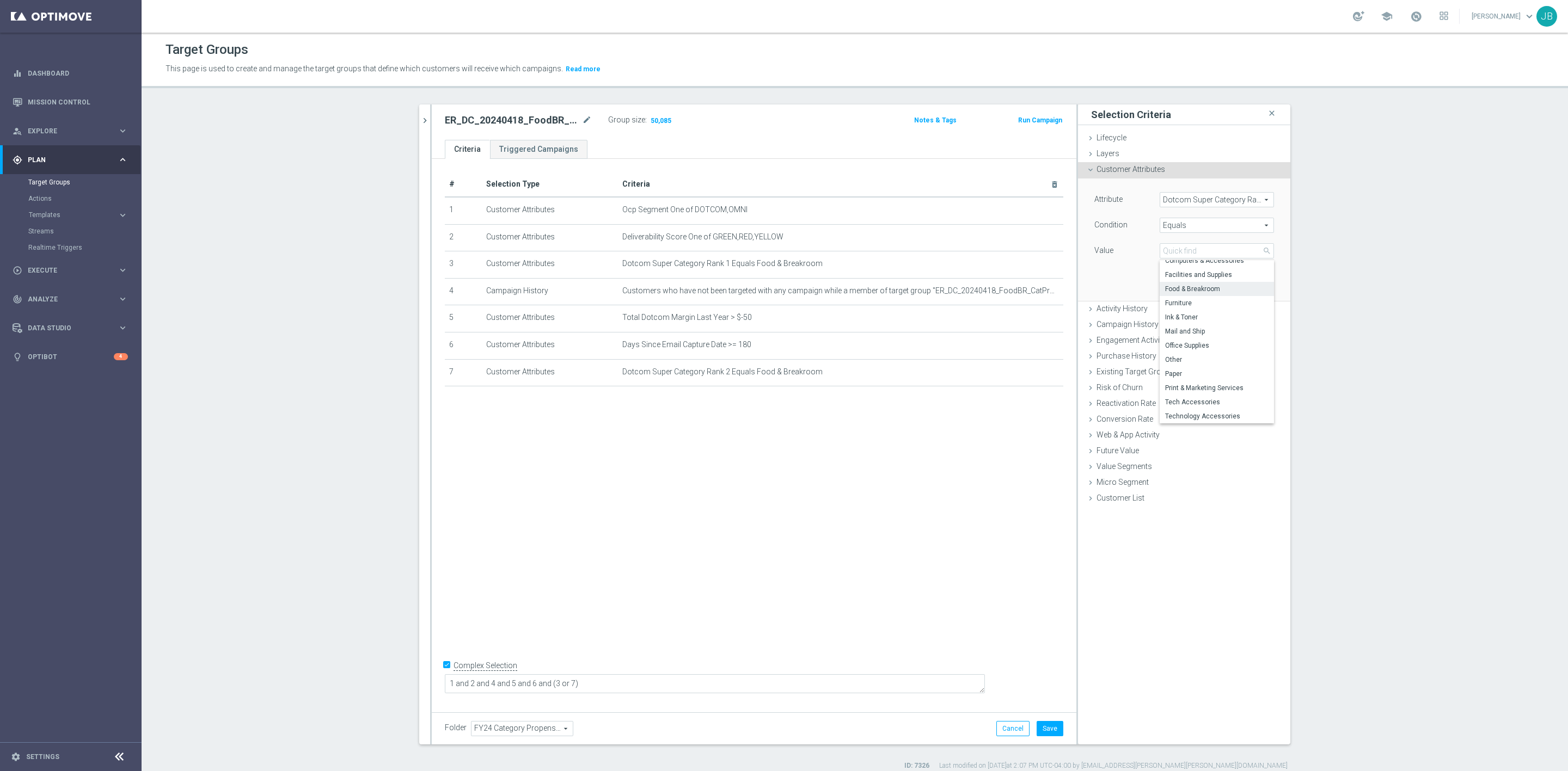
type input "Food & Breakroom"
click at [1247, 283] on button "Add" at bounding box center [1257, 285] width 32 height 15
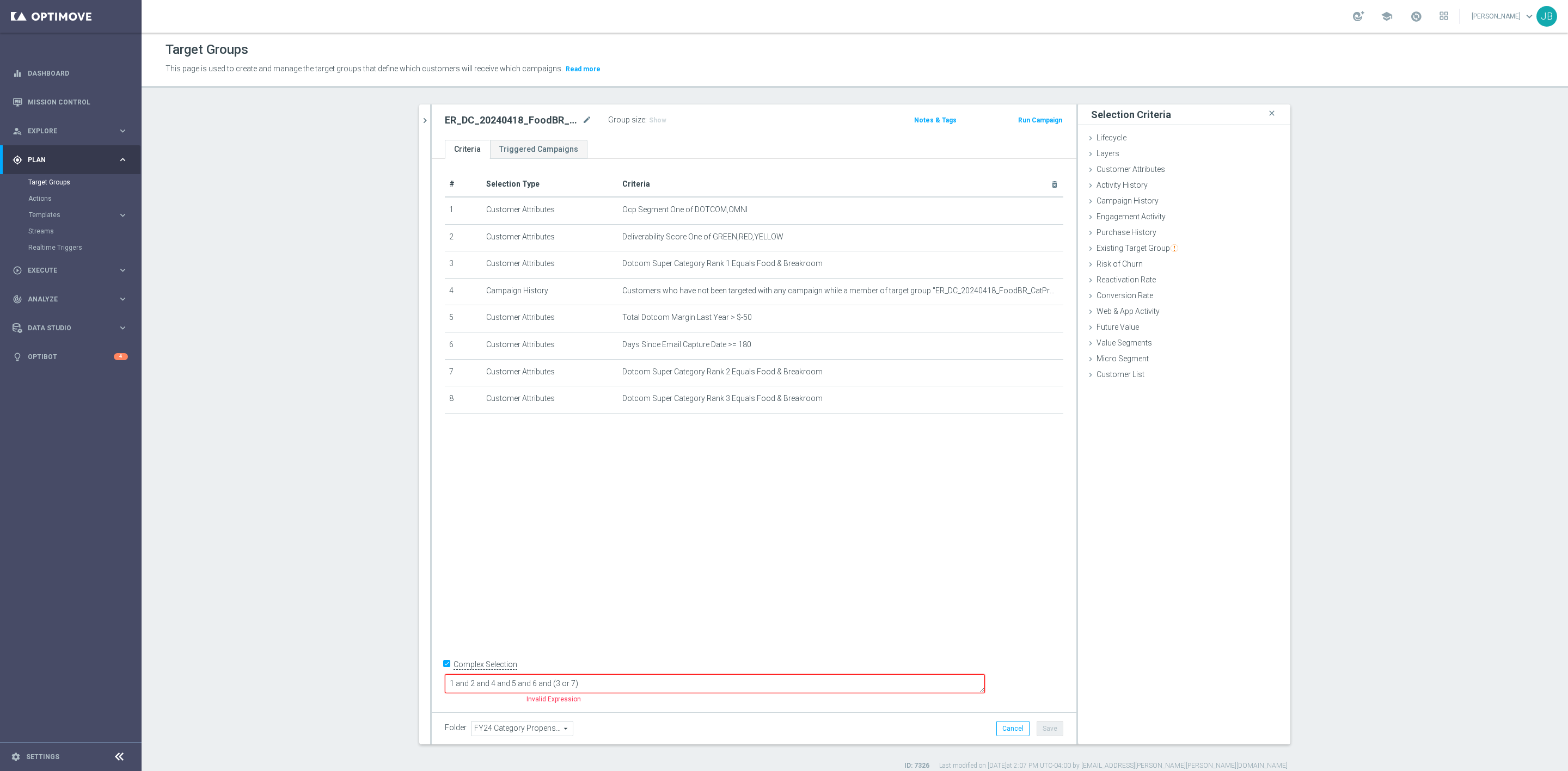
click at [650, 679] on textarea "1 and 2 and 4 and 5 and 6 and (3 or 7)" at bounding box center [715, 683] width 540 height 19
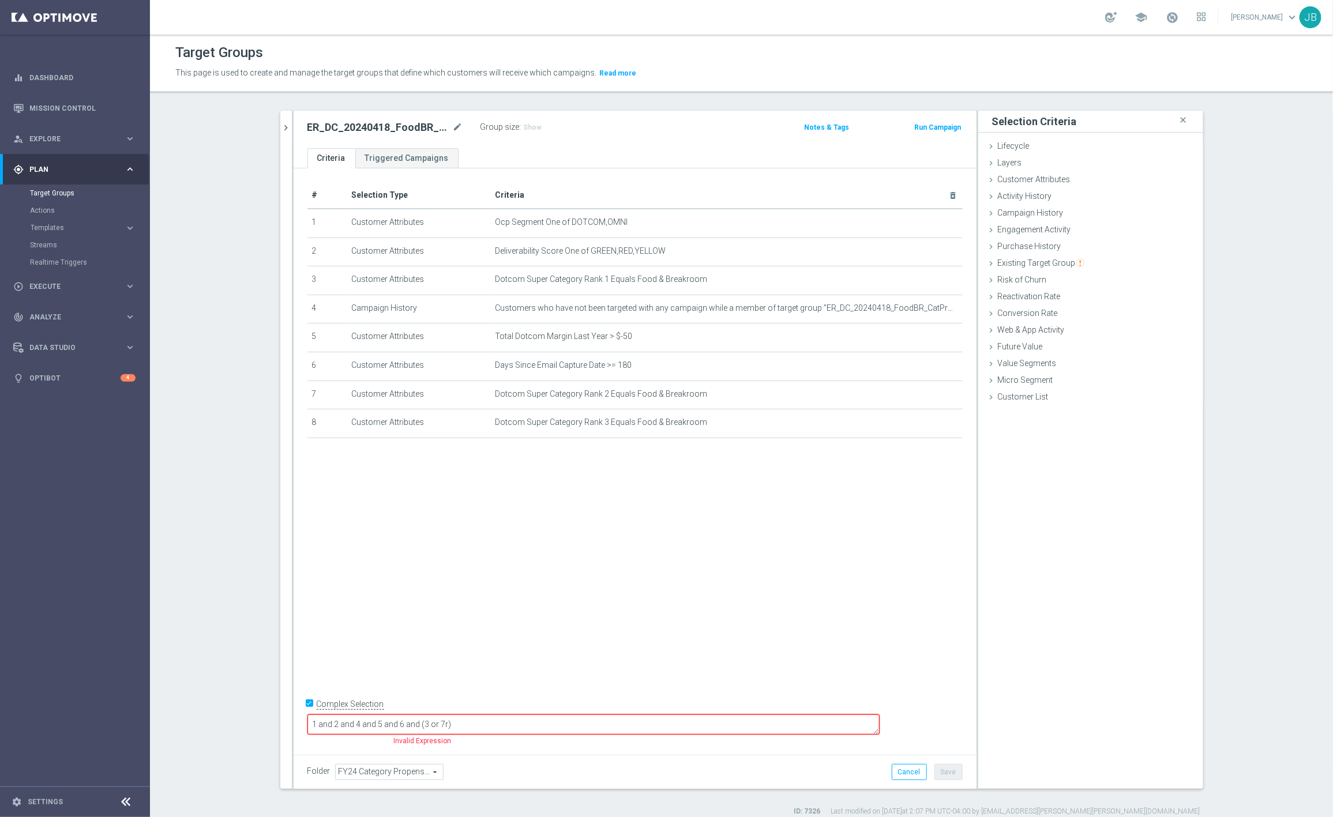
click at [520, 725] on textarea "1 and 2 and 4 and 5 and 6 and (3 or 7r)" at bounding box center [593, 724] width 572 height 20
click at [528, 724] on textarea "1 and 2 and 4 and 5 and 6 and (3 or 7 or)" at bounding box center [593, 724] width 572 height 20
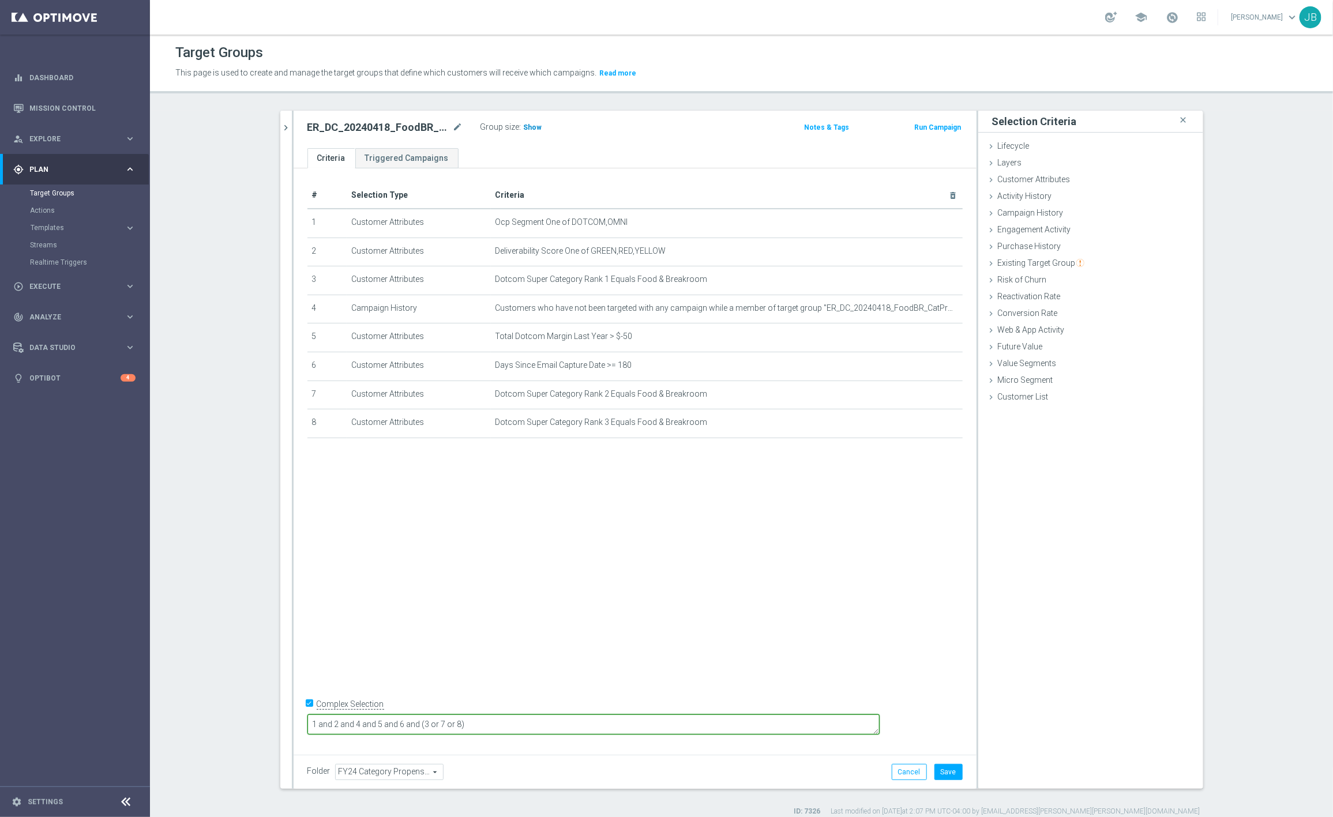
type textarea "1 and 2 and 4 and 5 and 6 and (3 or 7 or 8)"
click at [524, 125] on span "Show" at bounding box center [533, 127] width 18 height 8
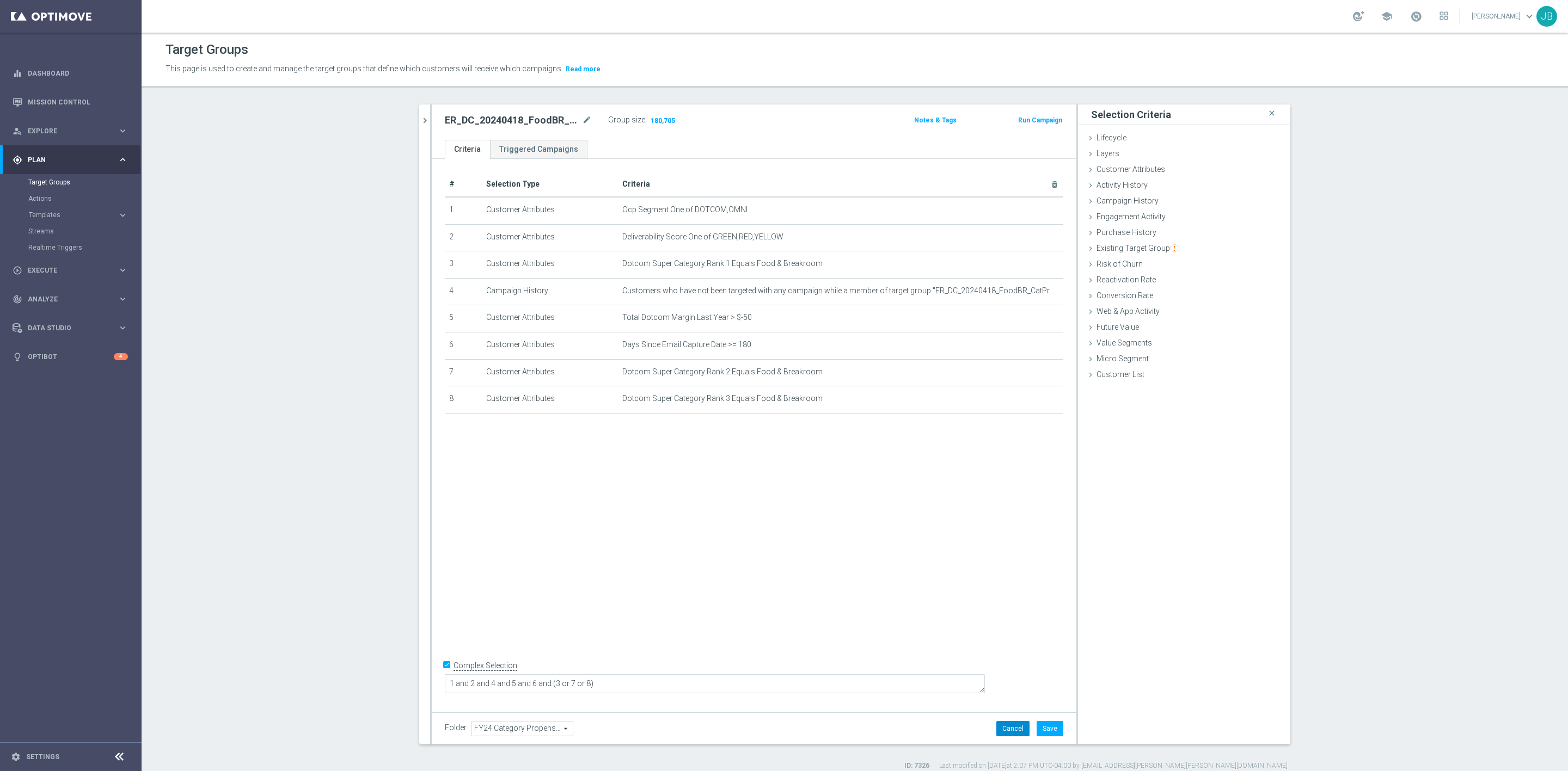
click at [1010, 733] on button "Cancel" at bounding box center [1012, 729] width 33 height 15
